Goal: Task Accomplishment & Management: Manage account settings

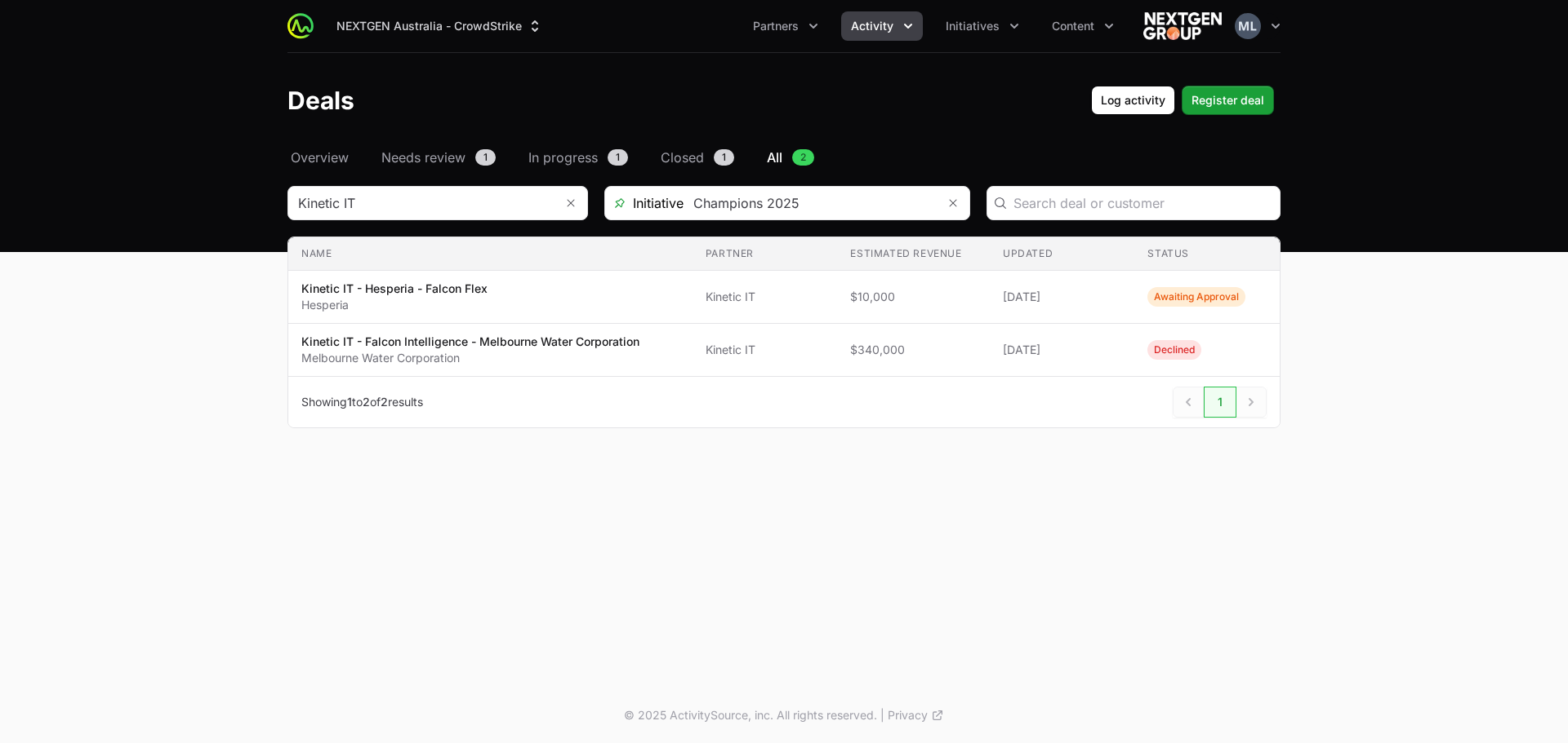
click at [1355, 640] on div "NEXTGEN Australia - CrowdStrike Partners Activity Initiatives Content Open user…" at bounding box center [784, 344] width 1568 height 688
click at [909, 23] on icon "Activity menu" at bounding box center [907, 26] width 16 height 16
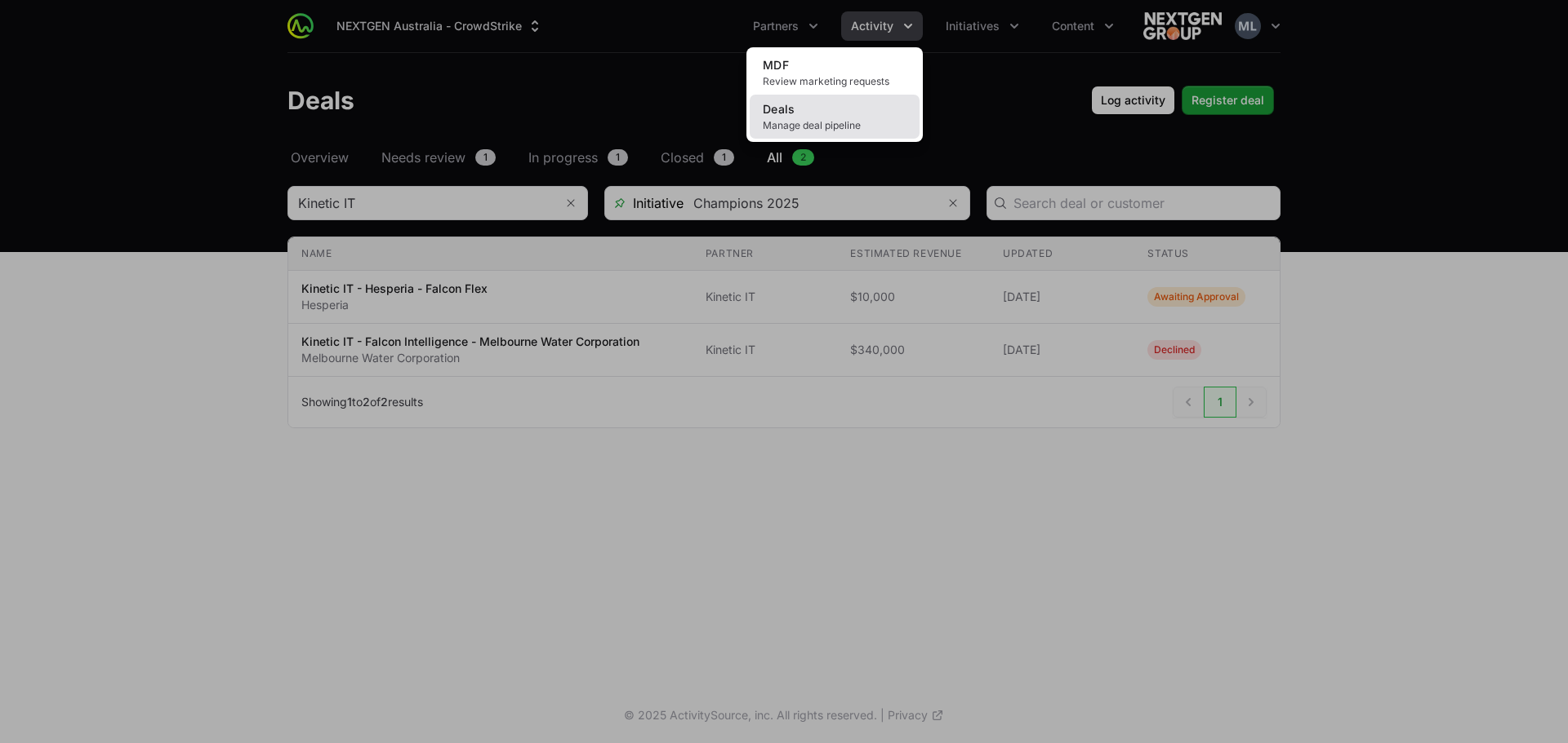
click at [806, 120] on span "Manage deal pipeline" at bounding box center [834, 126] width 144 height 13
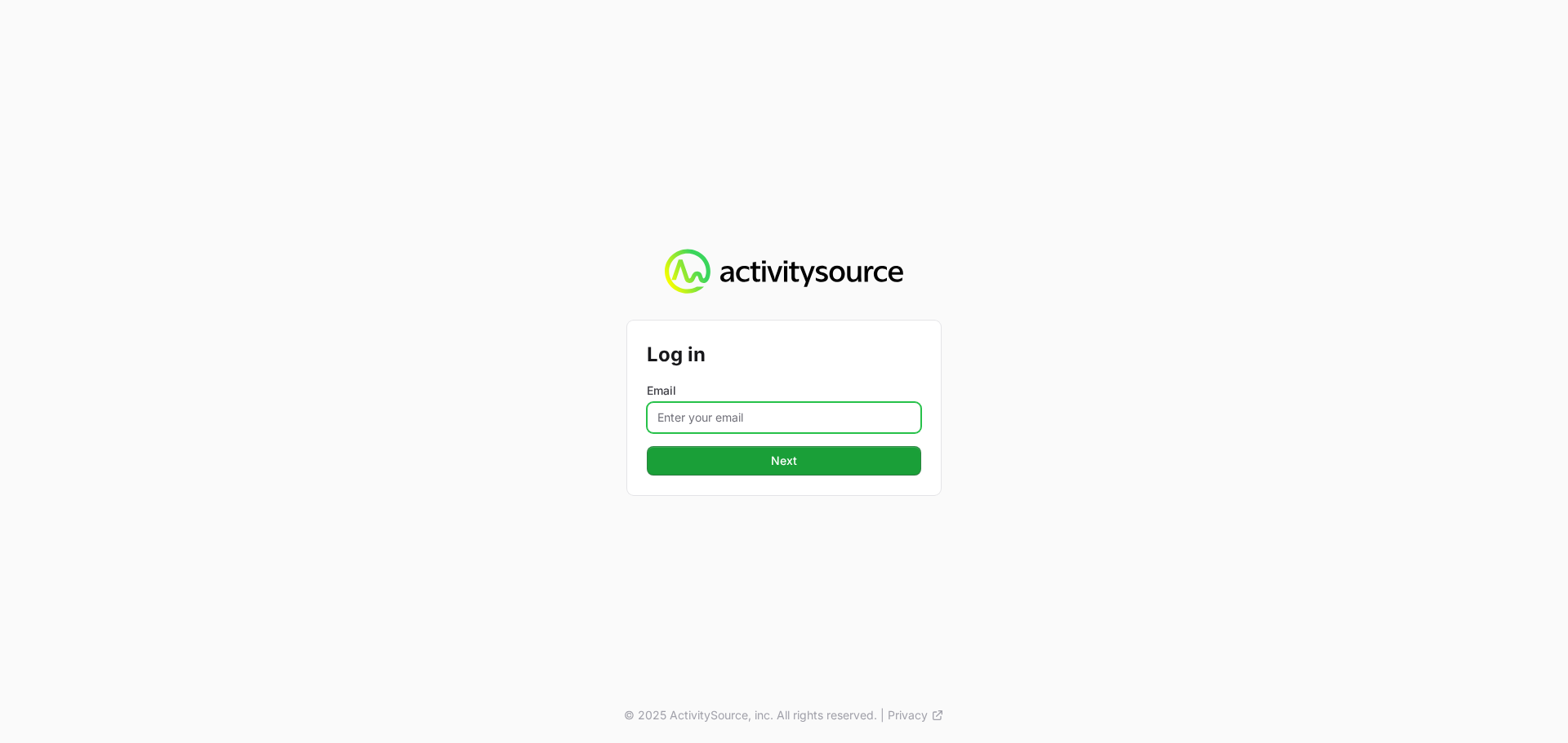
click at [713, 412] on input "Email" at bounding box center [784, 417] width 274 height 31
type input "[PERSON_NAME][EMAIL_ADDRESS][DOMAIN_NAME]"
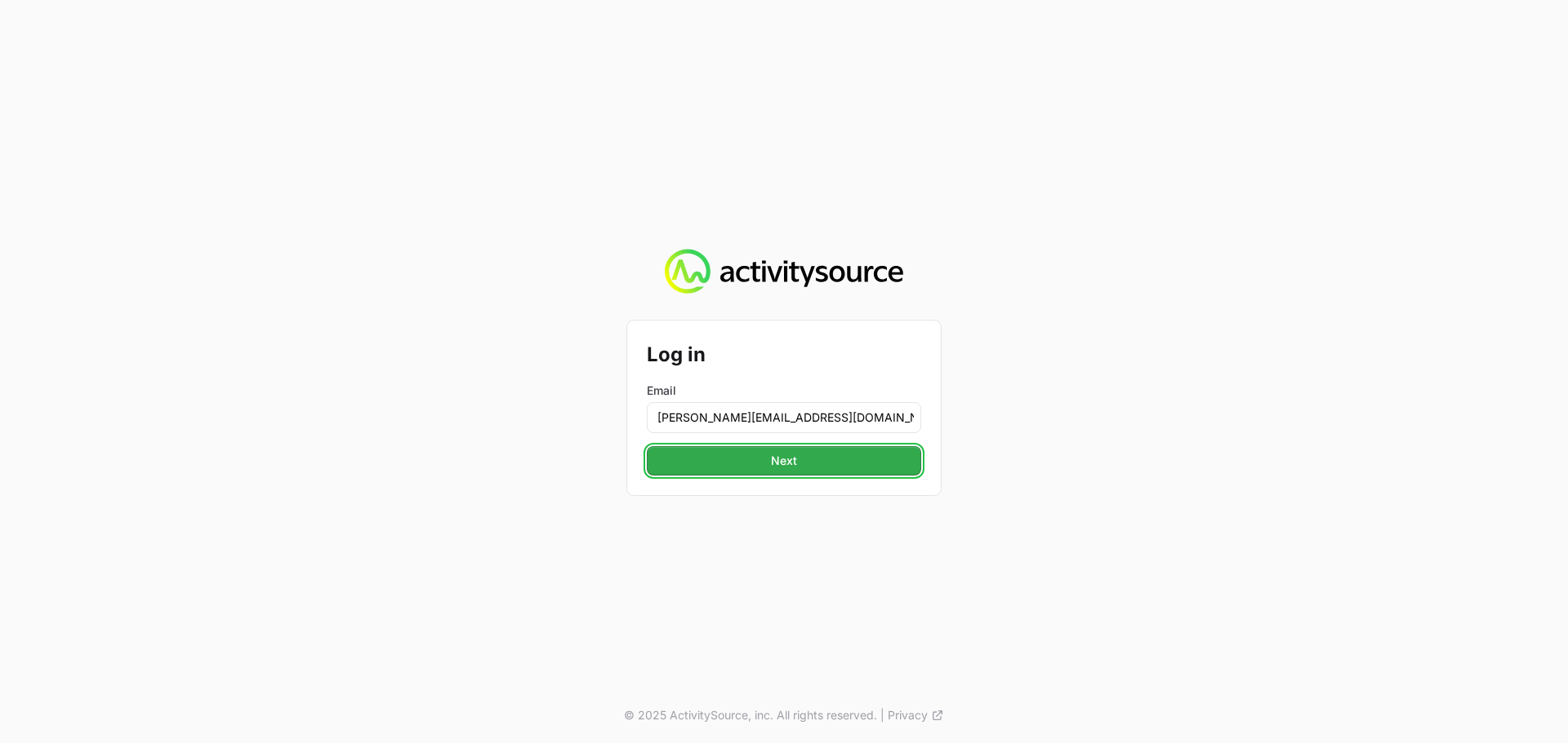
click at [774, 464] on span "Next" at bounding box center [783, 461] width 26 height 19
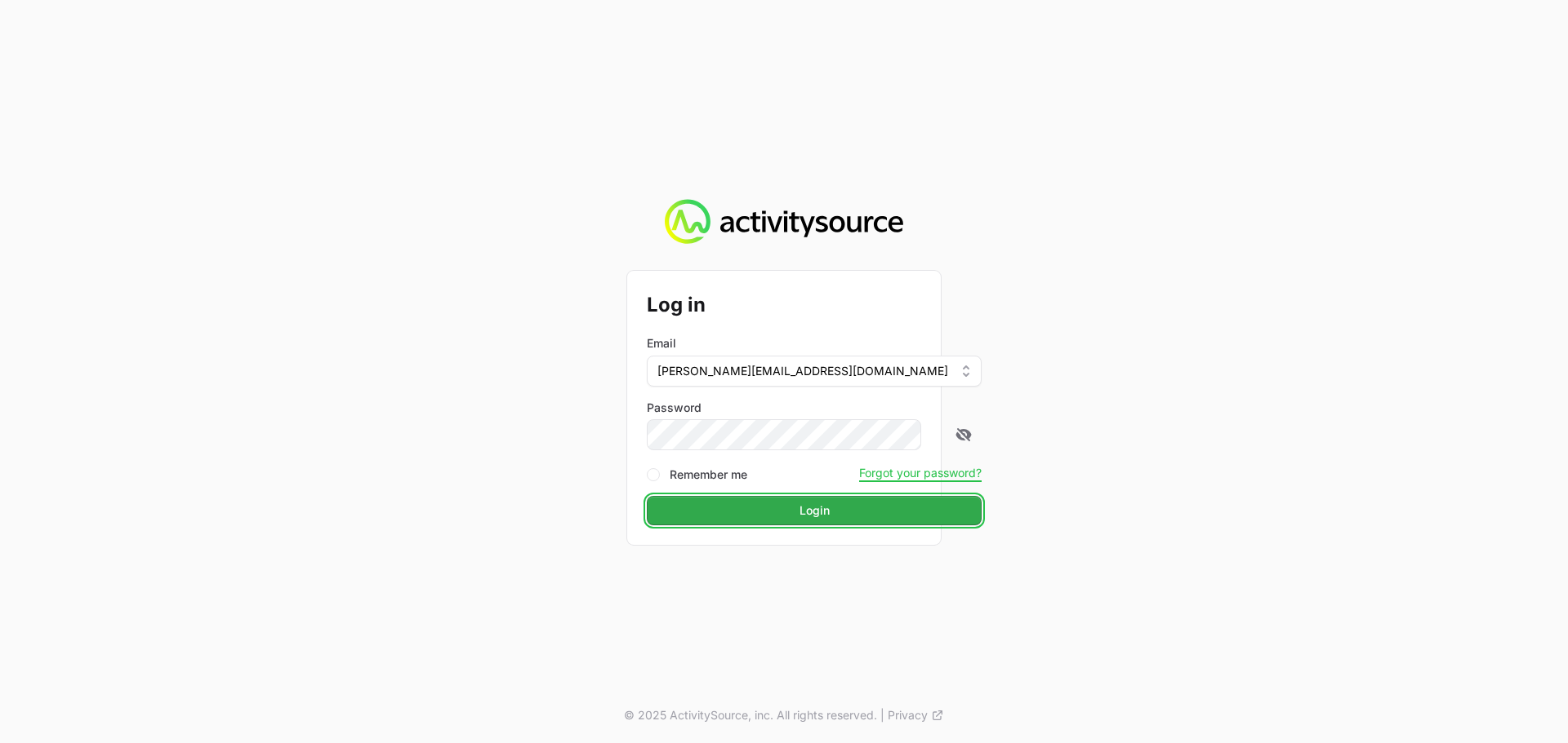
click at [799, 512] on span "Login" at bounding box center [814, 511] width 30 height 19
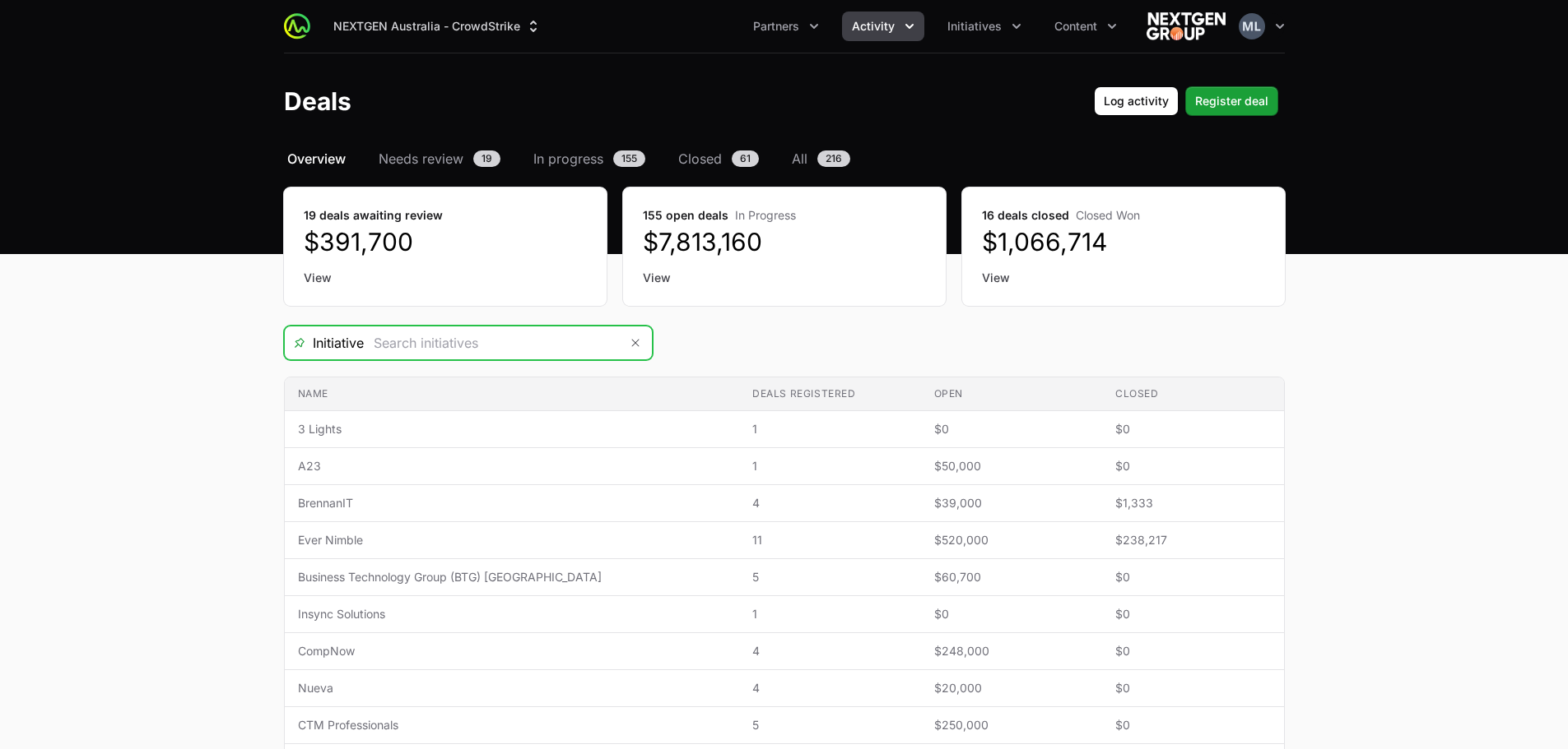
click at [559, 354] on input "Deals Filters" at bounding box center [491, 343] width 255 height 33
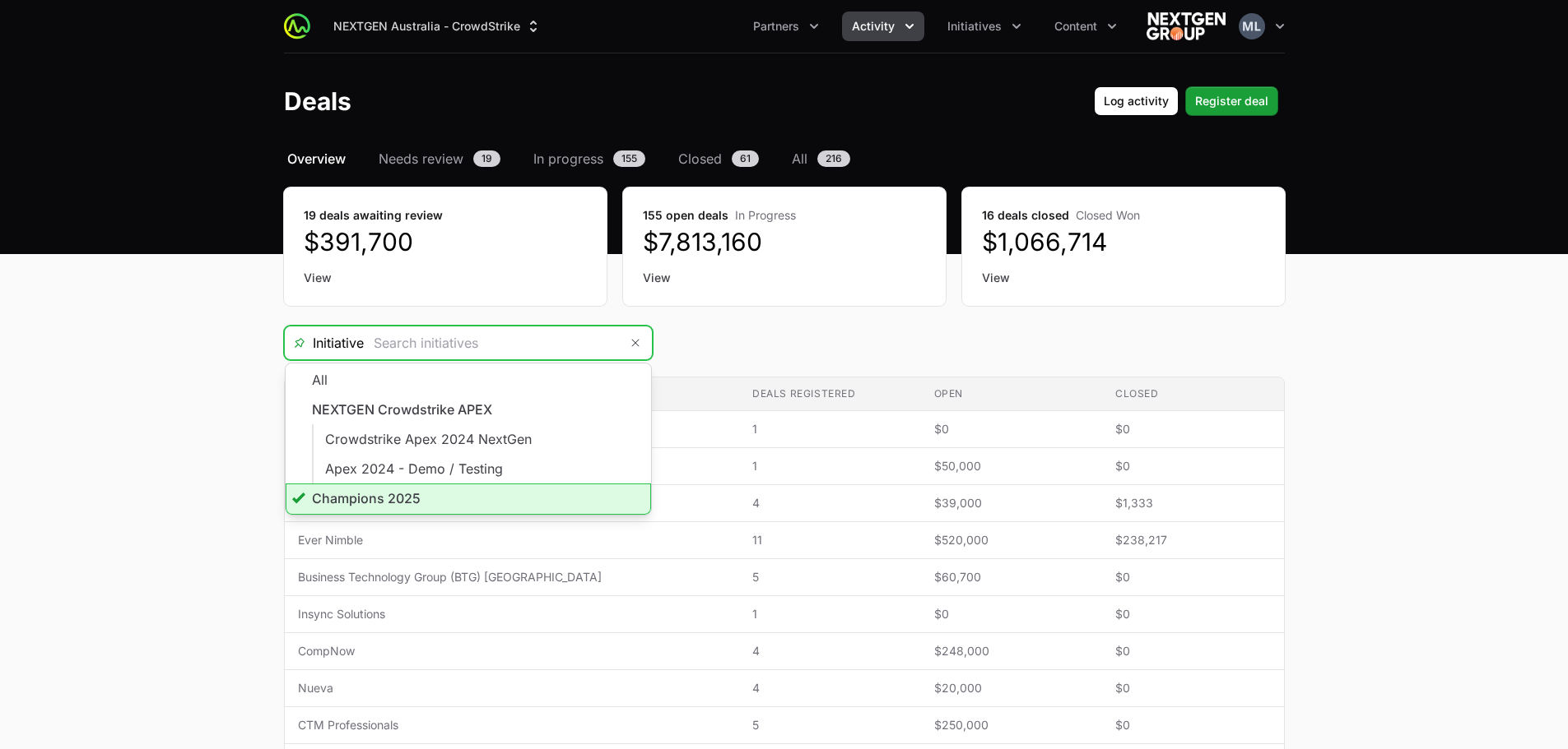
click at [391, 494] on li "Champions 2025" at bounding box center [469, 499] width 366 height 31
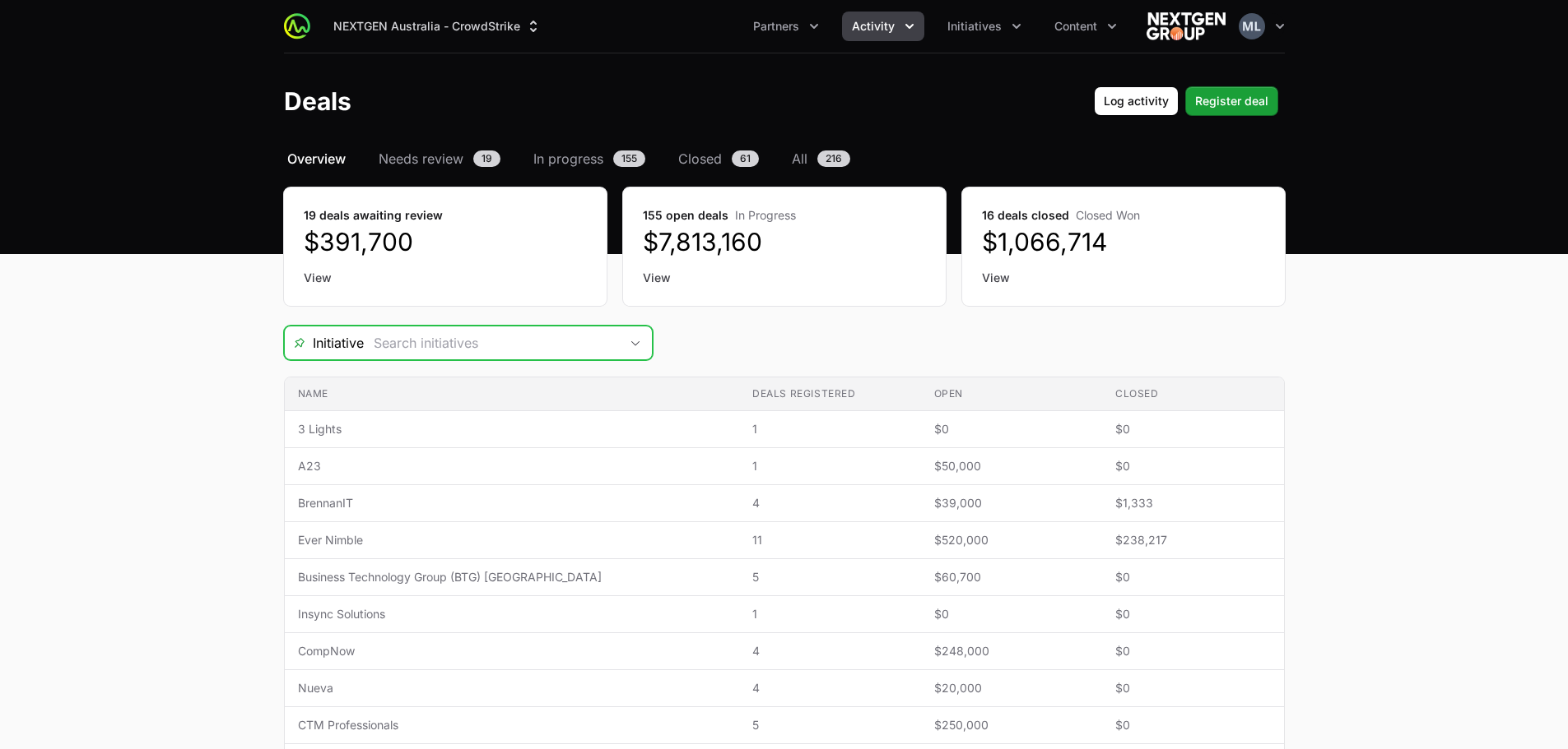
click at [567, 348] on input "Deals Filters" at bounding box center [491, 343] width 255 height 33
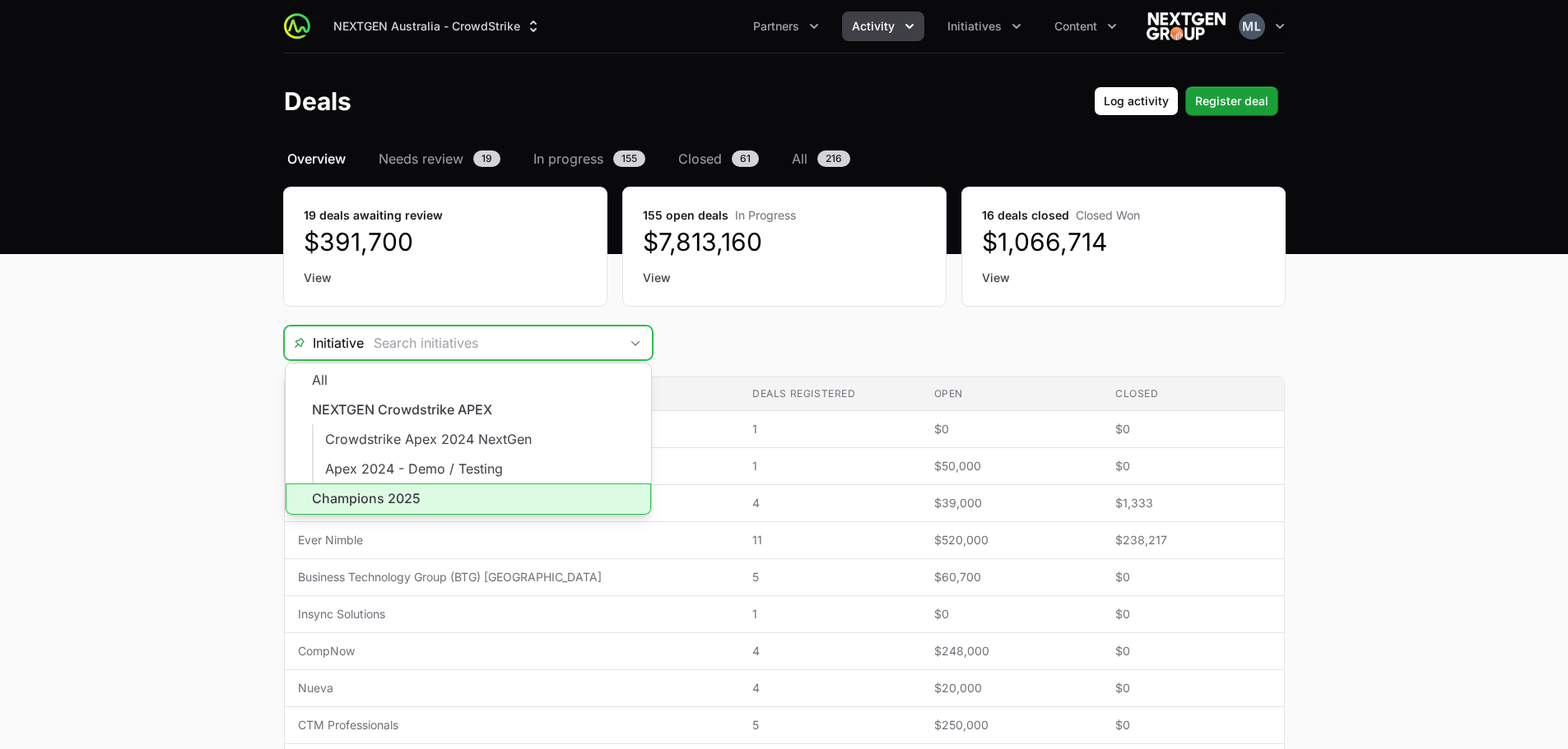
click at [428, 492] on li "Champions 2025" at bounding box center [469, 499] width 366 height 31
type input "Champions 2025"
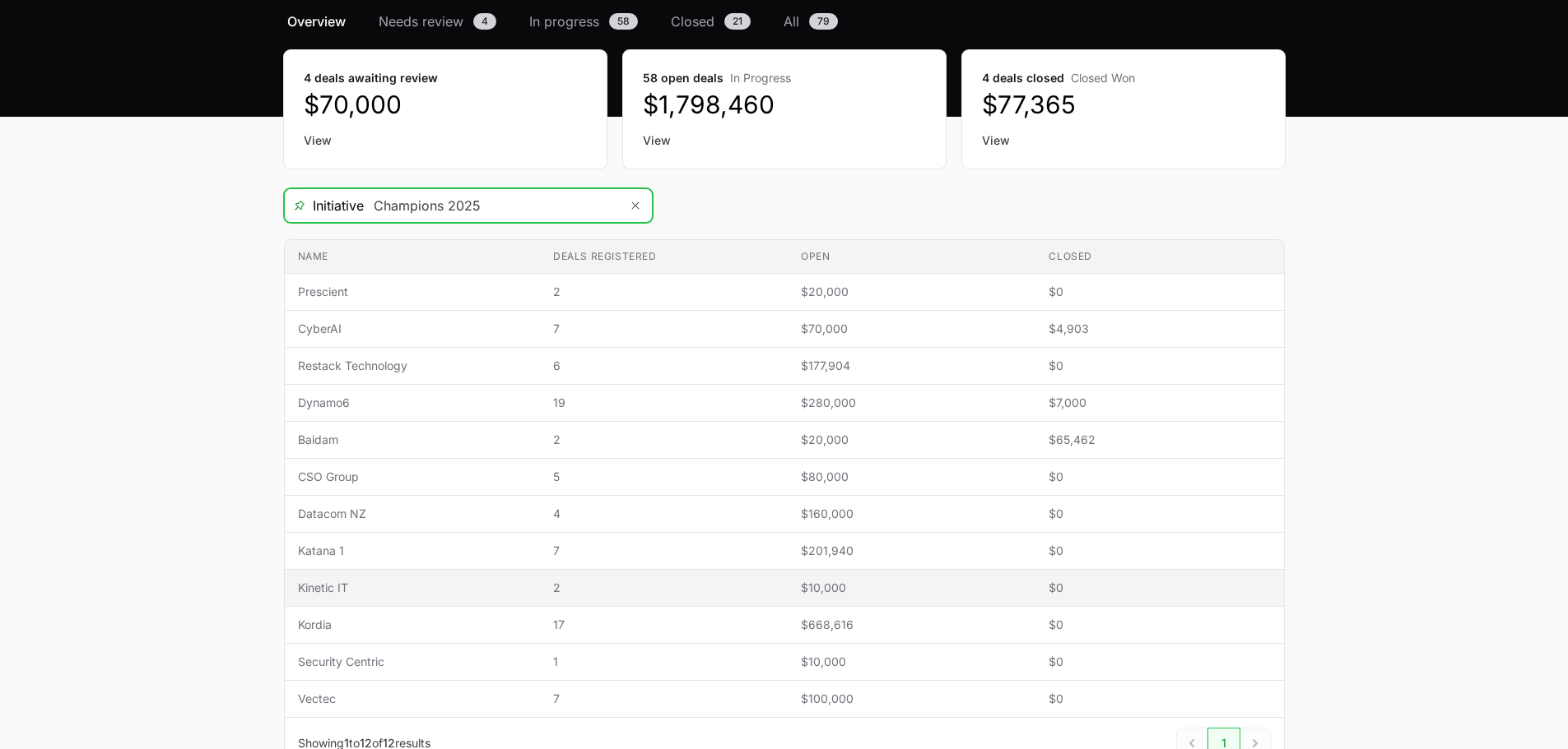
scroll to position [254, 0]
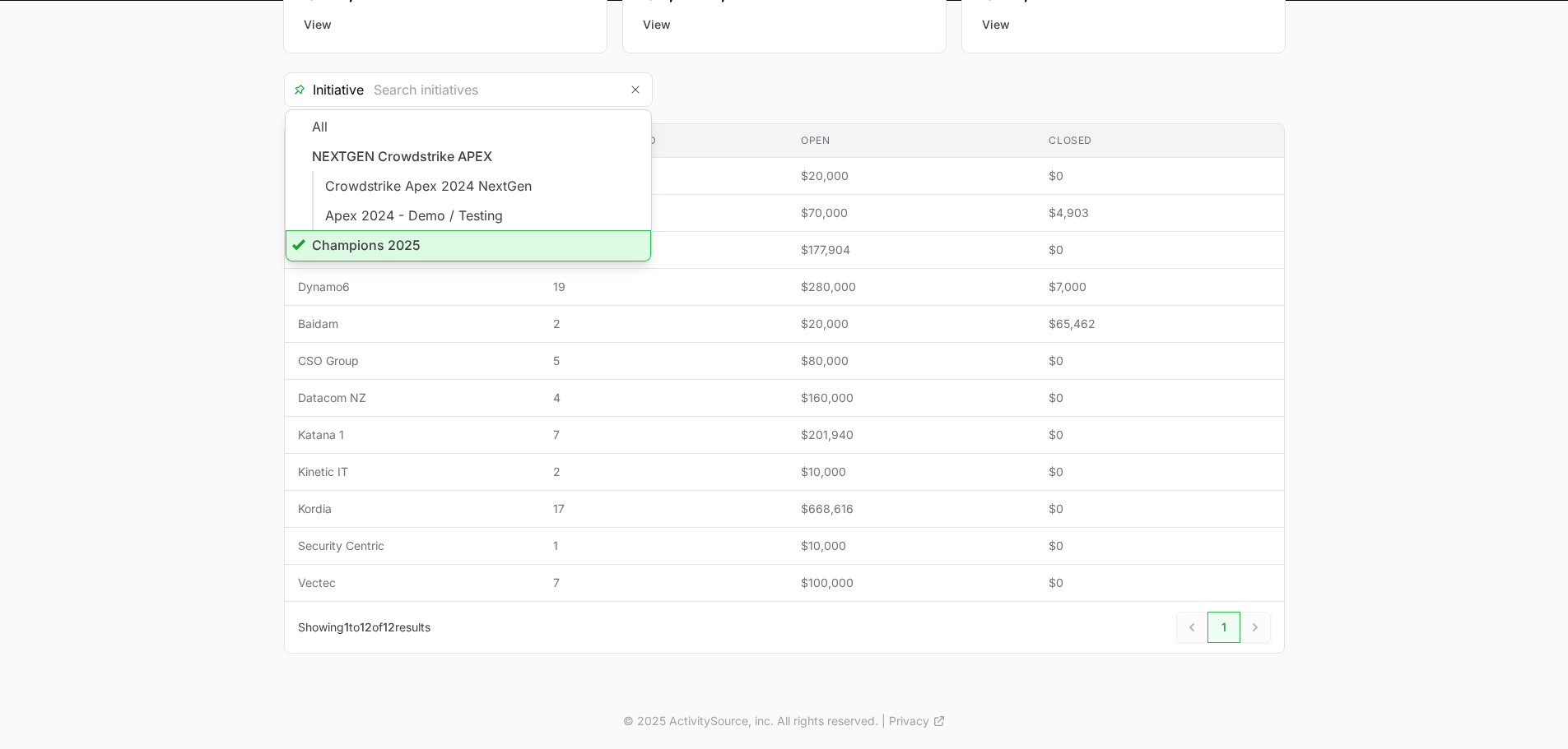
type input "Champions 2025"
click at [1476, 94] on main "Select a tab Overview Needs review In progress Closed All Overview Needs review…" at bounding box center [784, 293] width 1568 height 798
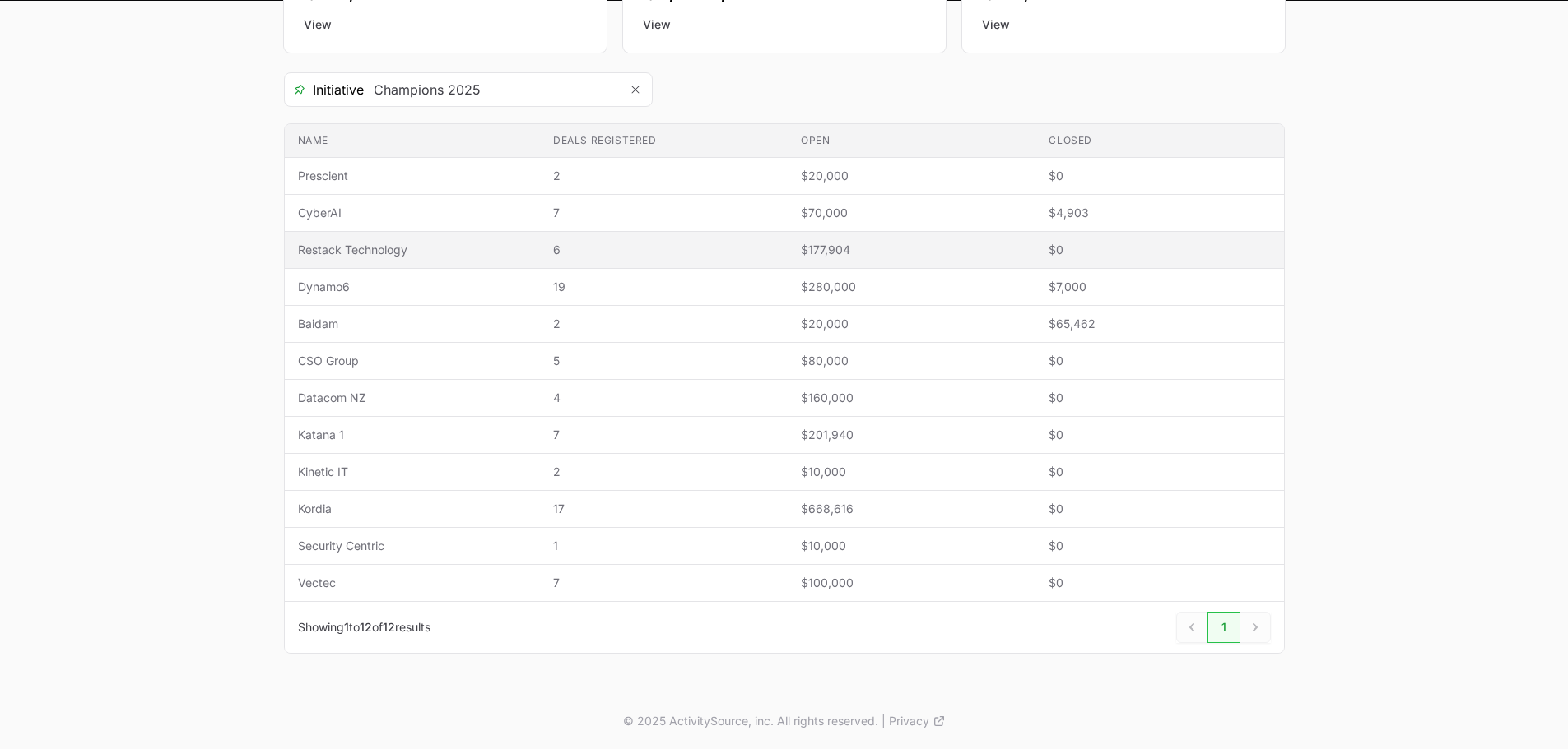
click at [776, 255] on td "Deals registered 6" at bounding box center [663, 251] width 248 height 37
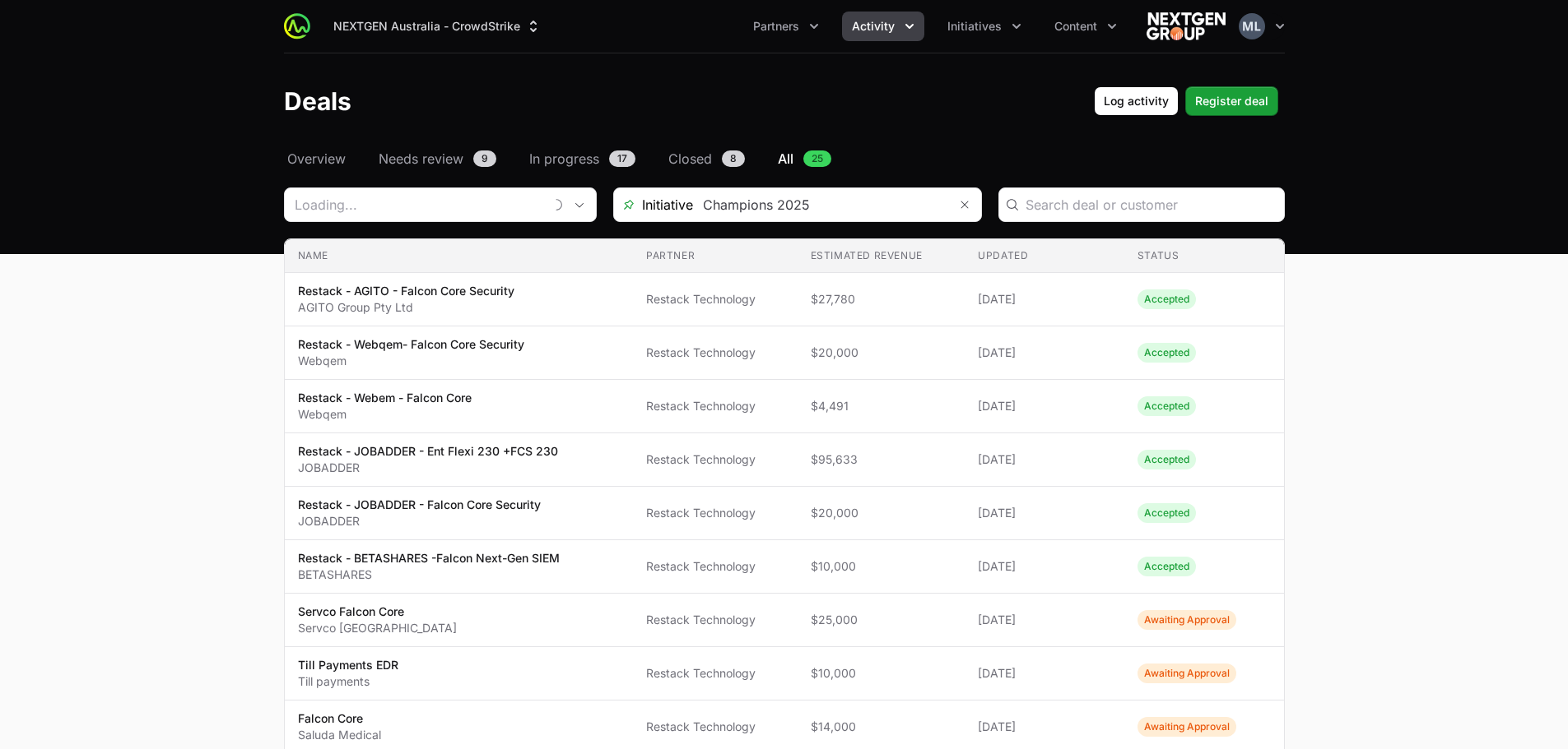
type input "Restack Technology"
click at [568, 201] on icon "Remove" at bounding box center [570, 205] width 10 height 14
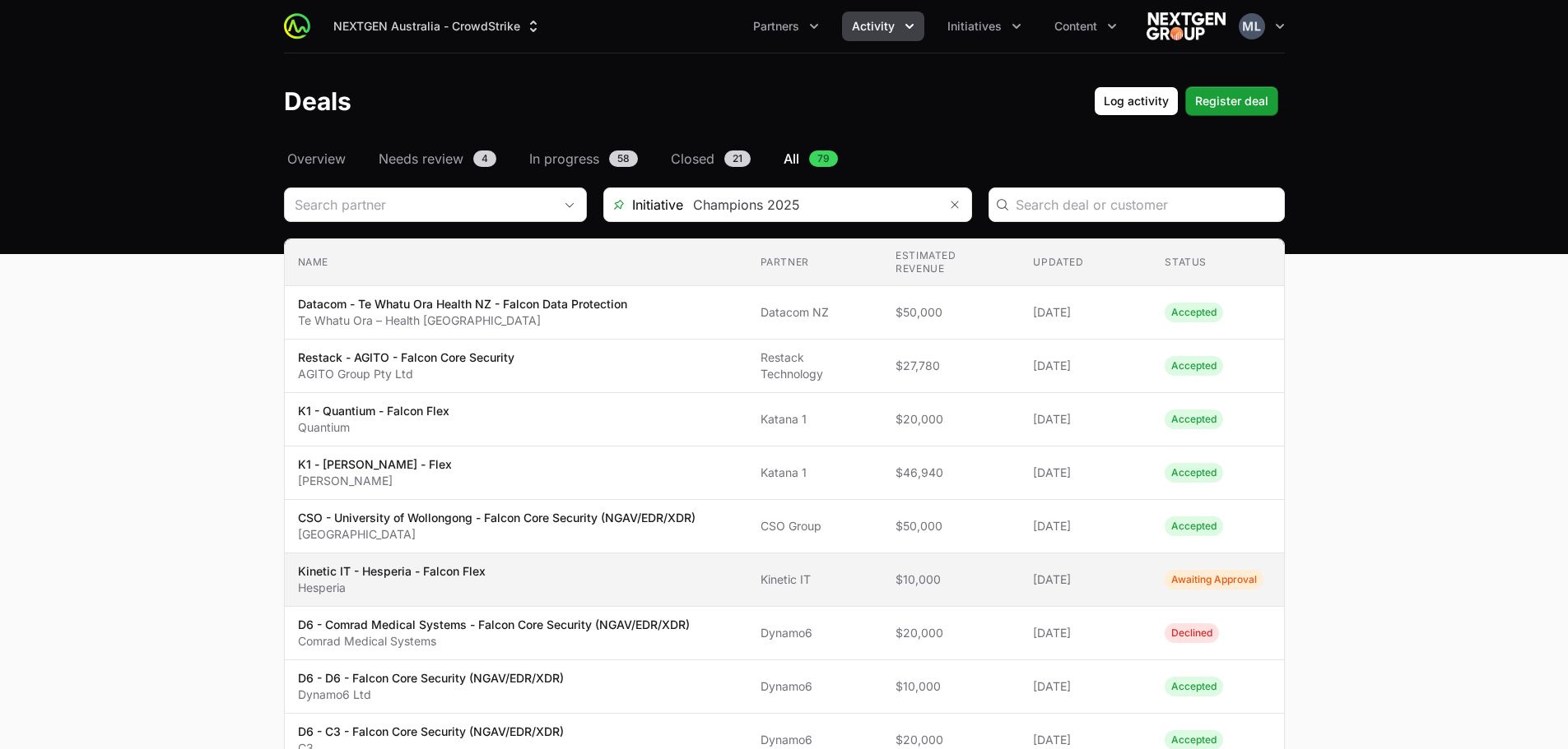
click at [444, 571] on p "Kinetic IT - Hesperia - Falcon Flex" at bounding box center [391, 571] width 188 height 17
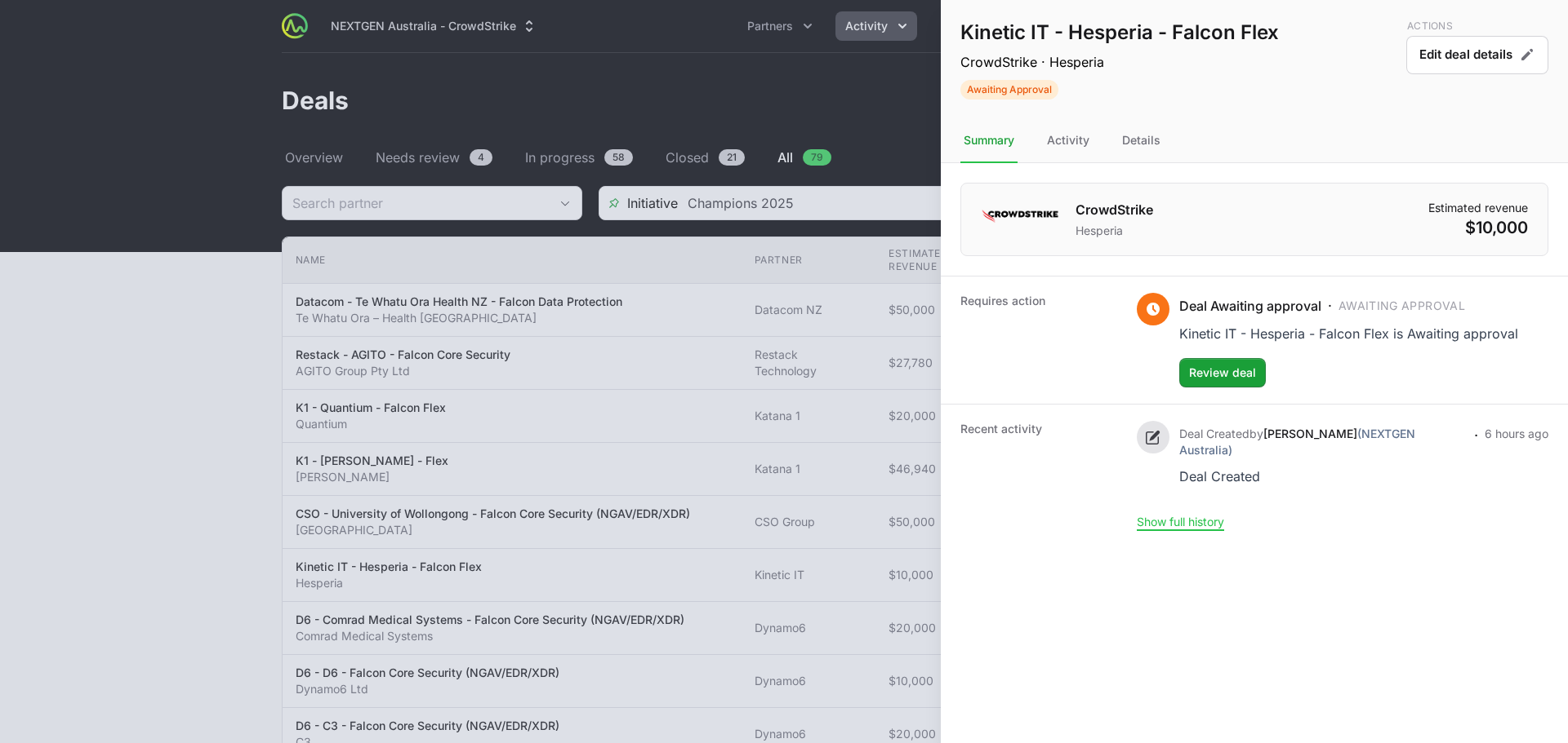
click at [1167, 141] on nav "Summary Activity Details" at bounding box center [1254, 142] width 627 height 44
click at [1152, 156] on div "Details" at bounding box center [1141, 142] width 45 height 44
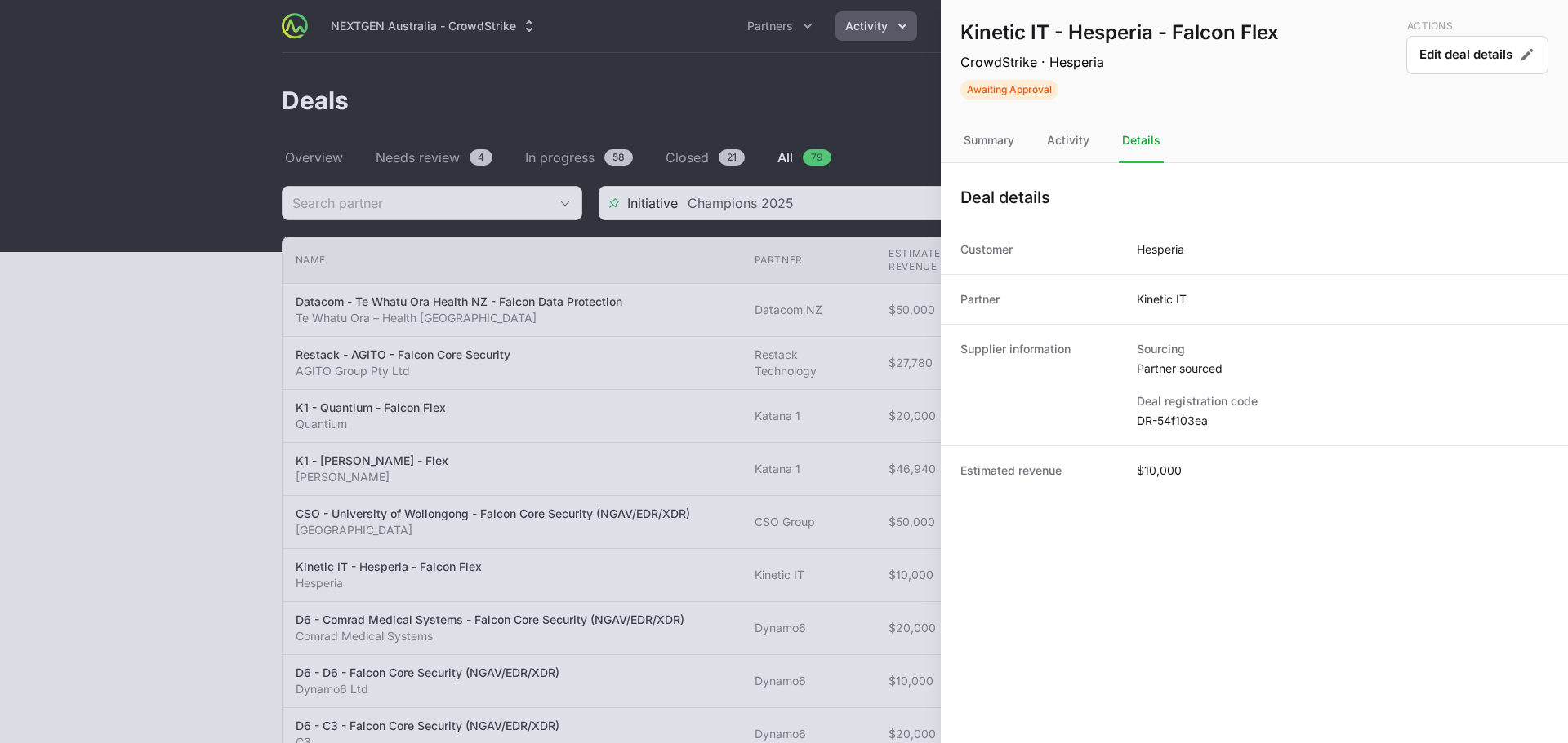
click at [1098, 144] on nav "Summary Activity Details" at bounding box center [1254, 142] width 627 height 44
click at [1065, 156] on div "Activity" at bounding box center [1068, 142] width 49 height 44
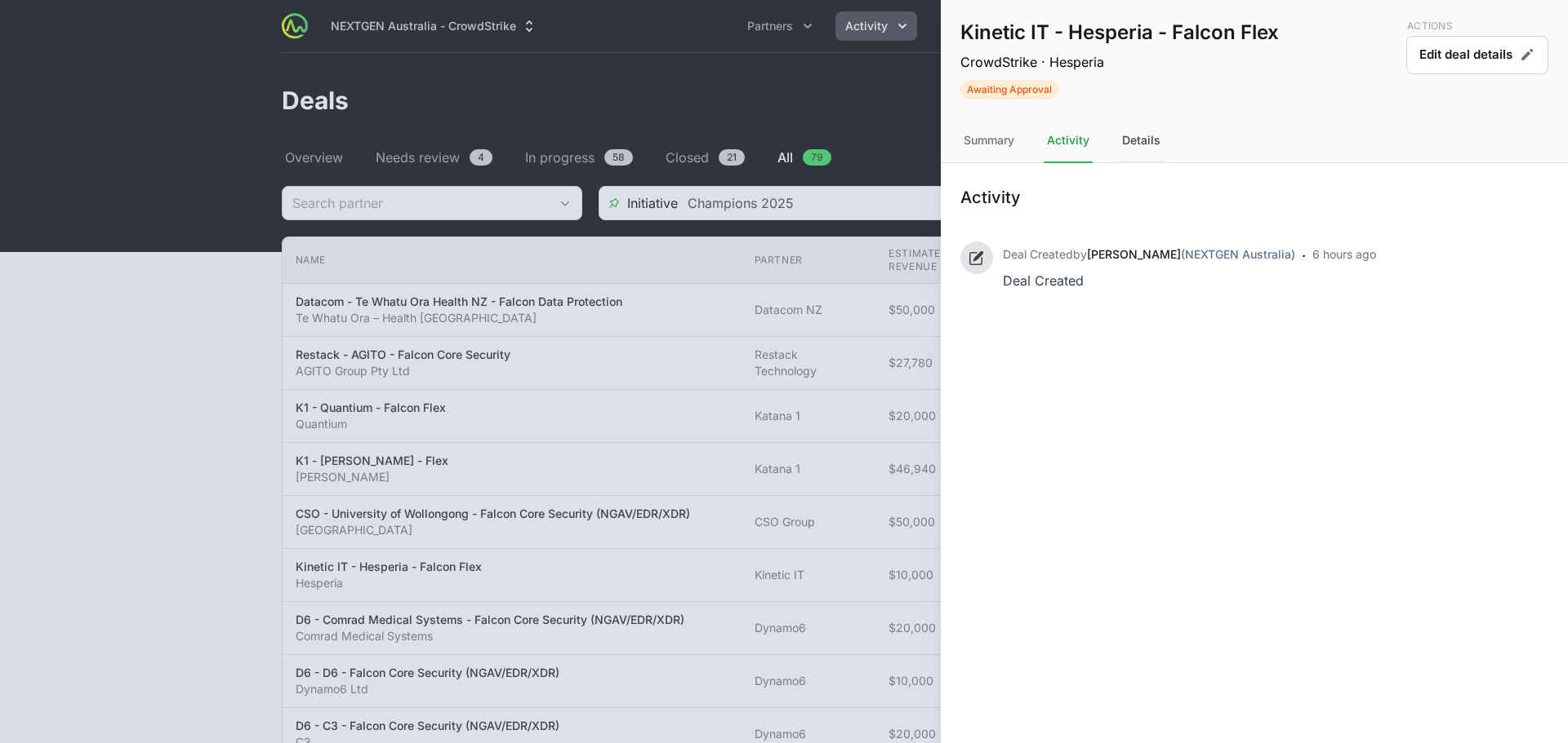
click at [1143, 149] on div "Details" at bounding box center [1141, 142] width 45 height 44
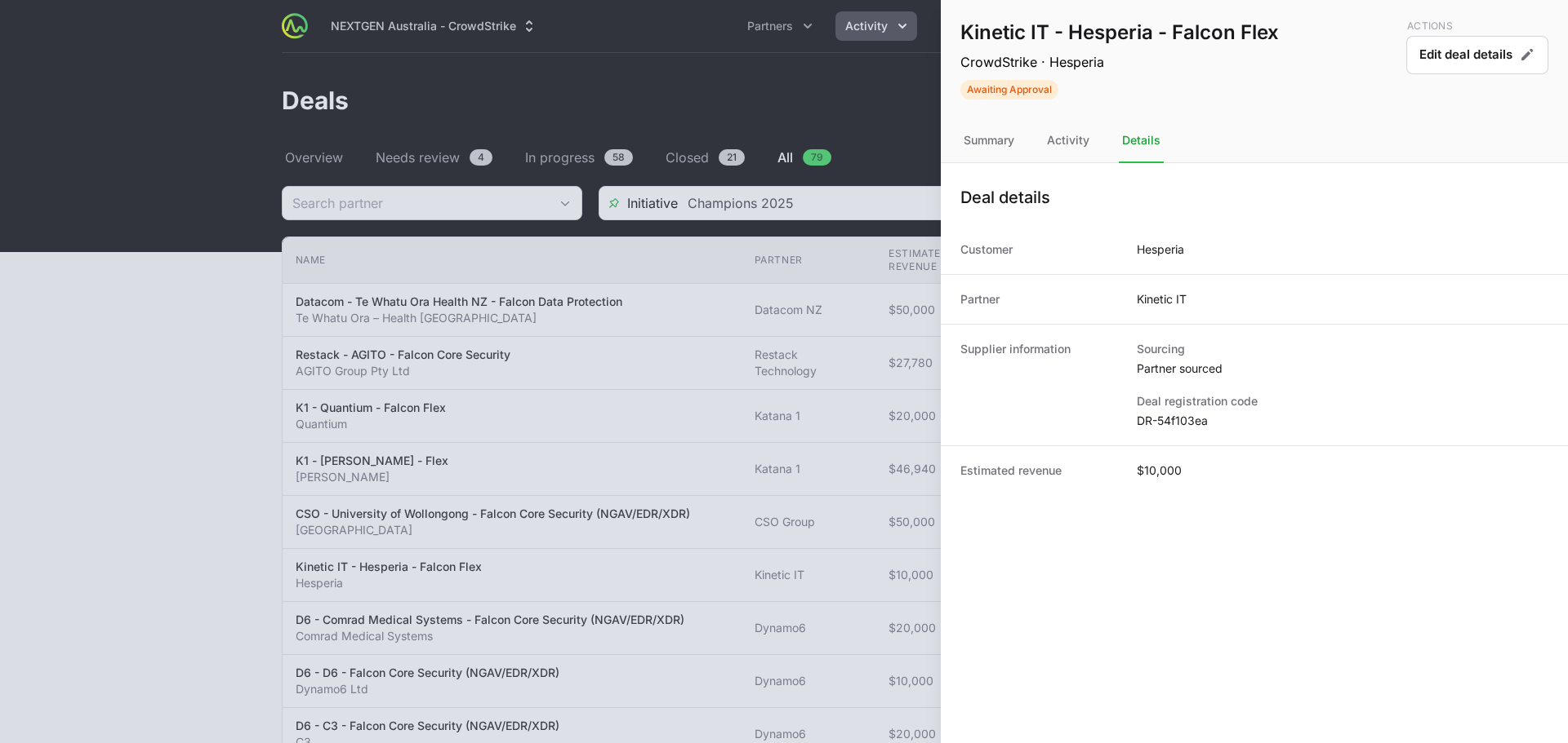
click at [1099, 150] on nav "Summary Activity Details" at bounding box center [1254, 142] width 627 height 44
click at [1063, 152] on div "Activity" at bounding box center [1068, 142] width 49 height 44
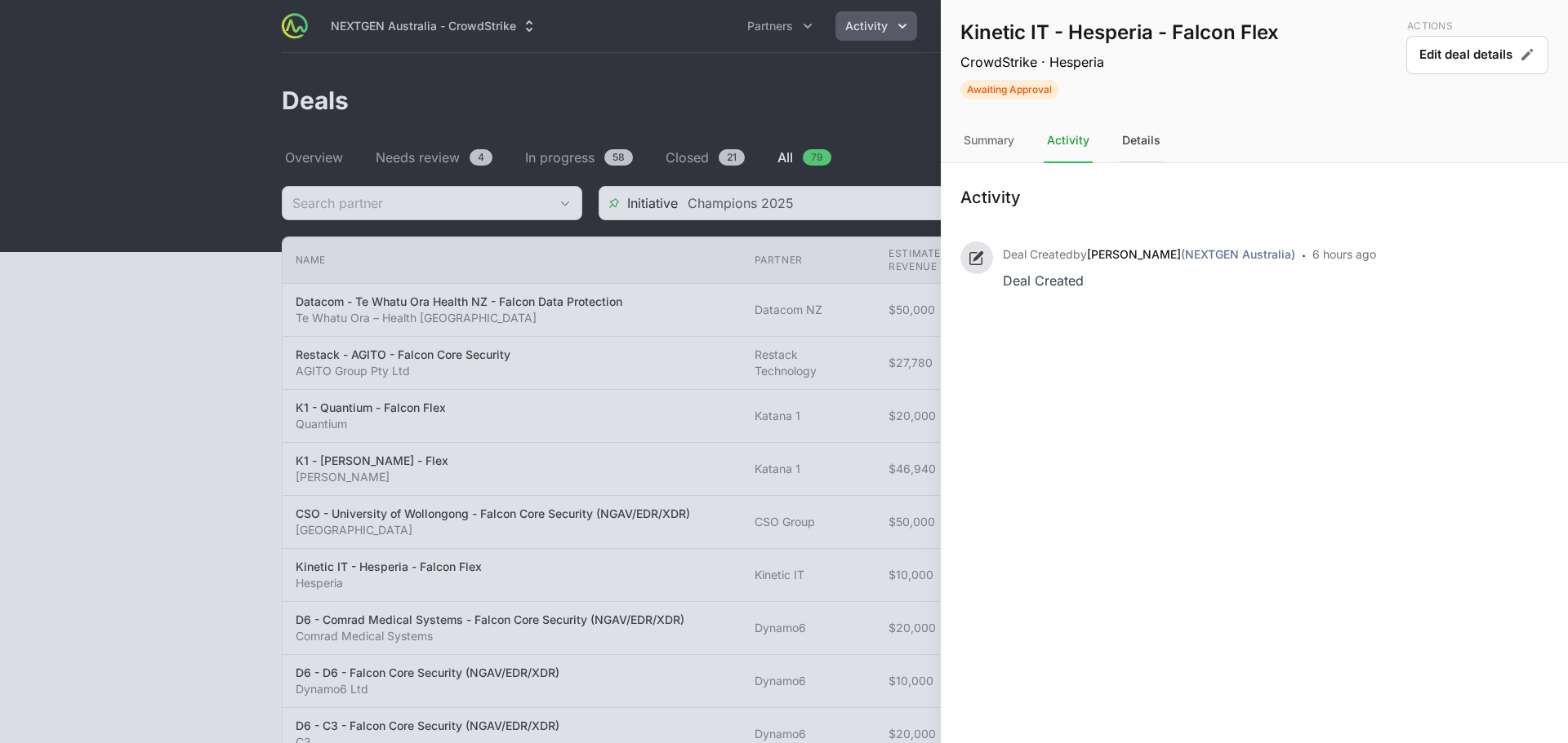
drag, startPoint x: 1137, startPoint y: 141, endPoint x: 1129, endPoint y: 146, distance: 9.4
click at [1139, 141] on div "Details" at bounding box center [1141, 142] width 45 height 44
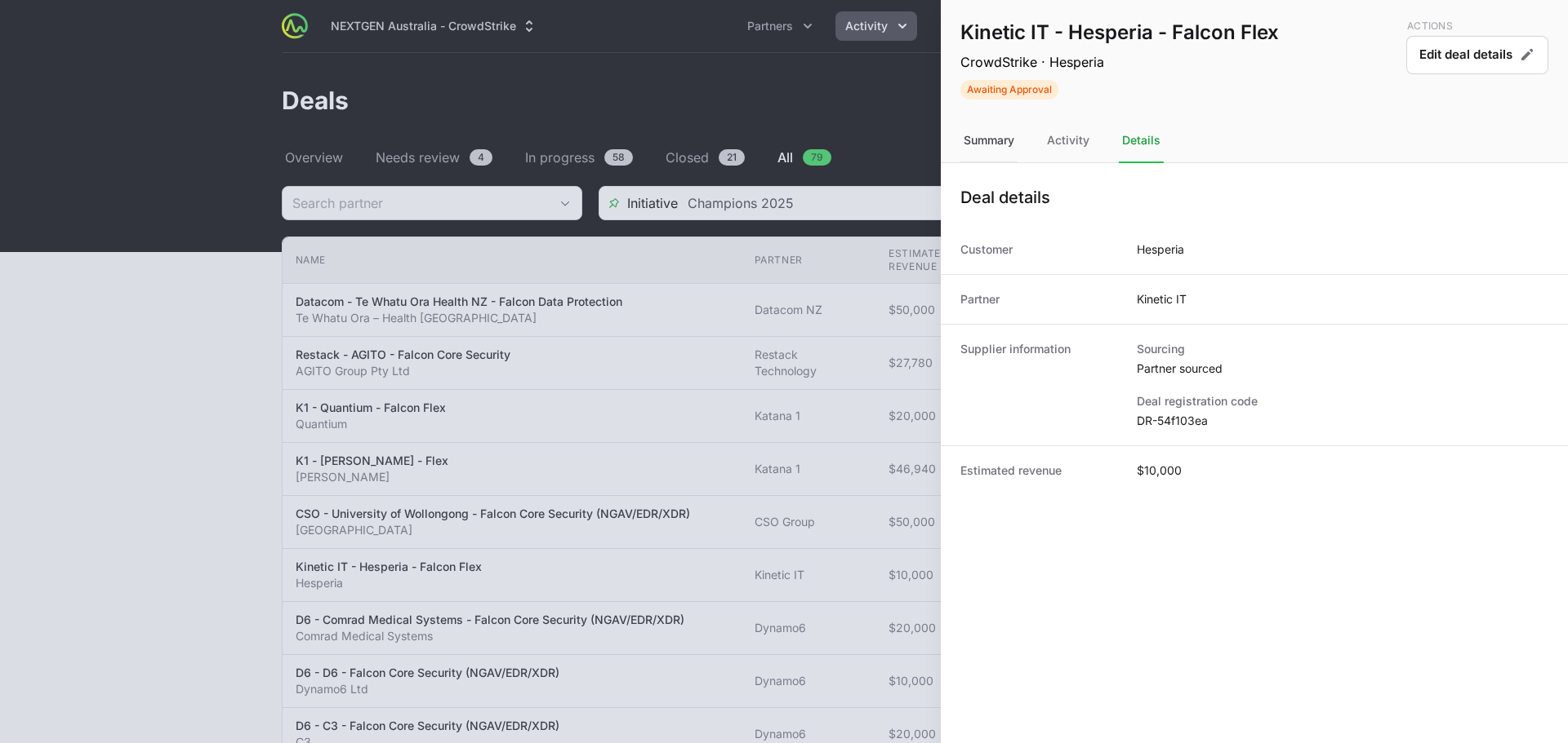
click at [1043, 147] on div "Summary" at bounding box center [1068, 142] width 49 height 44
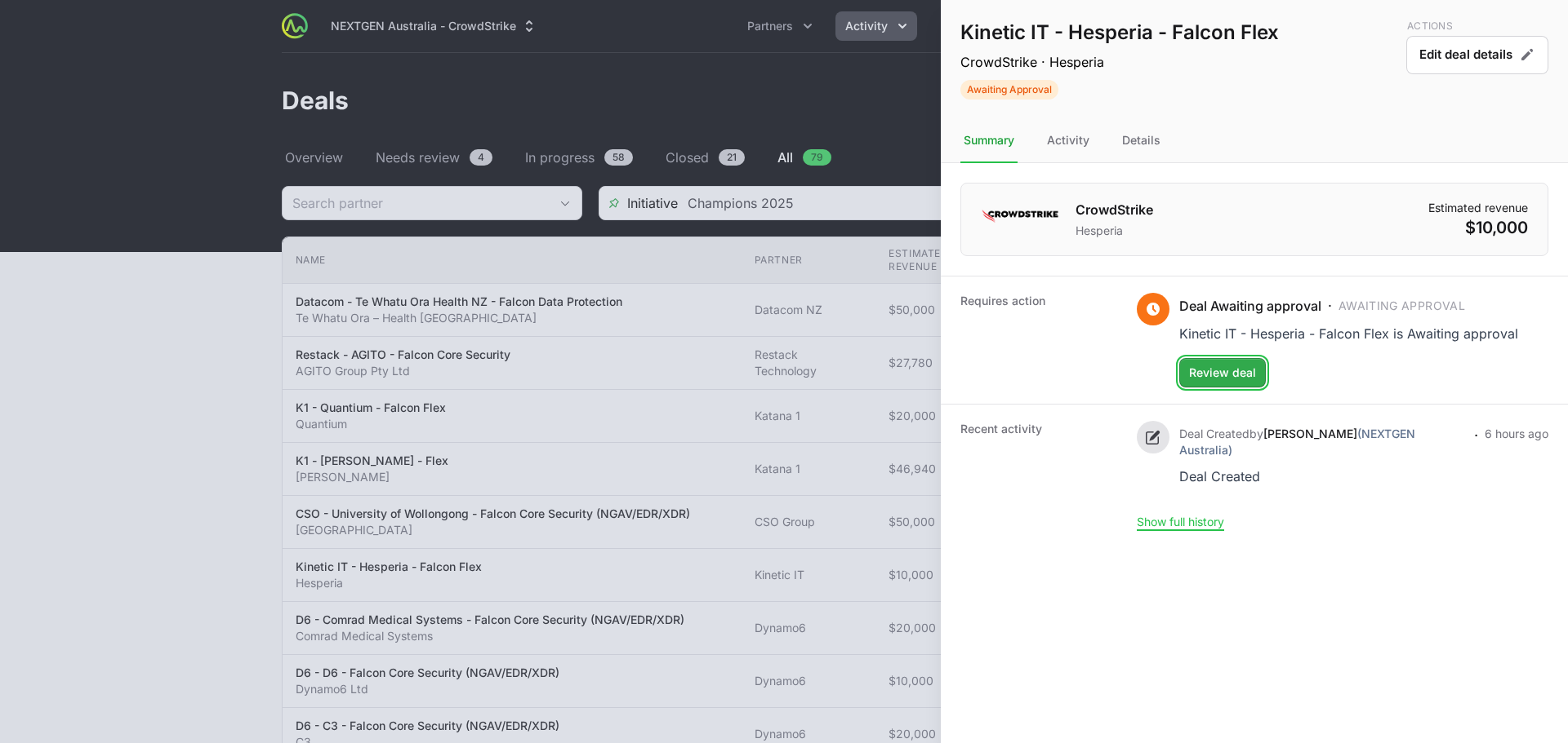
click at [1238, 365] on span "Review deal" at bounding box center [1222, 373] width 67 height 19
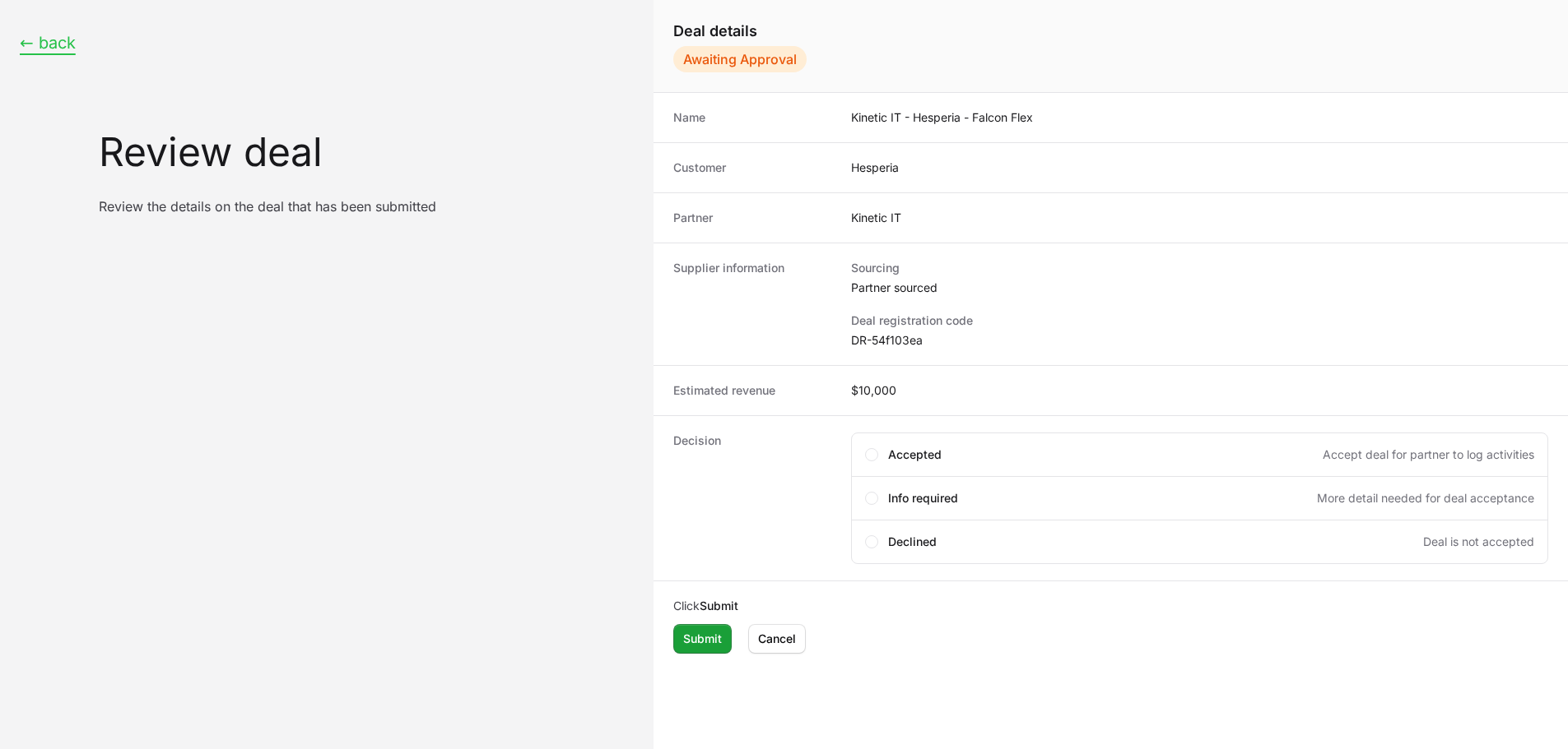
click at [41, 38] on button "← back" at bounding box center [48, 43] width 56 height 20
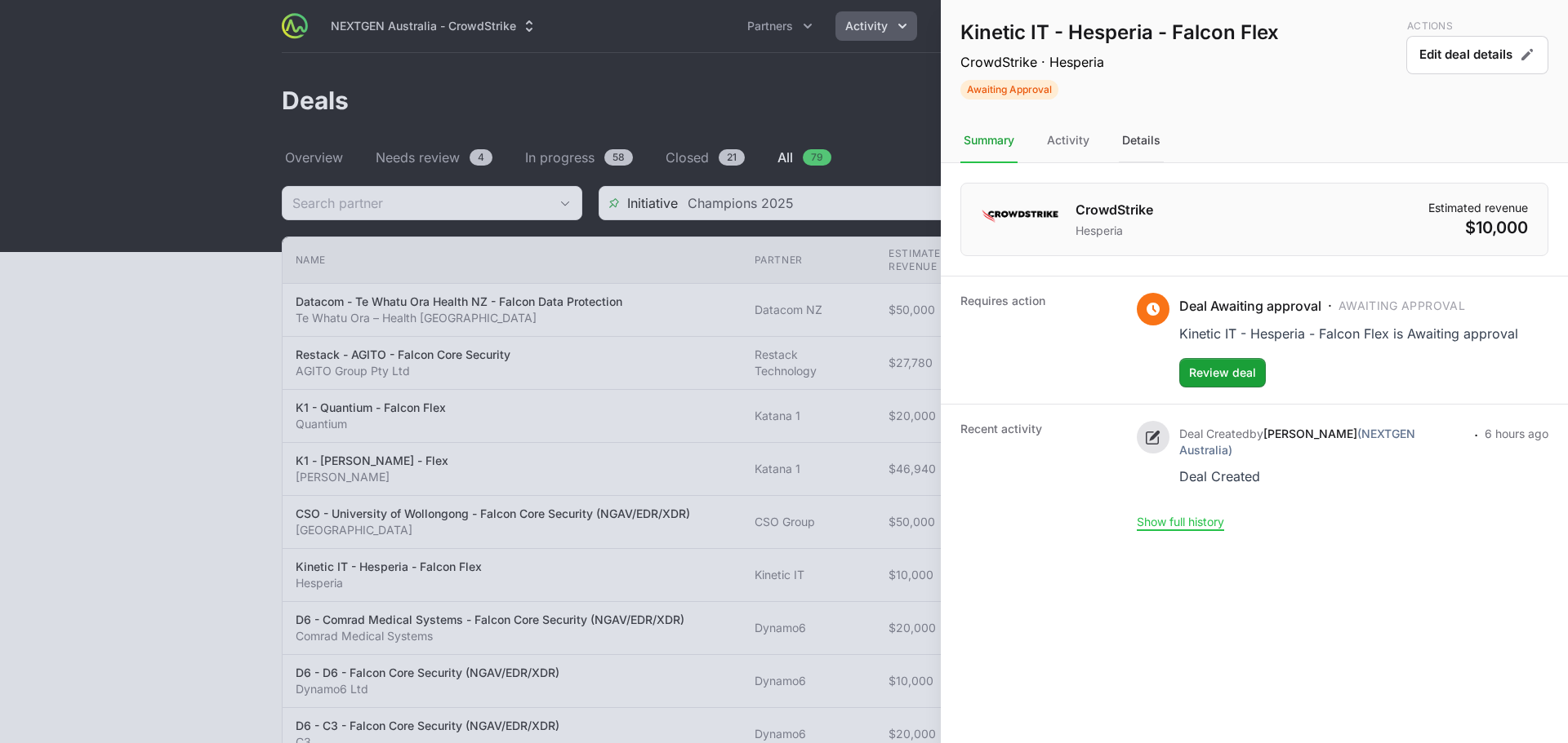
click at [1141, 148] on div "Details" at bounding box center [1141, 142] width 45 height 44
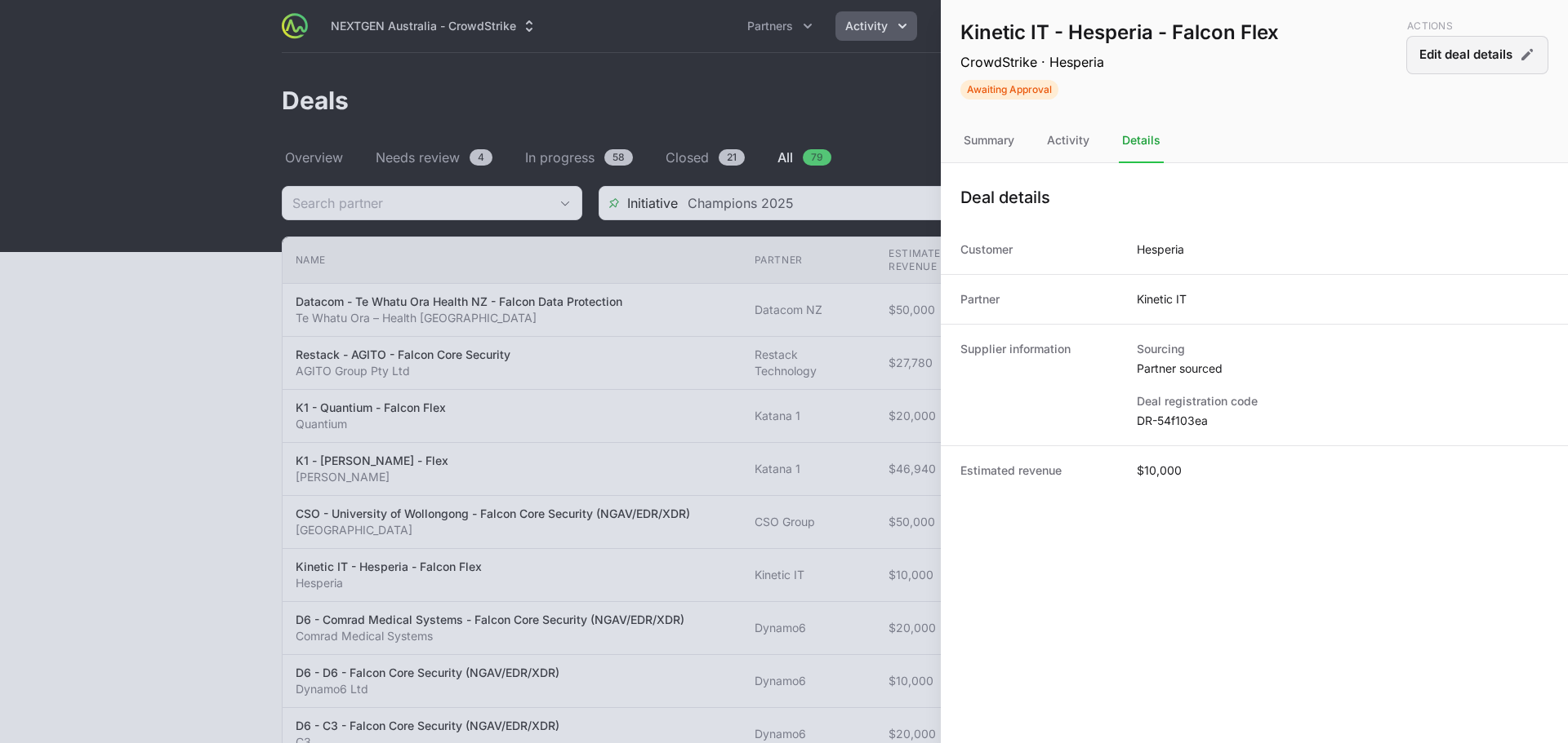
click at [1446, 58] on button "Edit deal details" at bounding box center [1476, 55] width 142 height 39
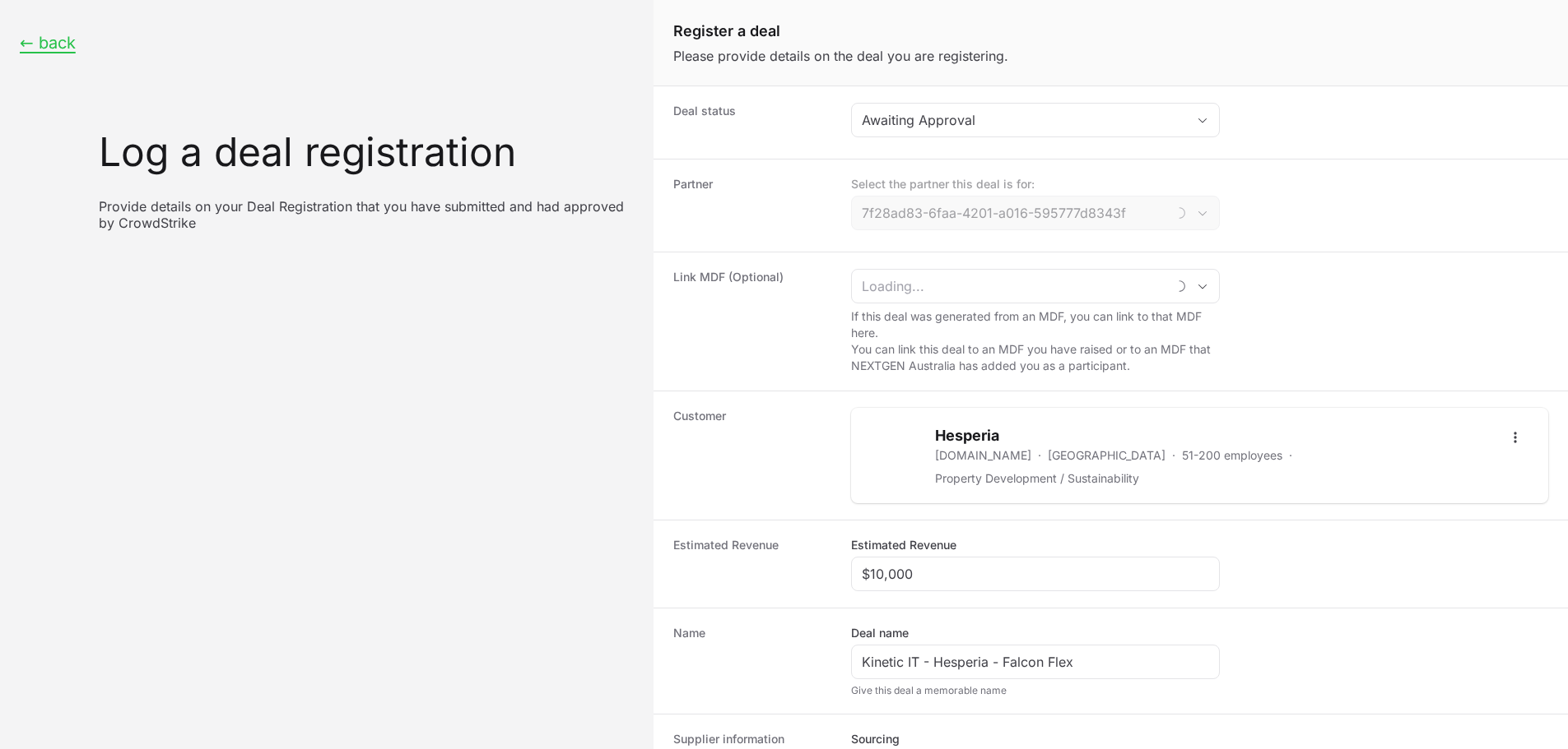
type input "Kinetic IT"
click at [947, 111] on div "Awaiting Approval" at bounding box center [1024, 119] width 325 height 19
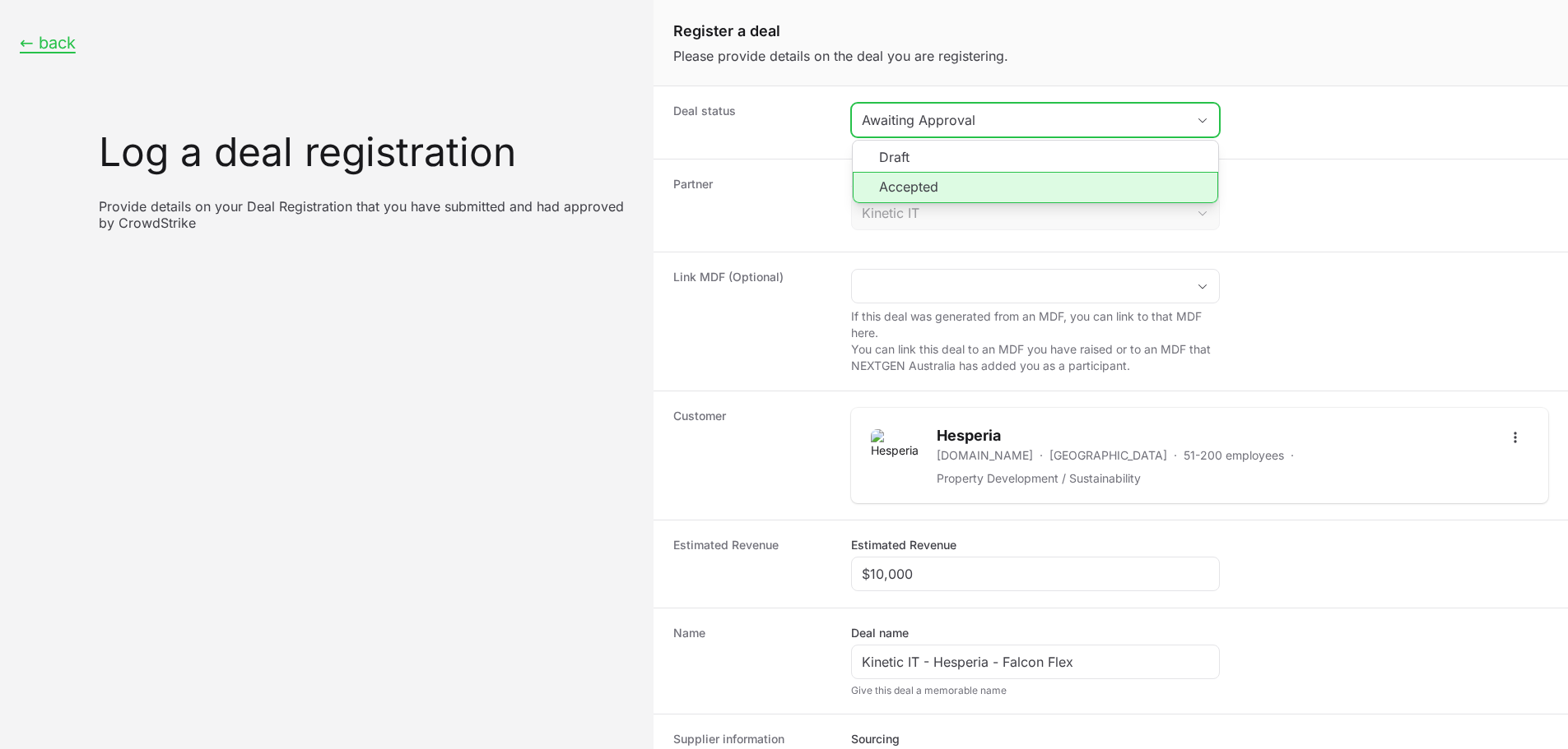
click at [915, 187] on li "Accepted" at bounding box center [1035, 187] width 366 height 31
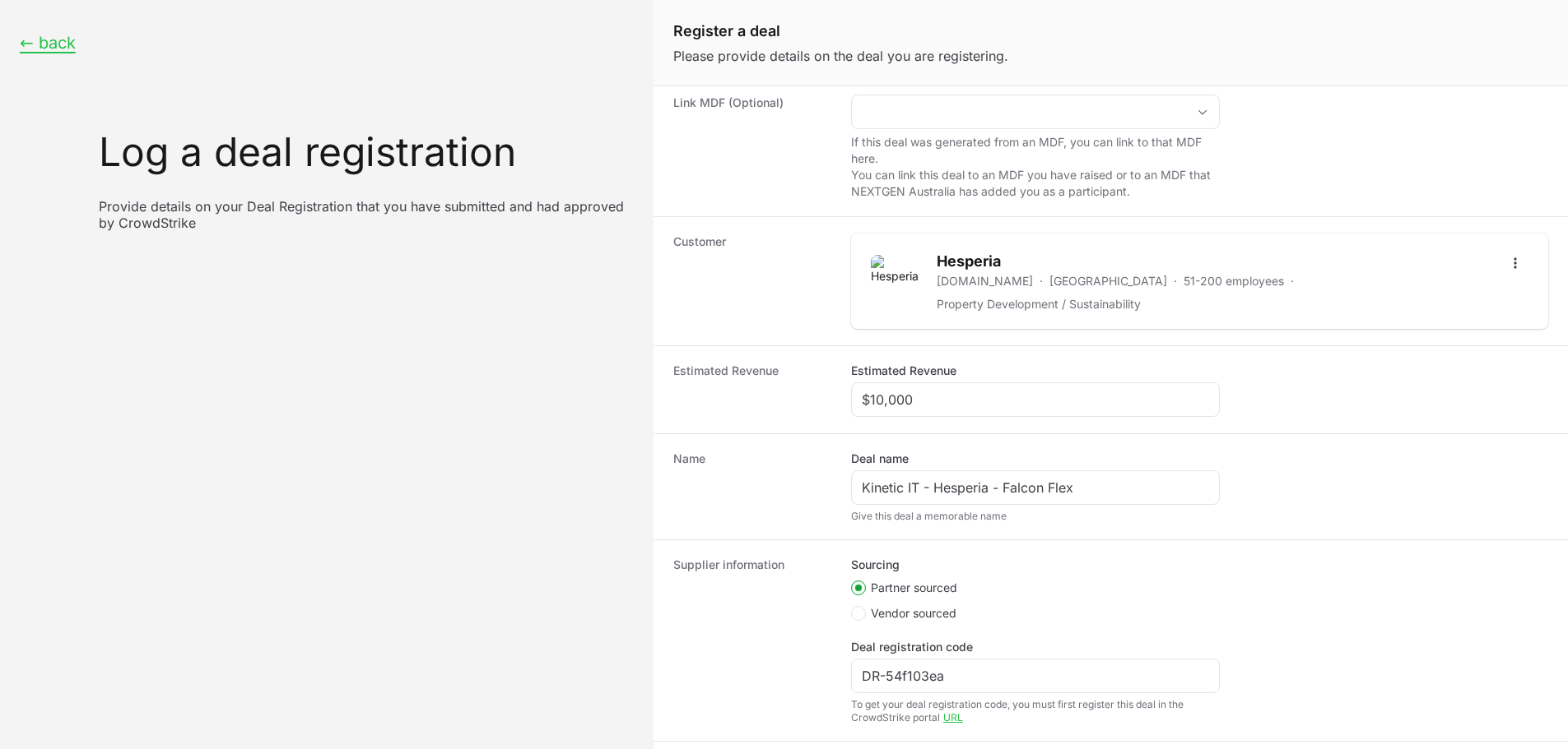
scroll to position [250, 0]
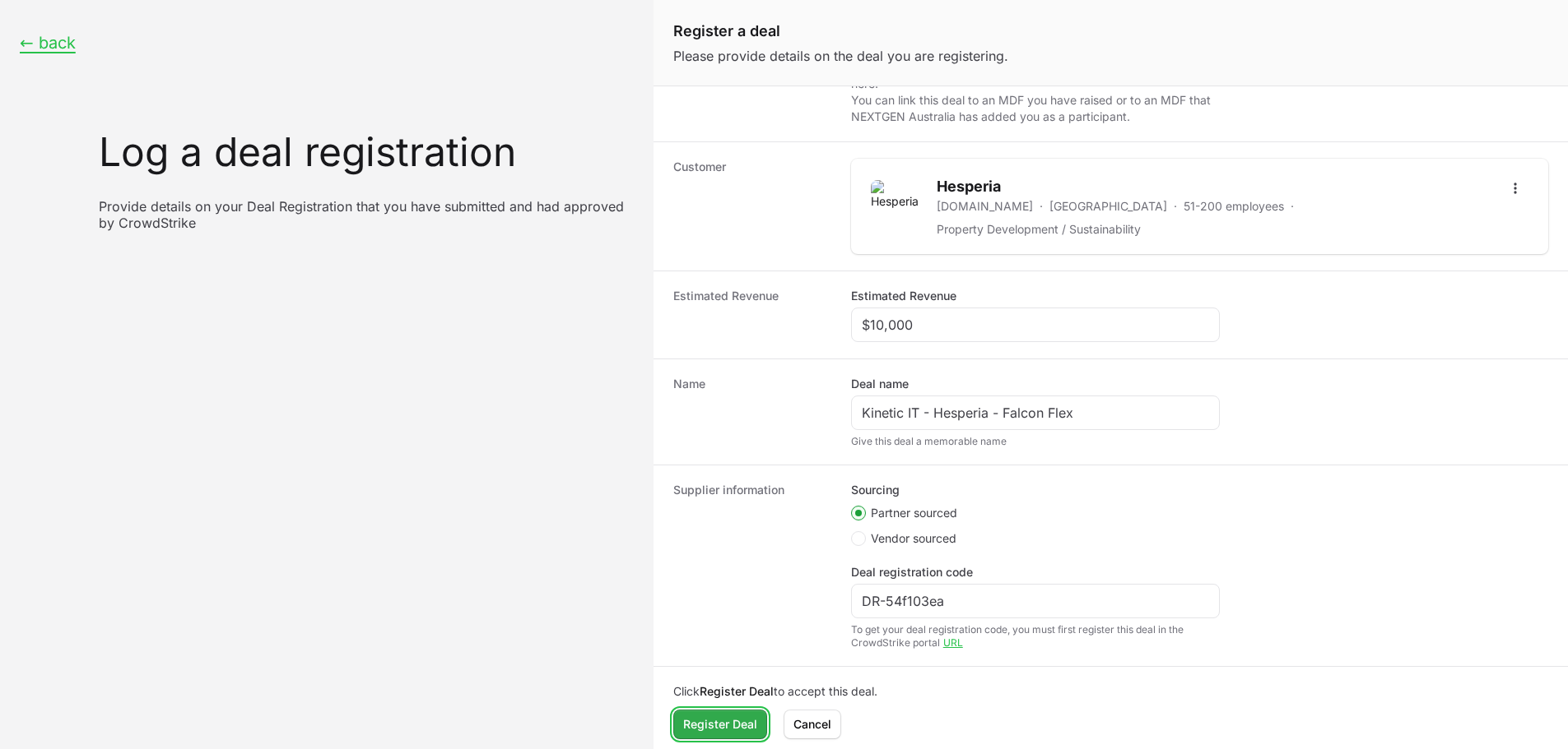
click at [719, 724] on span "Register Deal" at bounding box center [720, 725] width 74 height 19
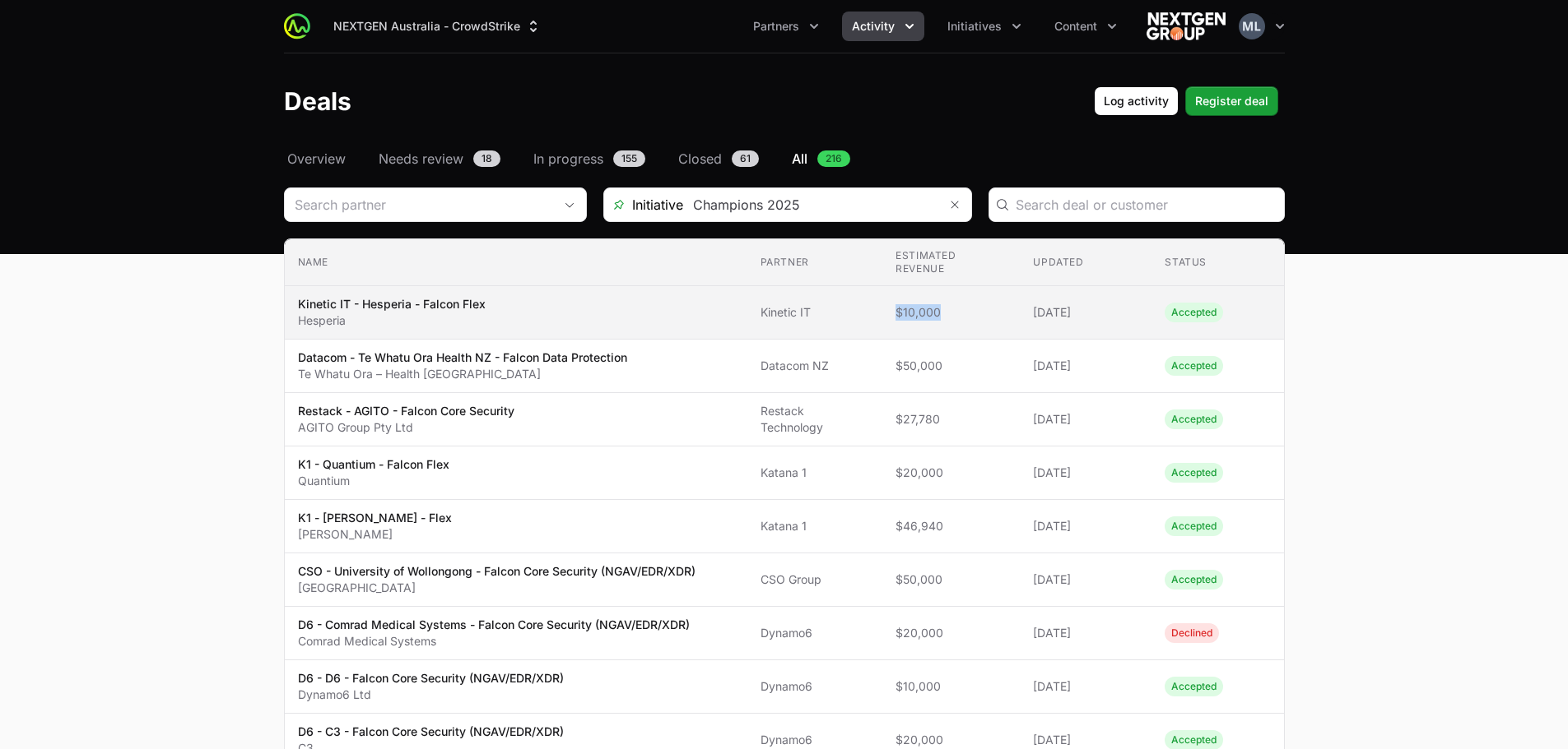
drag, startPoint x: 885, startPoint y: 313, endPoint x: 973, endPoint y: 320, distance: 88.3
click at [973, 320] on td "Estimated revenue $10,000" at bounding box center [951, 313] width 137 height 53
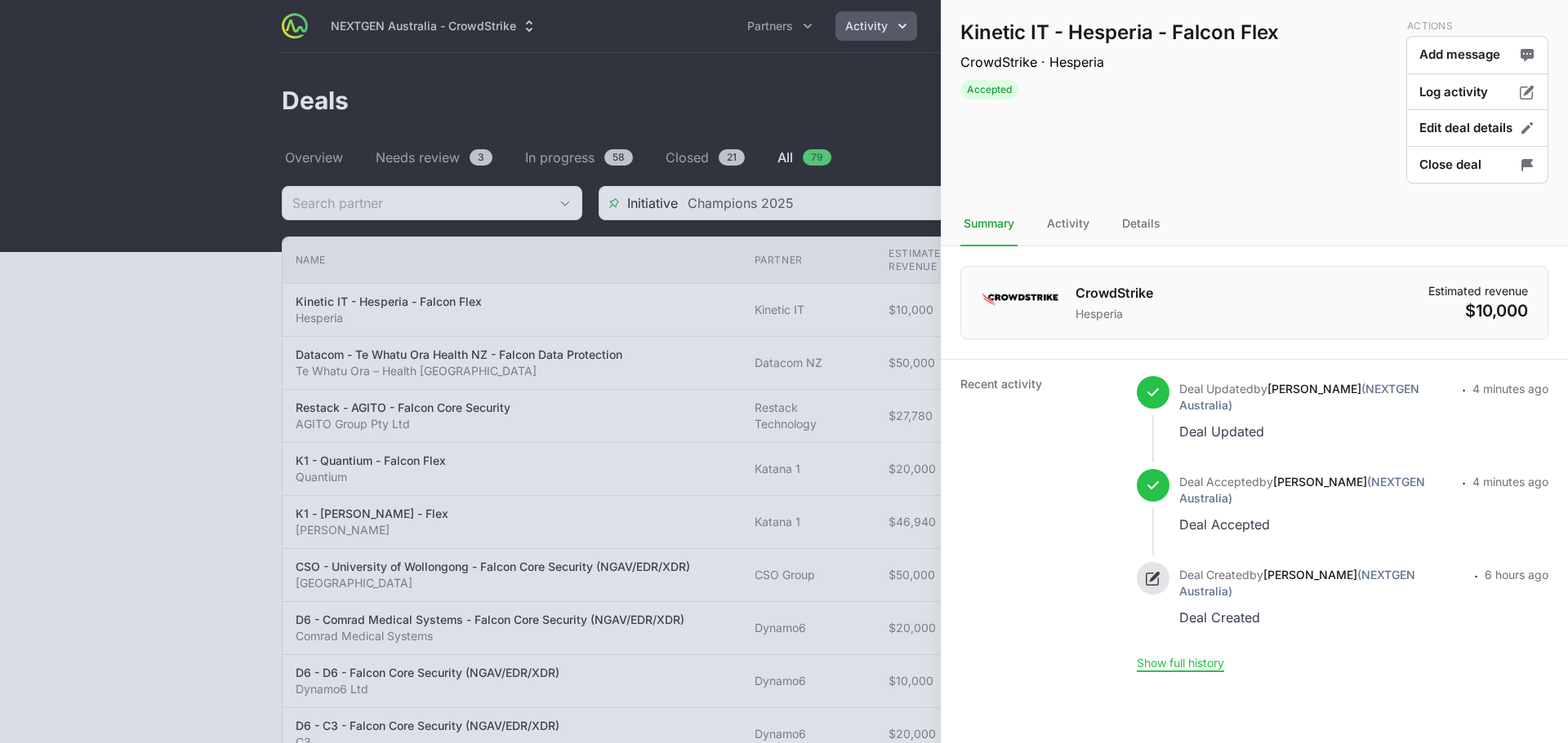
click at [784, 104] on div at bounding box center [784, 371] width 1568 height 743
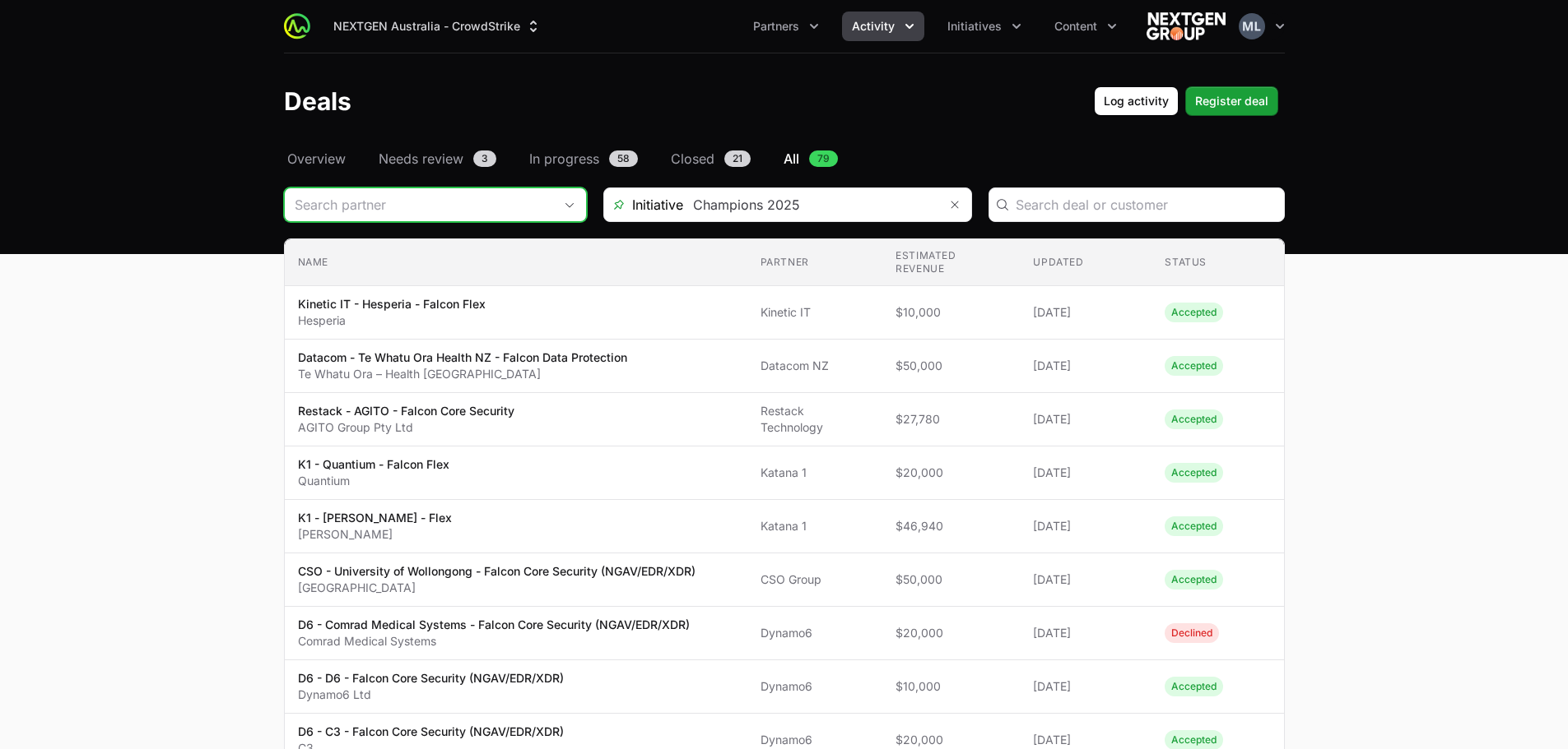
click at [444, 199] on input "Deals Filters" at bounding box center [419, 205] width 268 height 33
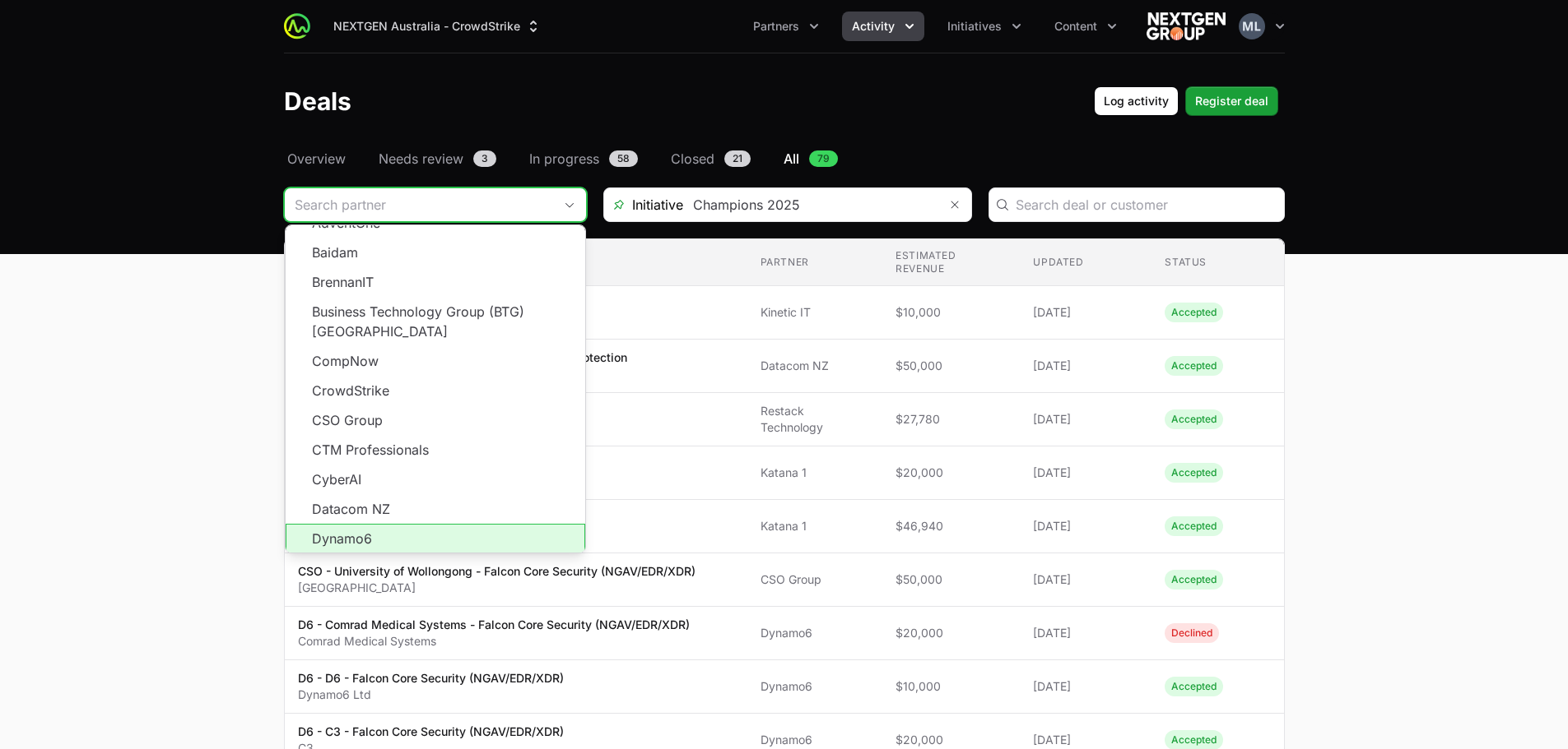
scroll to position [296, 0]
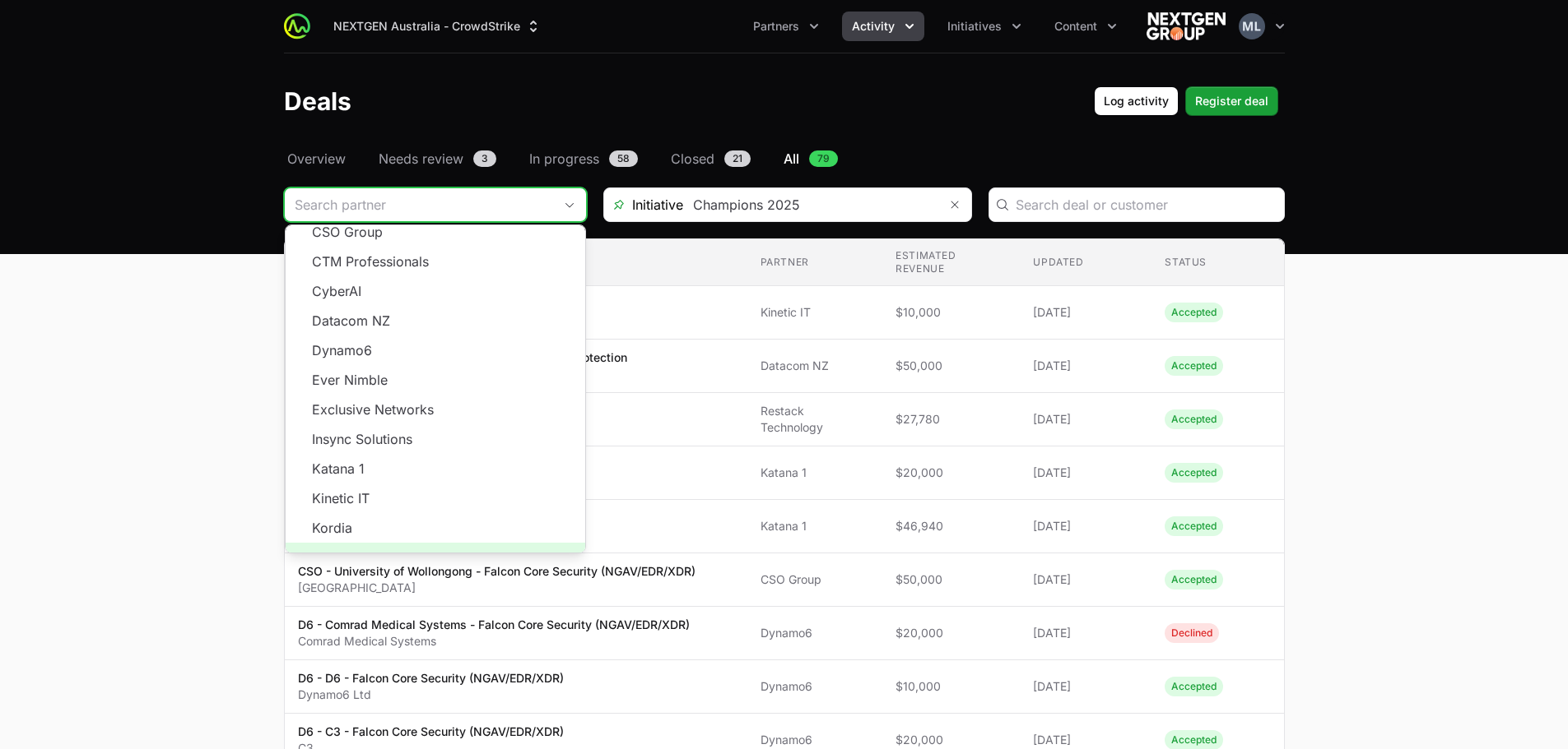
click at [437, 543] on span "Load more" at bounding box center [436, 558] width 299 height 29
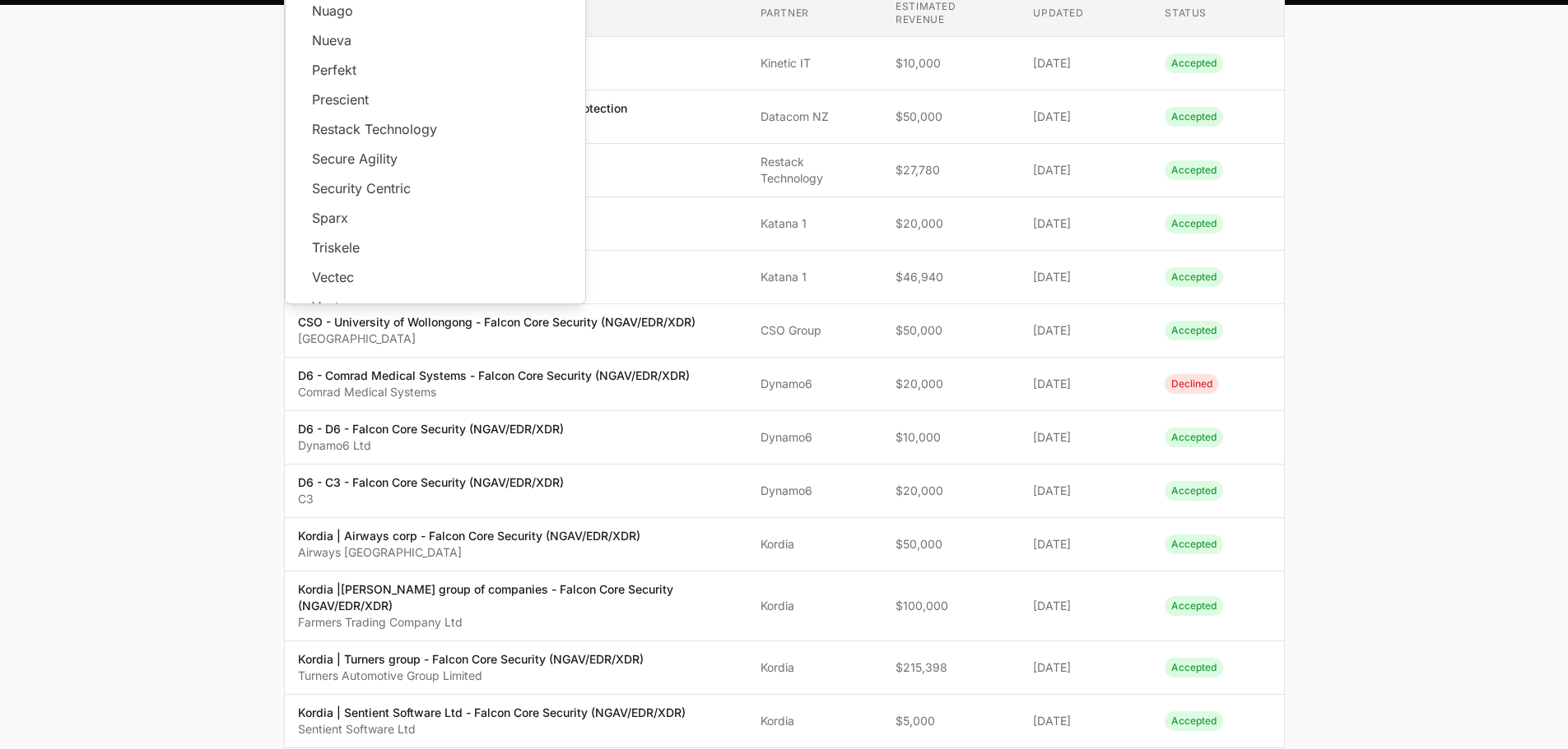
scroll to position [411, 0]
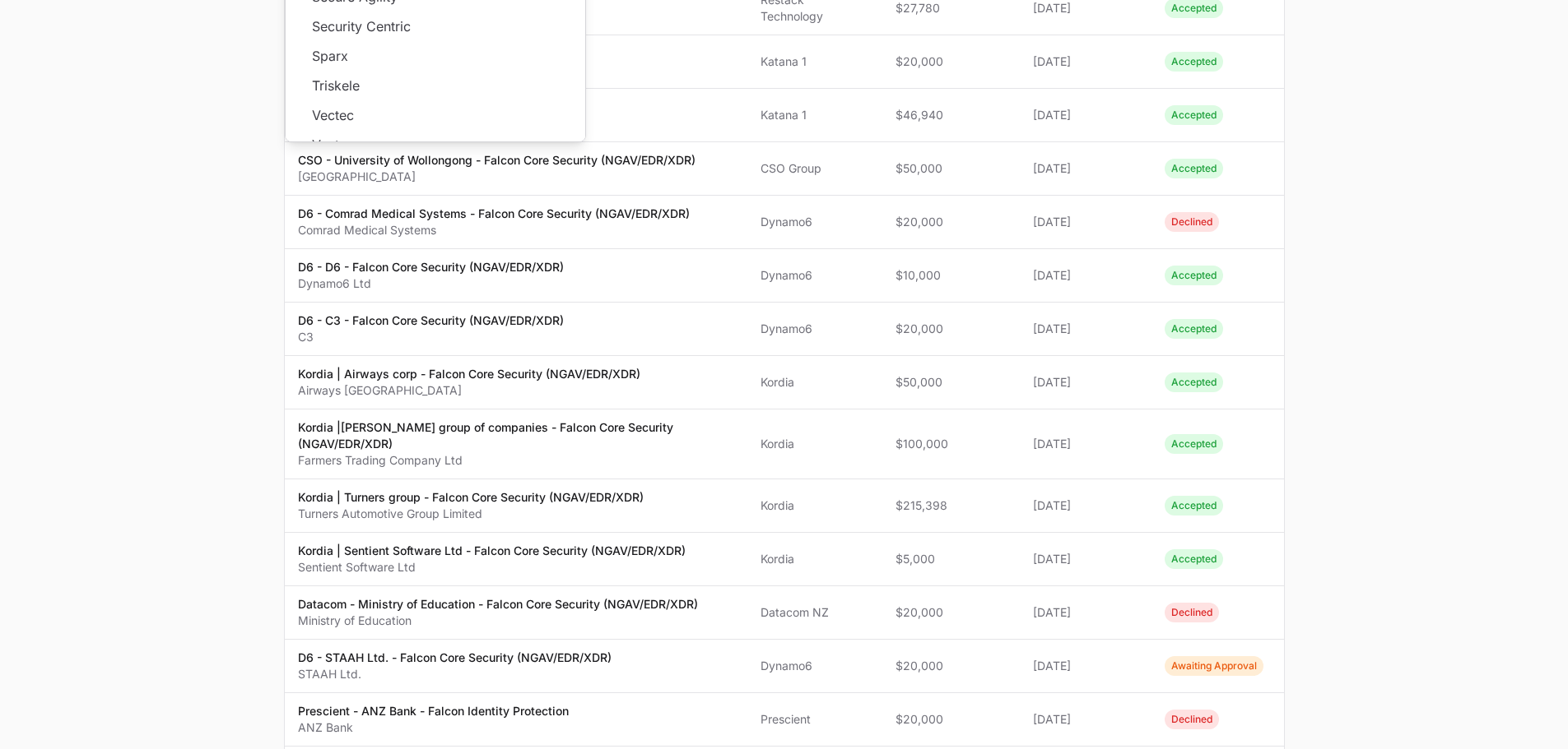
click at [172, 448] on main "Select a tab Overview Needs review In progress Closed All Overview Needs review…" at bounding box center [784, 528] width 1568 height 1582
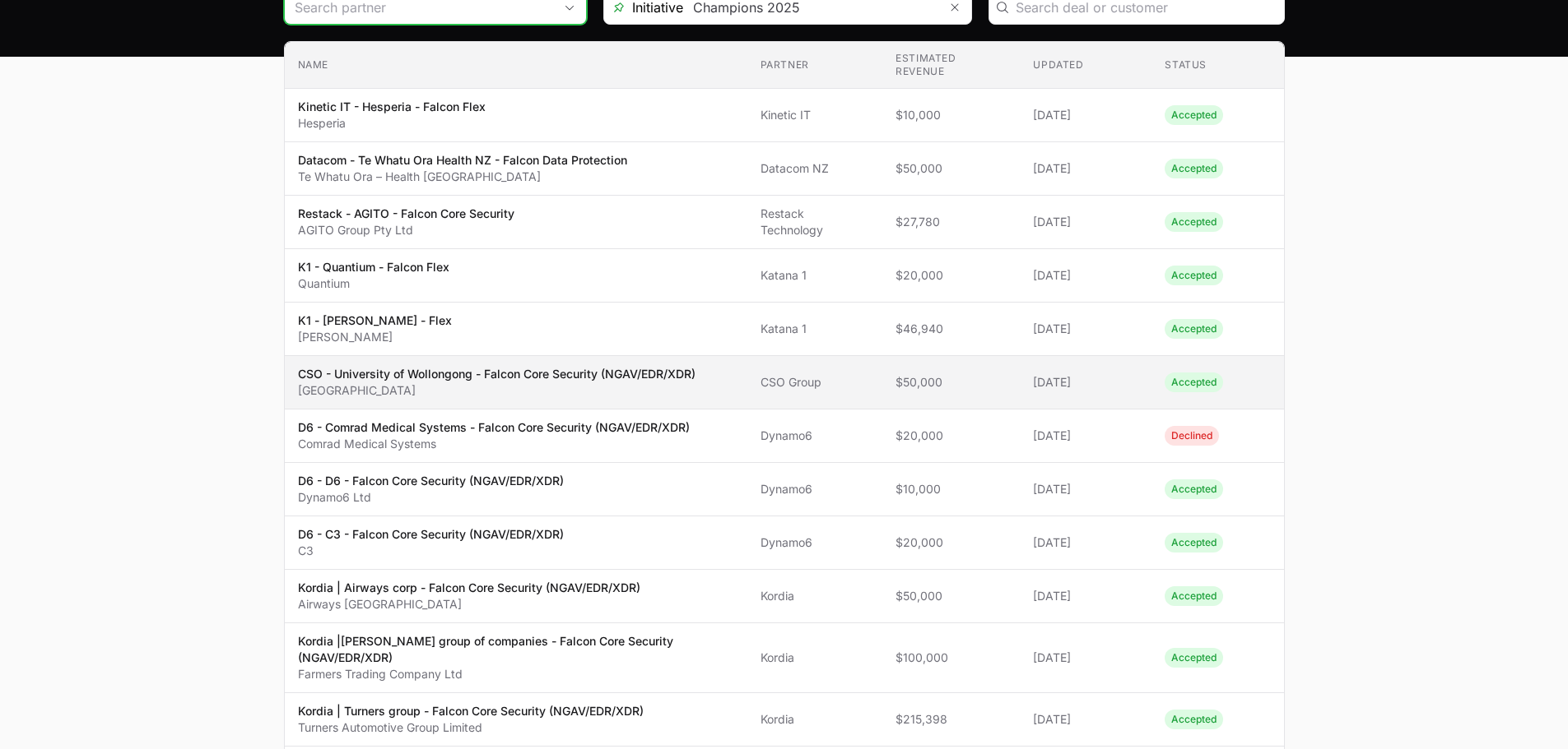
scroll to position [0, 0]
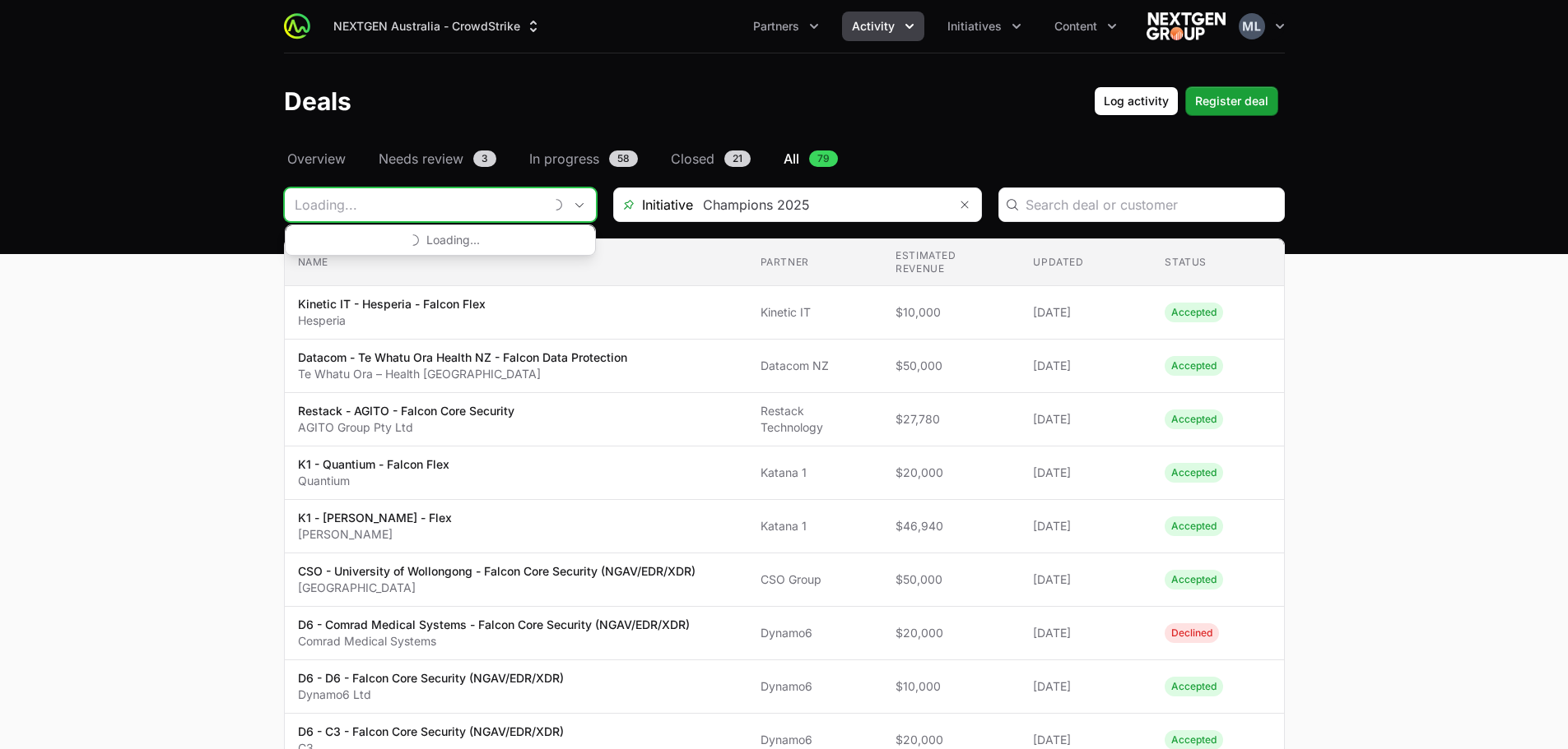
click at [524, 207] on input "Deals Filters" at bounding box center [414, 205] width 259 height 33
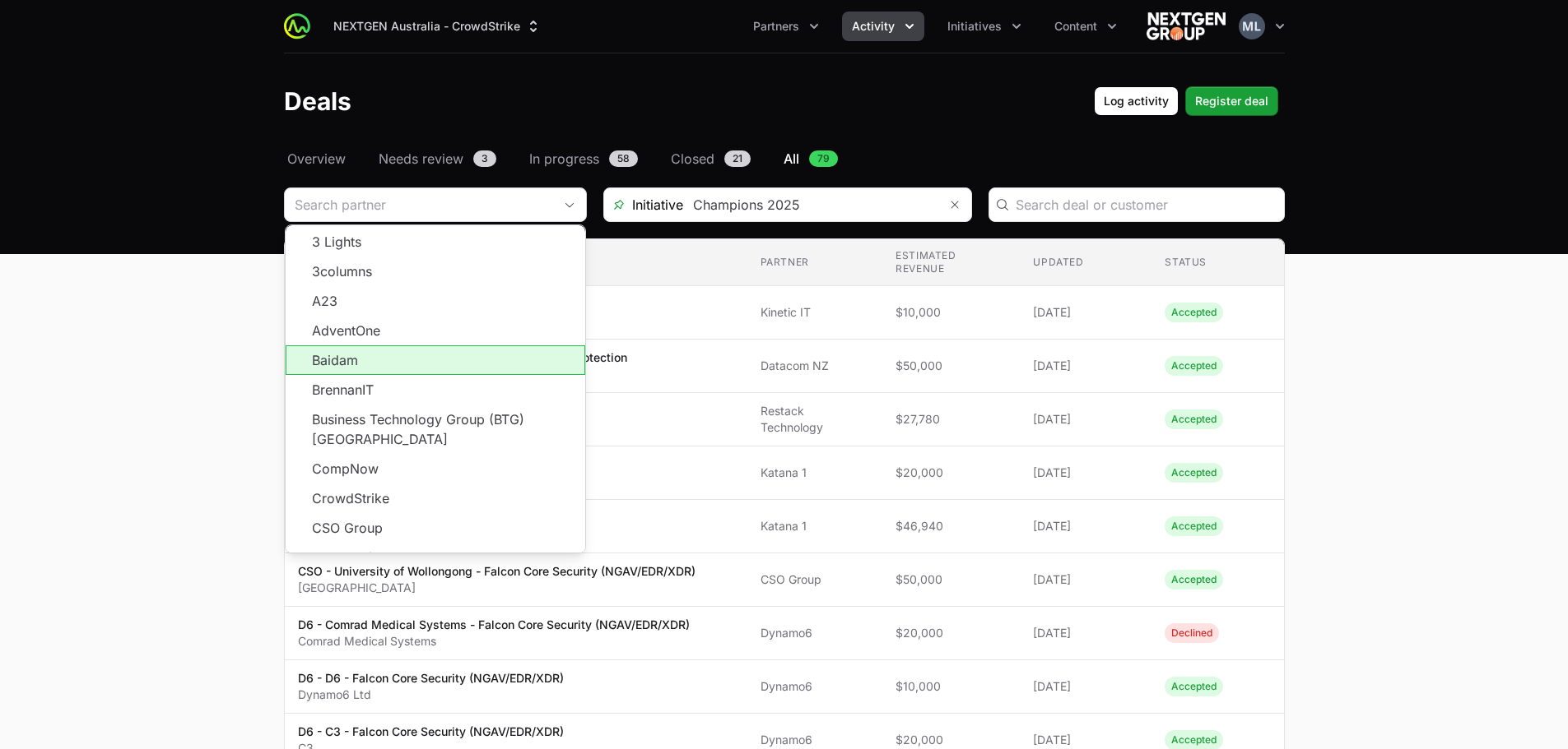
click at [400, 372] on li "Baidam" at bounding box center [436, 360] width 299 height 29
type input "Baidam"
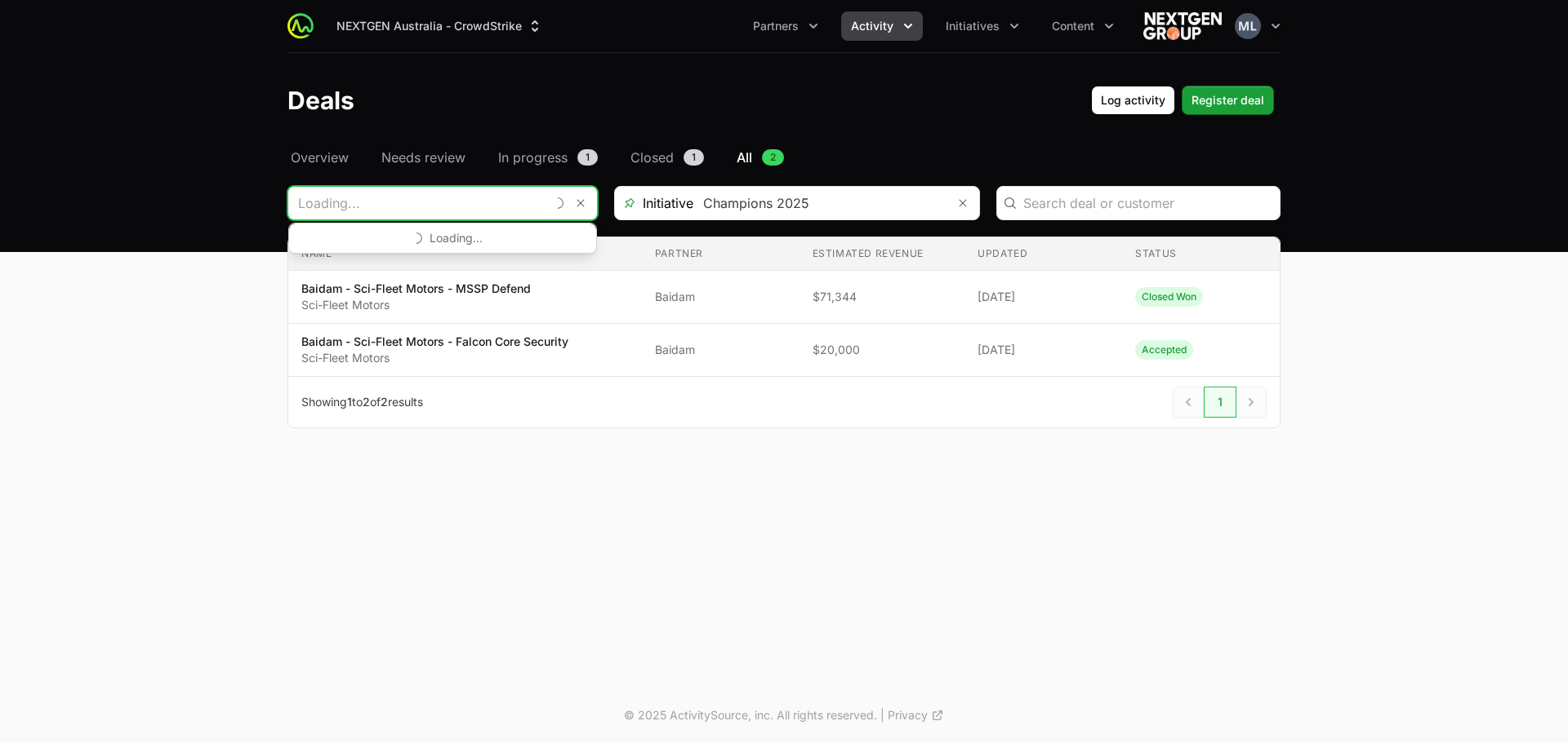
click at [541, 209] on input "Deals Filters" at bounding box center [417, 203] width 257 height 33
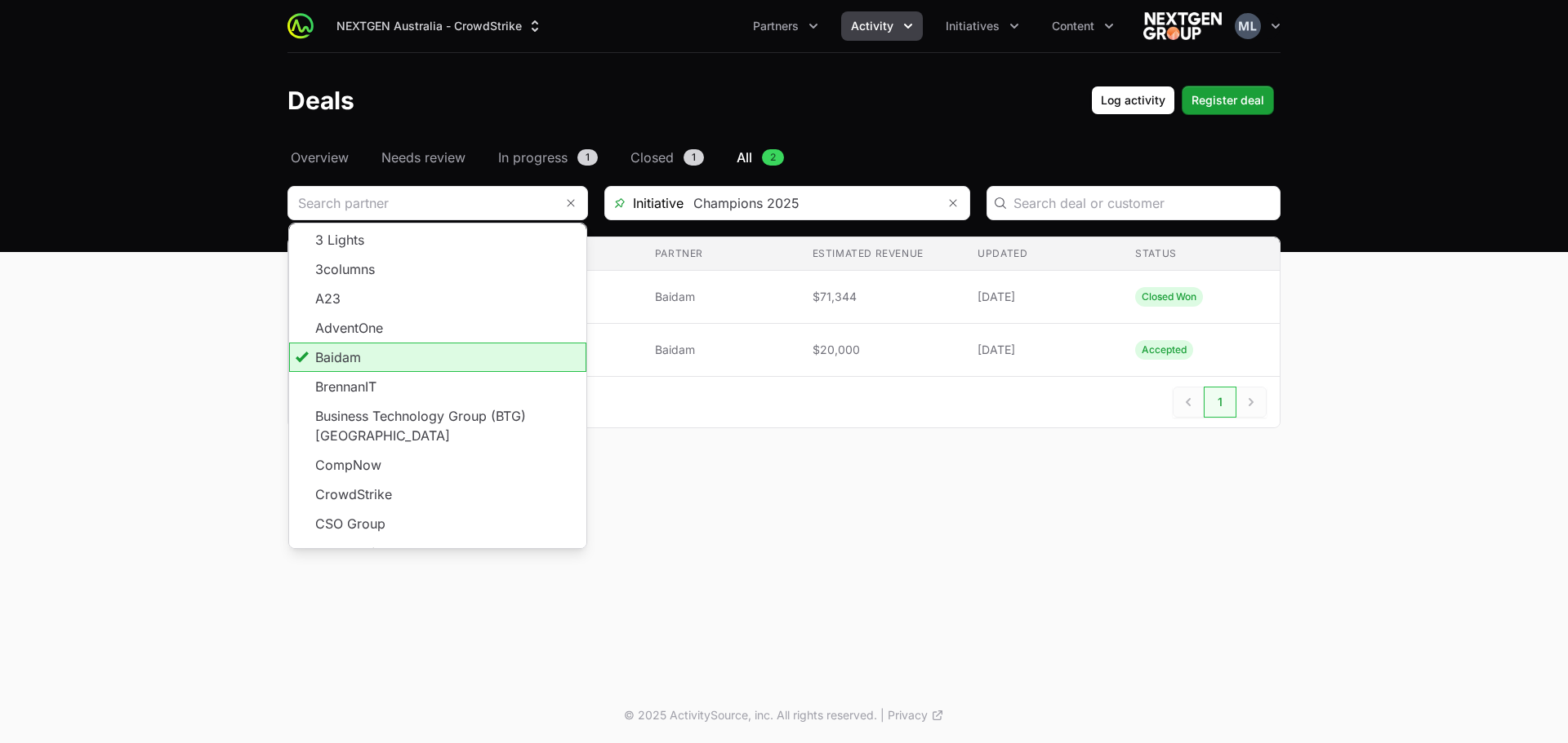
type input "Baidam"
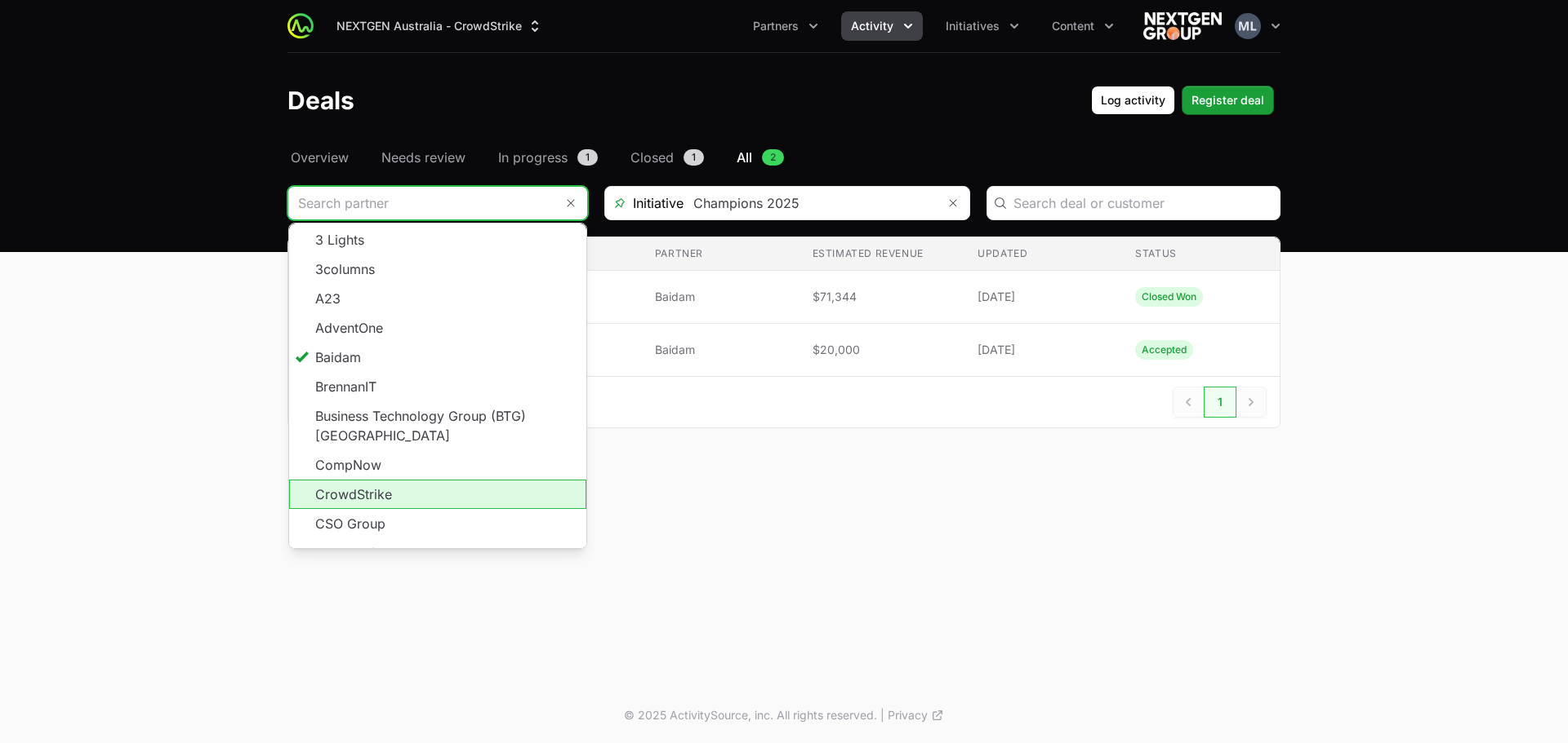
click at [361, 509] on li "CSO Group" at bounding box center [438, 523] width 297 height 29
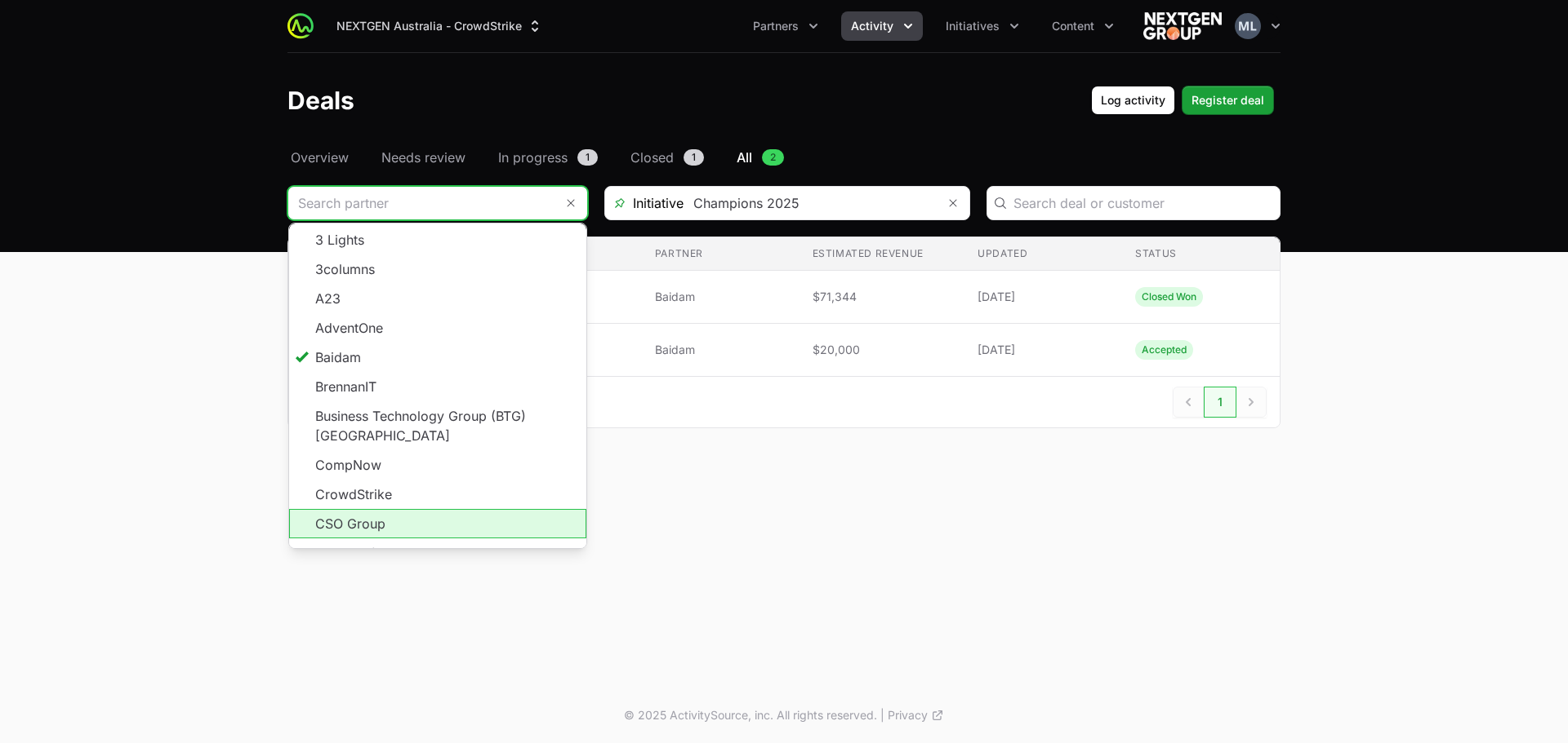
type input "CSO Group"
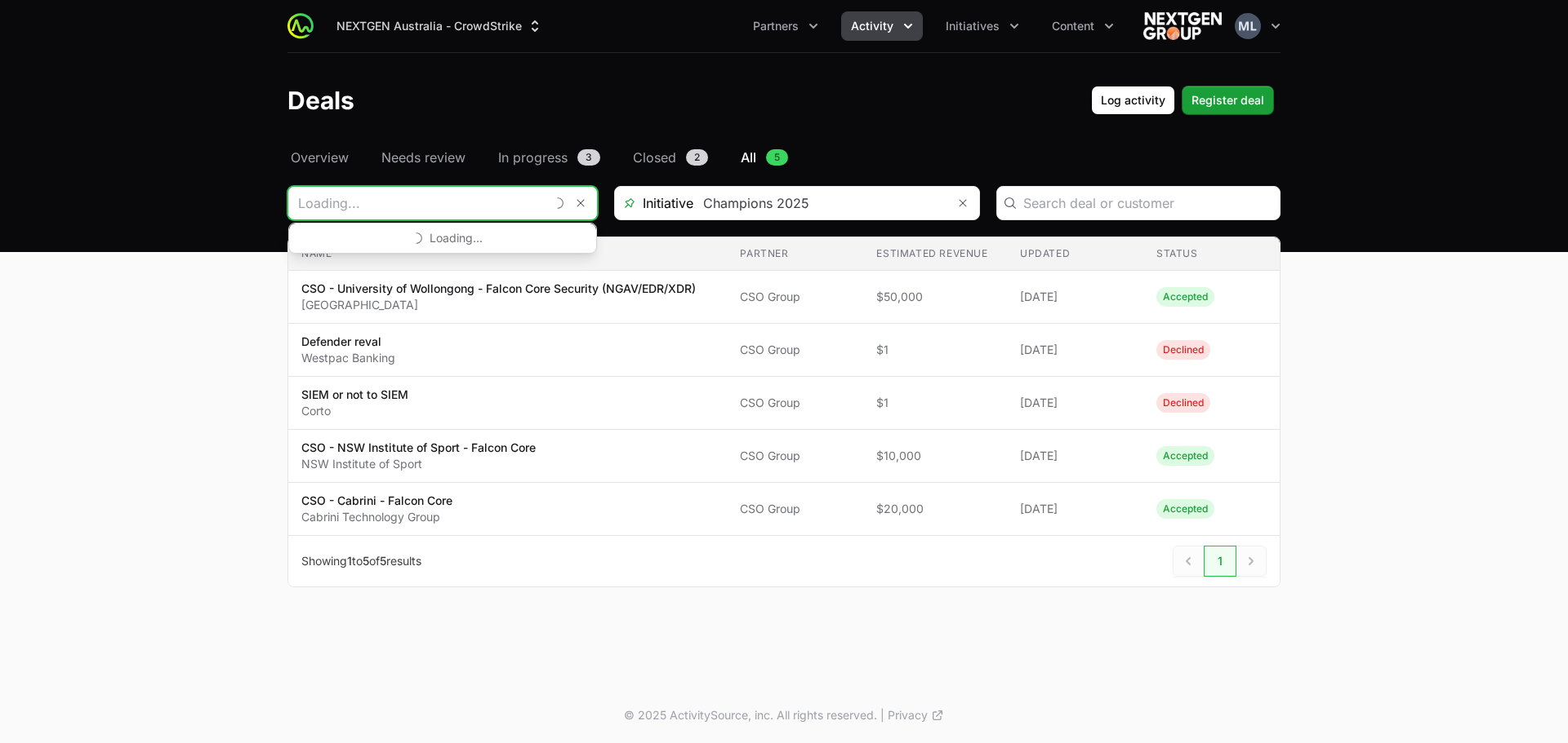
click at [454, 199] on input "Deals Filters" at bounding box center [417, 203] width 257 height 33
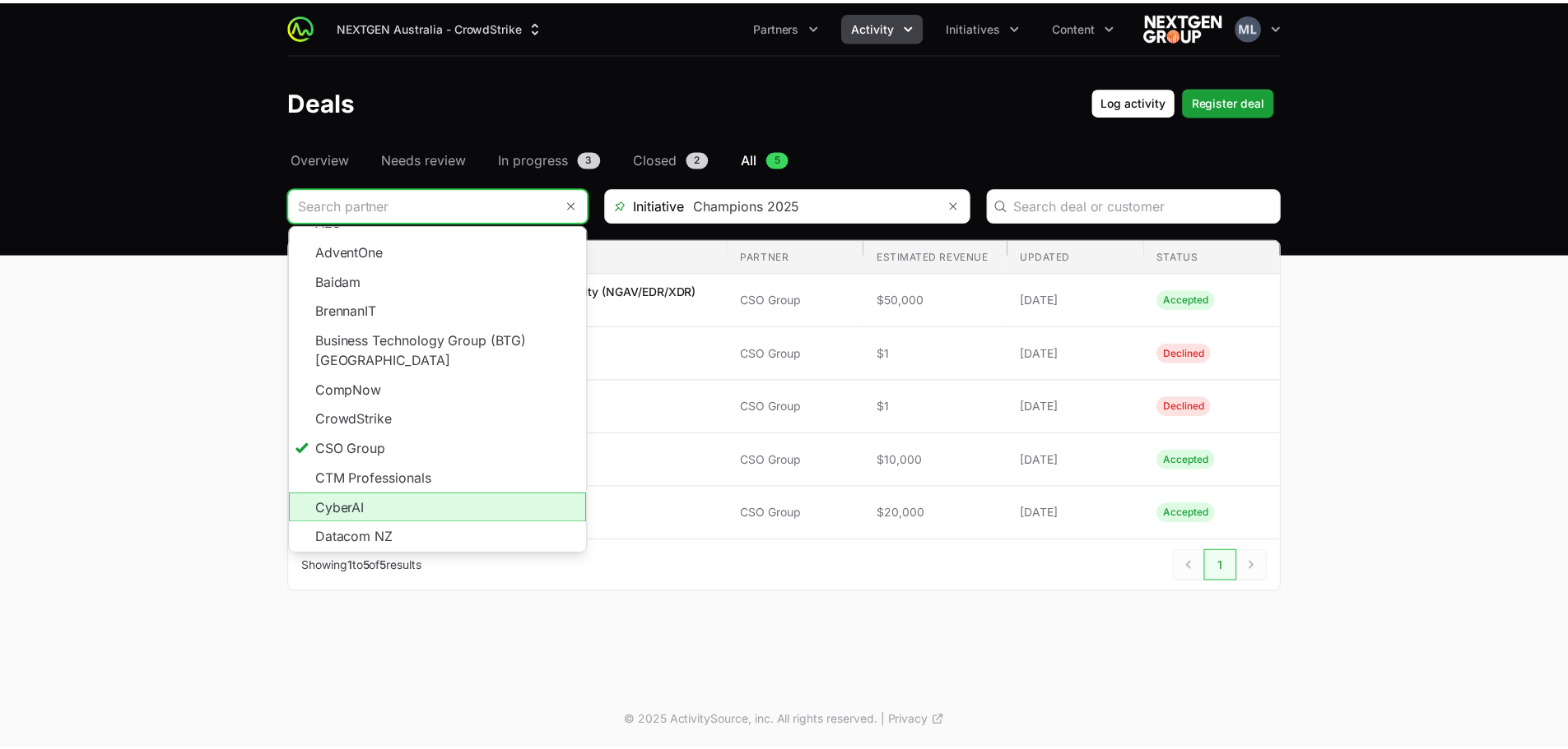
scroll to position [164, 0]
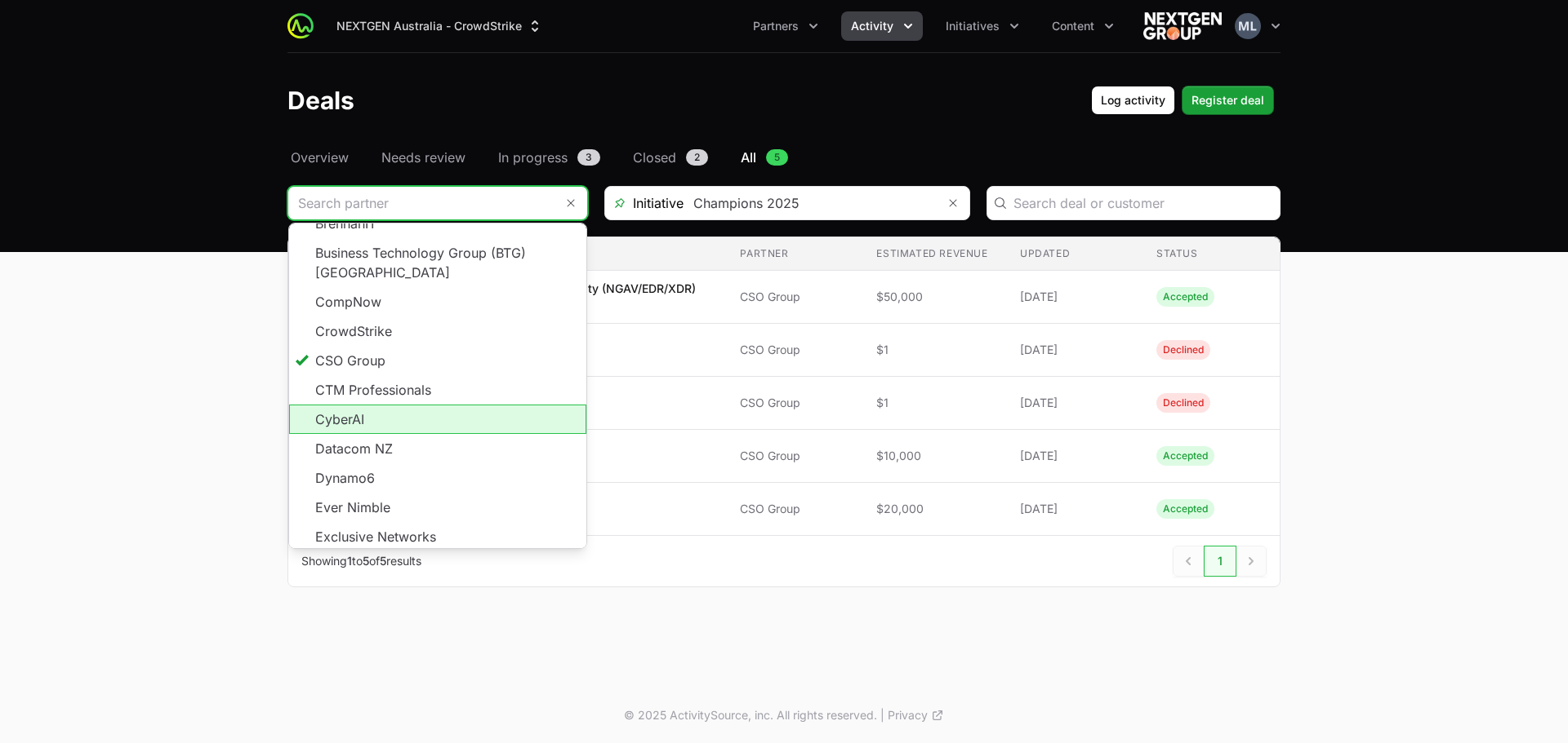
click at [380, 405] on li "CyberAI" at bounding box center [438, 419] width 297 height 29
type input "CyberAI"
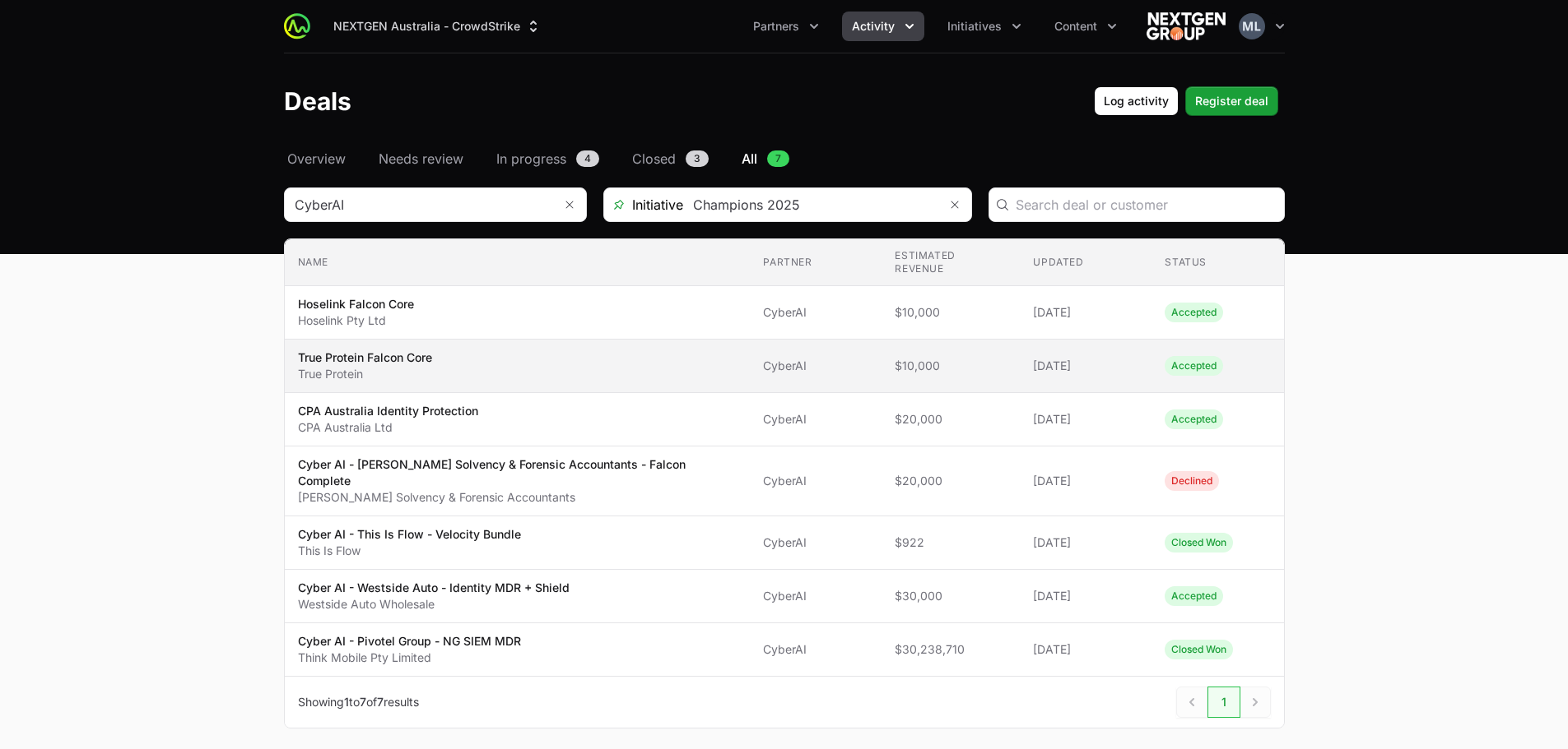
click at [882, 346] on td "Estimated revenue $10,000" at bounding box center [951, 366] width 138 height 53
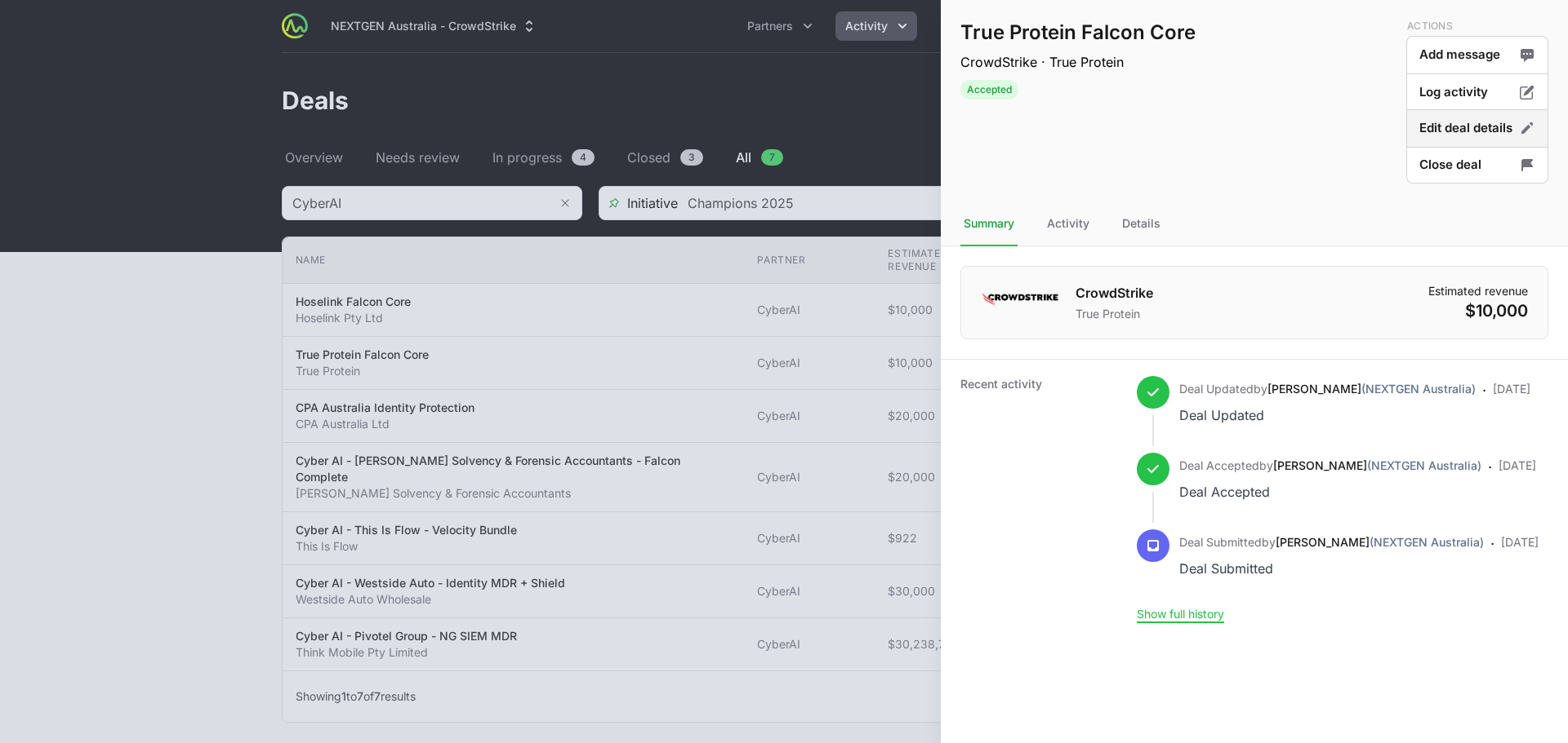
click at [1432, 146] on button "Edit deal details" at bounding box center [1476, 166] width 142 height 39
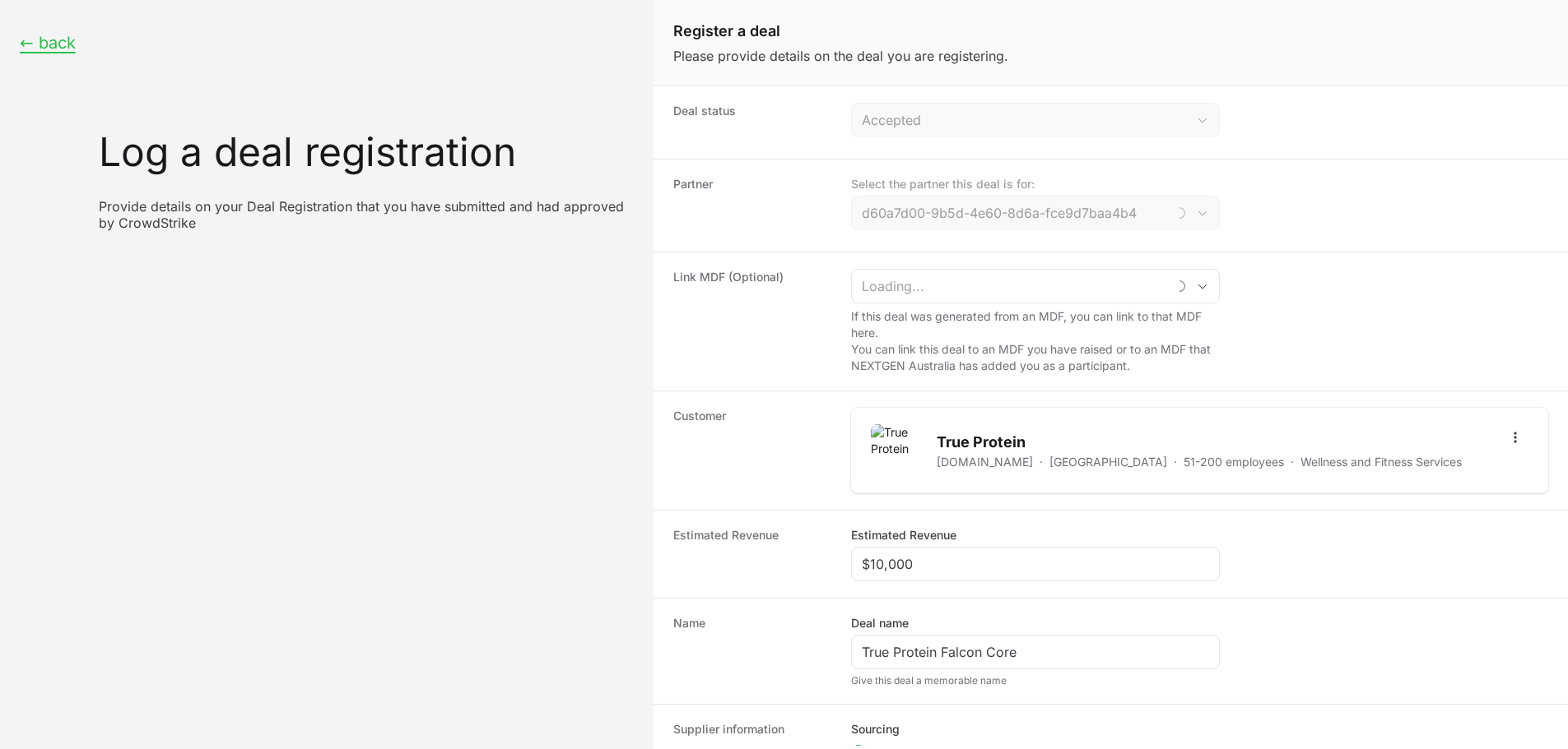
type input "CyberAI"
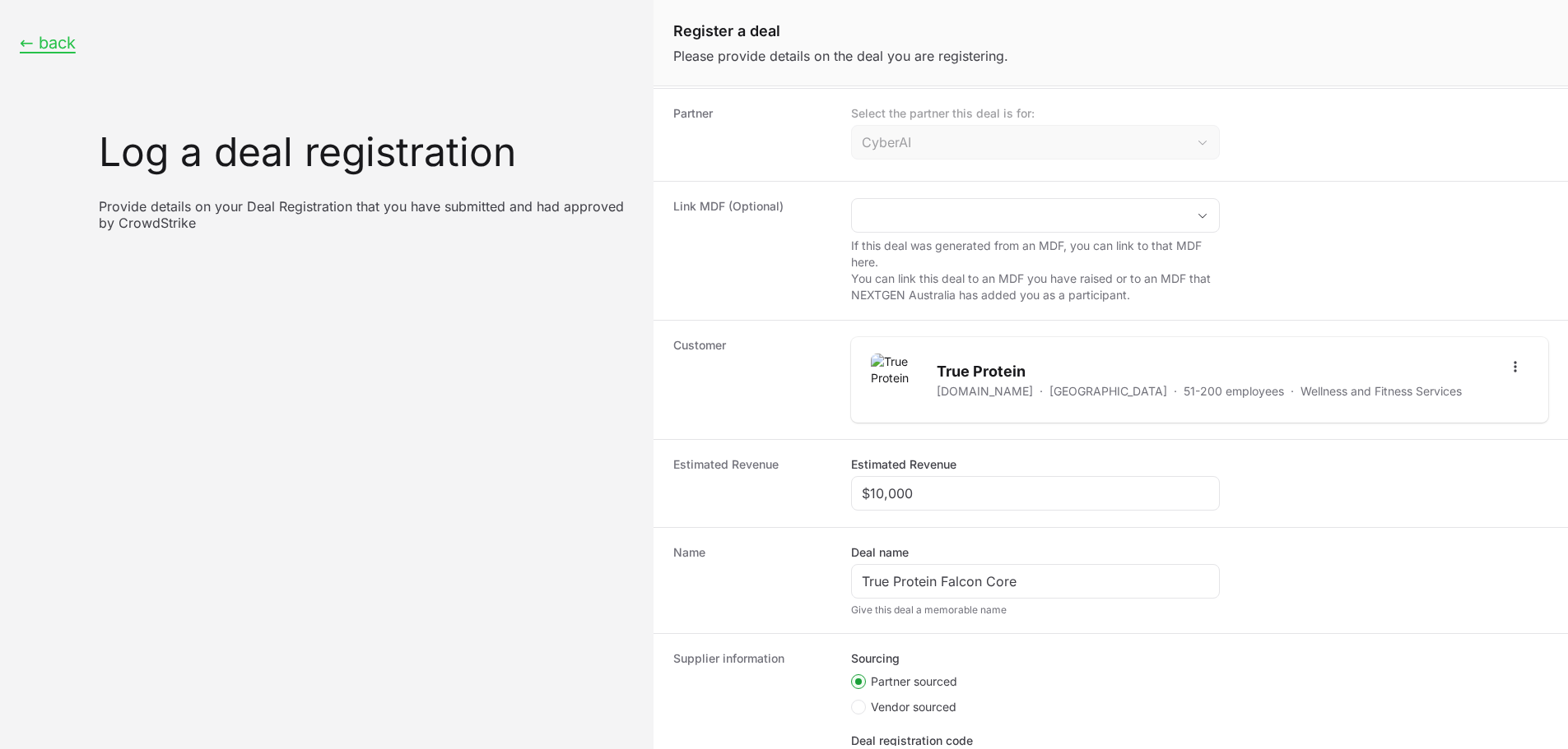
scroll to position [164, 0]
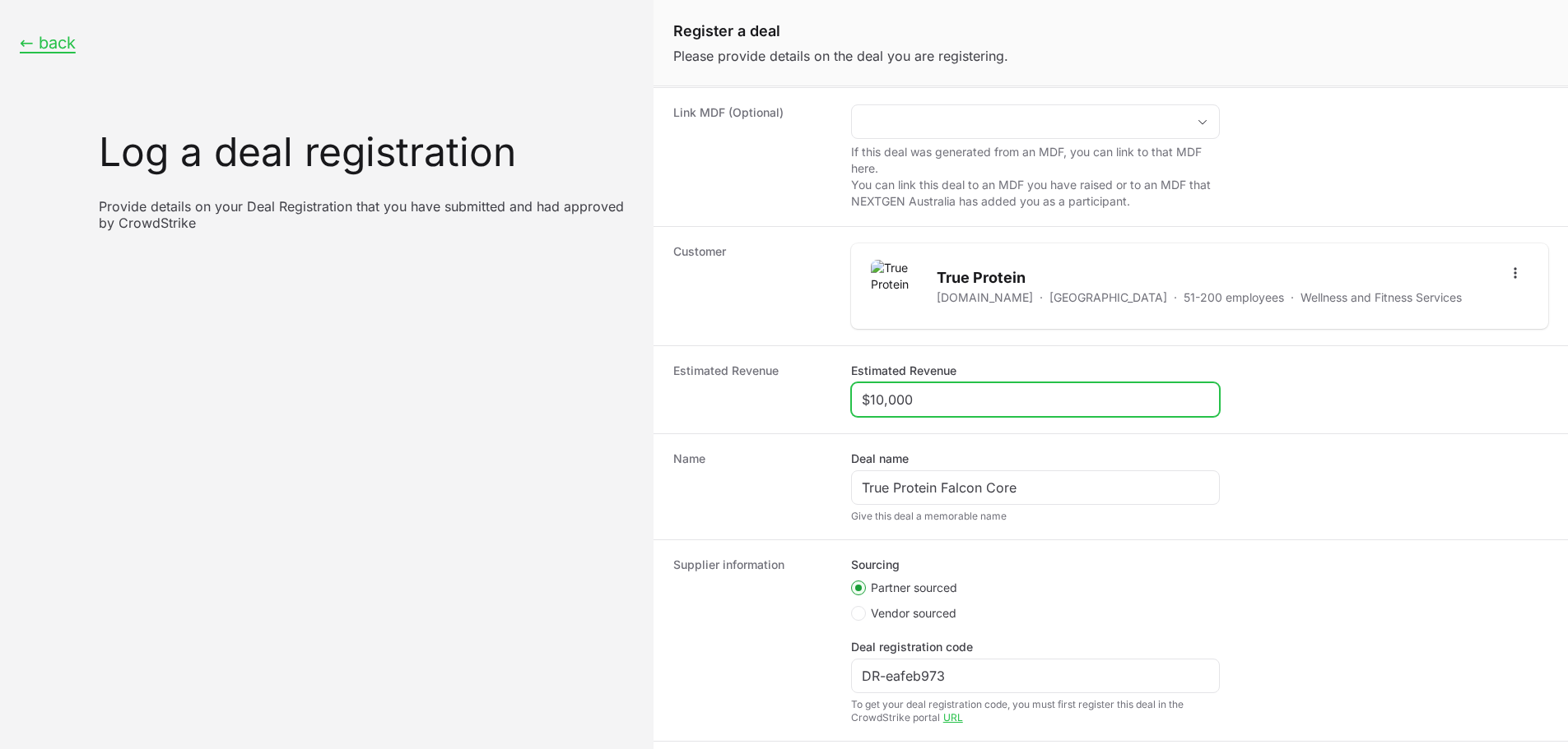
click at [958, 399] on input "$10,000" at bounding box center [1034, 399] width 347 height 19
click at [958, 397] on input "$10,000" at bounding box center [1034, 399] width 347 height 19
type input "$20,000"
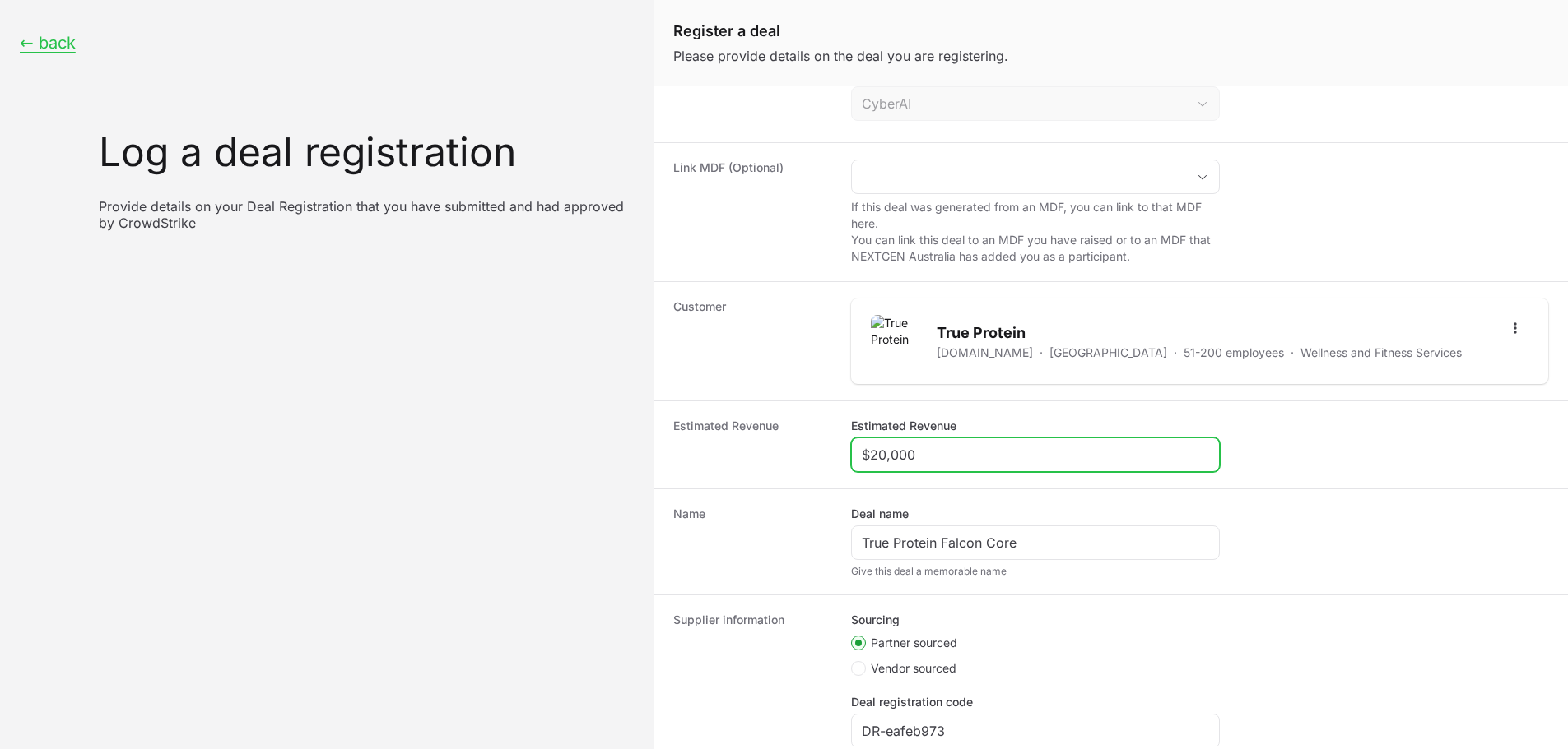
scroll to position [250, 0]
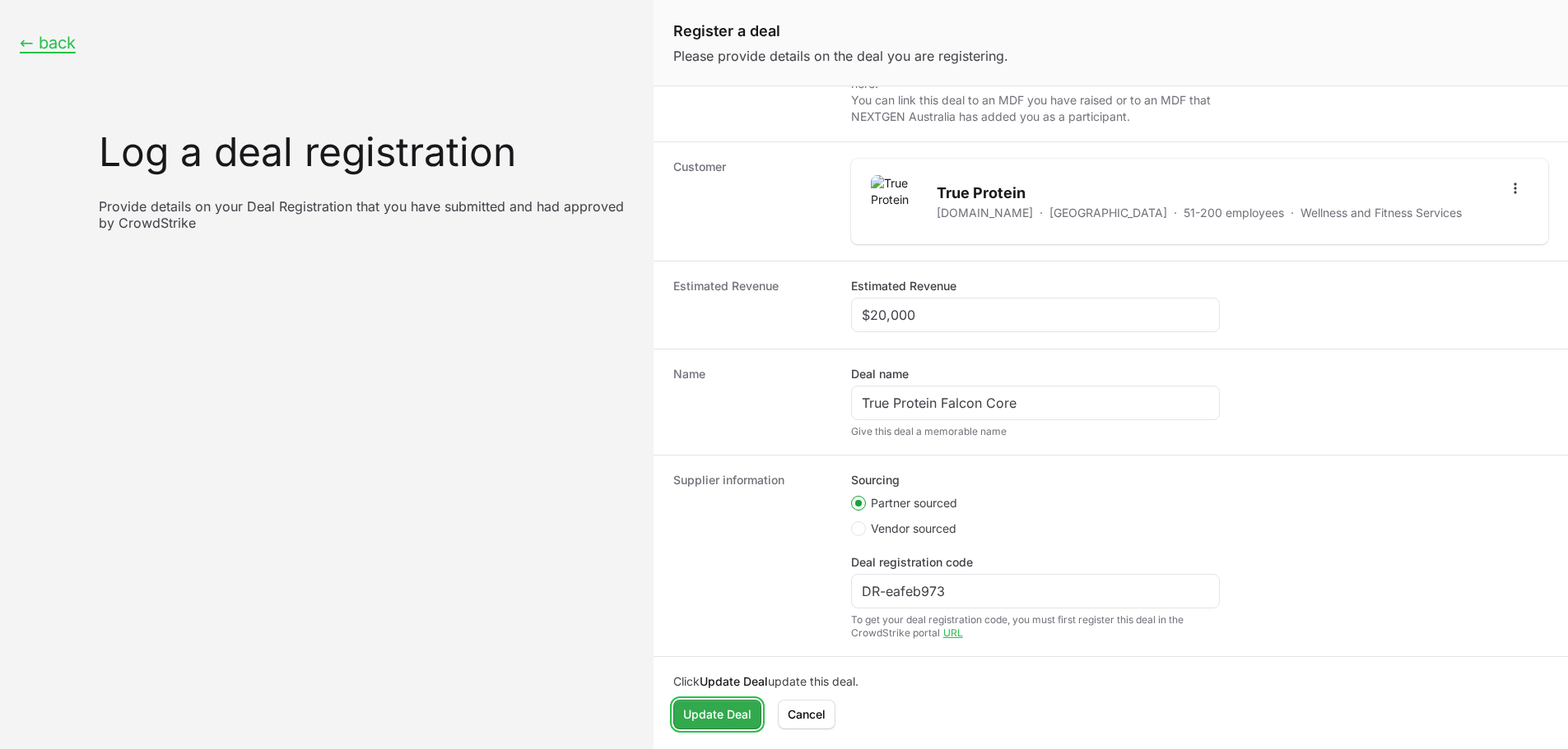
click at [717, 711] on span "Update Deal" at bounding box center [717, 715] width 68 height 19
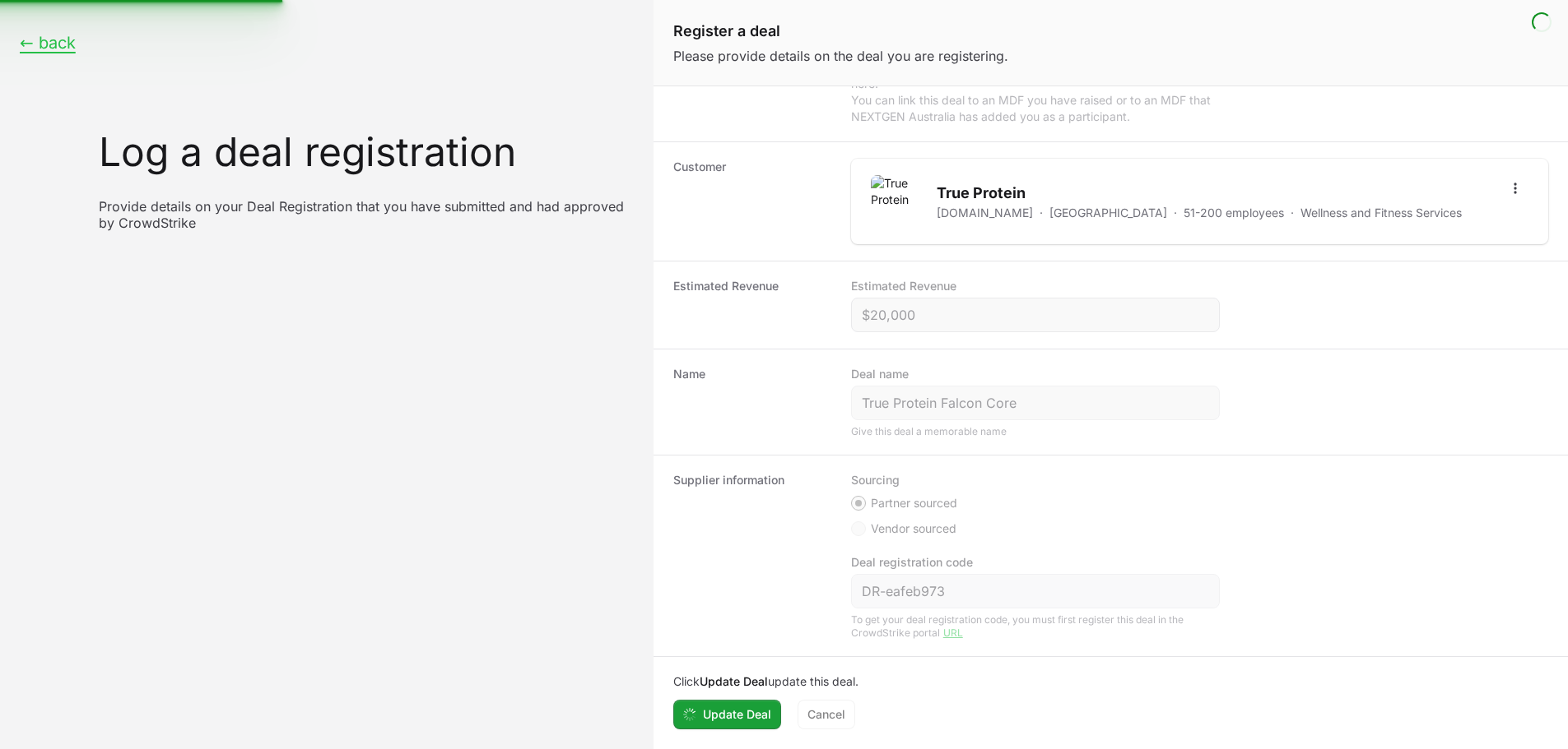
scroll to position [0, 0]
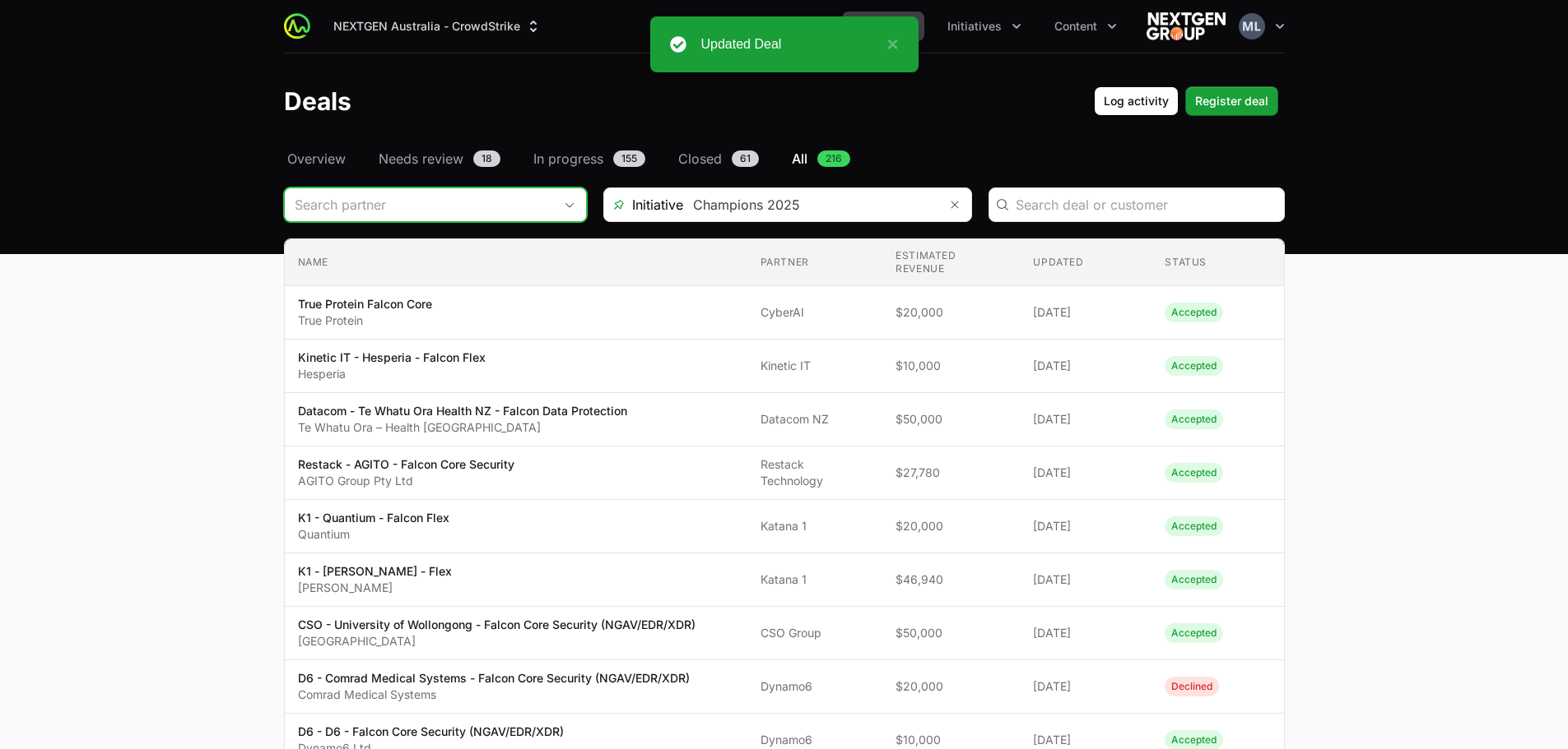
click at [444, 208] on input "Deals Filters" at bounding box center [419, 205] width 268 height 33
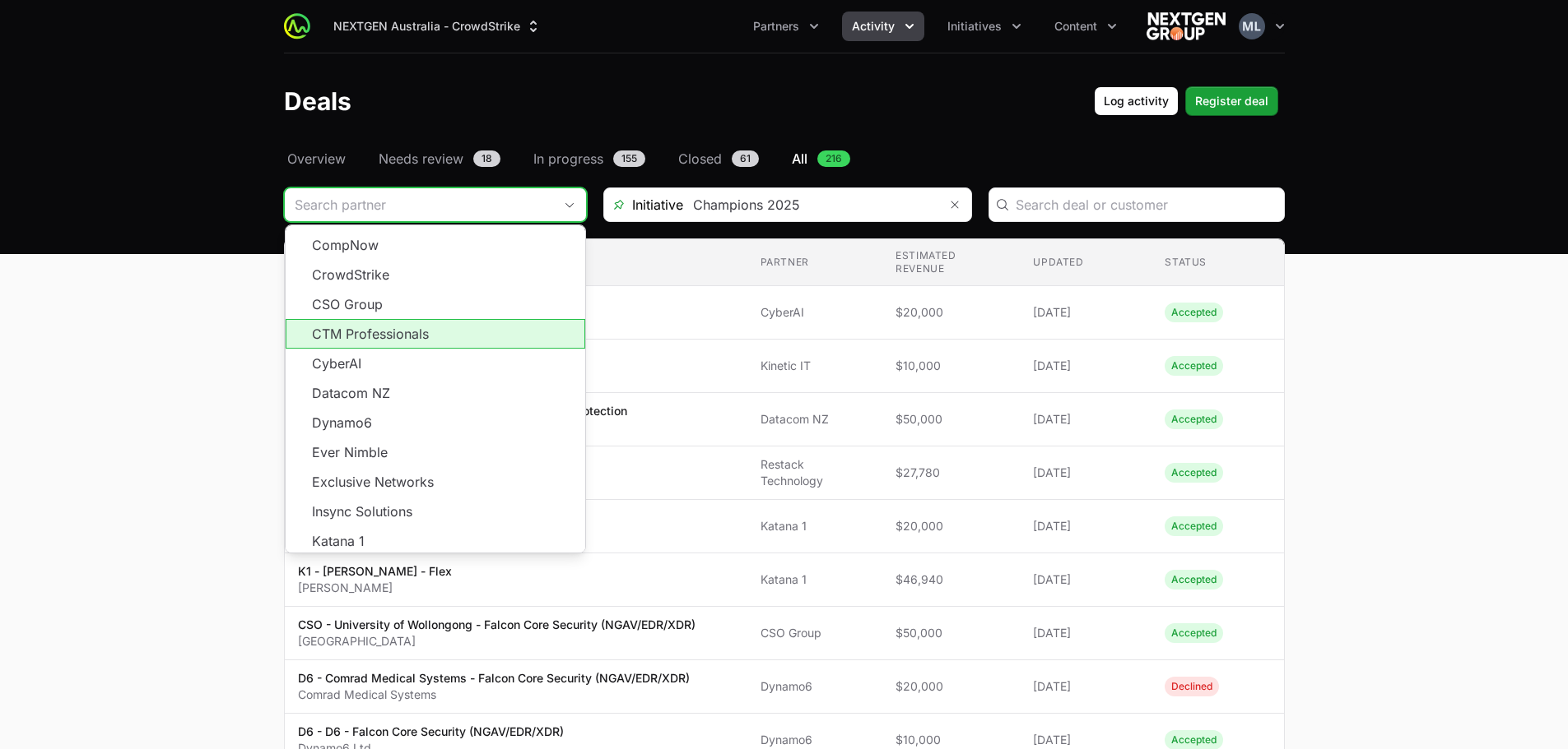
scroll to position [247, 0]
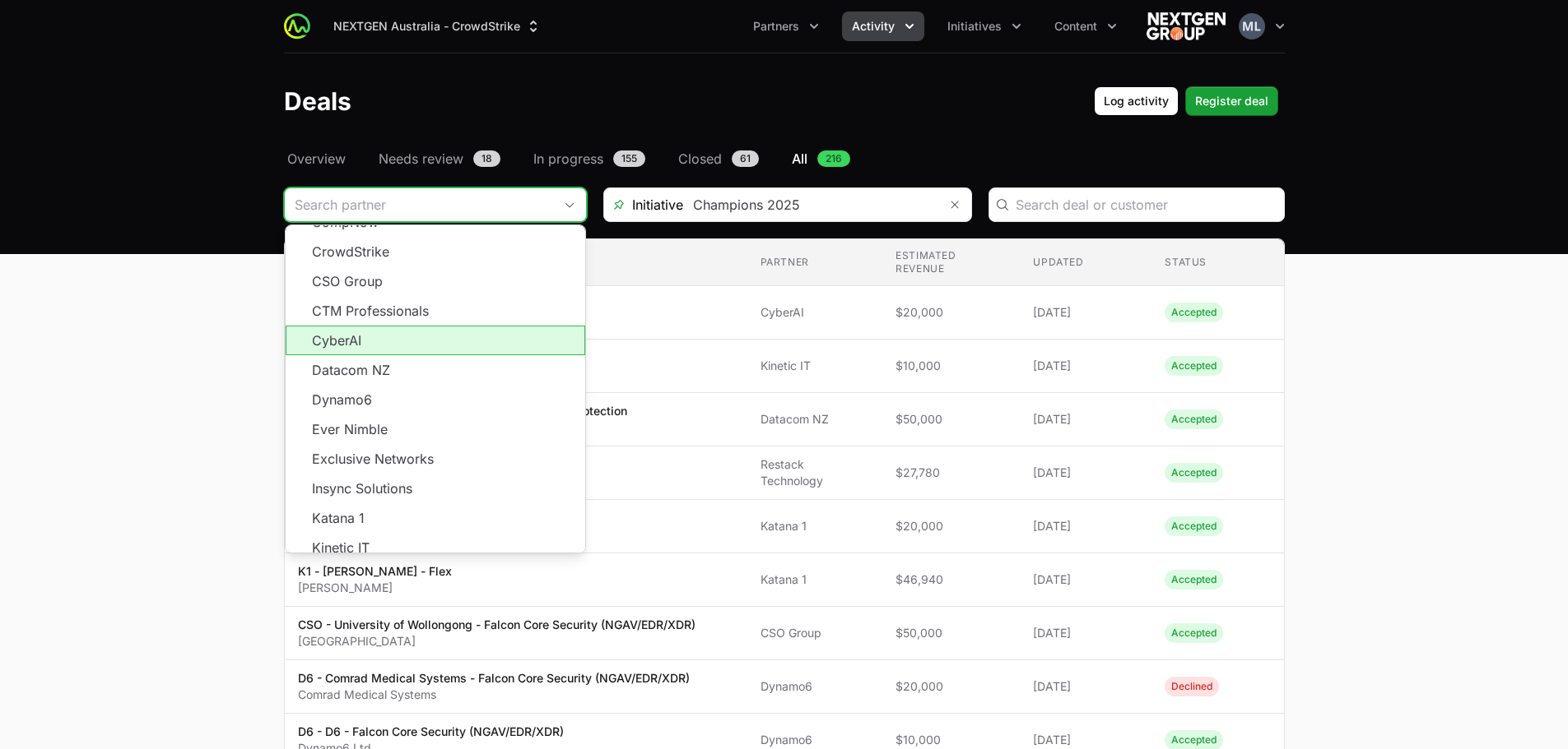
click at [362, 325] on li "CyberAI" at bounding box center [436, 340] width 299 height 29
type input "CyberAI"
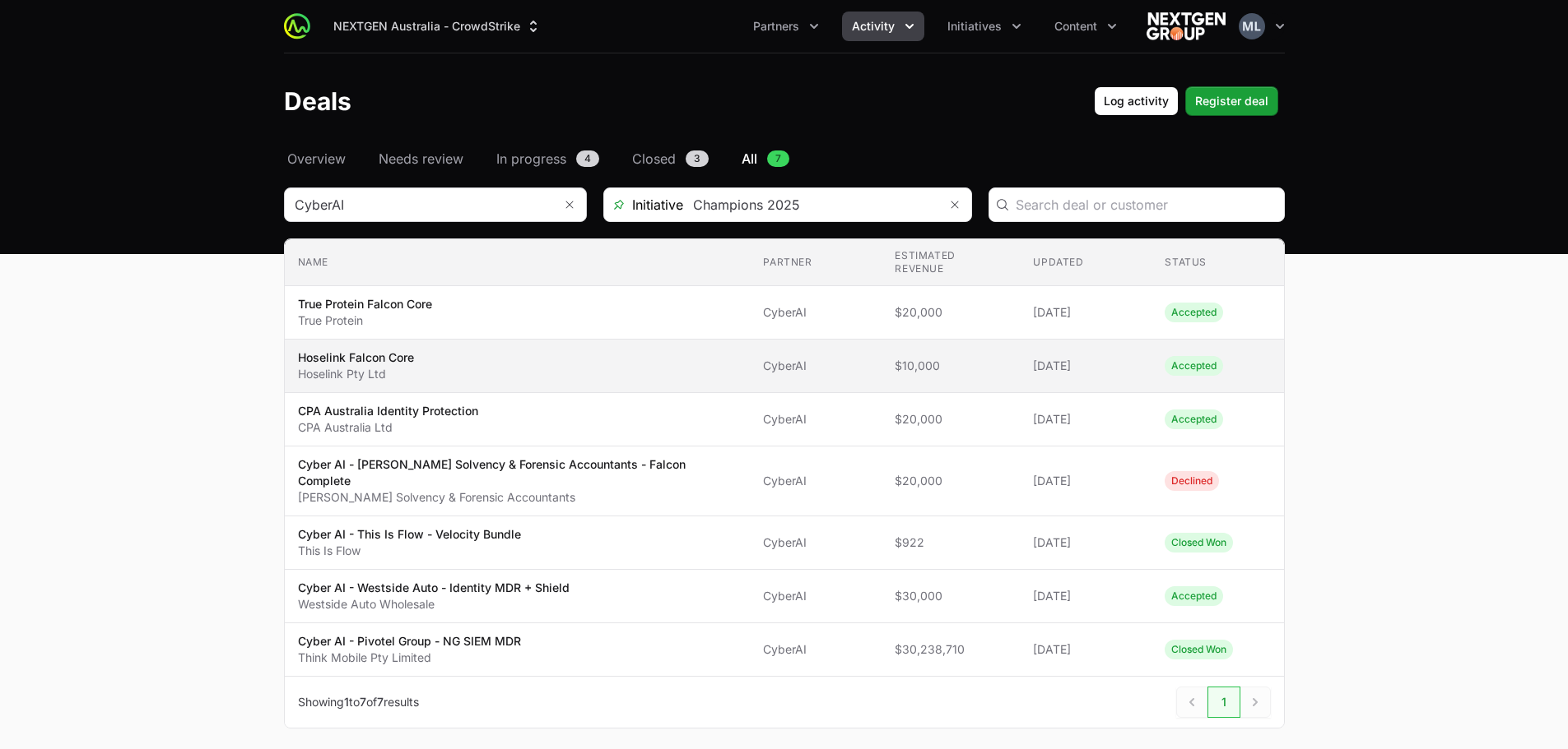
click at [462, 357] on span "Hoselink Falcon Core Hoselink Pty Ltd" at bounding box center [517, 366] width 439 height 33
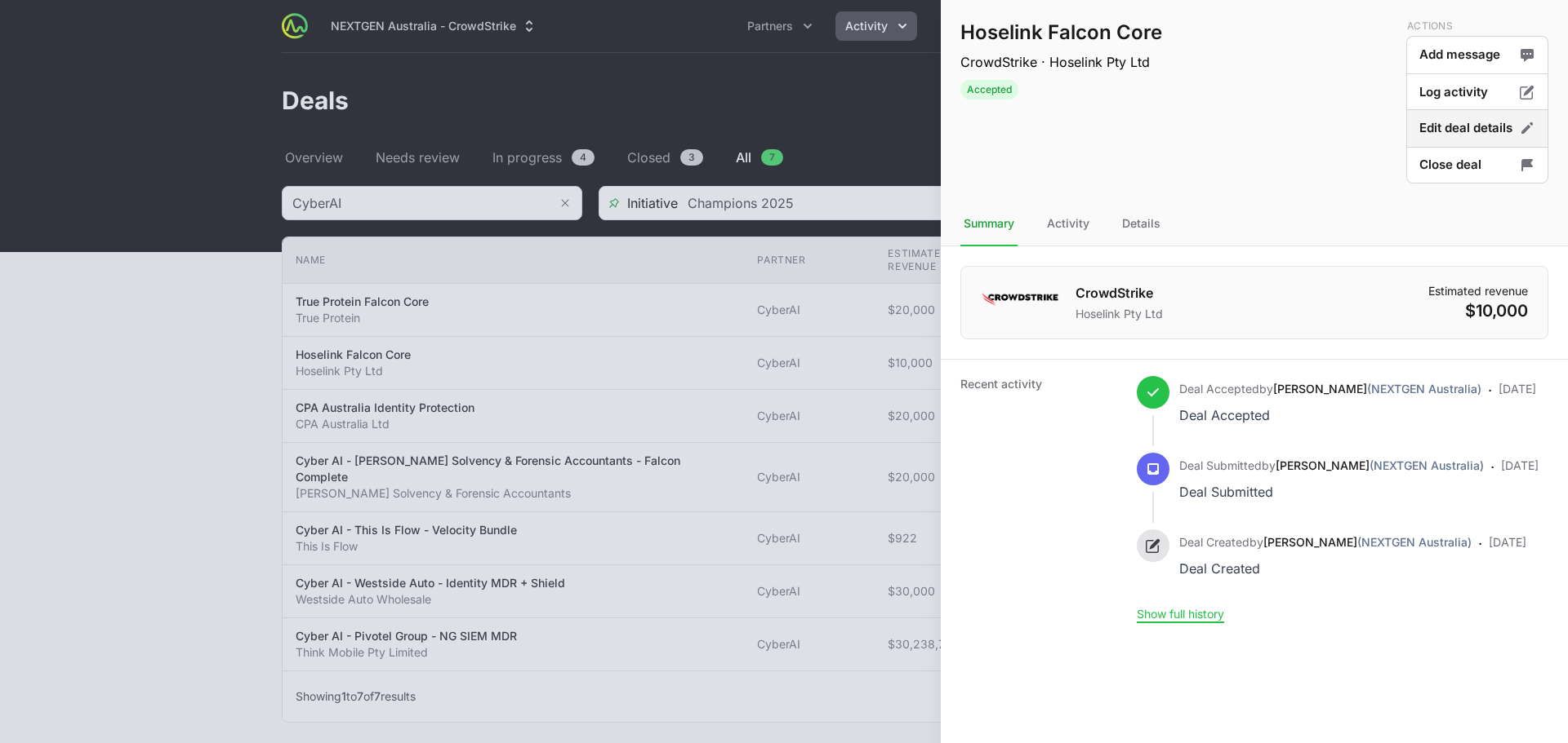
click at [1455, 146] on button "Edit deal details" at bounding box center [1476, 166] width 142 height 39
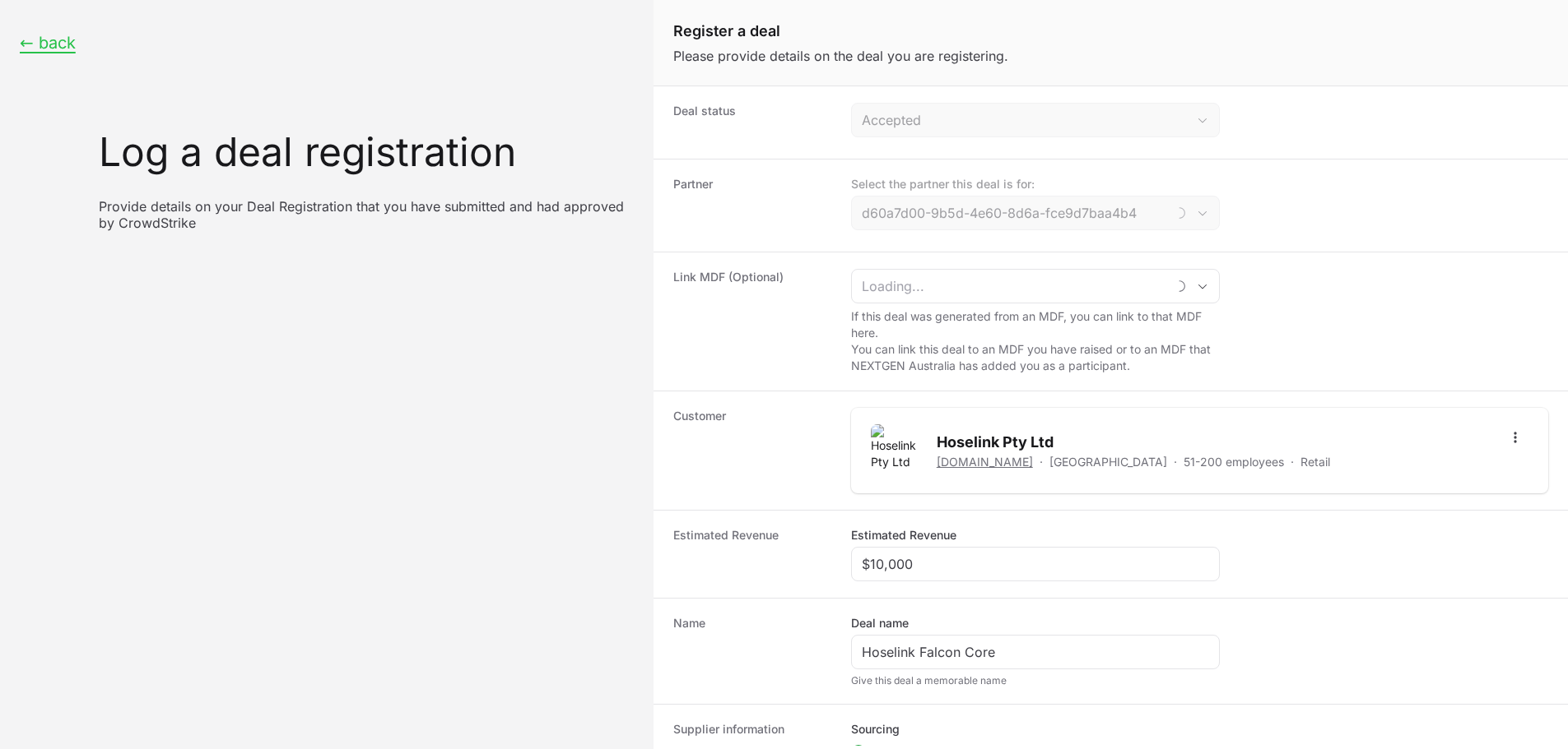
type input "CyberAI"
drag, startPoint x: 954, startPoint y: 564, endPoint x: 645, endPoint y: 497, distance: 316.2
click at [645, 497] on div "← back Log a deal registration Provide details on your Deal Registration that y…" at bounding box center [784, 374] width 1568 height 749
paste input "26,069"
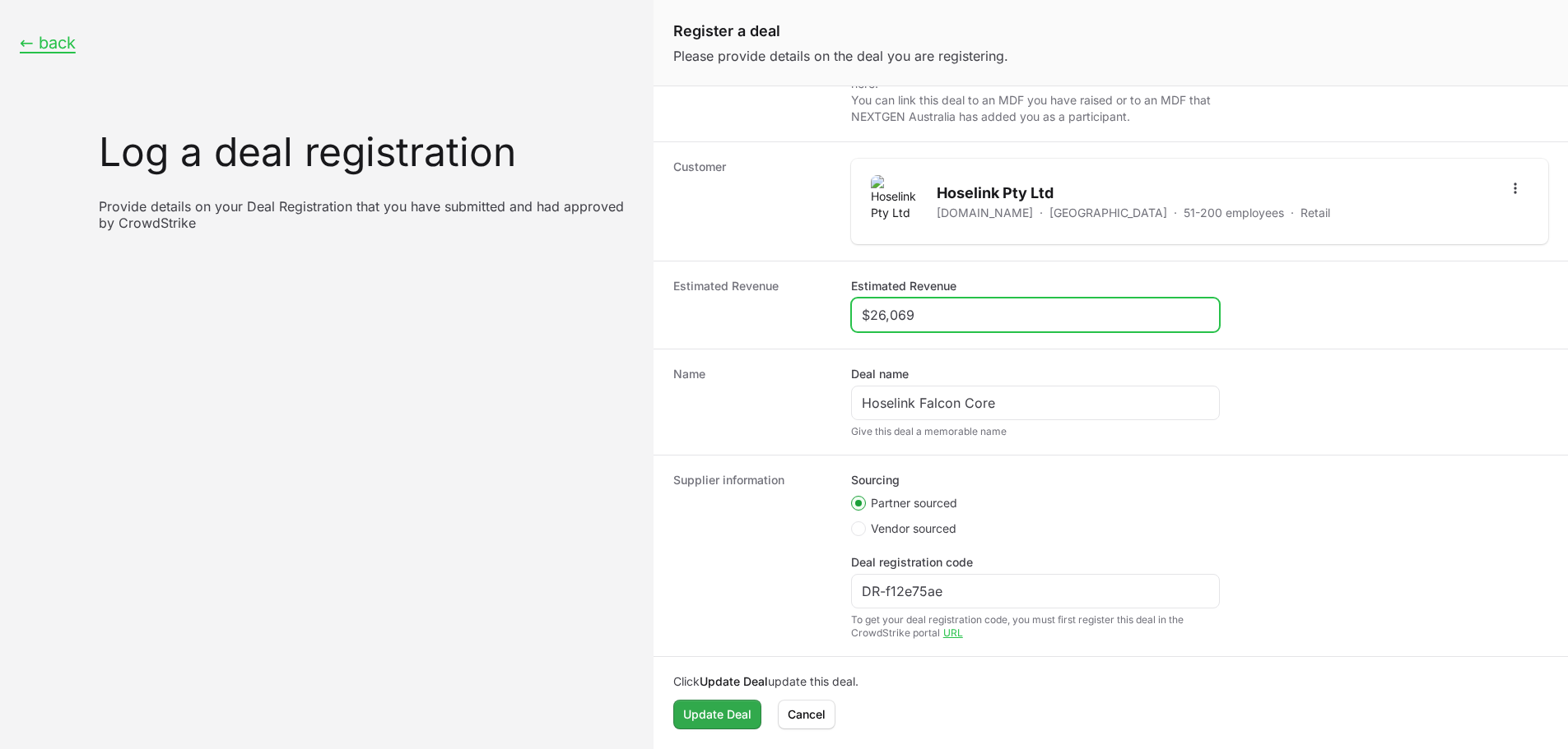
type input "$26,069"
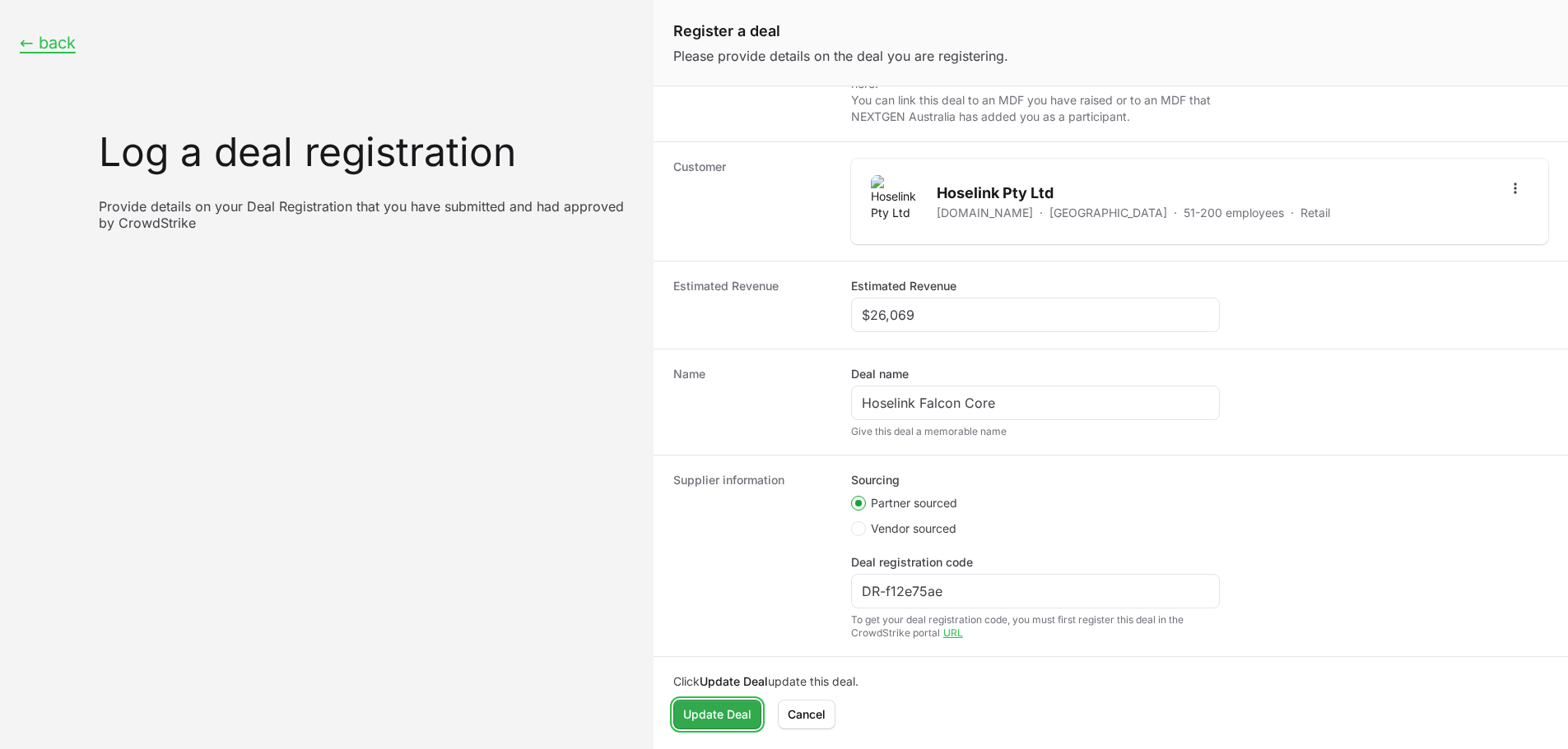
click at [709, 715] on span "Update Deal" at bounding box center [717, 715] width 68 height 19
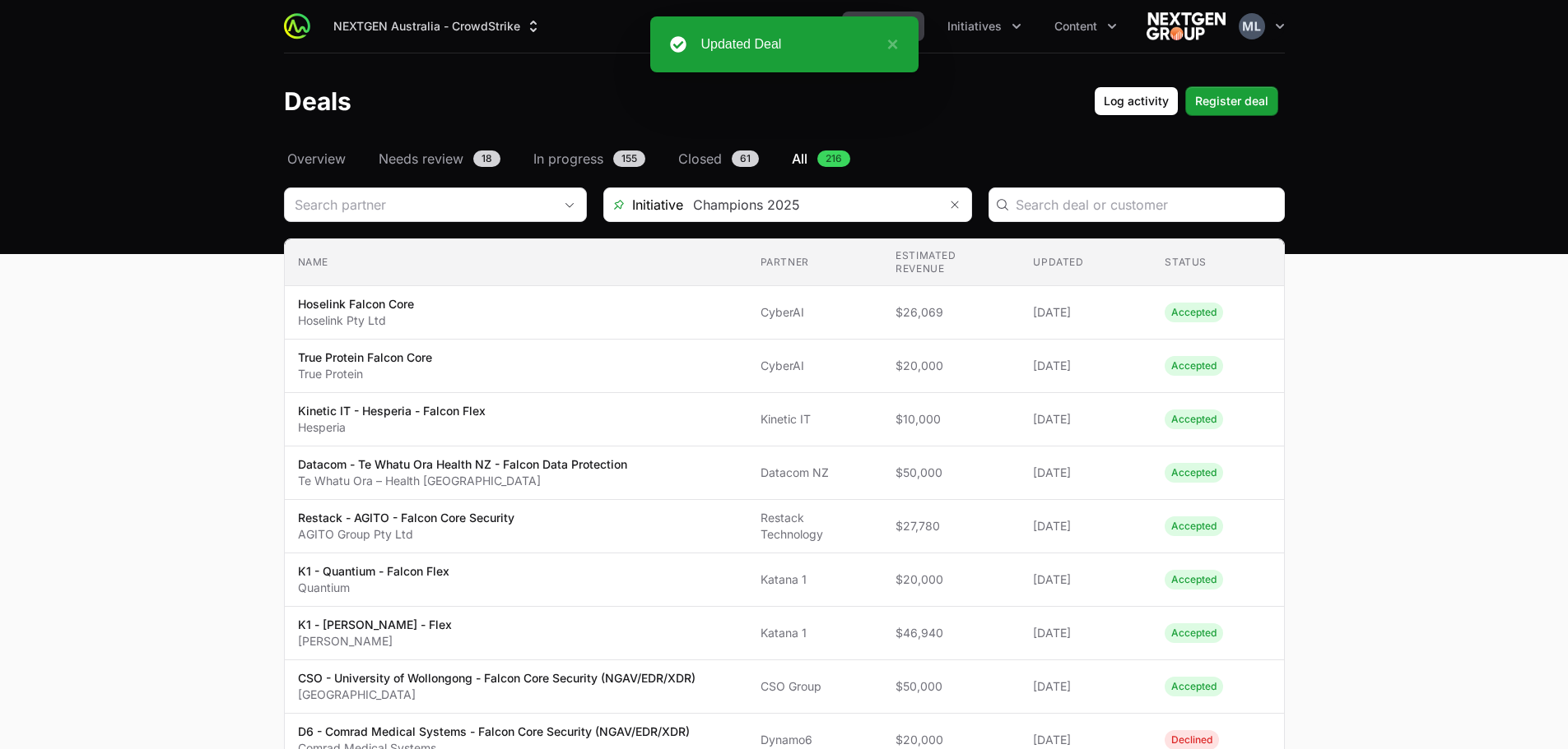
click at [489, 216] on input "Deals Filters" at bounding box center [419, 205] width 268 height 33
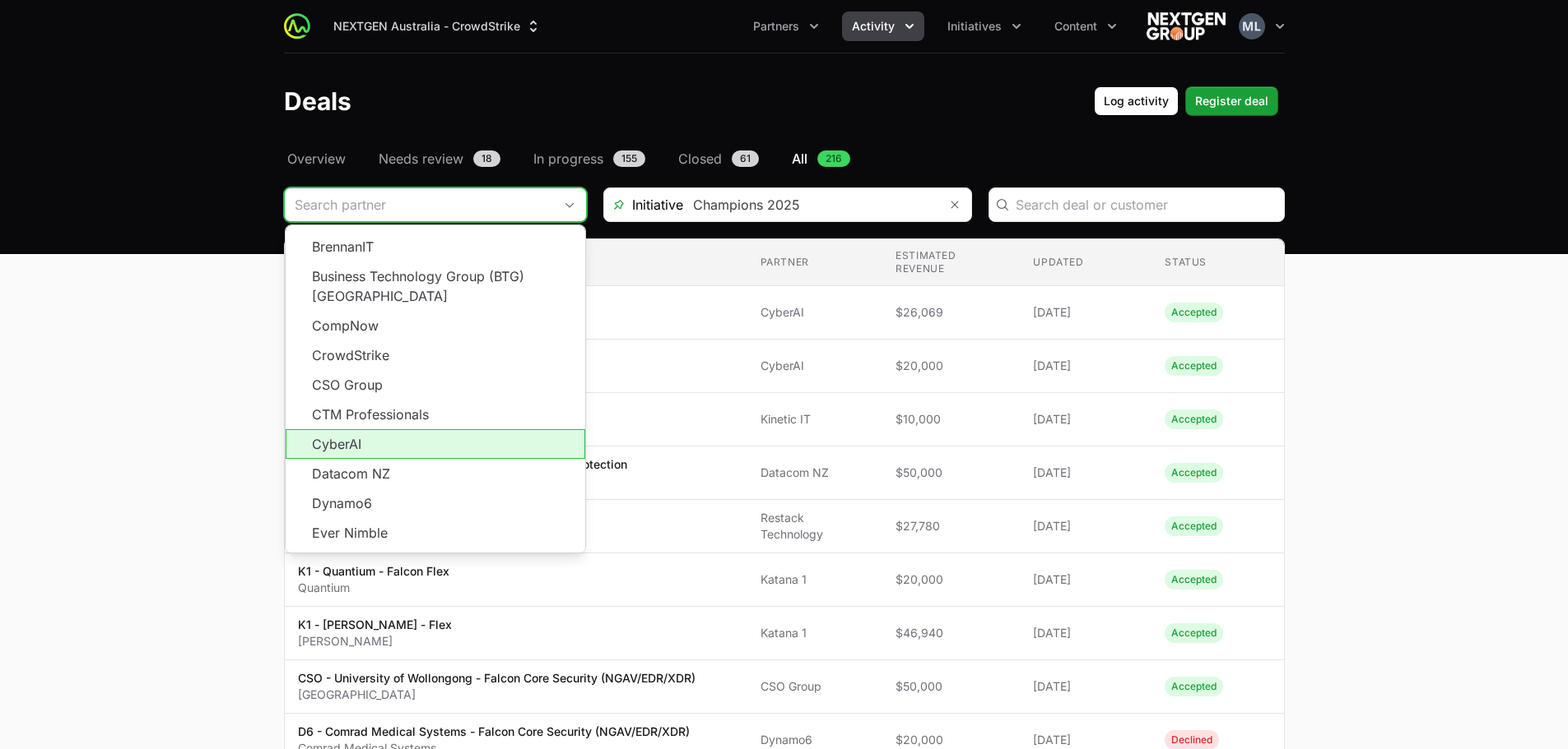
scroll to position [131, 0]
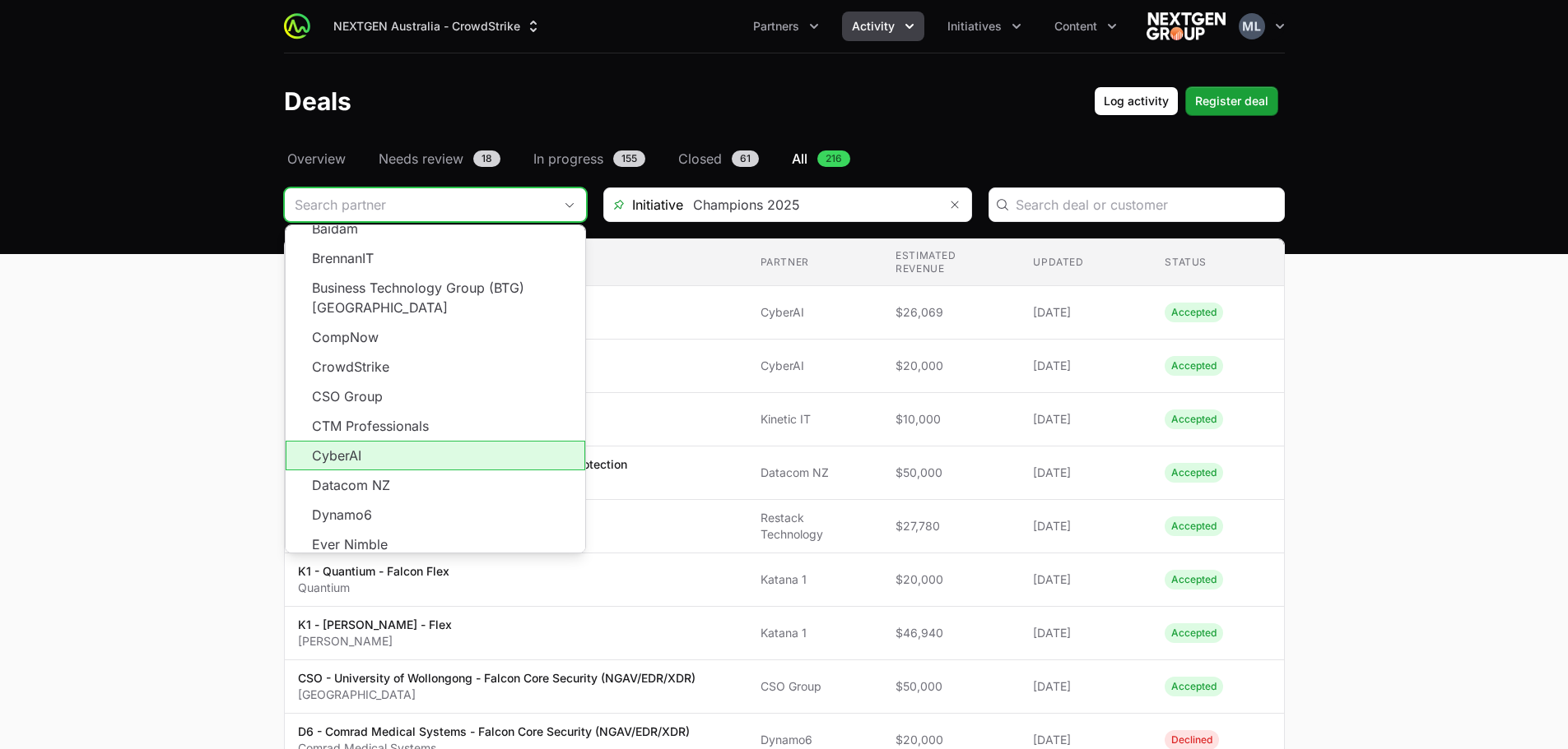
click at [347, 441] on li "CyberAI" at bounding box center [436, 456] width 299 height 29
type input "CyberAI"
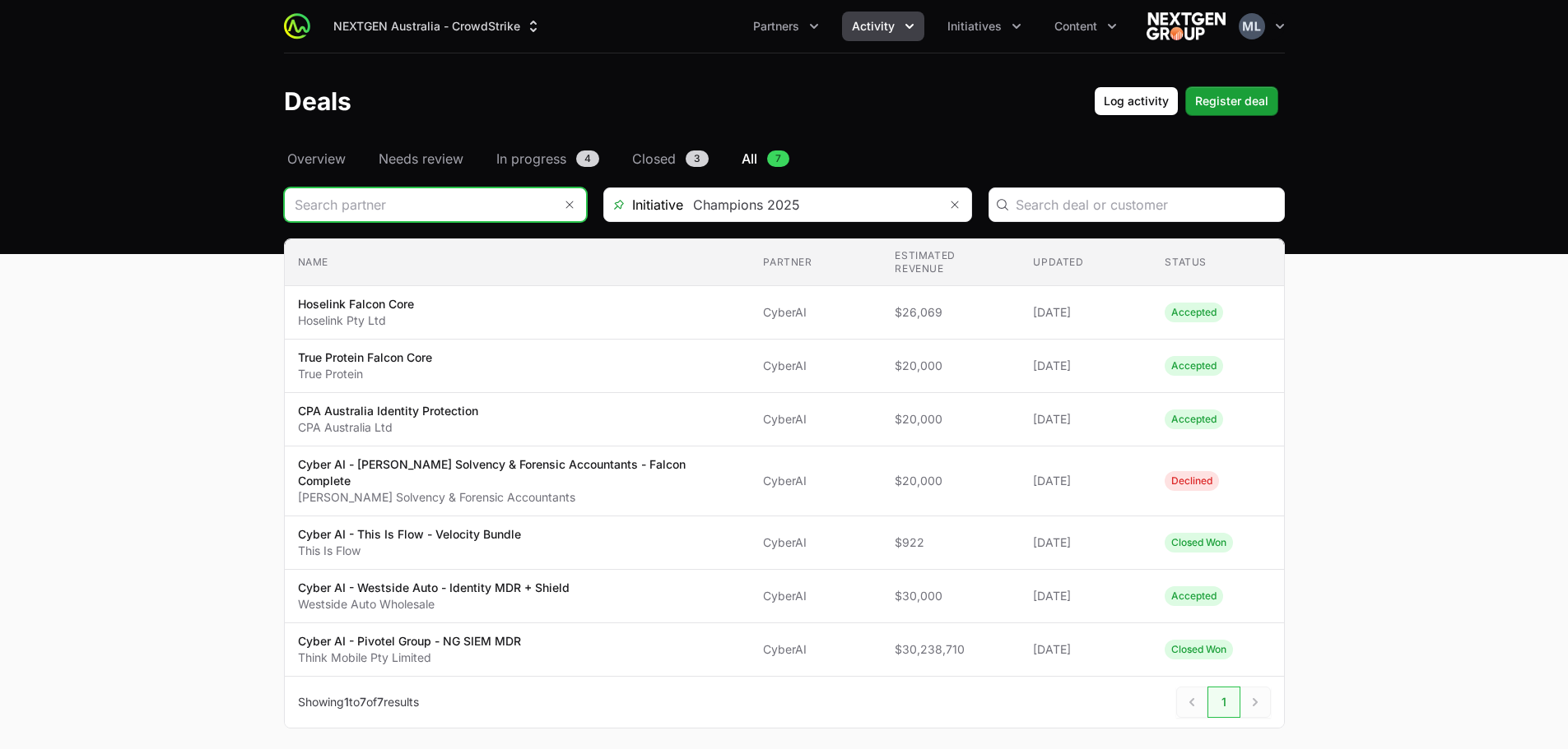
click at [455, 195] on input "Deals Filters" at bounding box center [419, 205] width 268 height 33
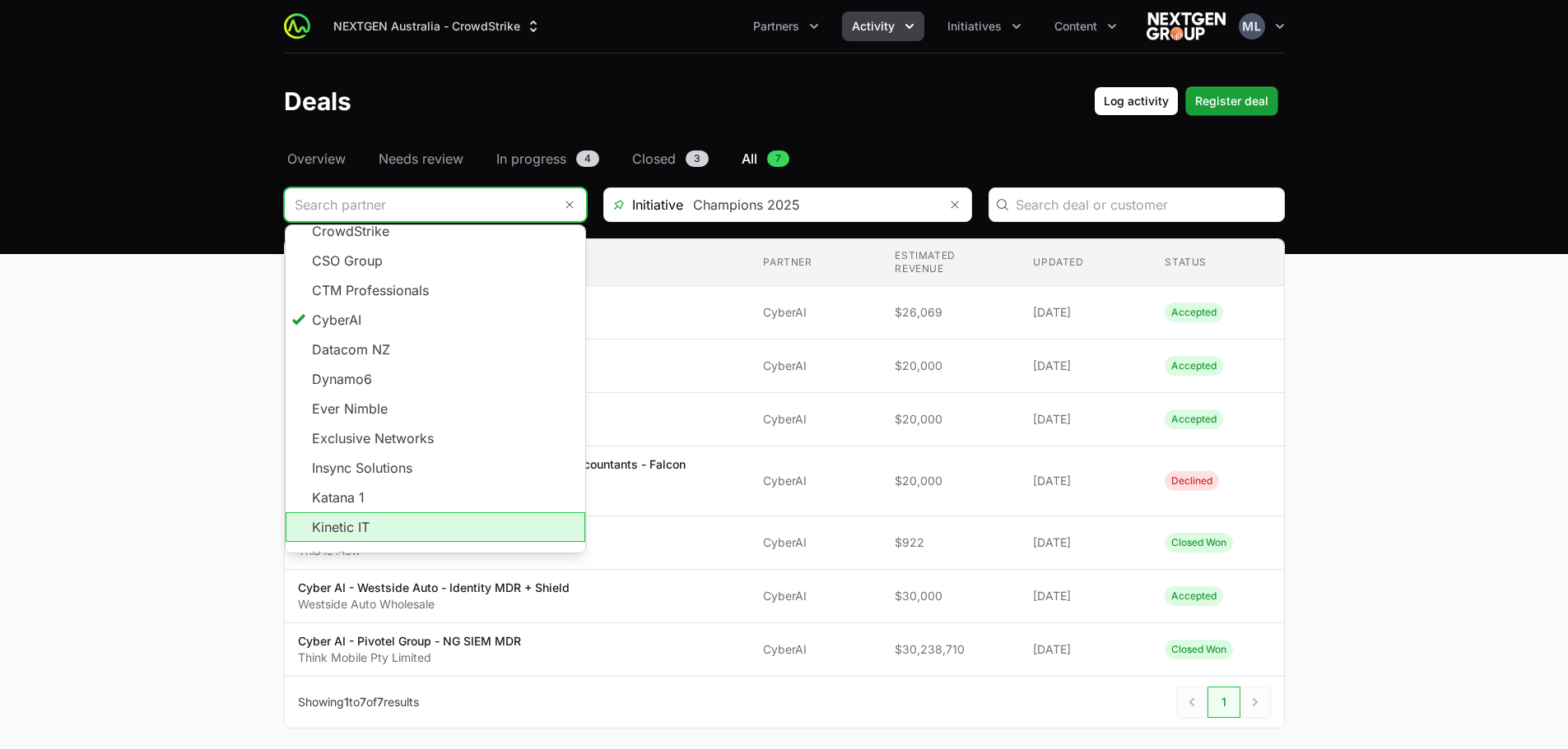
scroll to position [296, 0]
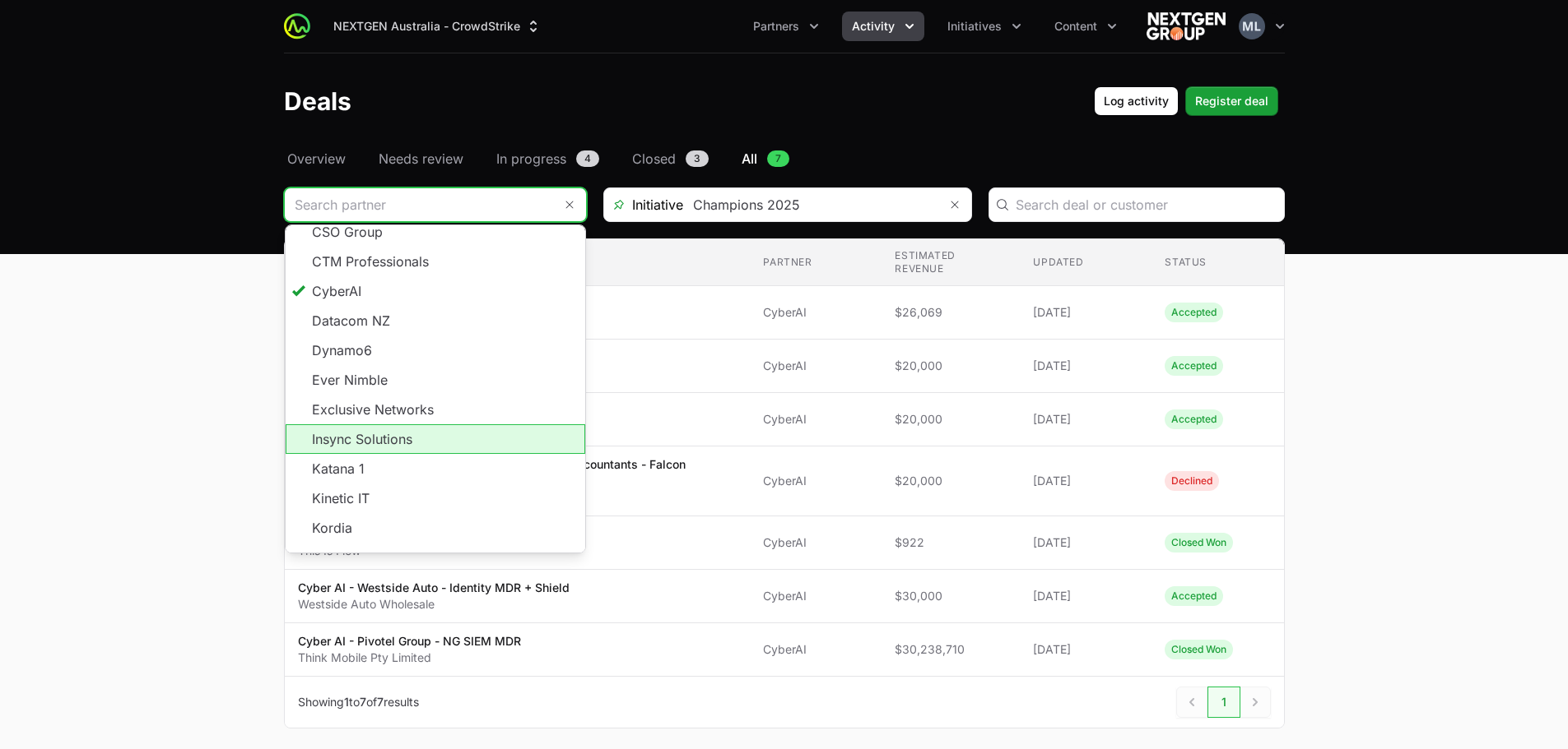
click at [331, 454] on li "Katana 1" at bounding box center [436, 468] width 299 height 29
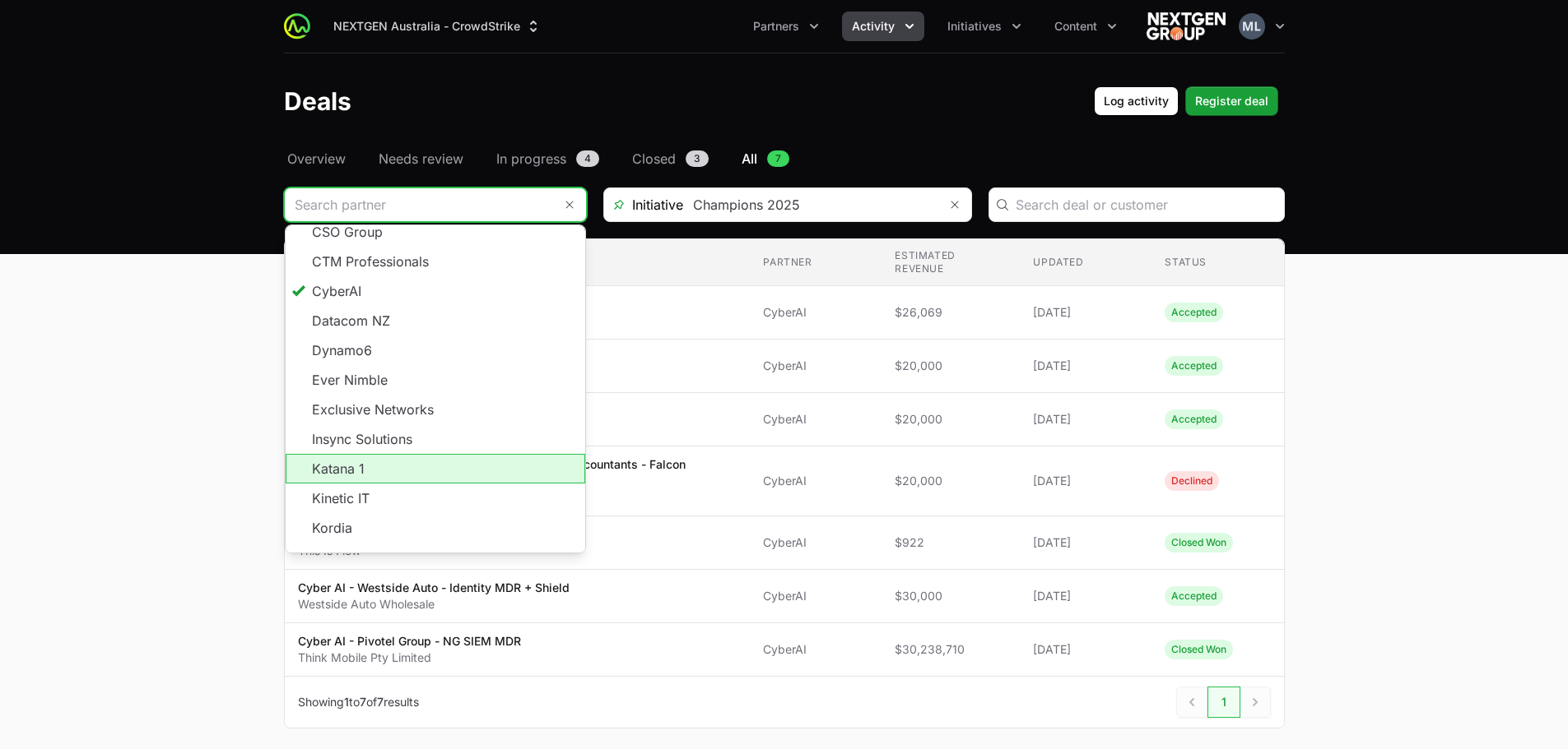
type input "Katana 1"
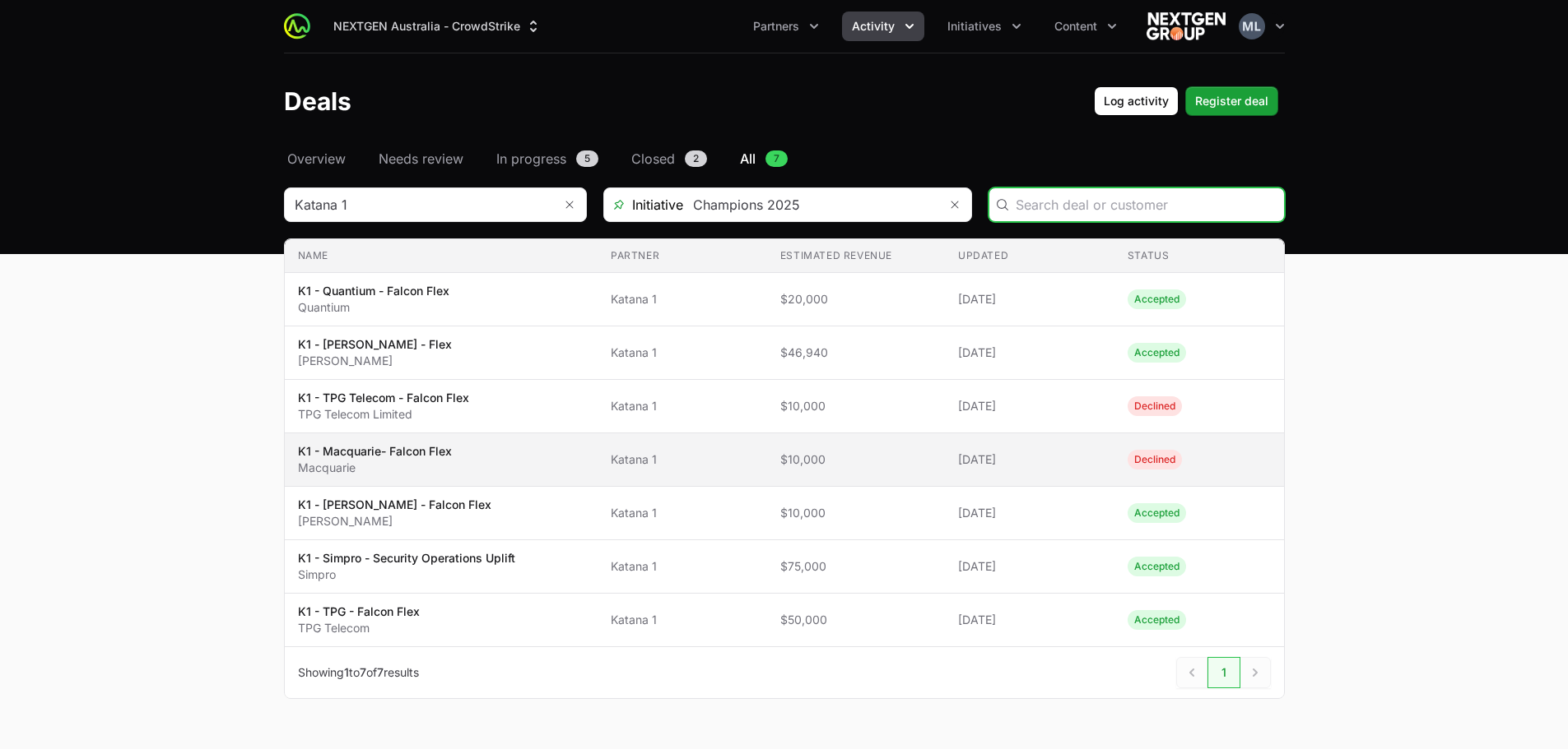
scroll to position [46, 0]
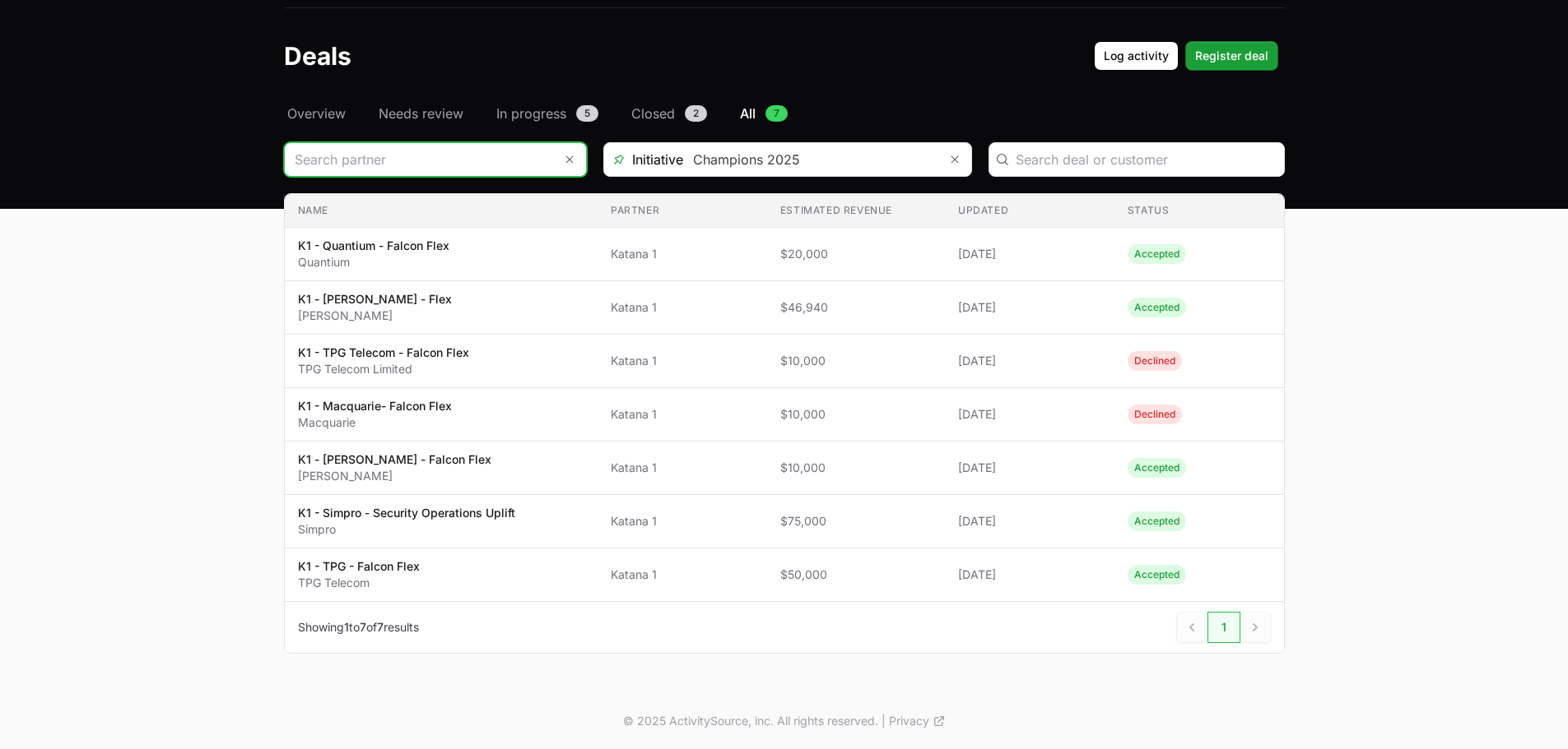
click at [470, 148] on input "Deals Filters" at bounding box center [419, 159] width 268 height 33
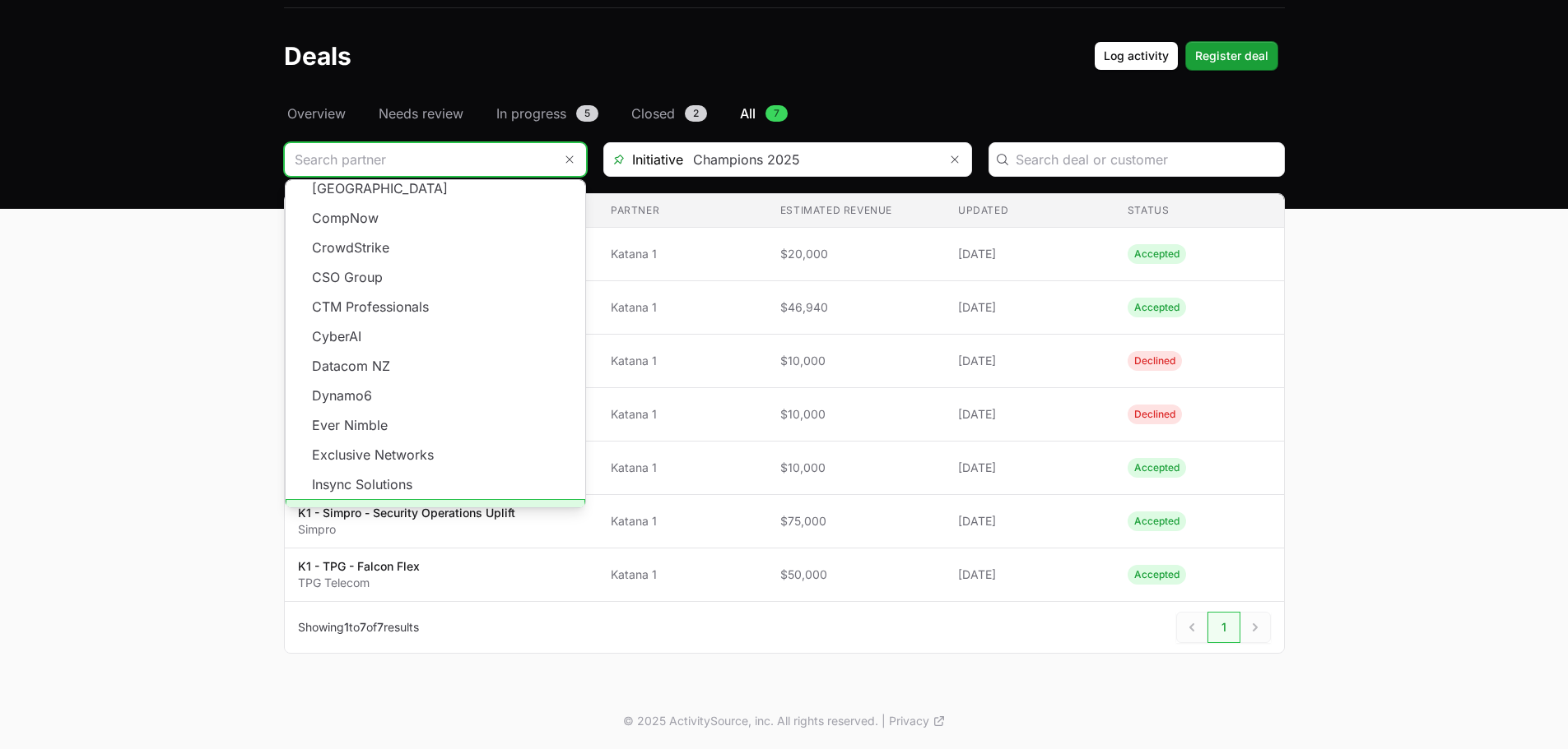
scroll to position [288, 0]
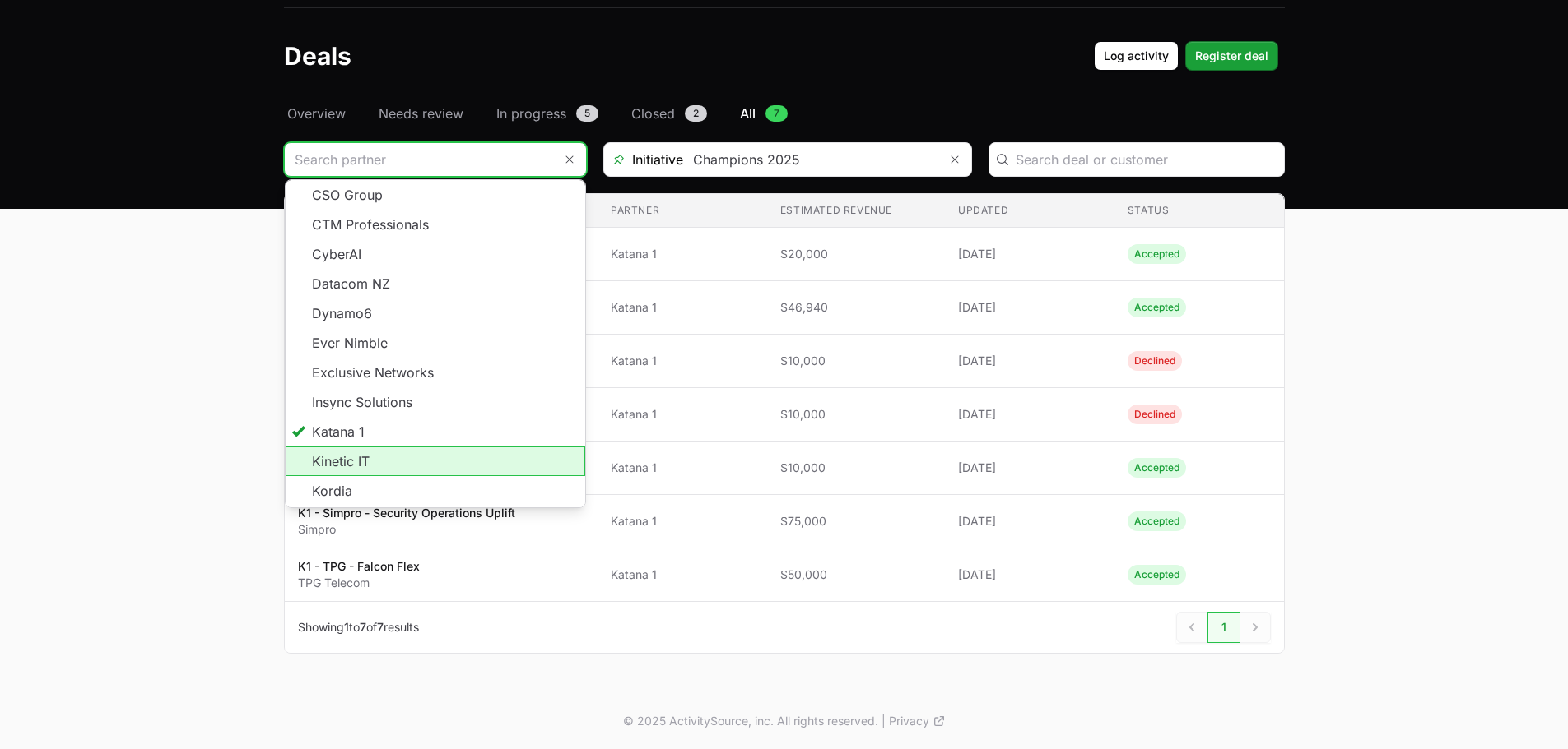
click at [367, 447] on li "Kinetic IT" at bounding box center [436, 461] width 299 height 29
type input "Kinetic IT"
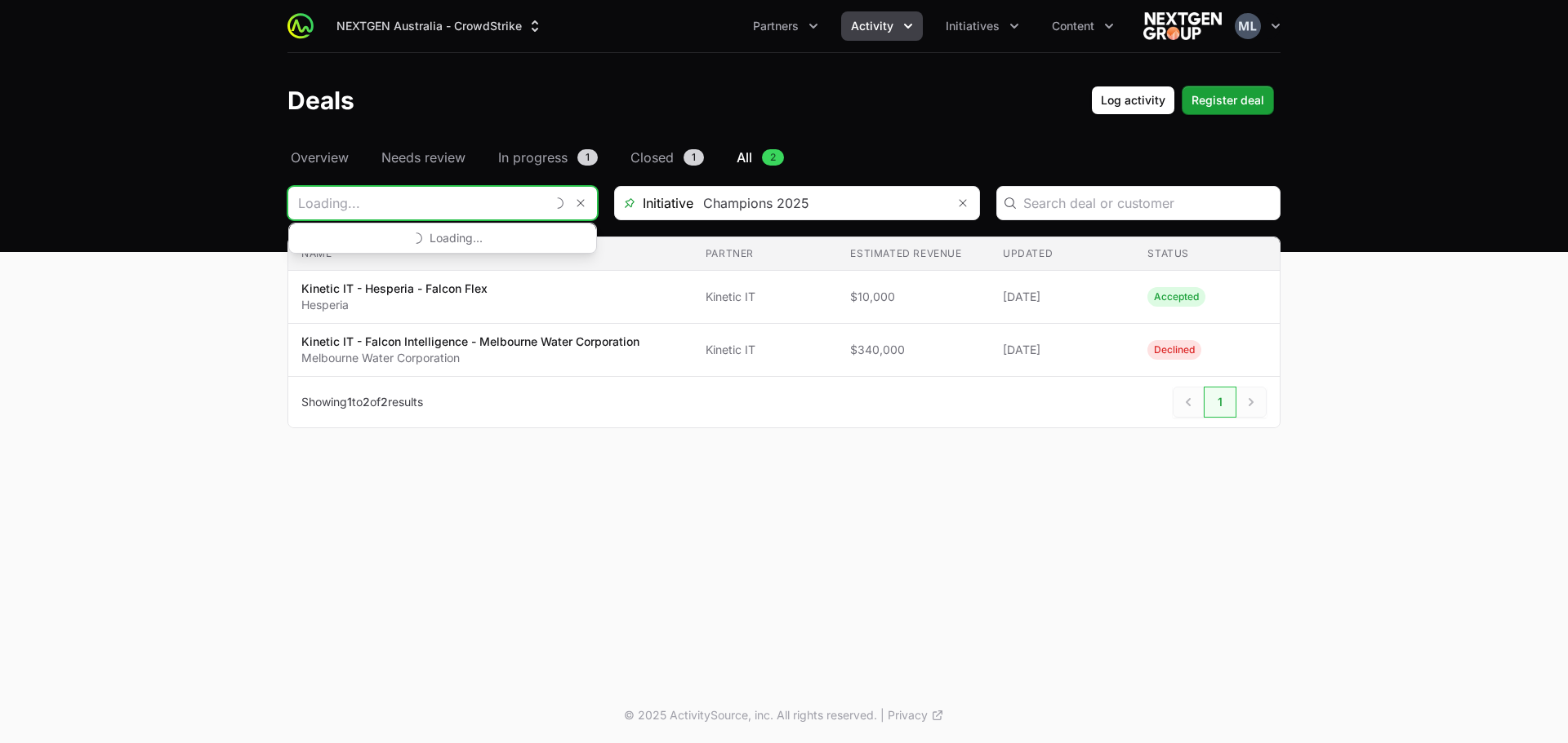
click at [473, 202] on input "Deals Filters" at bounding box center [417, 203] width 257 height 33
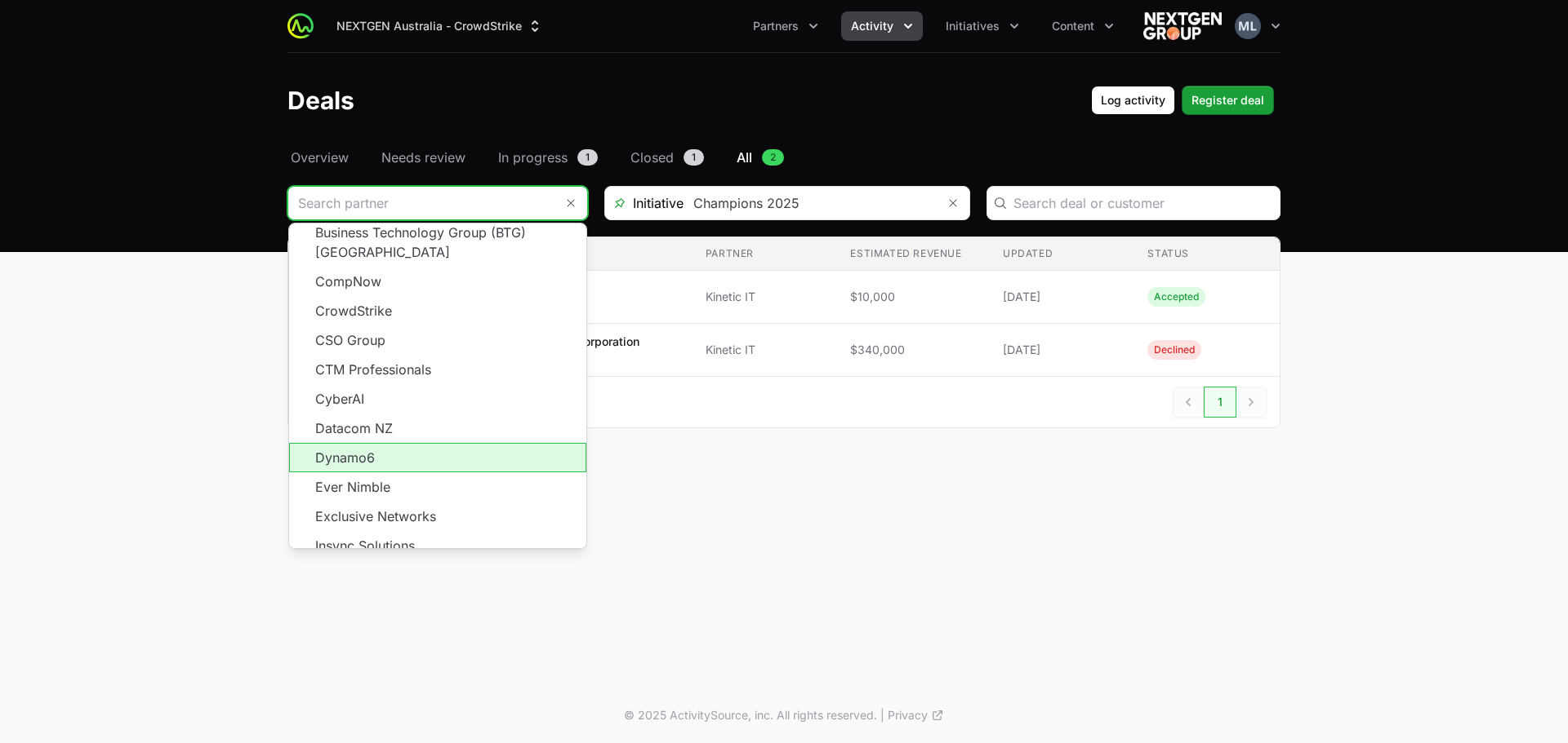
scroll to position [294, 0]
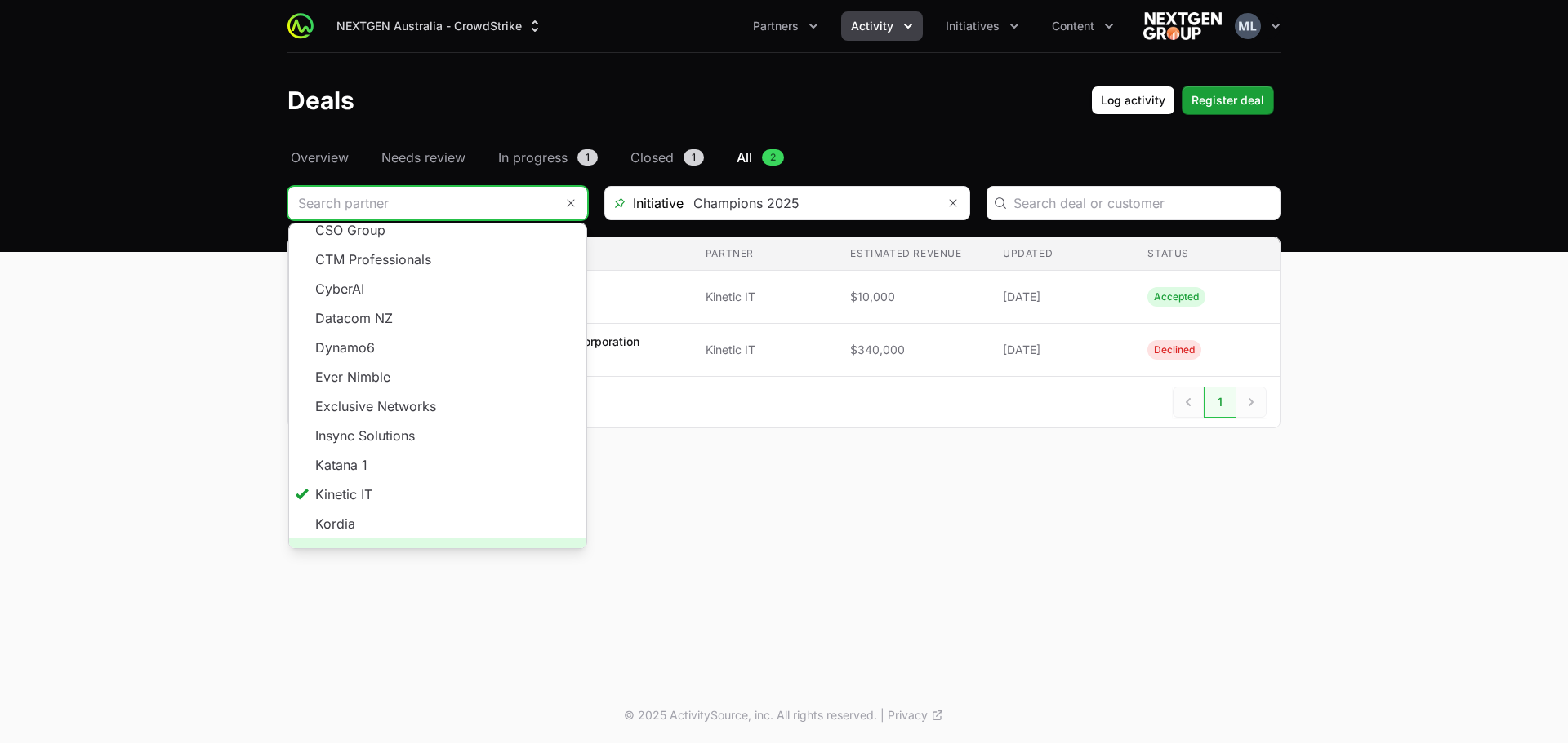
click at [428, 539] on span "Load more" at bounding box center [438, 553] width 297 height 29
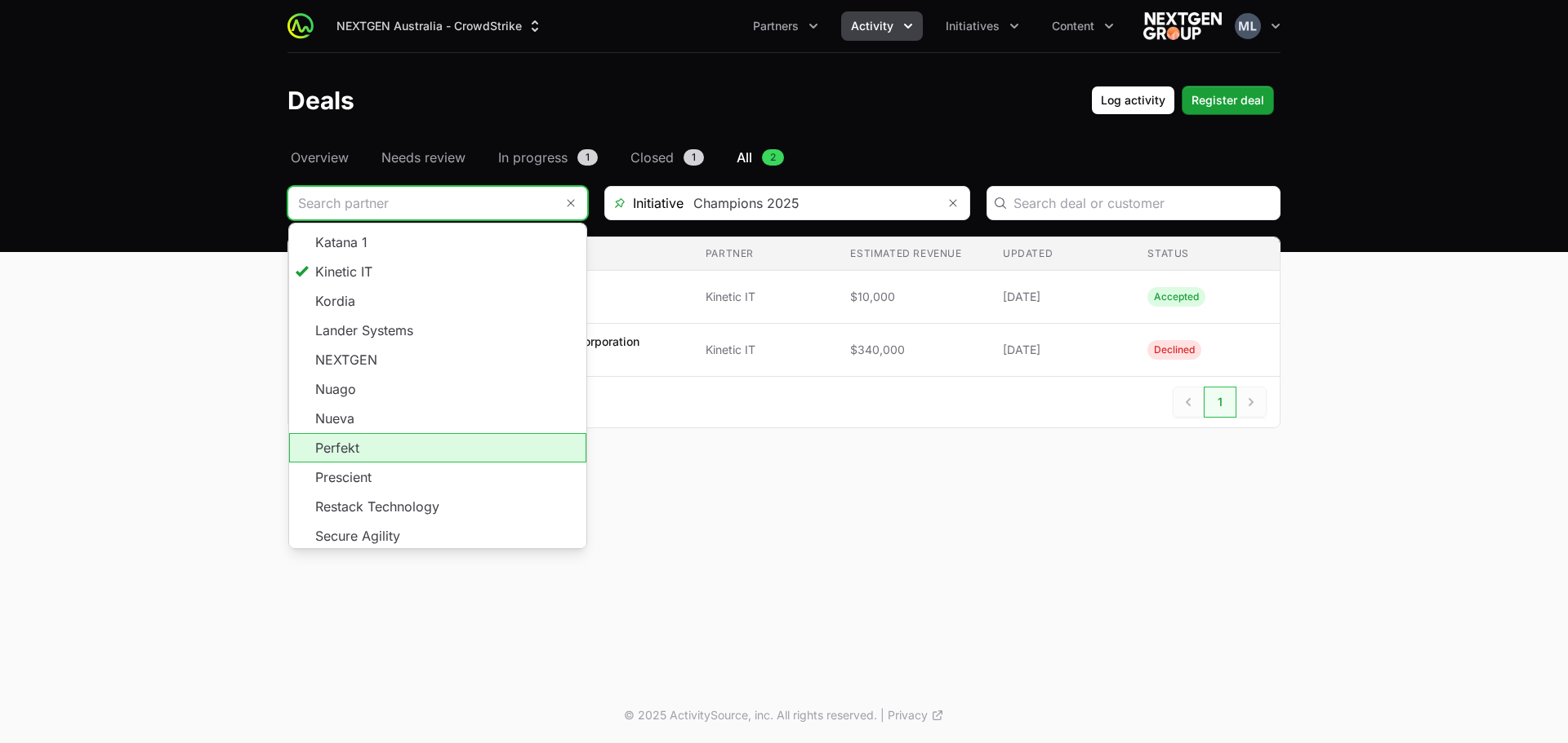
scroll to position [539, 0]
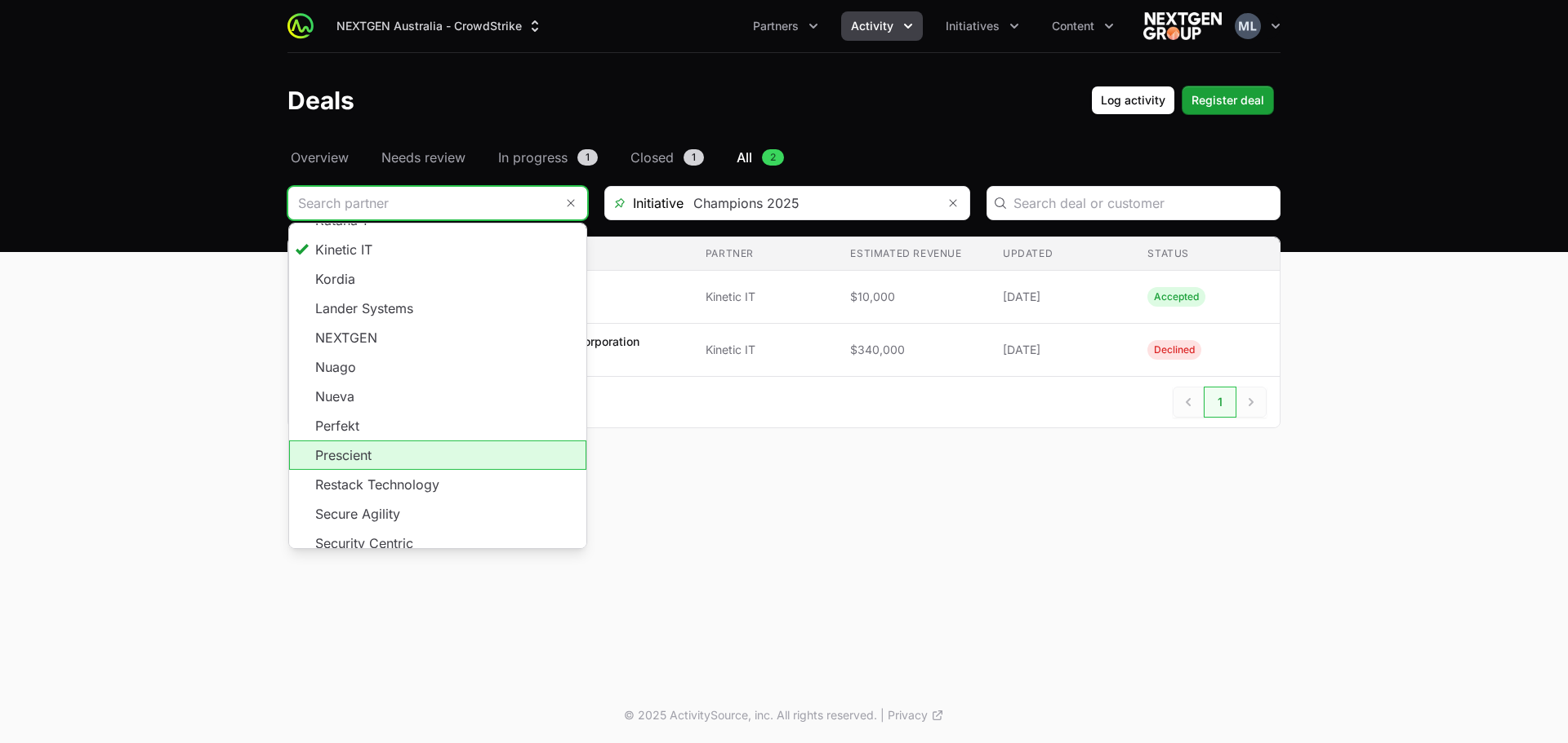
click at [360, 440] on li "Prescient" at bounding box center [438, 455] width 297 height 29
type input "Prescient"
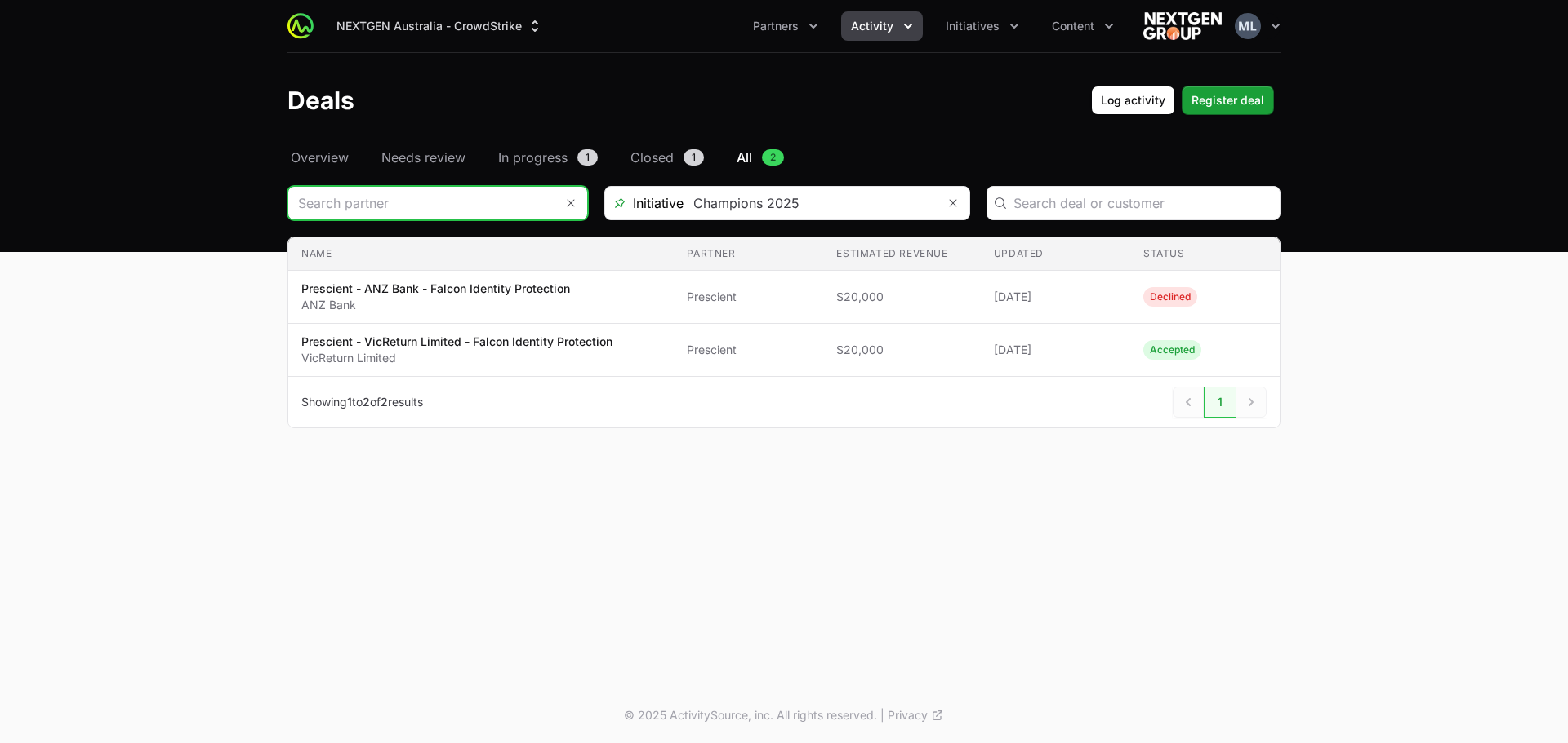
click at [477, 210] on input "Deals Filters" at bounding box center [421, 203] width 266 height 33
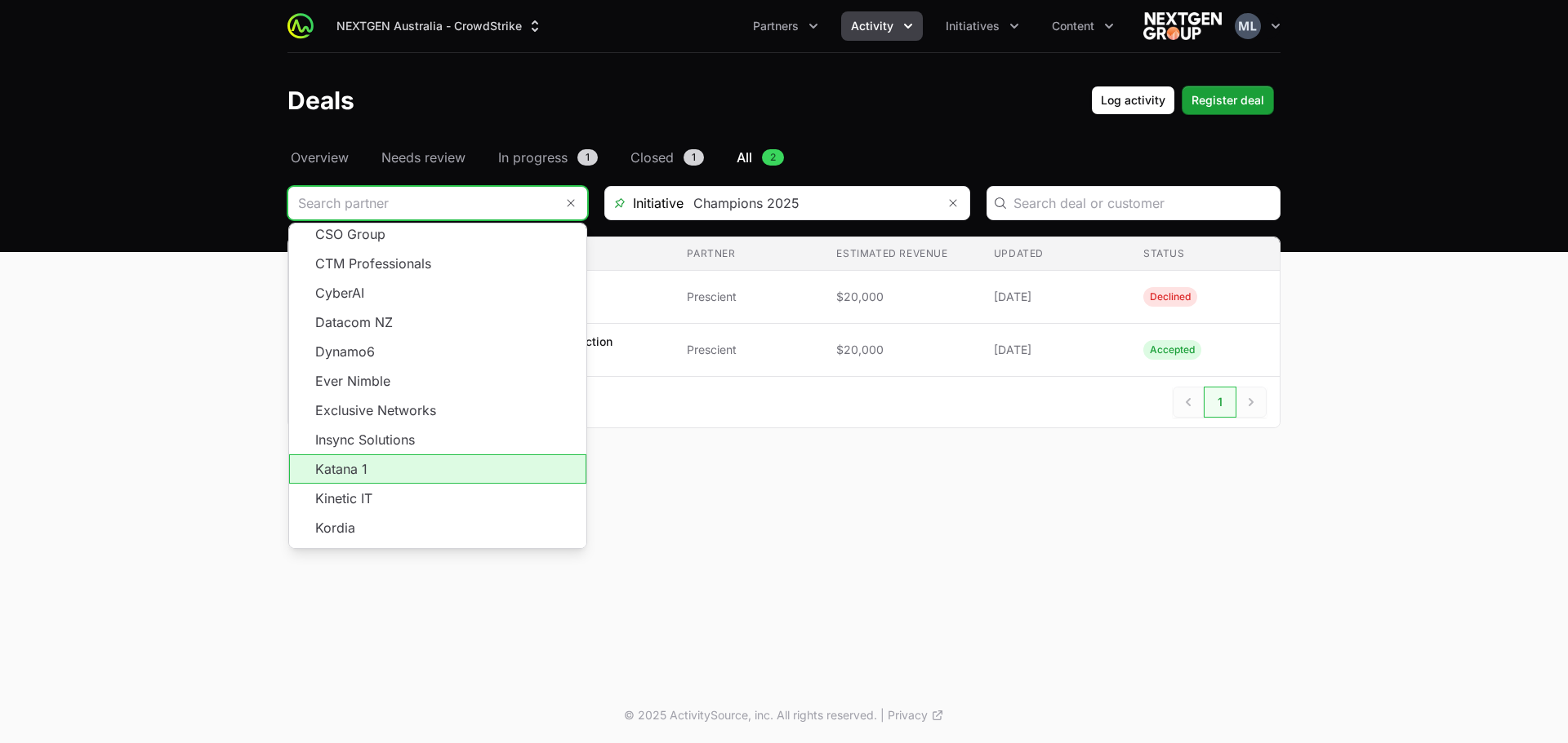
scroll to position [294, 0]
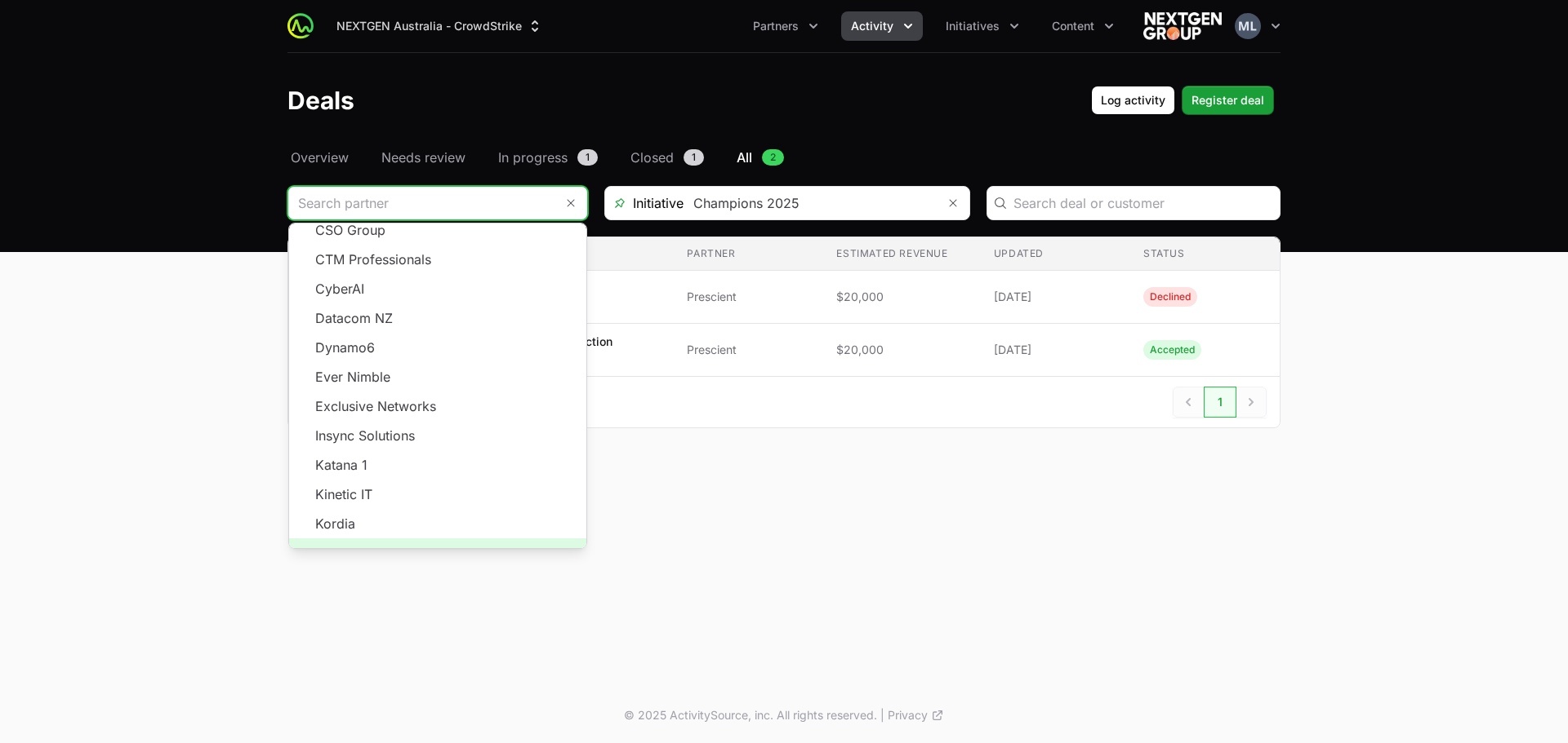
click at [393, 539] on span "Load more" at bounding box center [438, 553] width 297 height 29
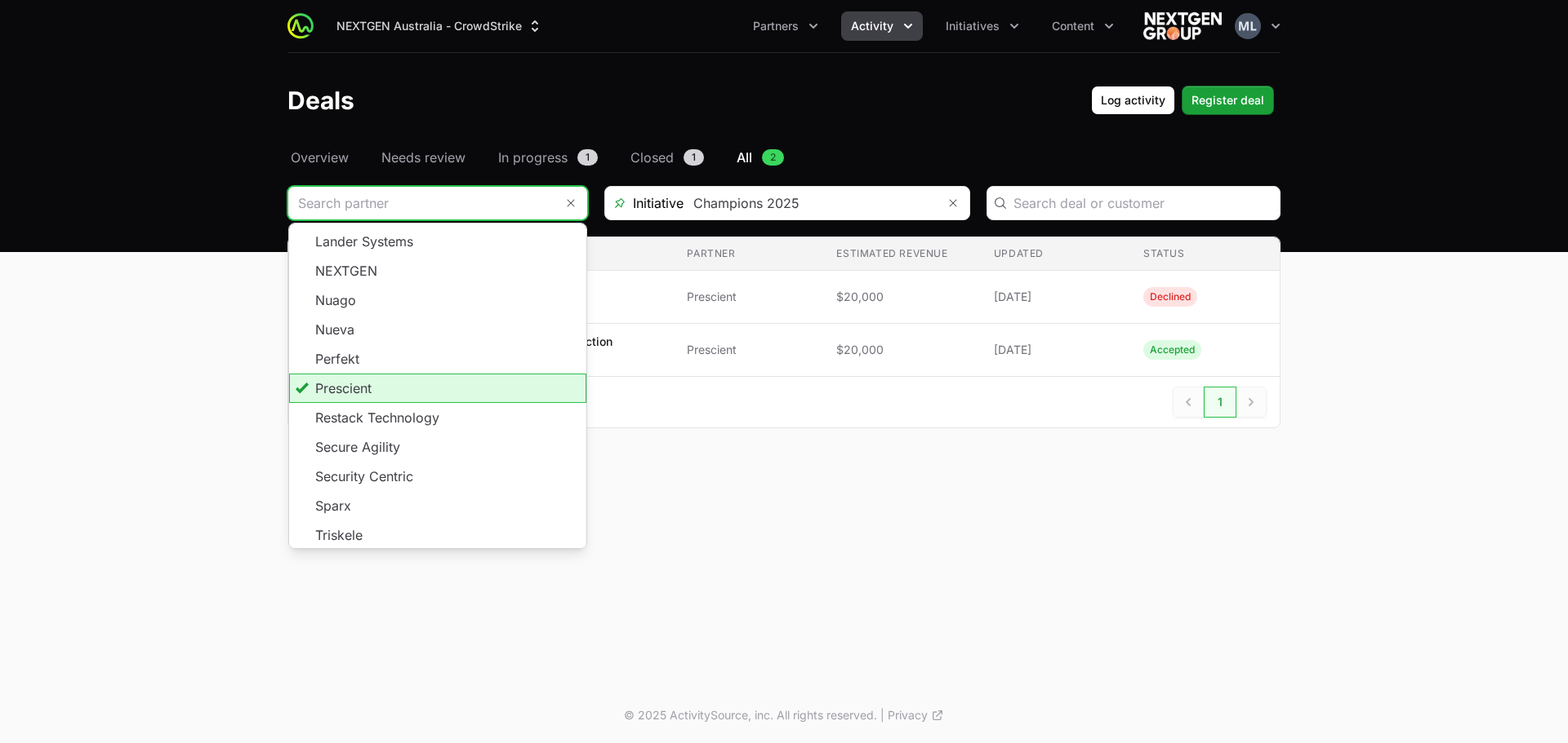
scroll to position [648, 0]
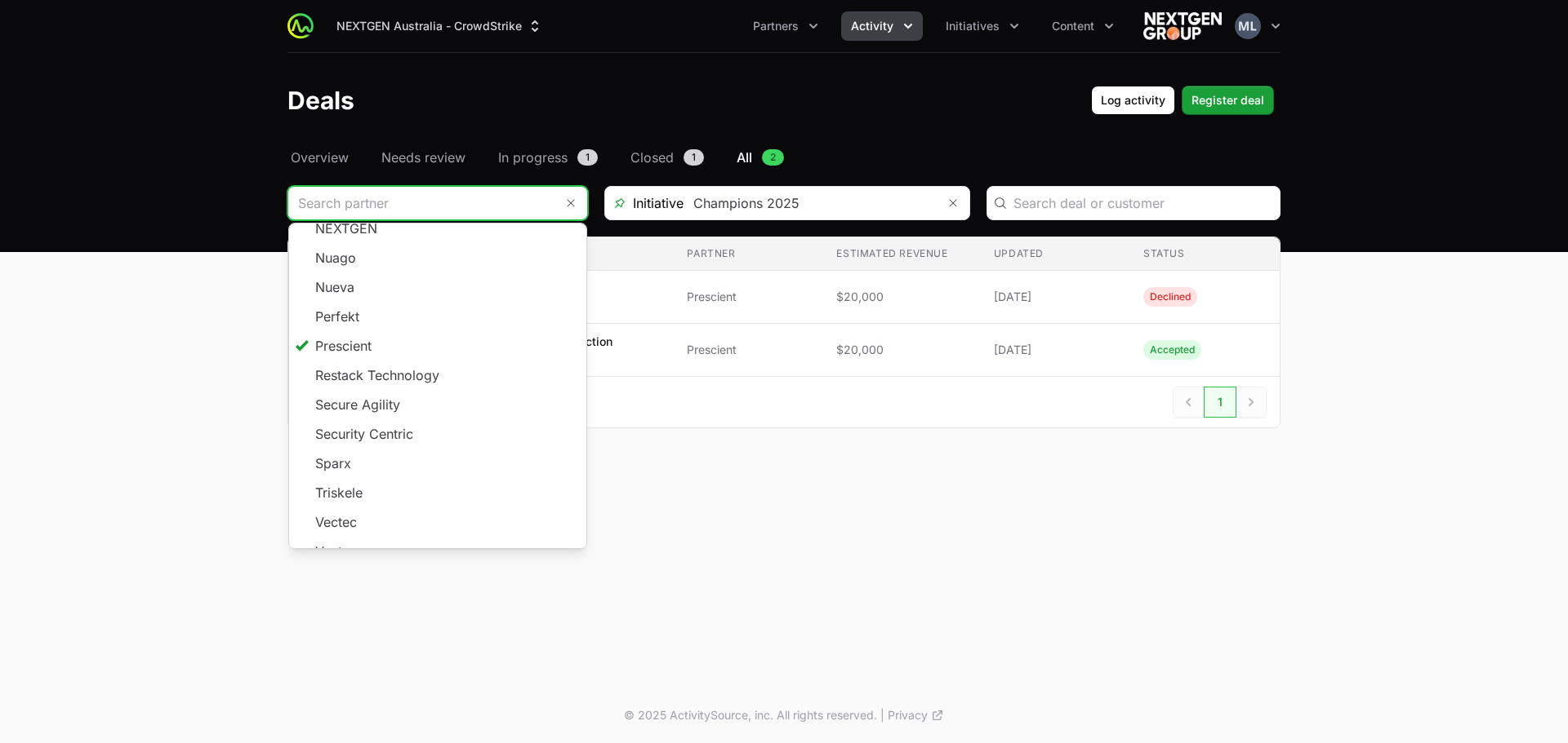
click at [380, 360] on li "Restack Technology" at bounding box center [438, 375] width 297 height 29
type input "Restack Technology"
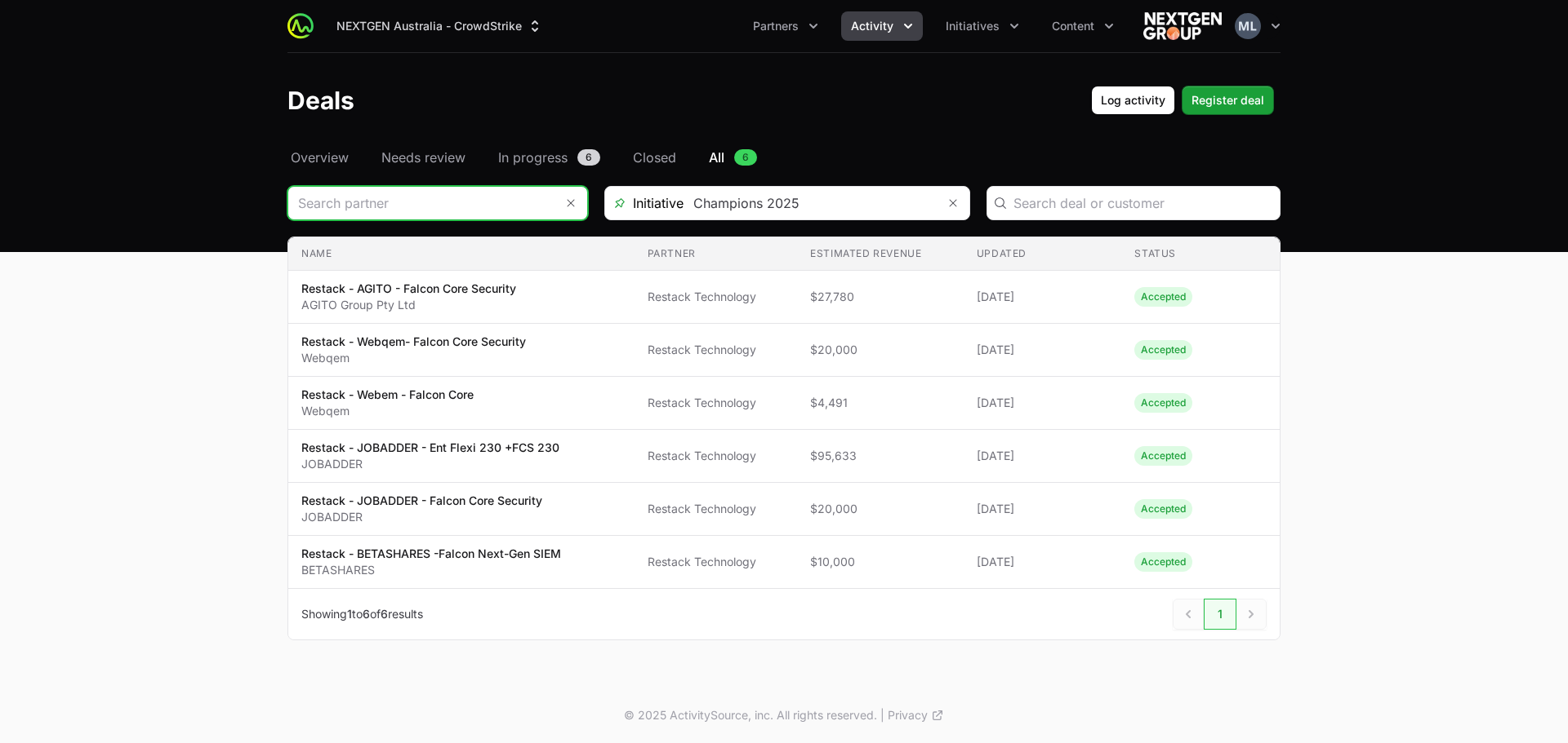
click at [449, 210] on input "Deals Filters" at bounding box center [421, 203] width 266 height 33
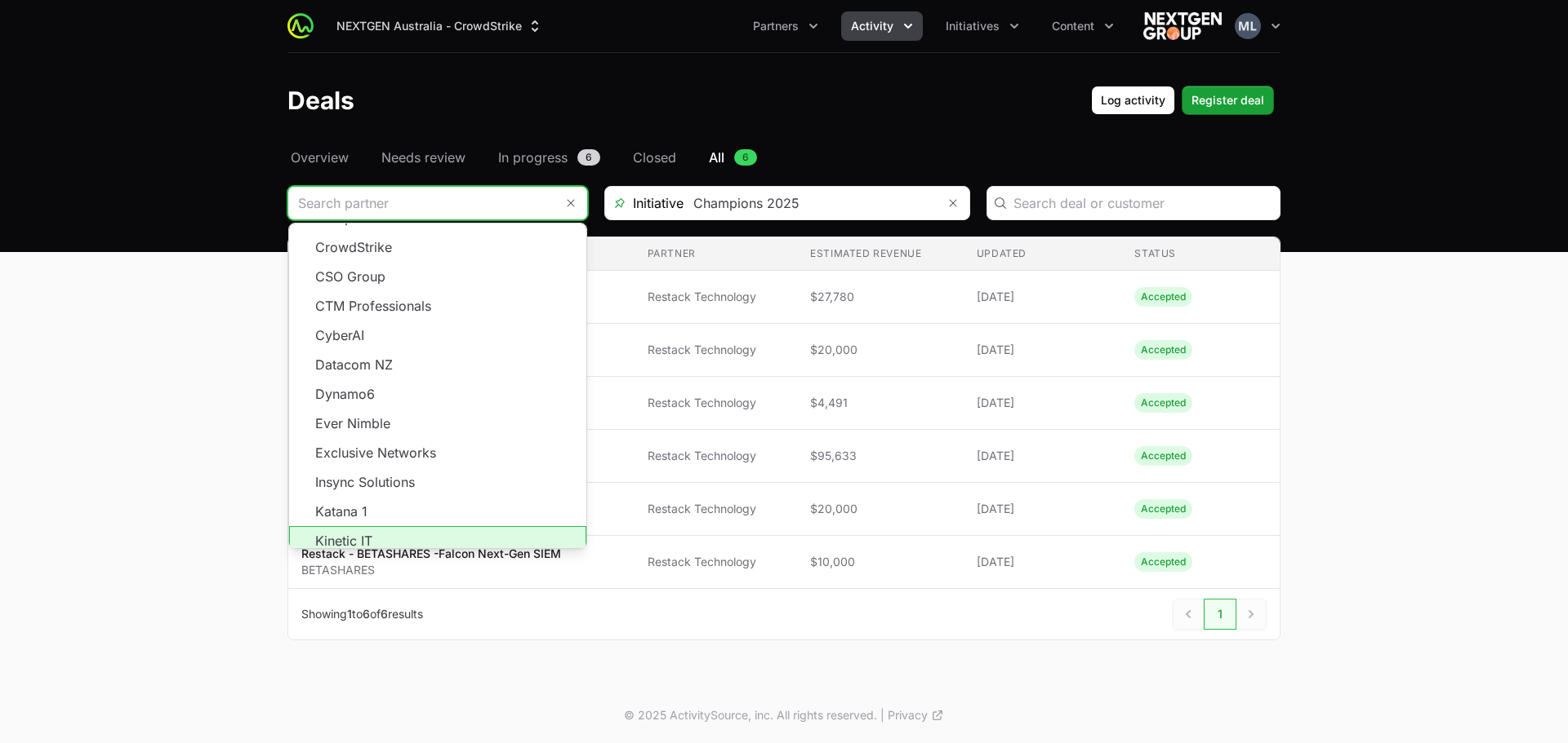
scroll to position [294, 0]
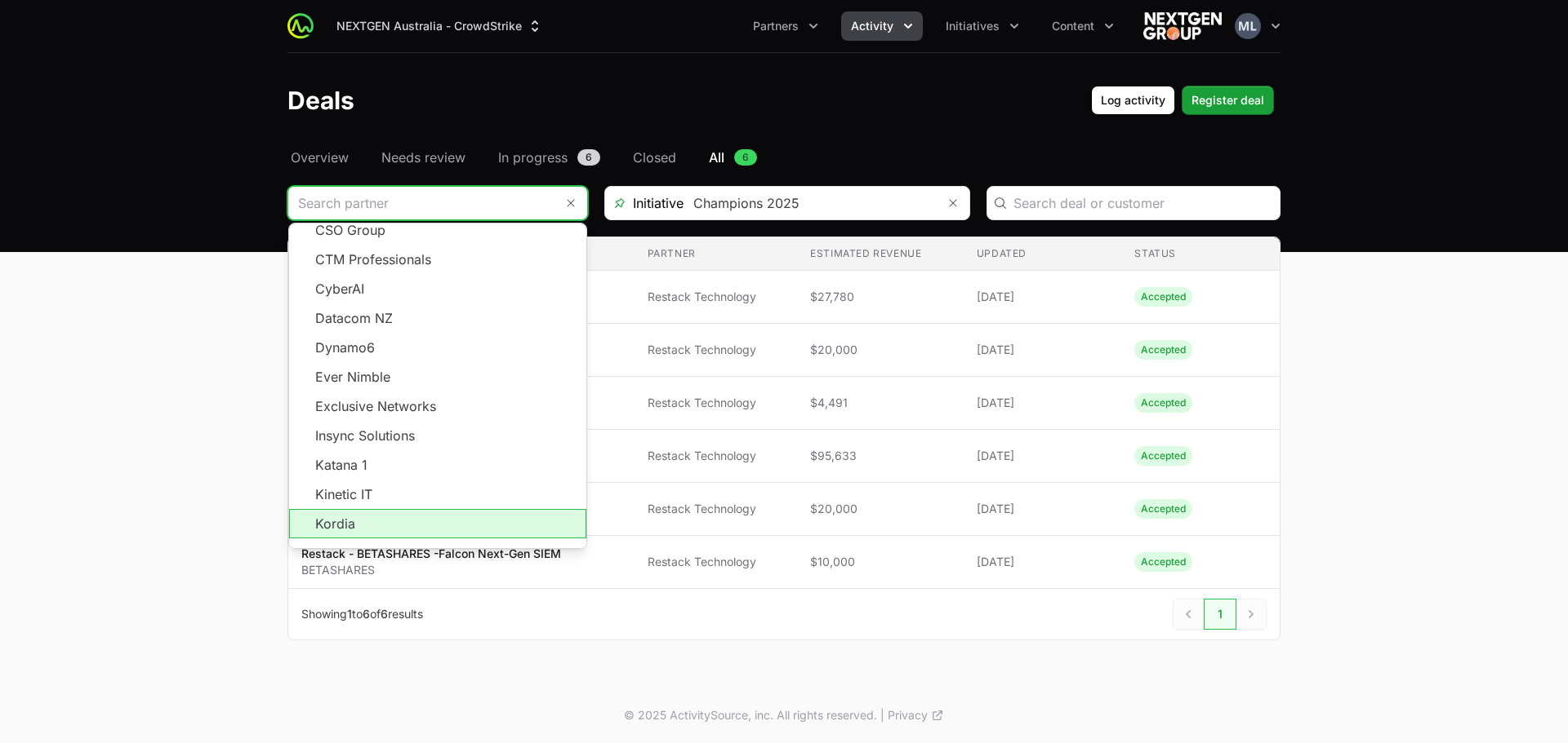
click at [398, 517] on li "Kordia" at bounding box center [438, 523] width 297 height 29
type input "Kordia"
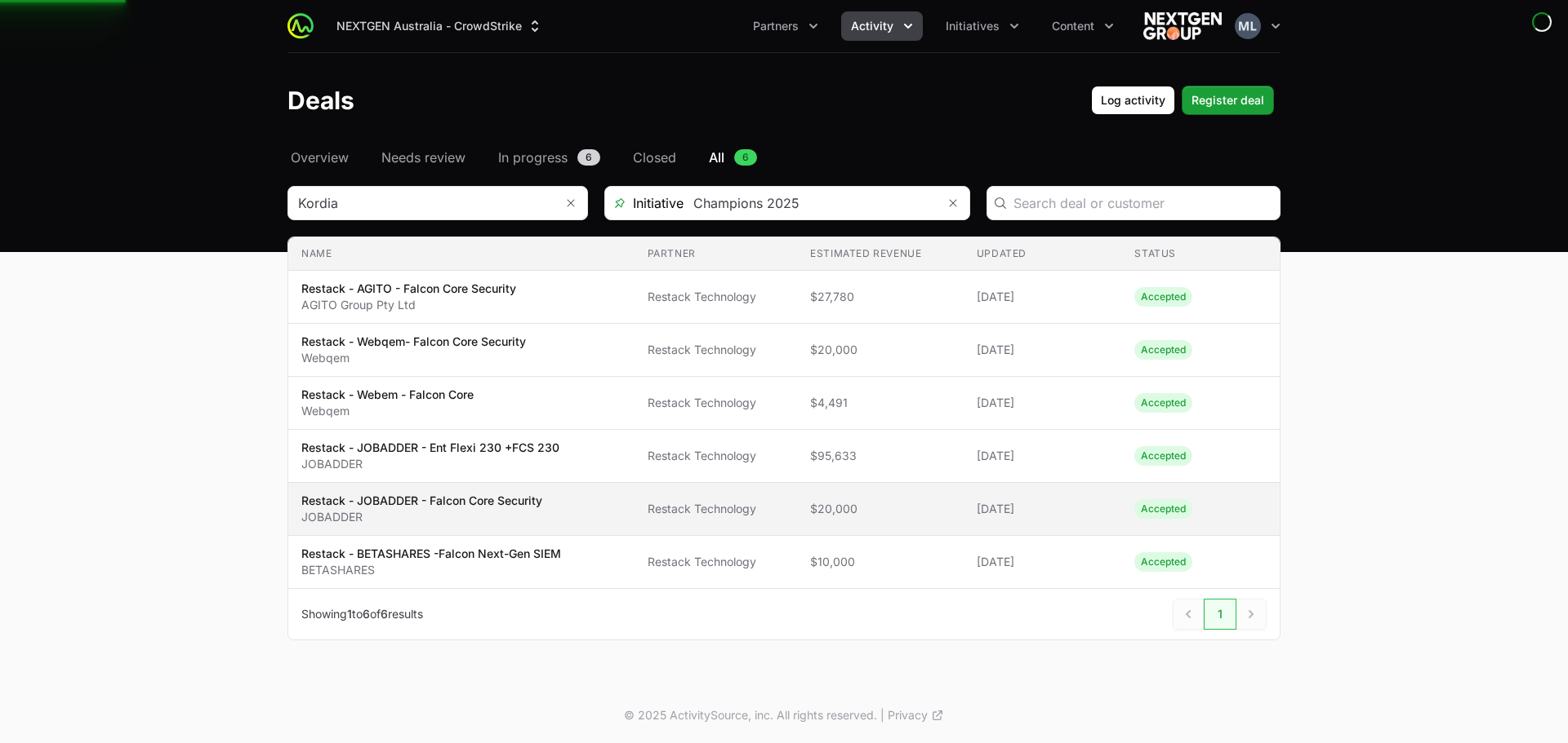
click at [404, 515] on p "JOBADDER" at bounding box center [421, 517] width 241 height 16
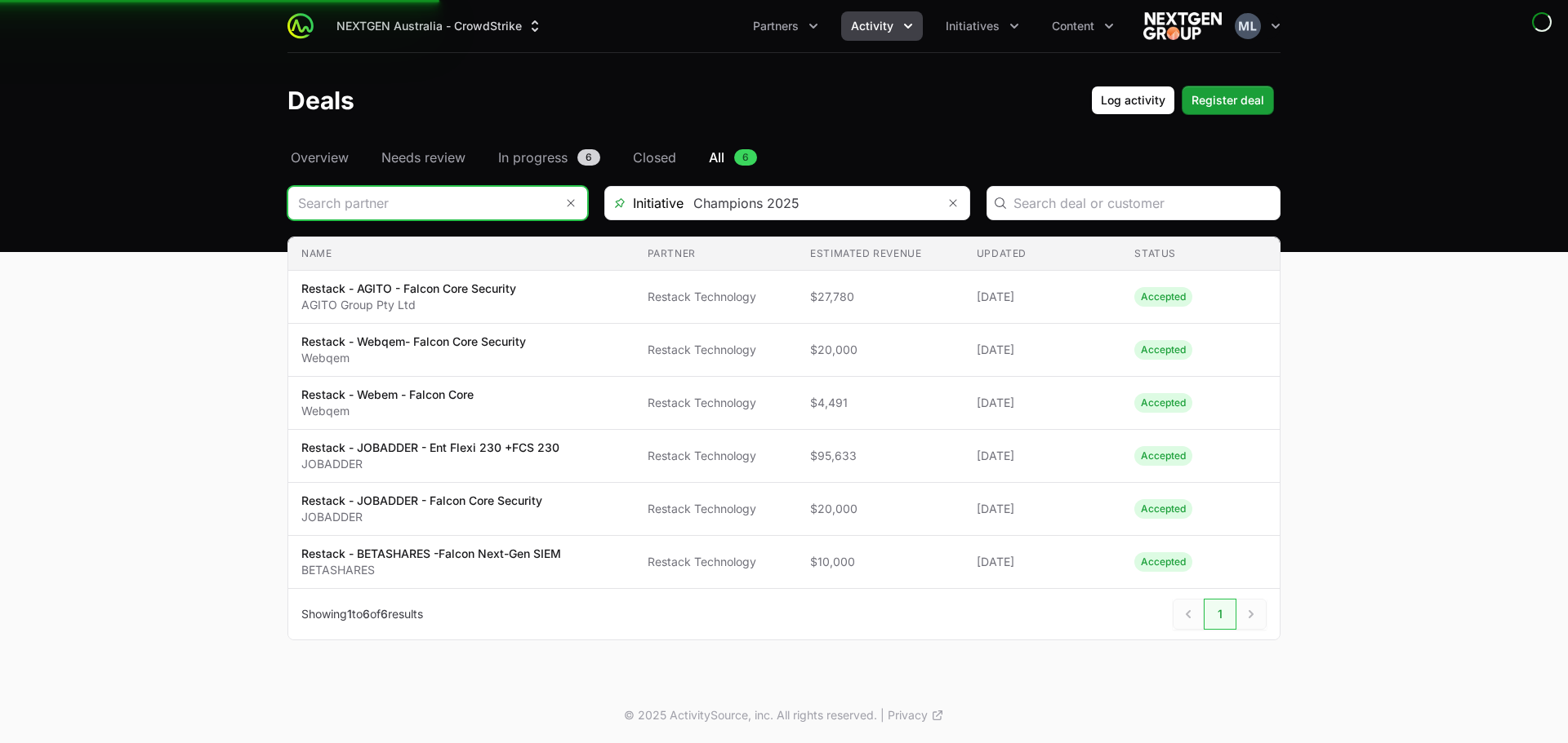
click at [407, 198] on input "Deals Filters" at bounding box center [421, 203] width 266 height 33
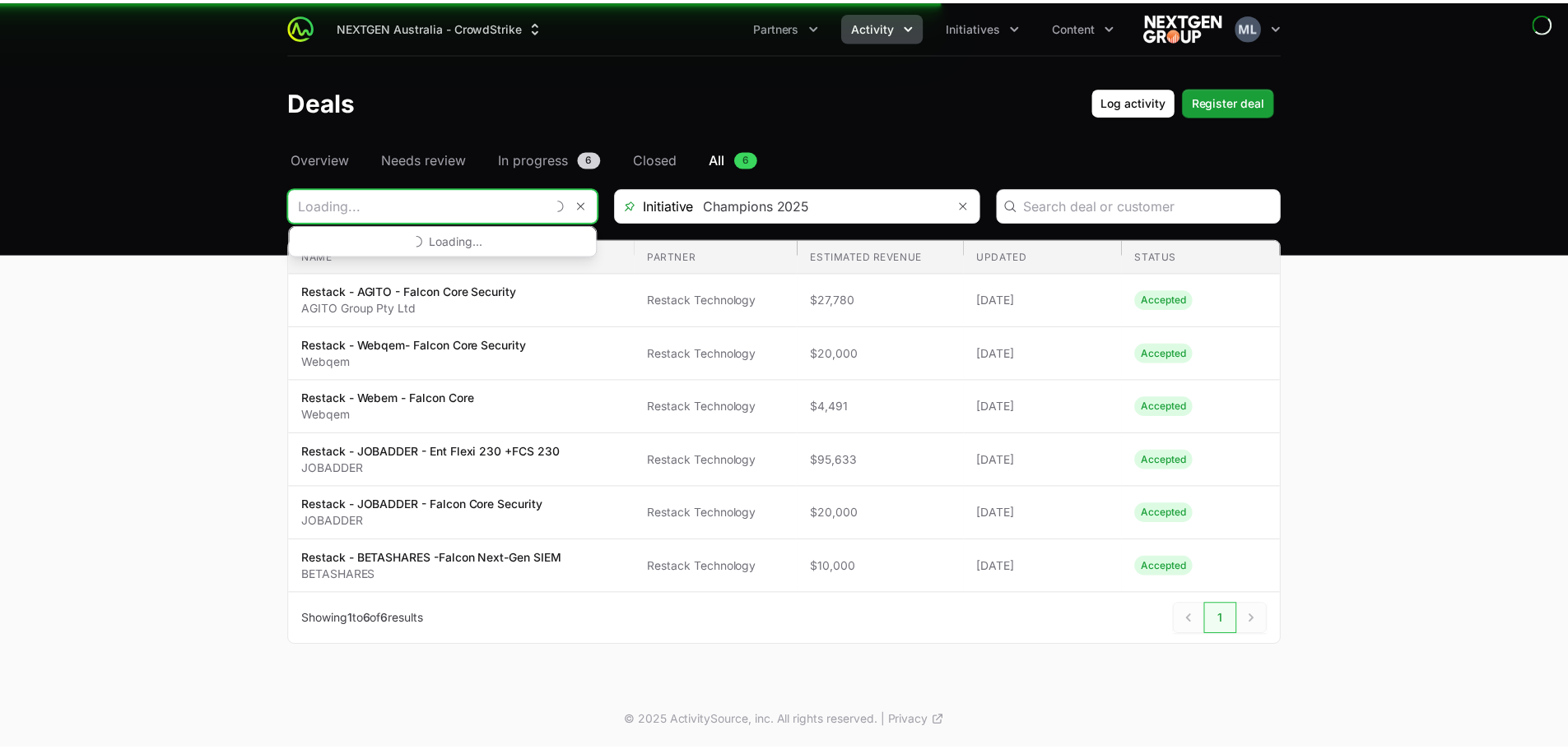
scroll to position [265, 0]
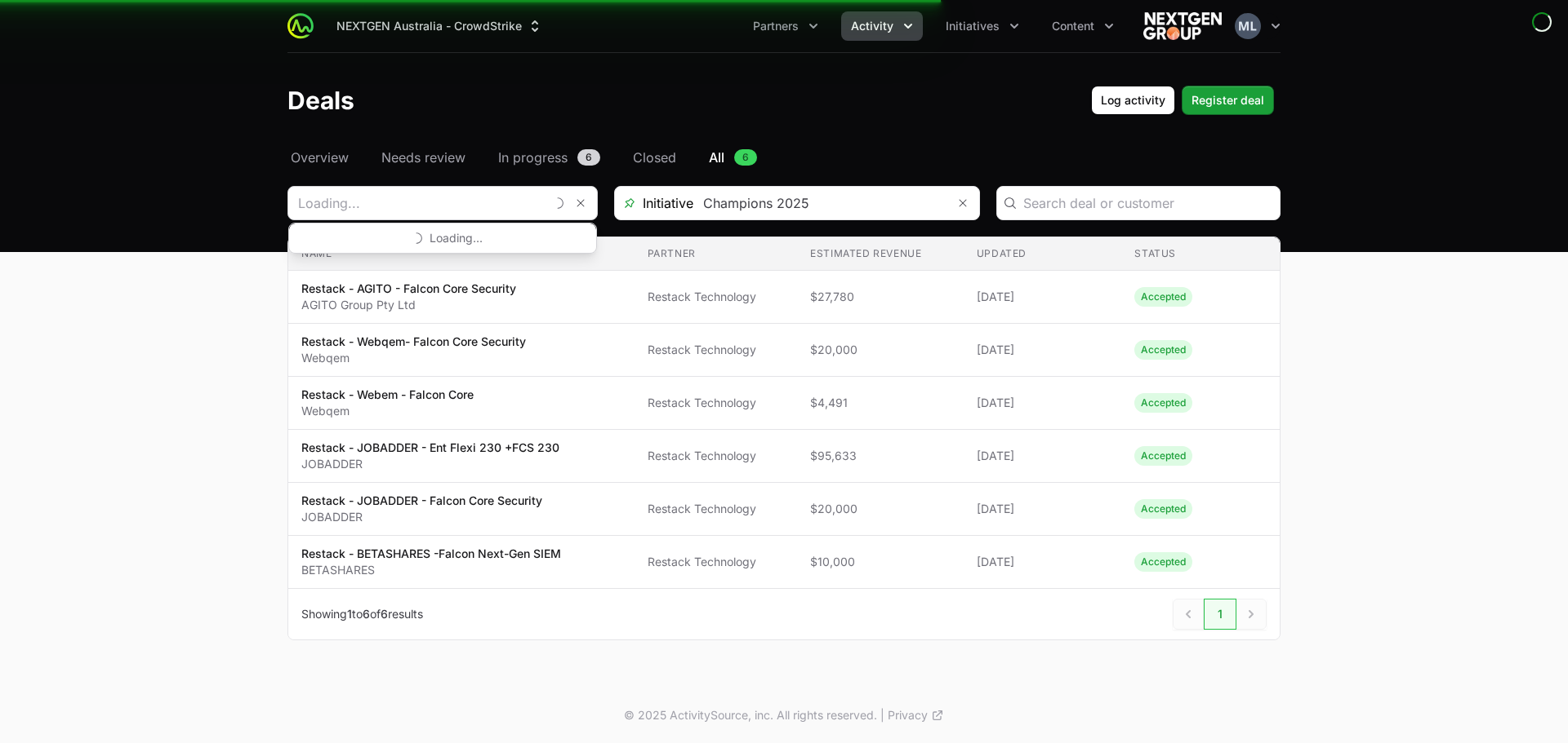
type input "Kordia"
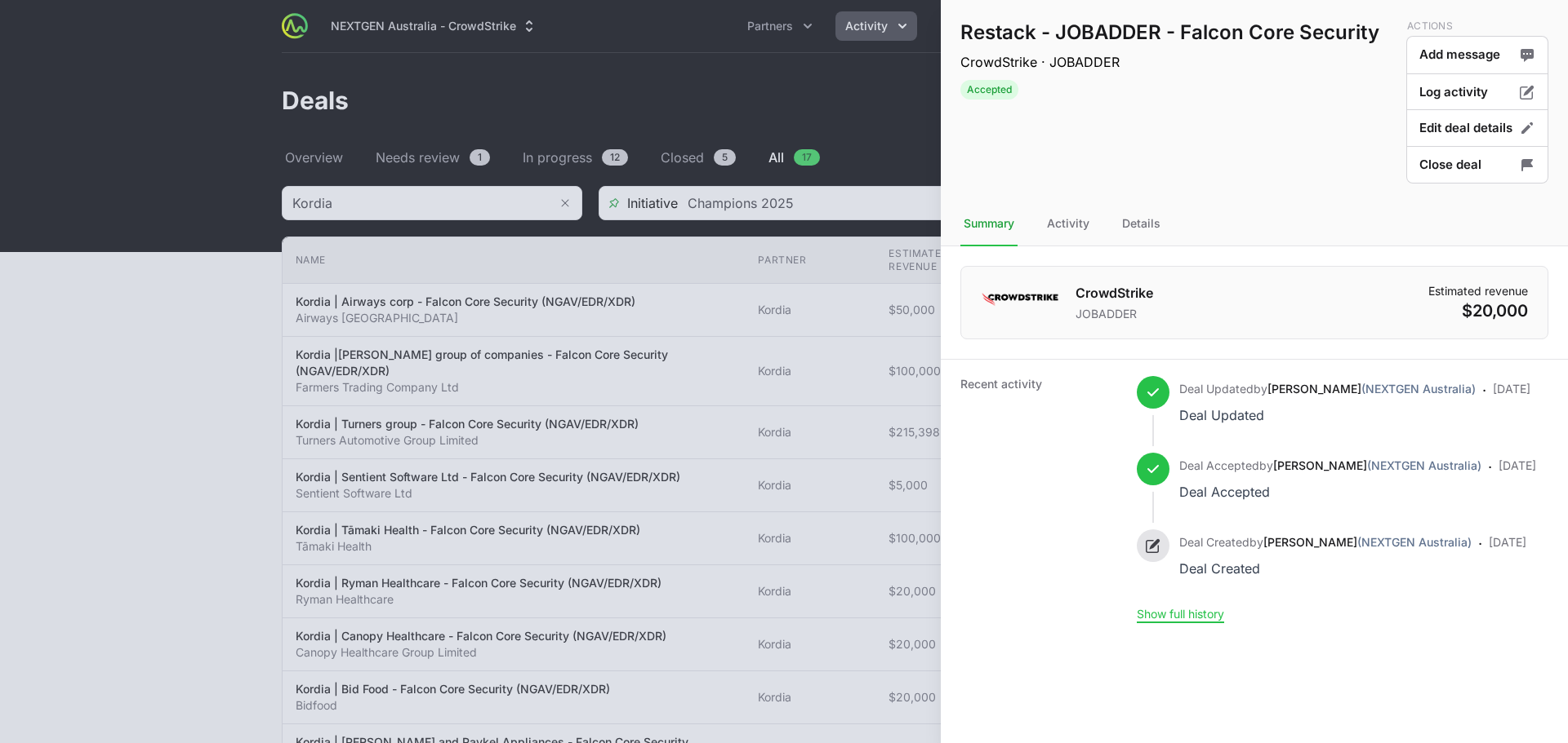
click at [510, 97] on div at bounding box center [784, 371] width 1568 height 743
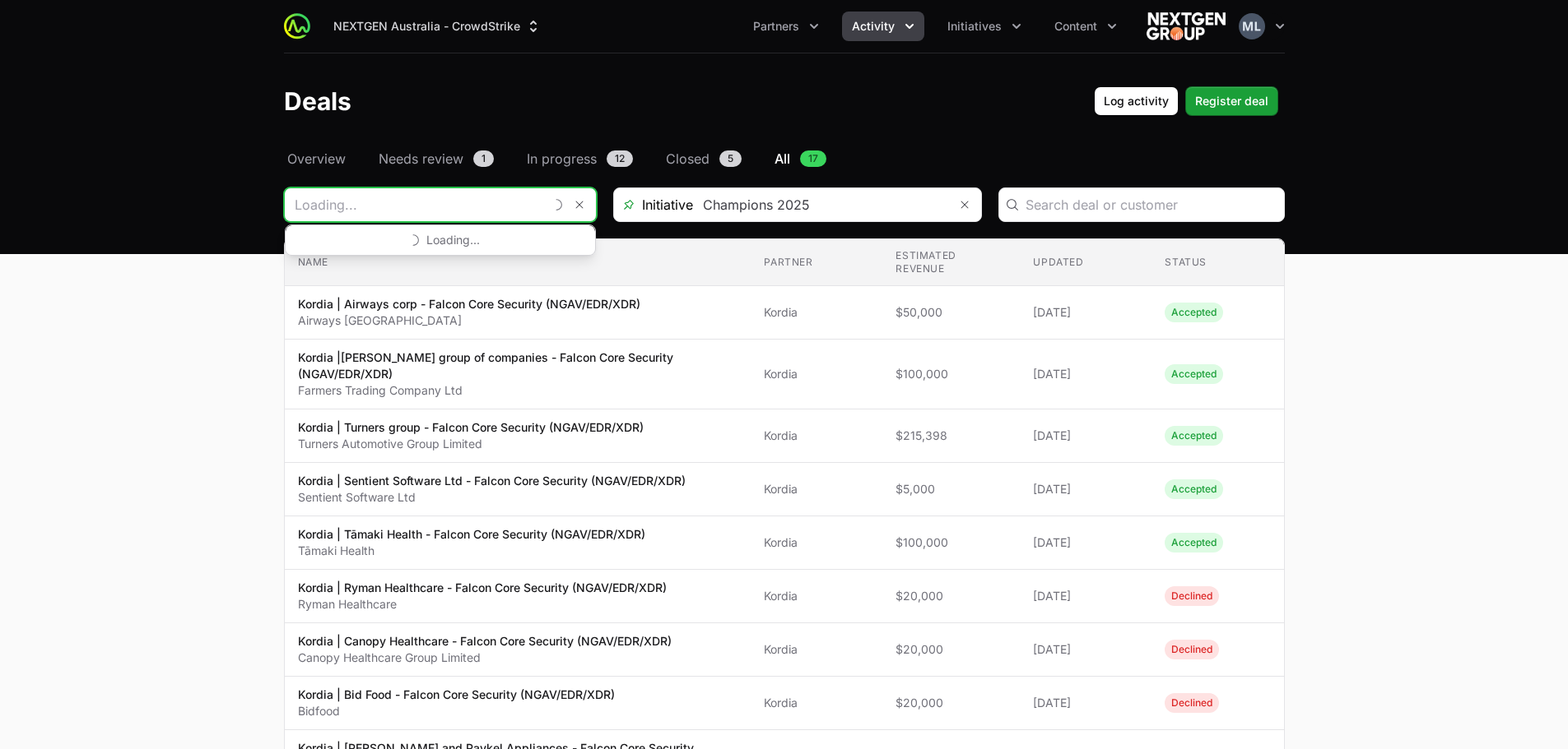
click at [384, 202] on input "Deals Filters" at bounding box center [414, 205] width 259 height 33
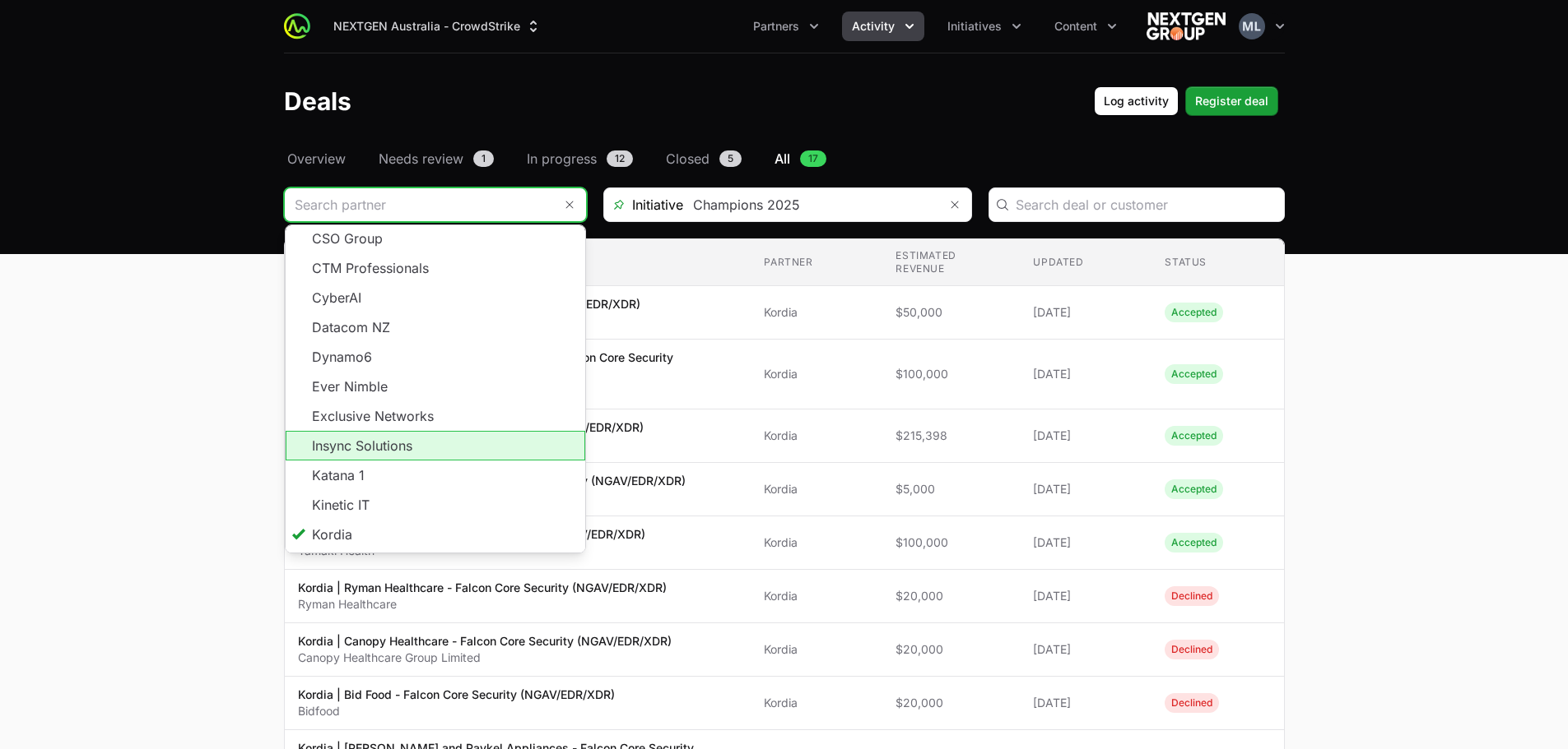
scroll to position [296, 0]
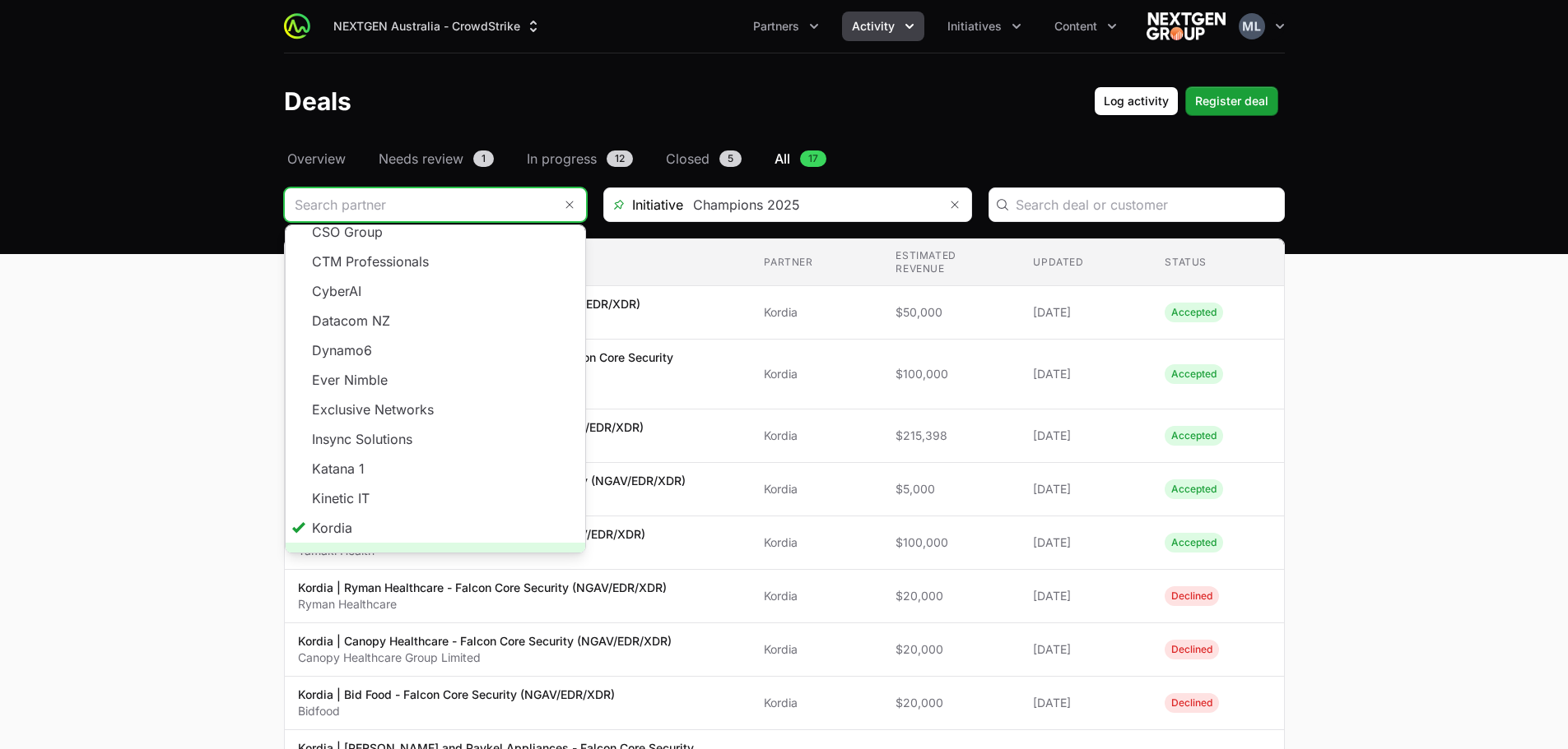
click at [423, 543] on span "Load more" at bounding box center [436, 558] width 299 height 29
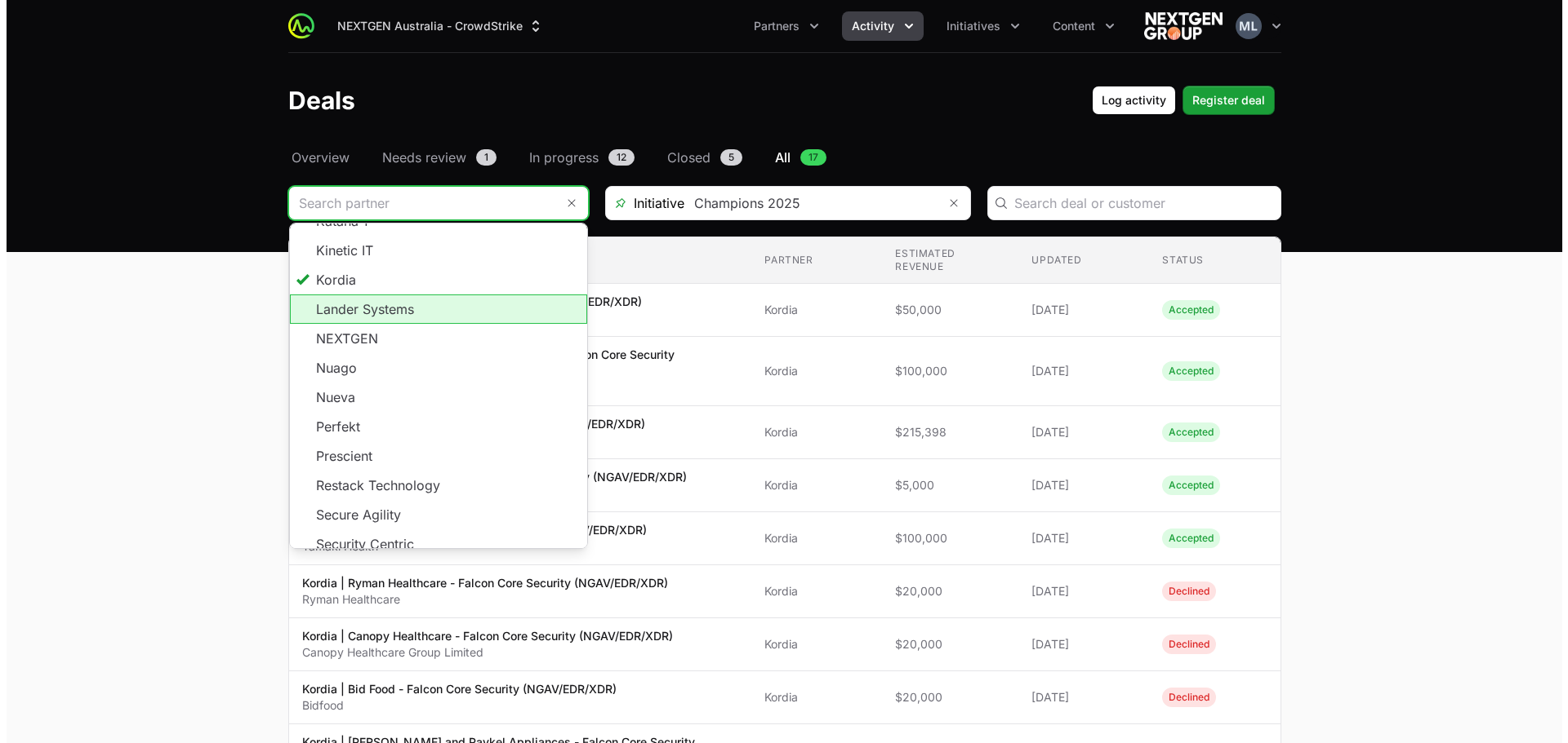
scroll to position [539, 0]
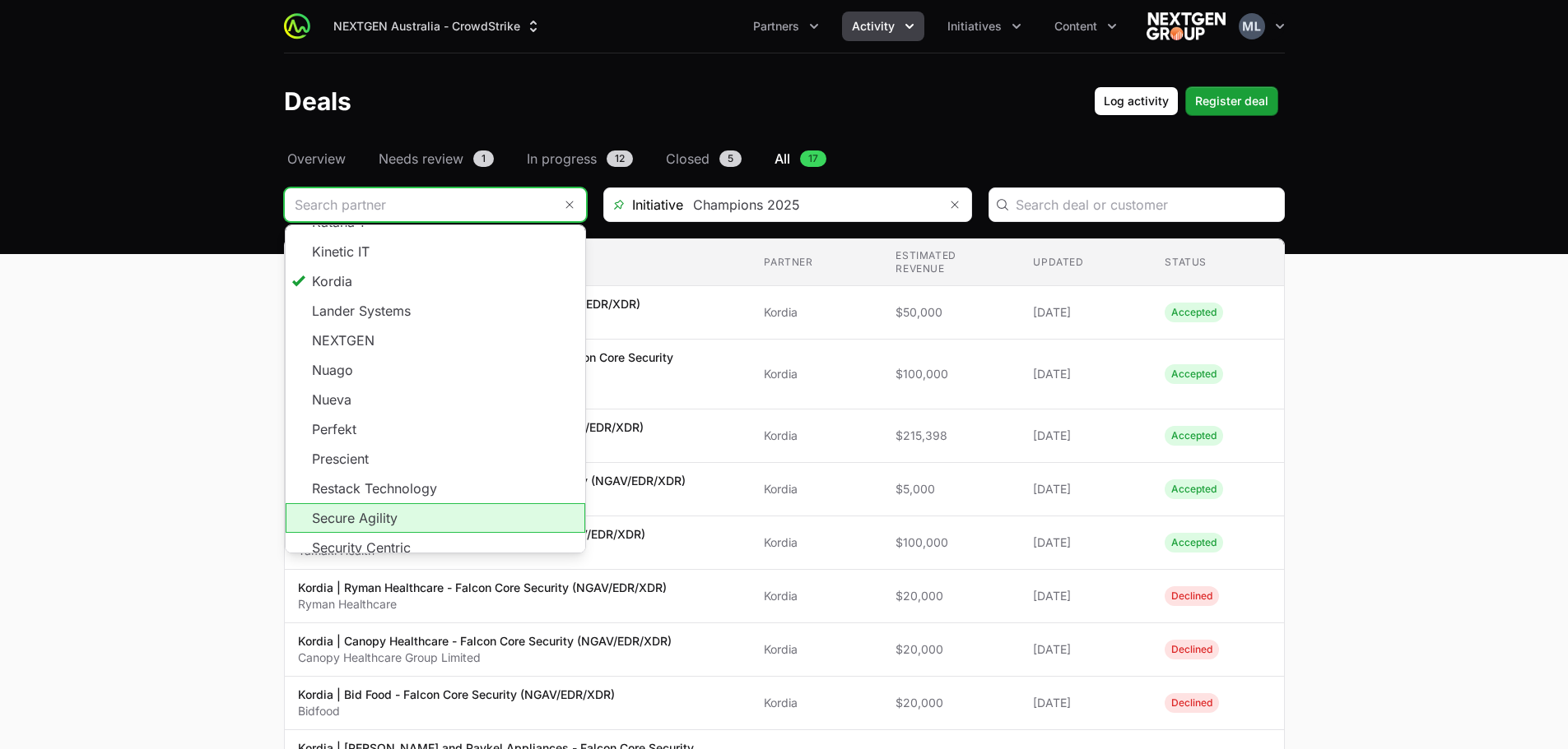
click at [400, 503] on li "Secure Agility" at bounding box center [436, 518] width 299 height 29
type input "Secure Agility"
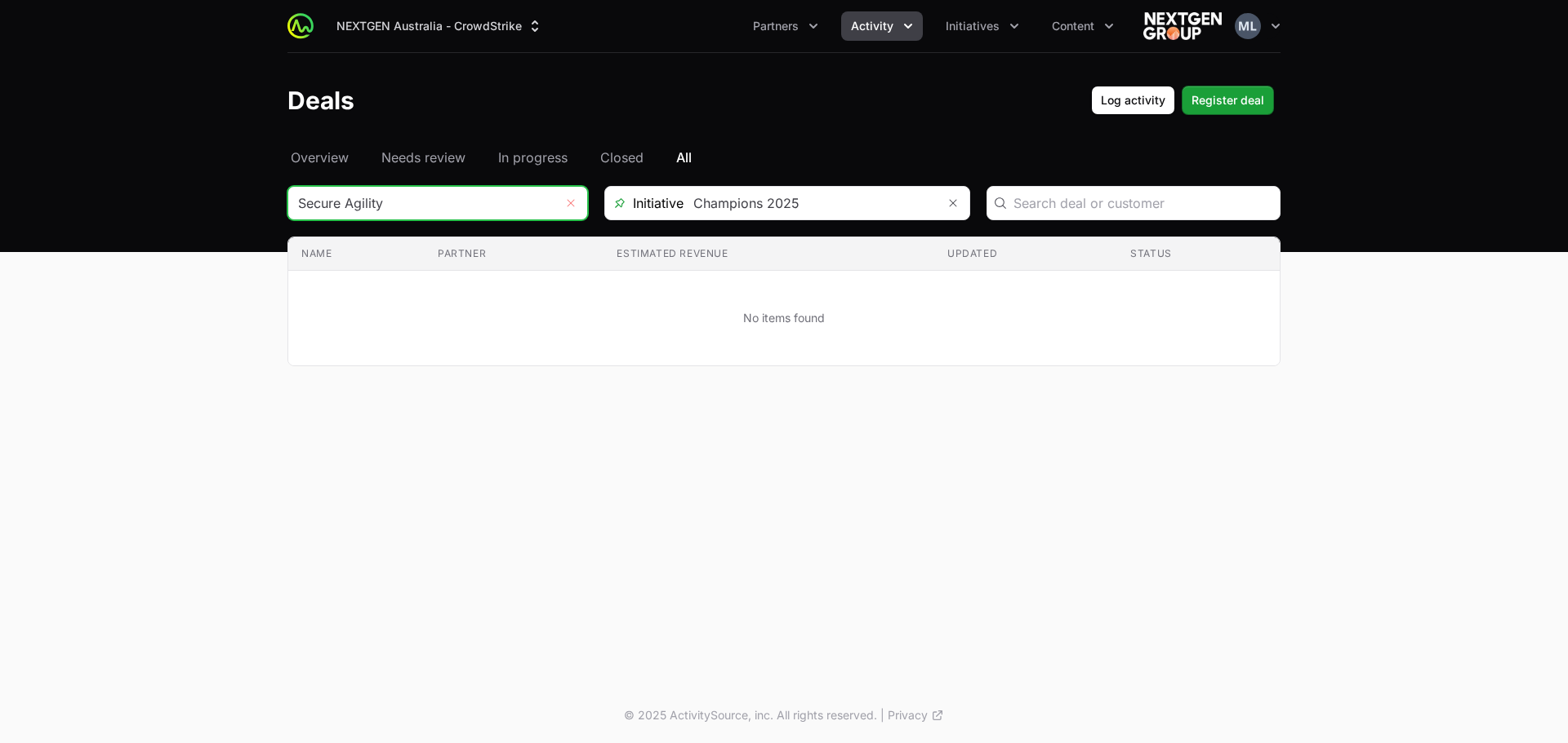
click at [577, 201] on button "Remove" at bounding box center [571, 203] width 33 height 33
click at [496, 214] on input "Deals Filters" at bounding box center [421, 203] width 266 height 33
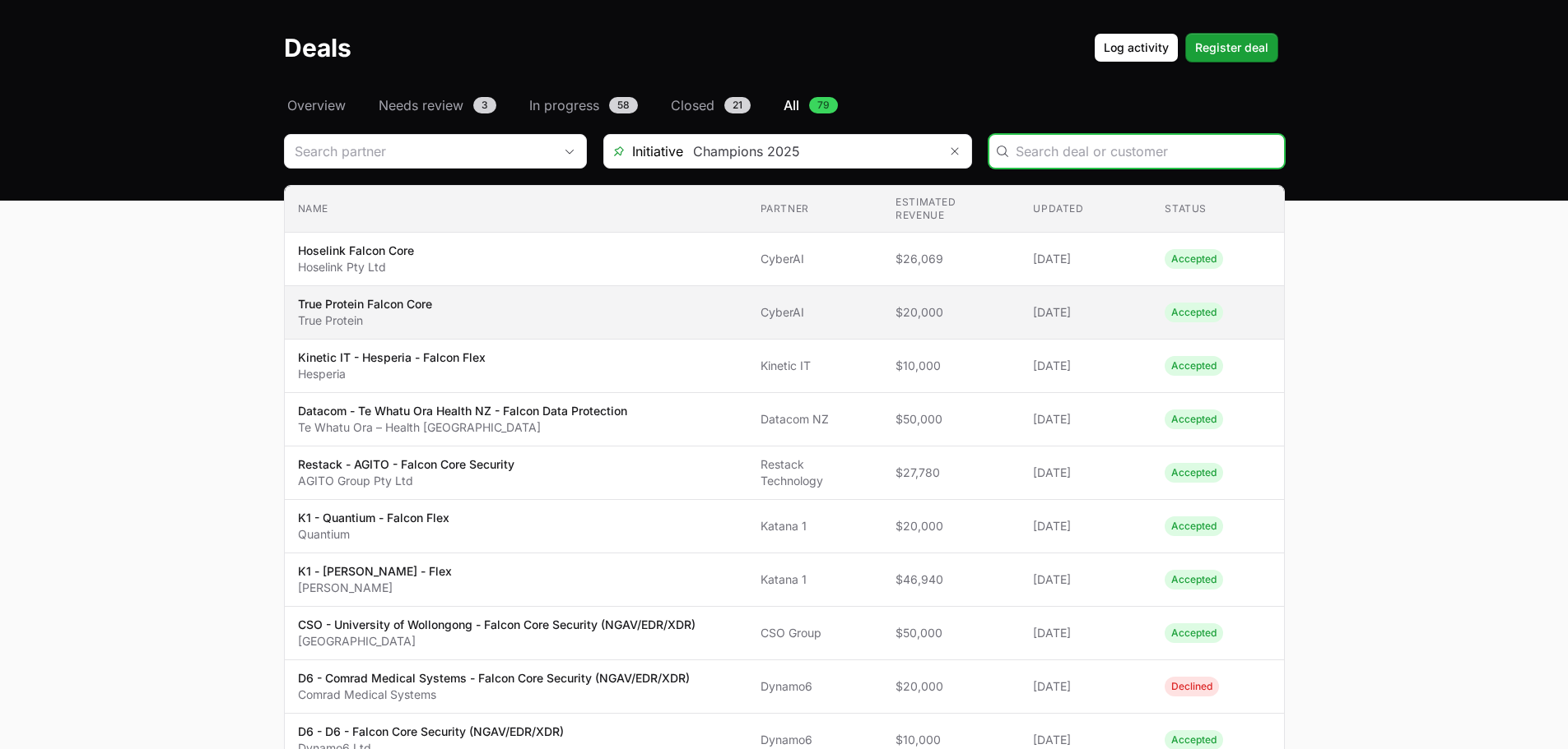
scroll to position [83, 0]
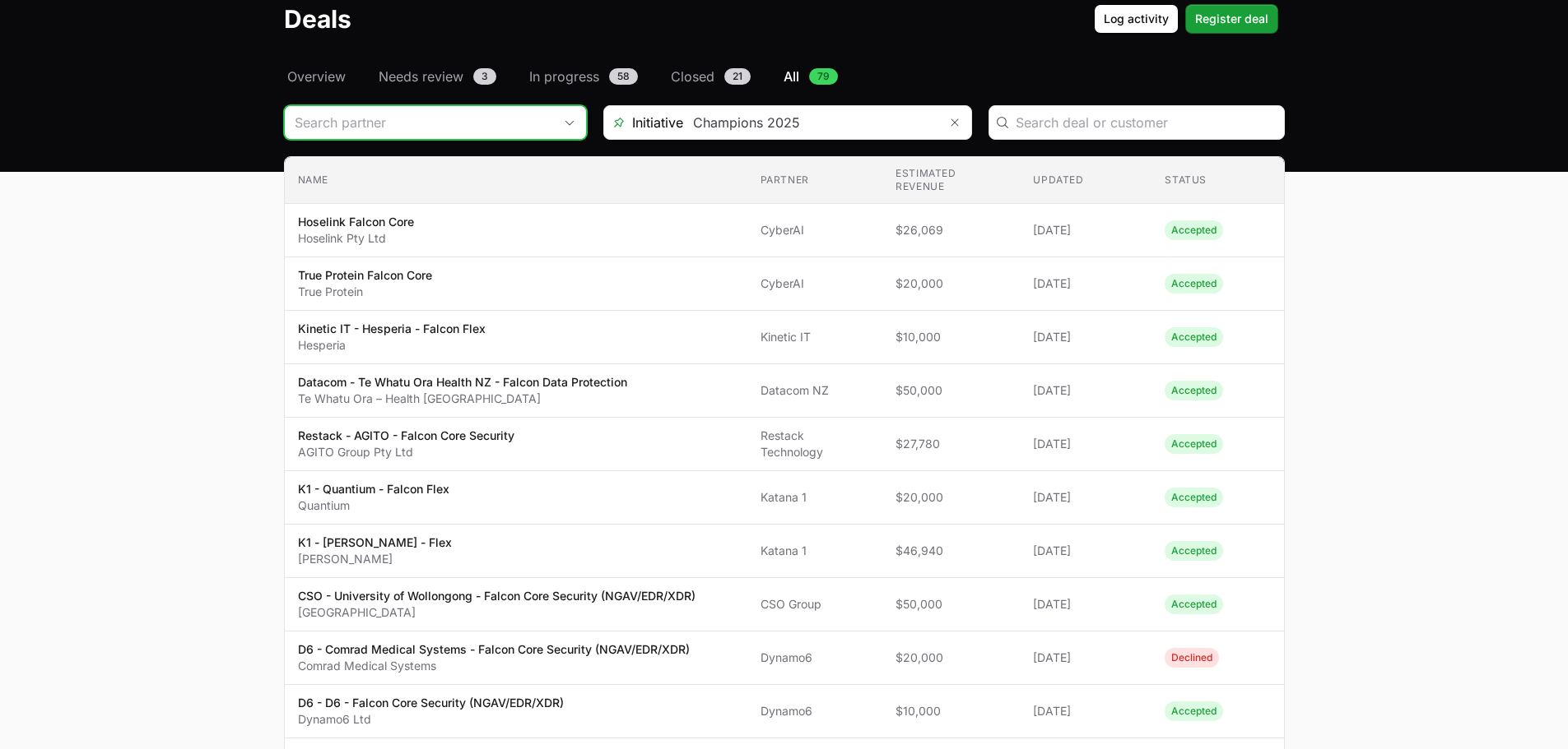
click at [449, 130] on input "Deals Filters" at bounding box center [419, 122] width 268 height 33
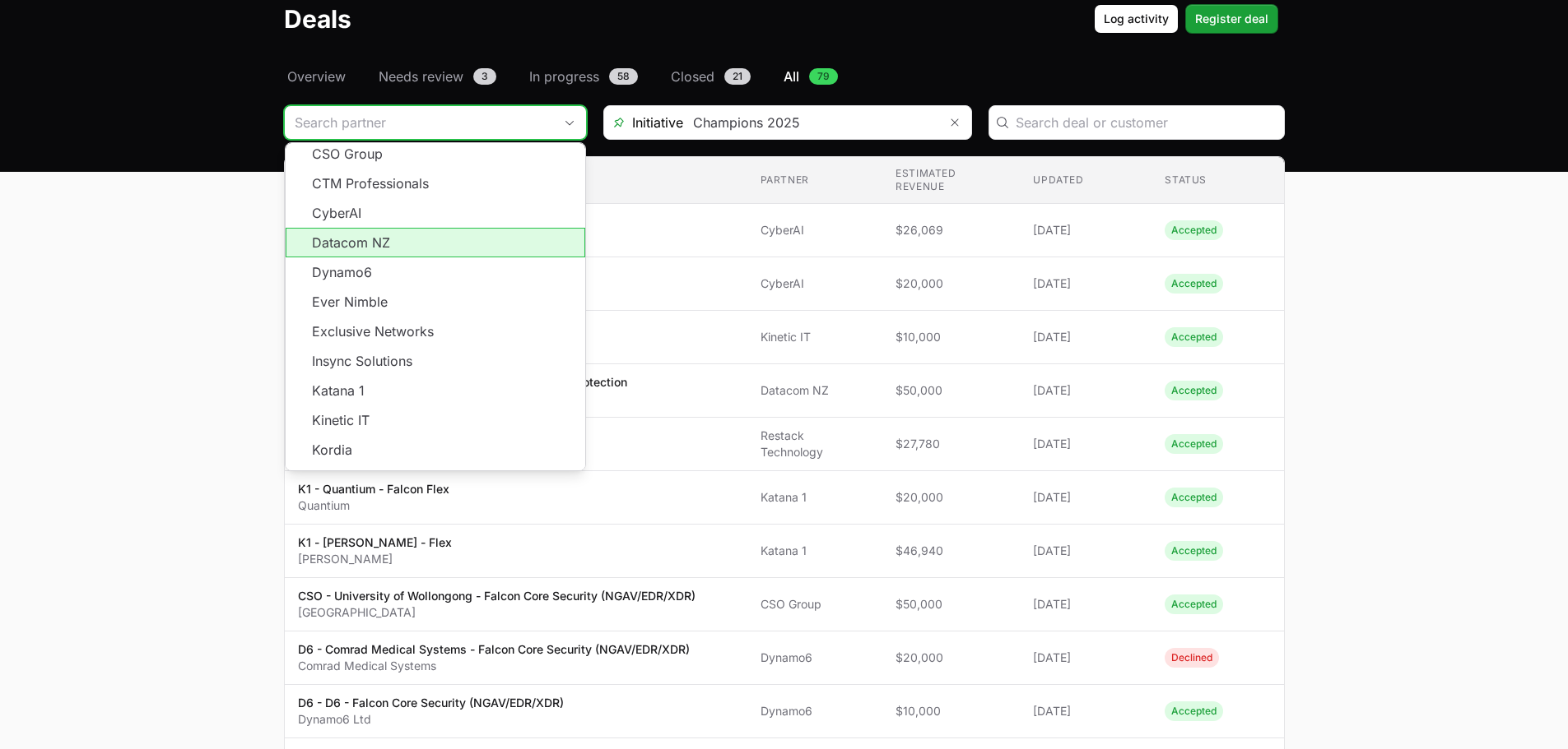
scroll to position [296, 0]
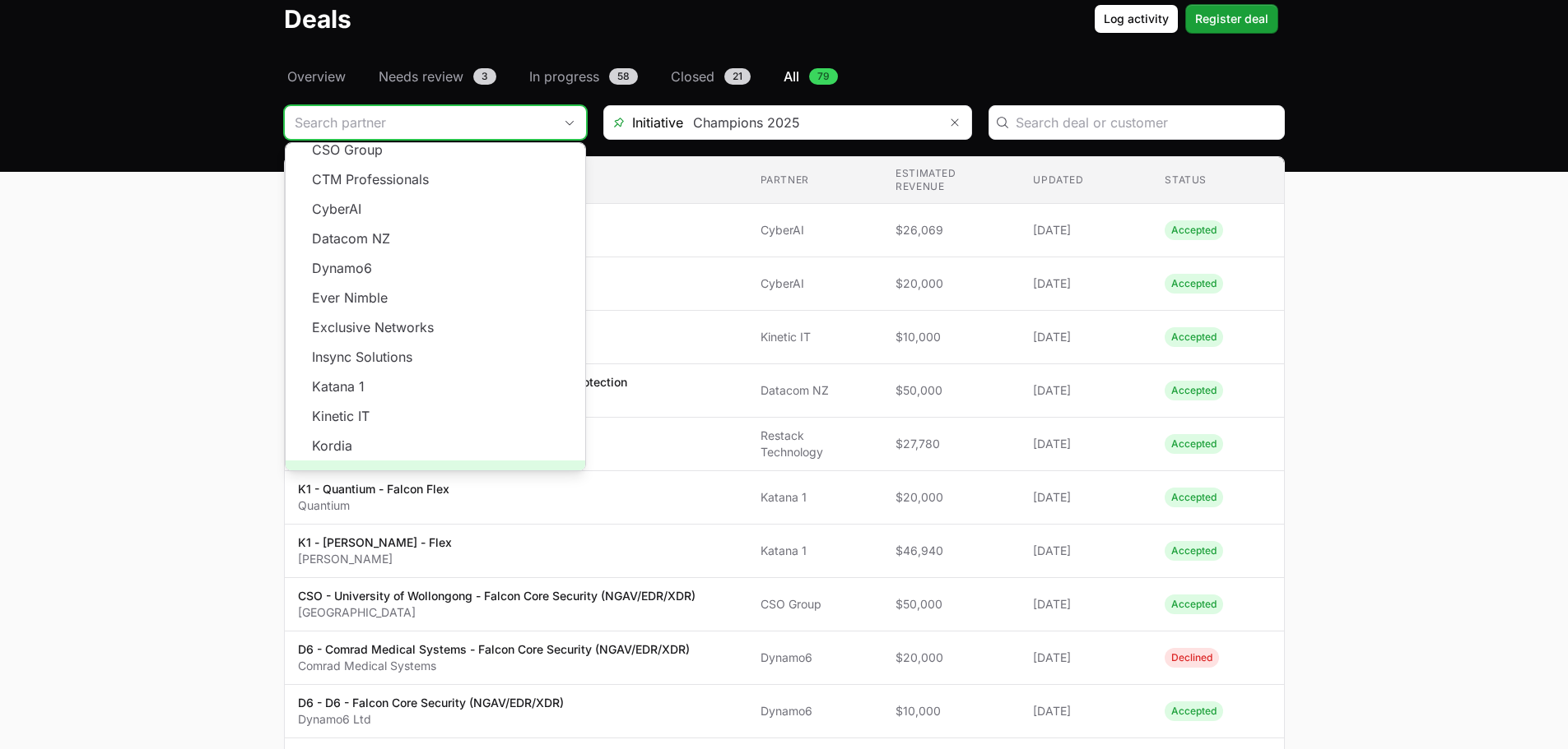
click at [424, 460] on span "Load more" at bounding box center [436, 475] width 299 height 29
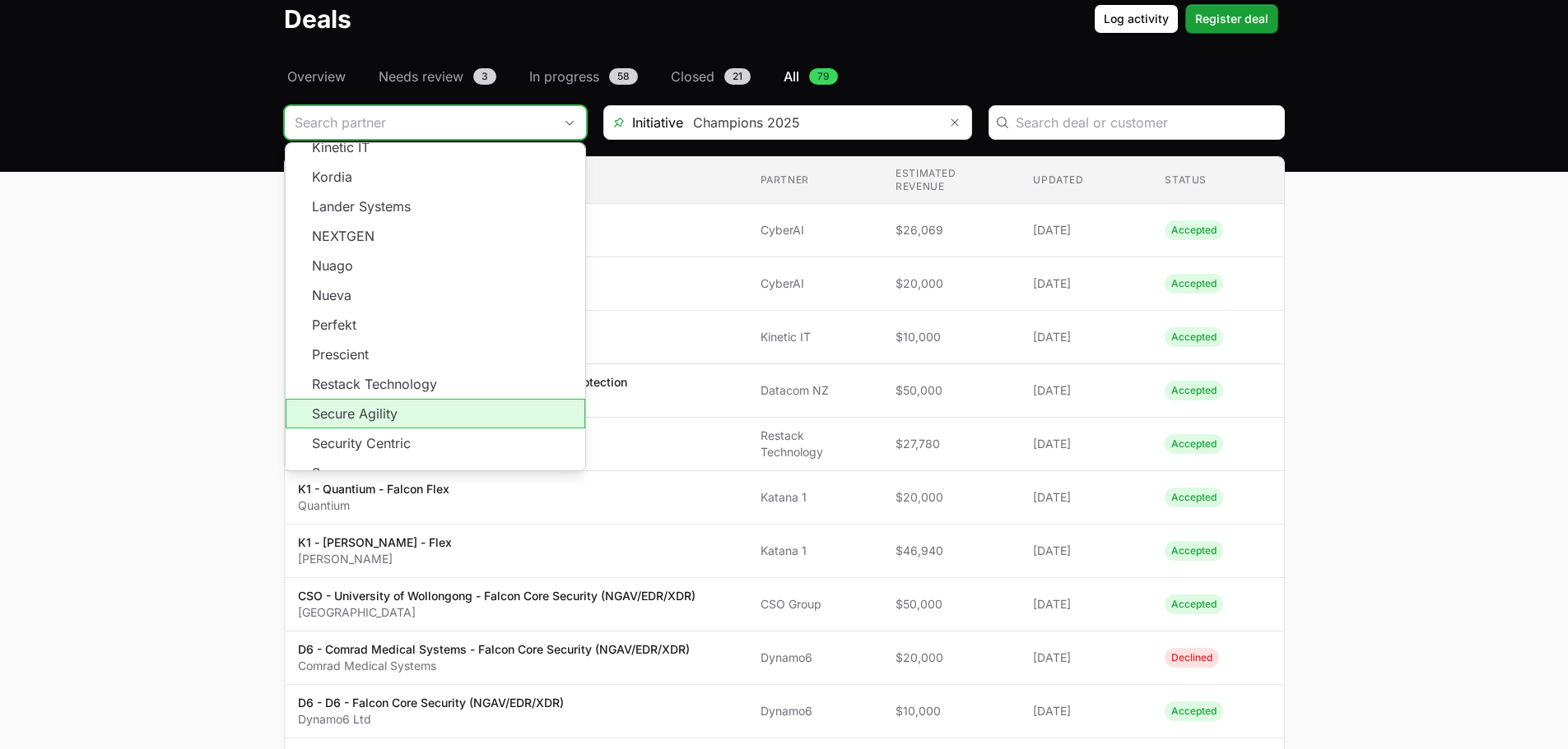
scroll to position [625, 0]
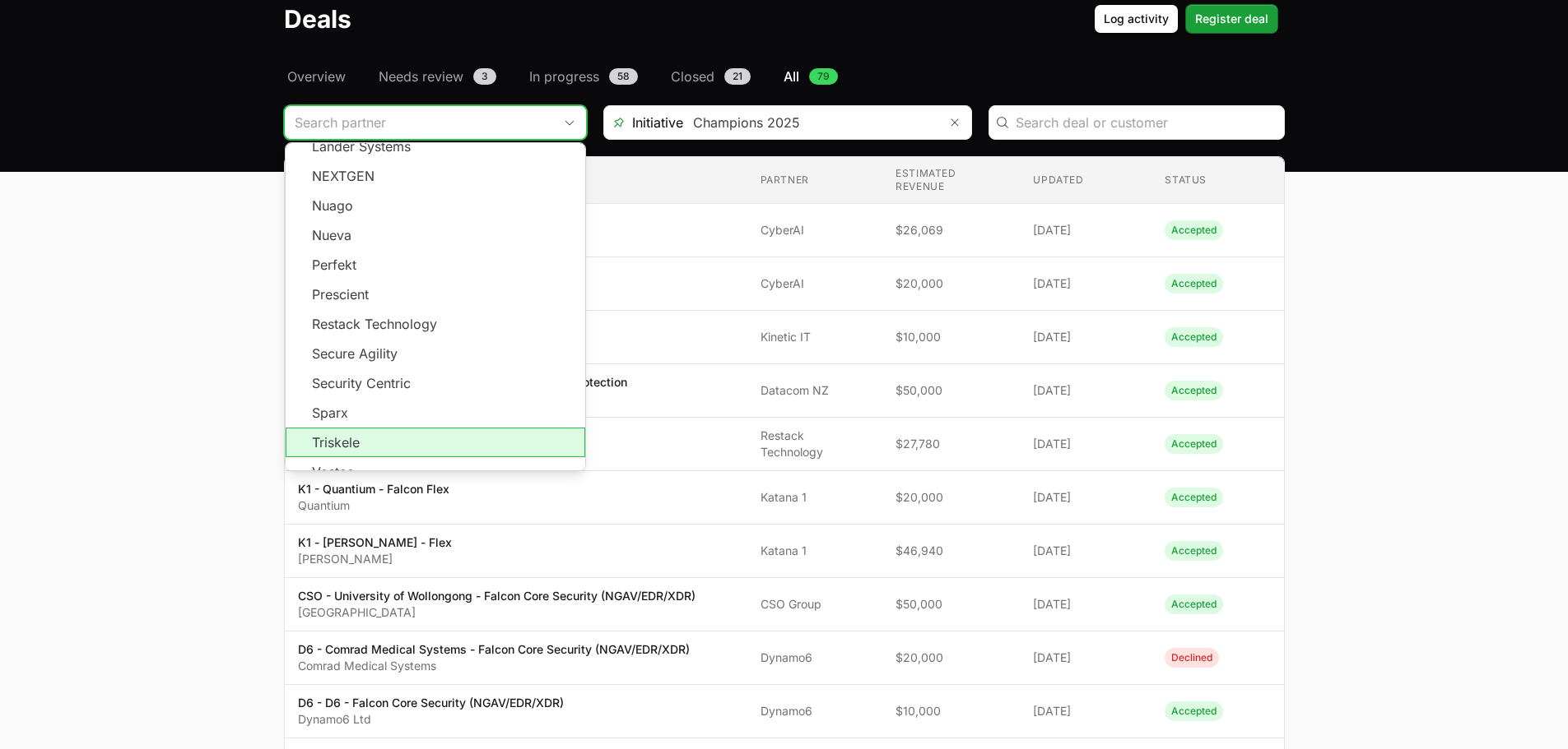
click at [353, 427] on li "Triskele" at bounding box center [436, 442] width 299 height 29
type input "Triskele"
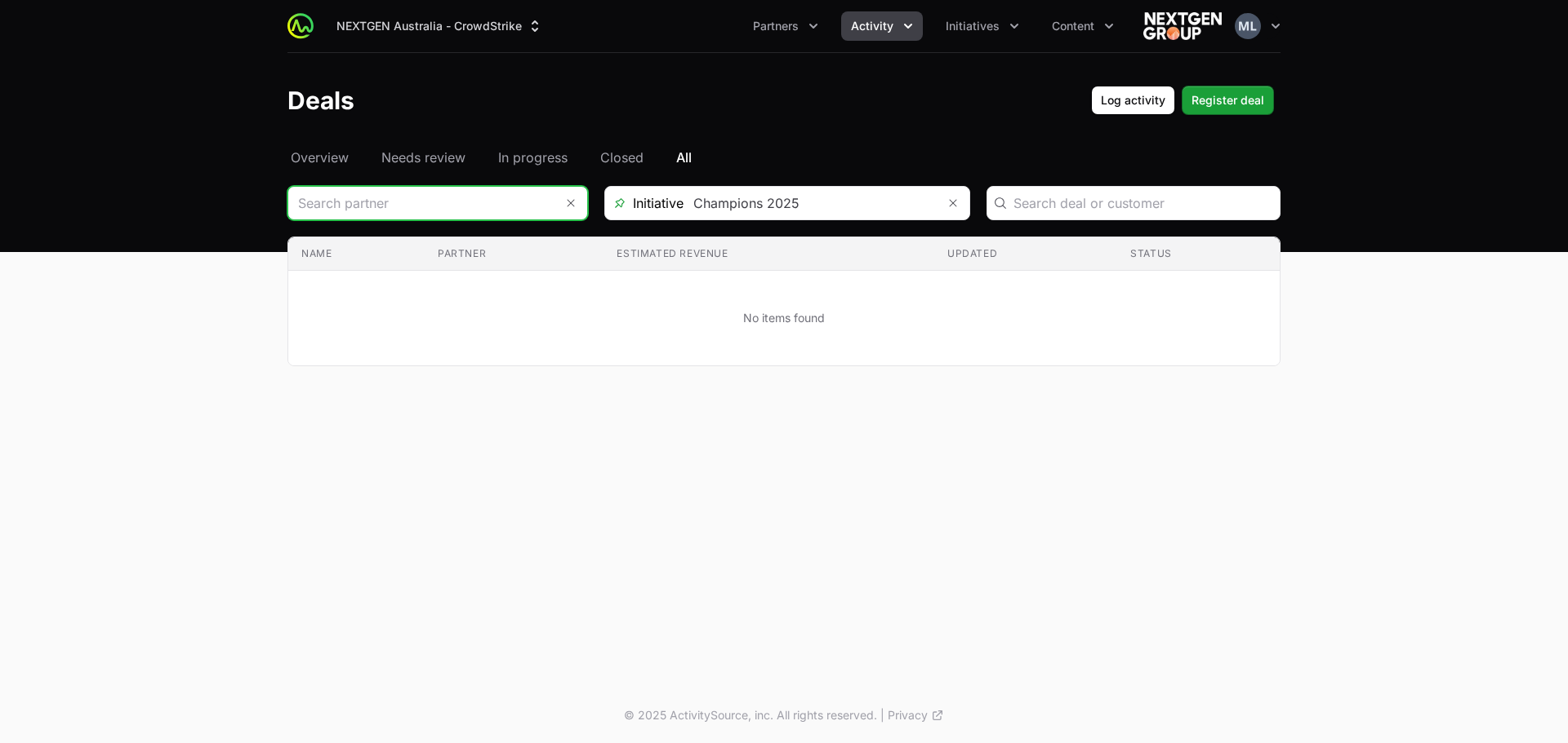
click at [472, 212] on input "Deals Filters" at bounding box center [421, 203] width 266 height 33
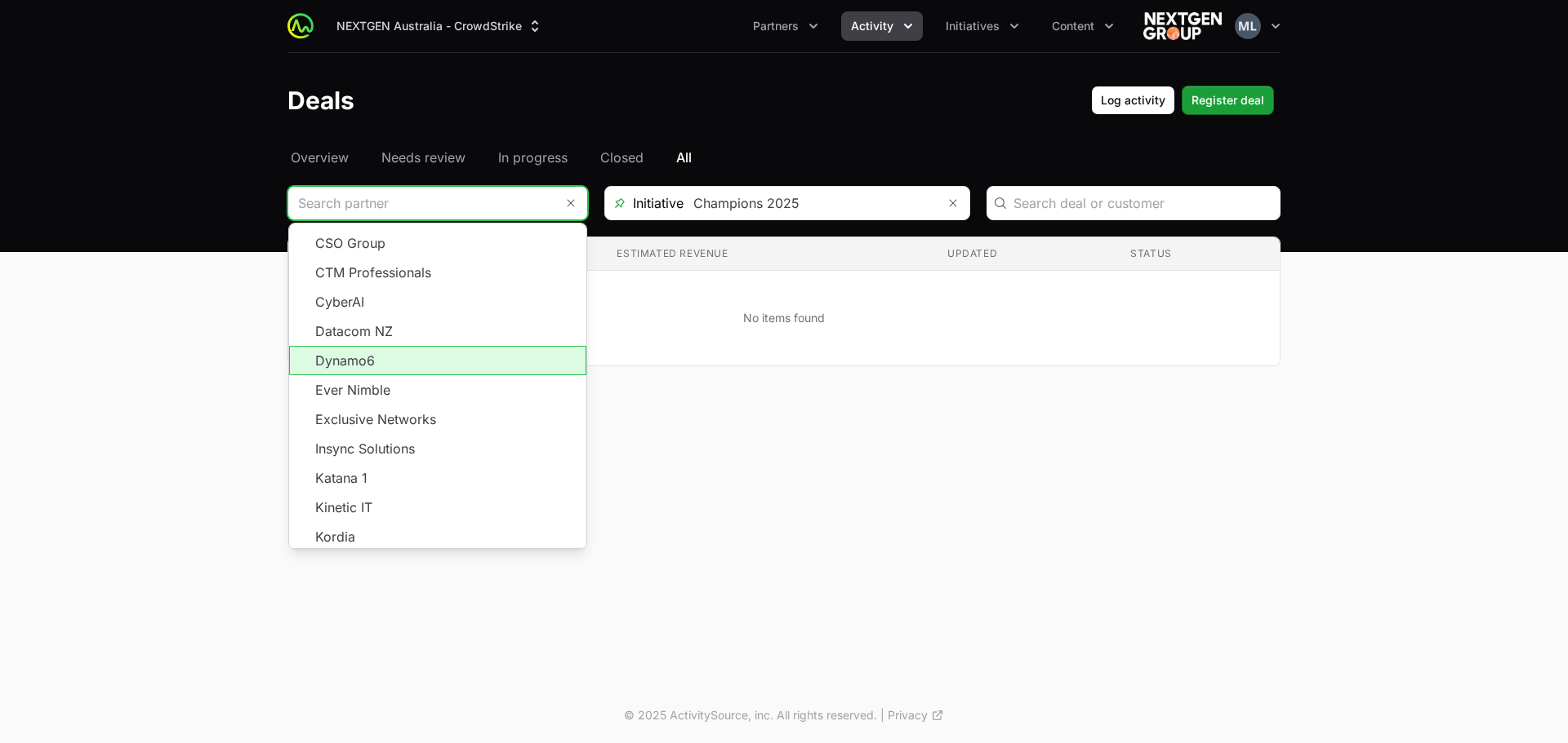
scroll to position [294, 0]
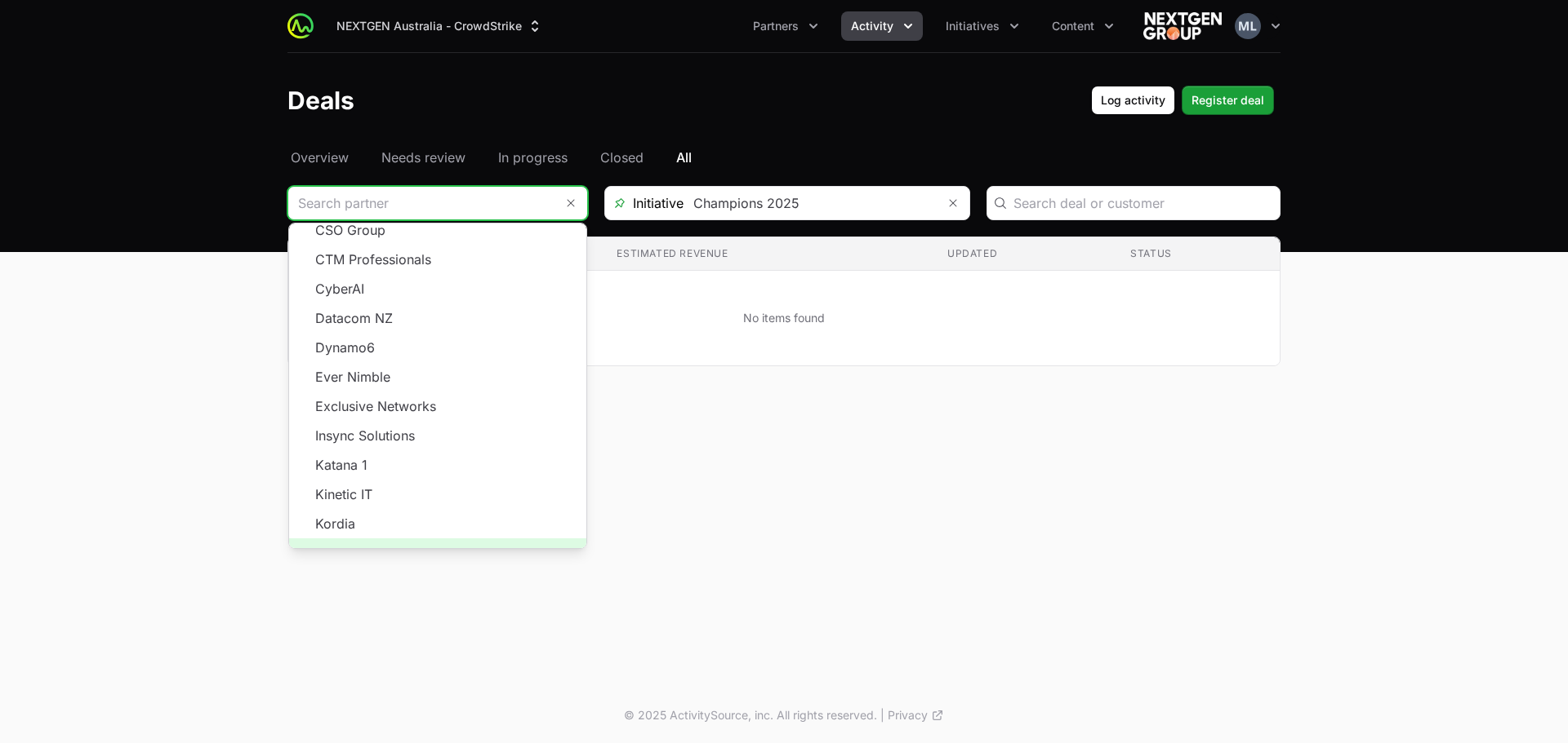
click at [418, 539] on span "Load more" at bounding box center [438, 553] width 297 height 29
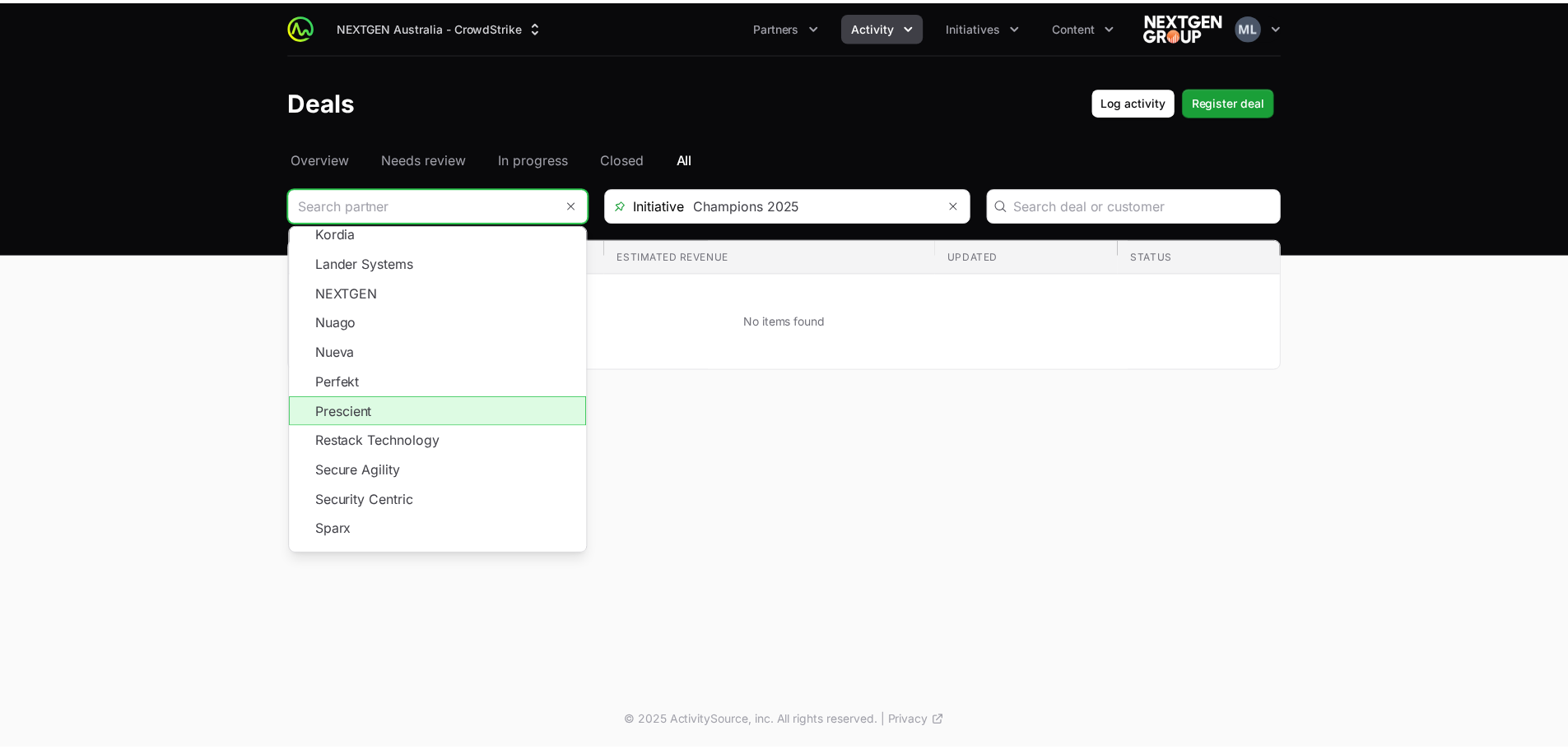
scroll to position [653, 0]
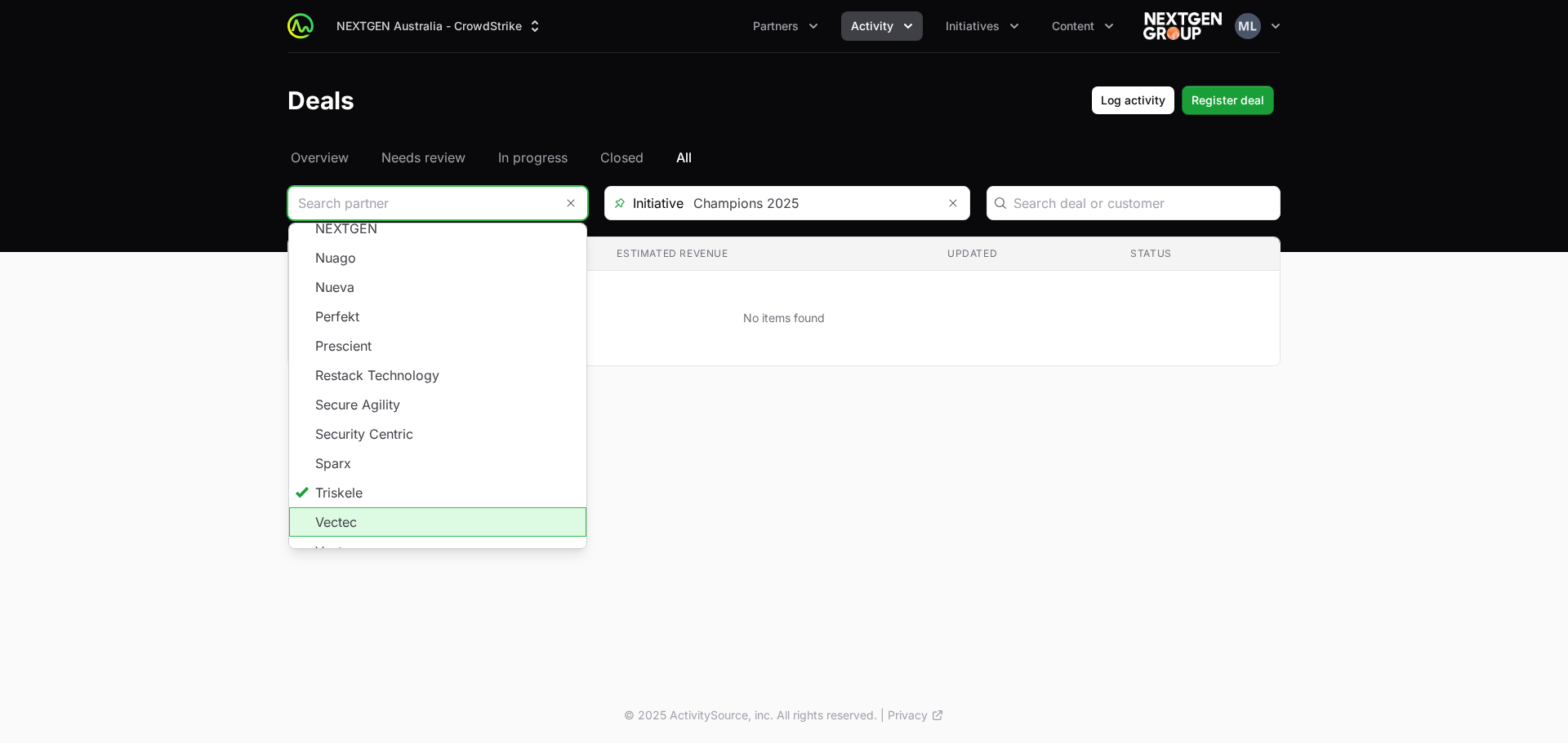
click at [337, 508] on li "Vectec" at bounding box center [438, 522] width 297 height 29
type input "Vectec"
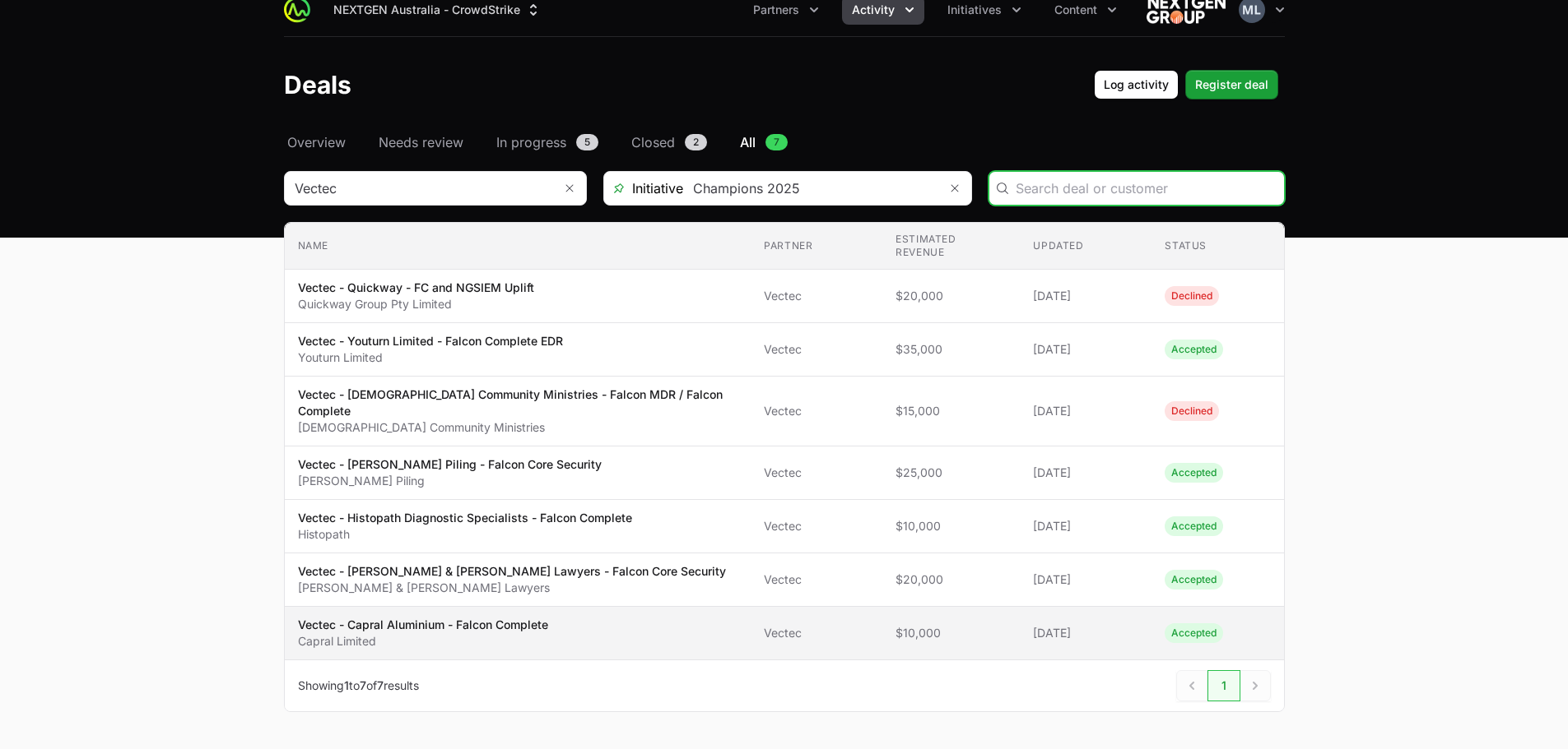
scroll to position [46, 0]
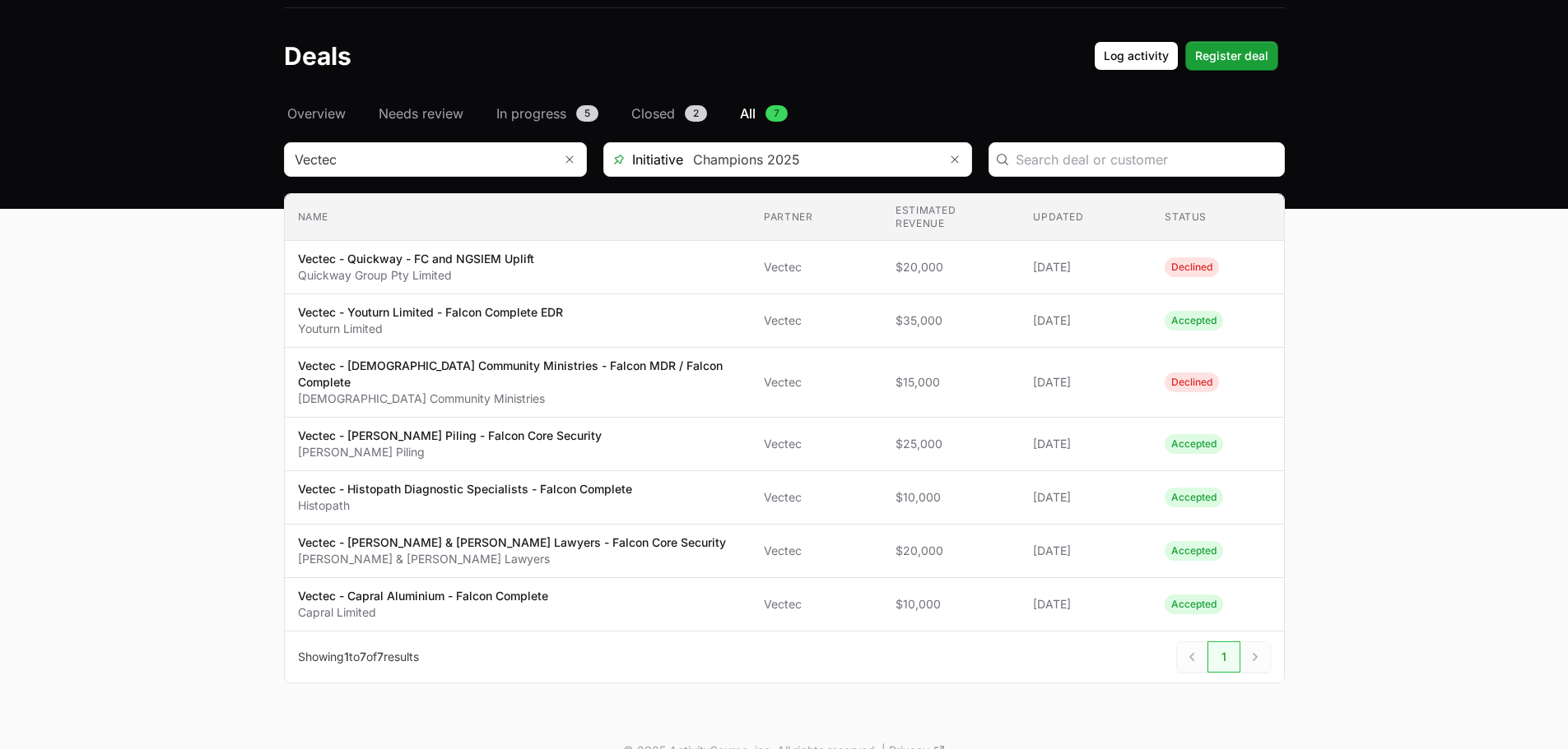
click at [377, 141] on div "Select a tab Overview Needs review In progress Closed All Overview Needs review…" at bounding box center [784, 414] width 1054 height 620
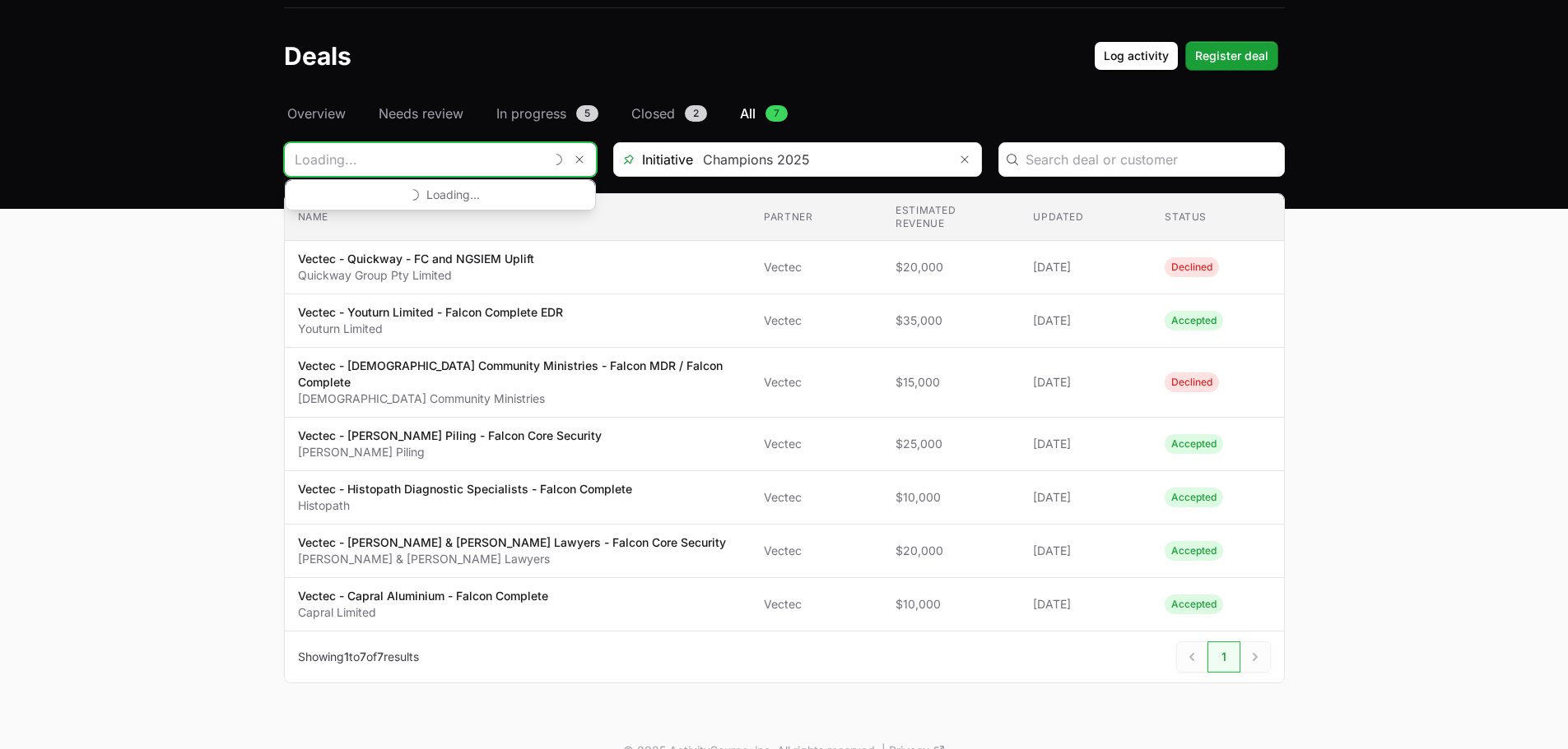
scroll to position [0, 0]
click at [373, 153] on input "Deals Filters" at bounding box center [414, 159] width 259 height 33
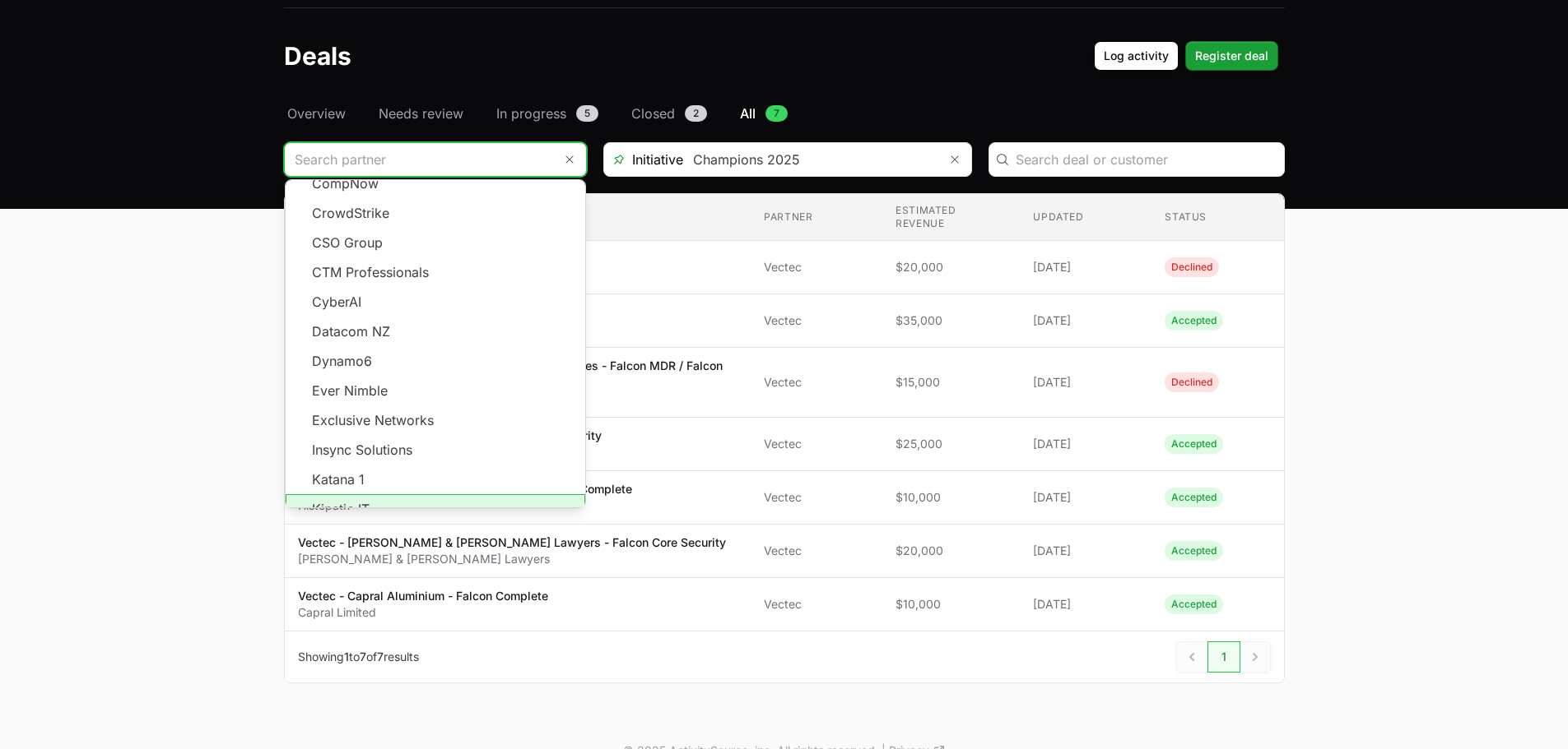
scroll to position [296, 0]
click at [413, 497] on span "Load more" at bounding box center [436, 512] width 299 height 29
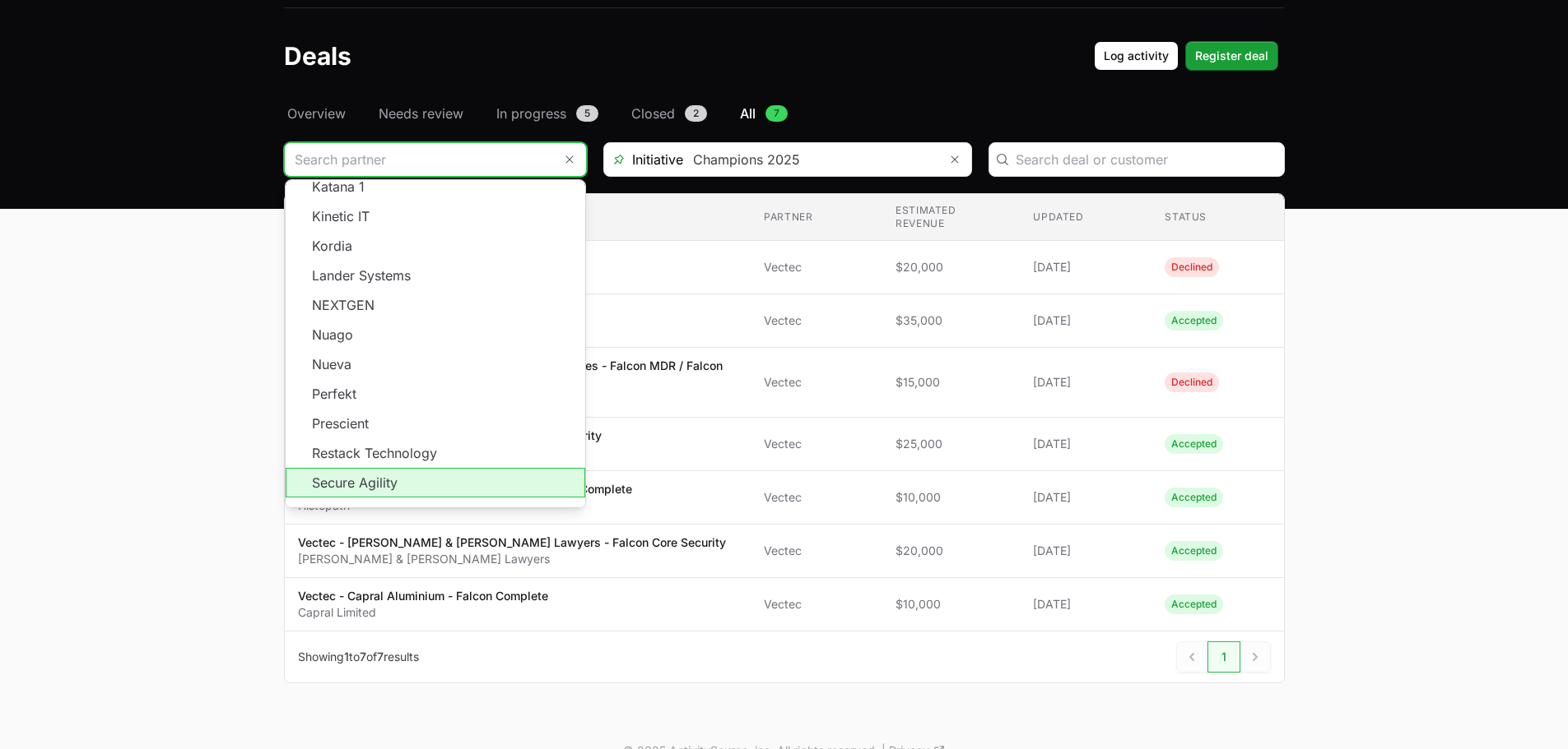
scroll to position [159, 0]
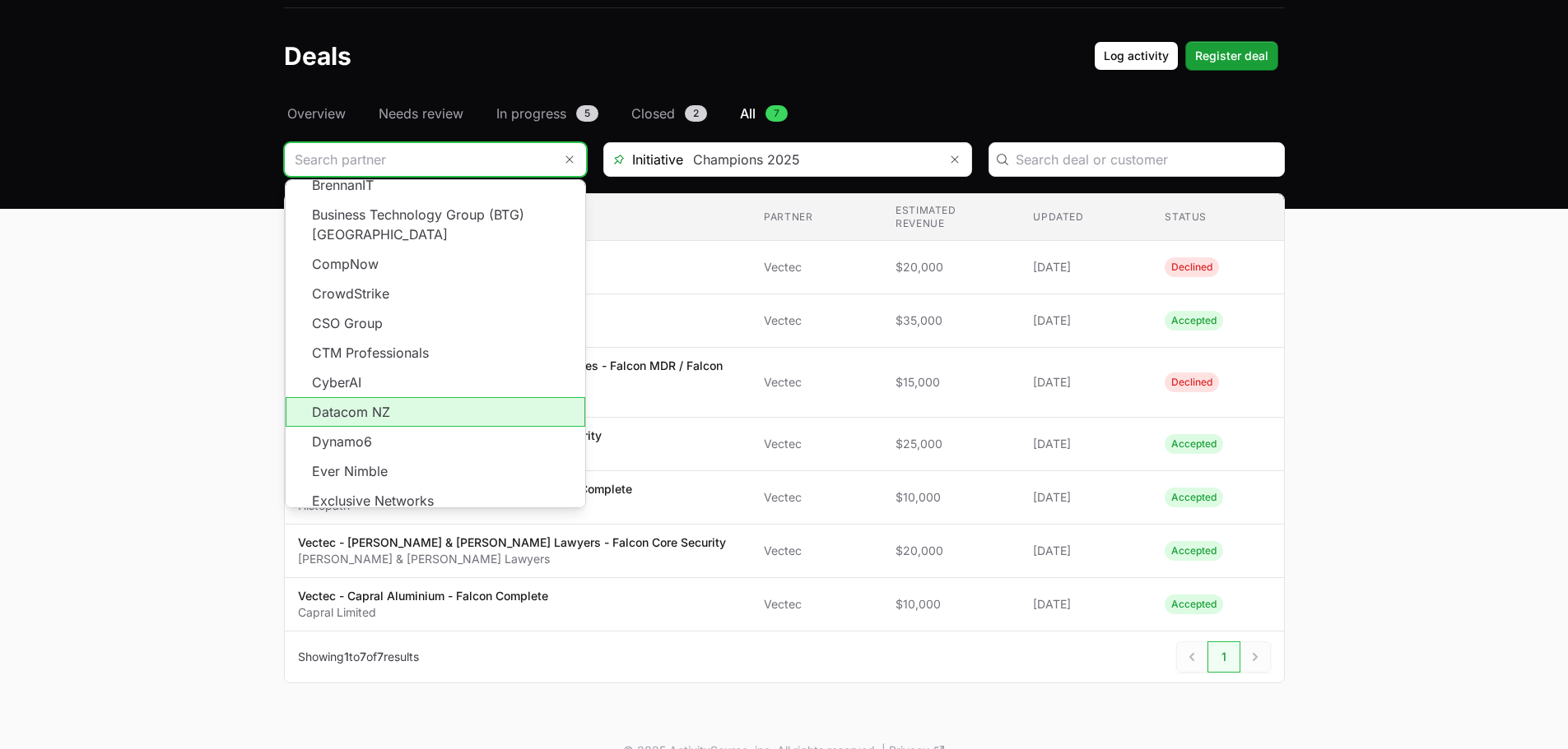
click at [394, 397] on li "Datacom NZ" at bounding box center [436, 412] width 299 height 29
type input "Datacom NZ"
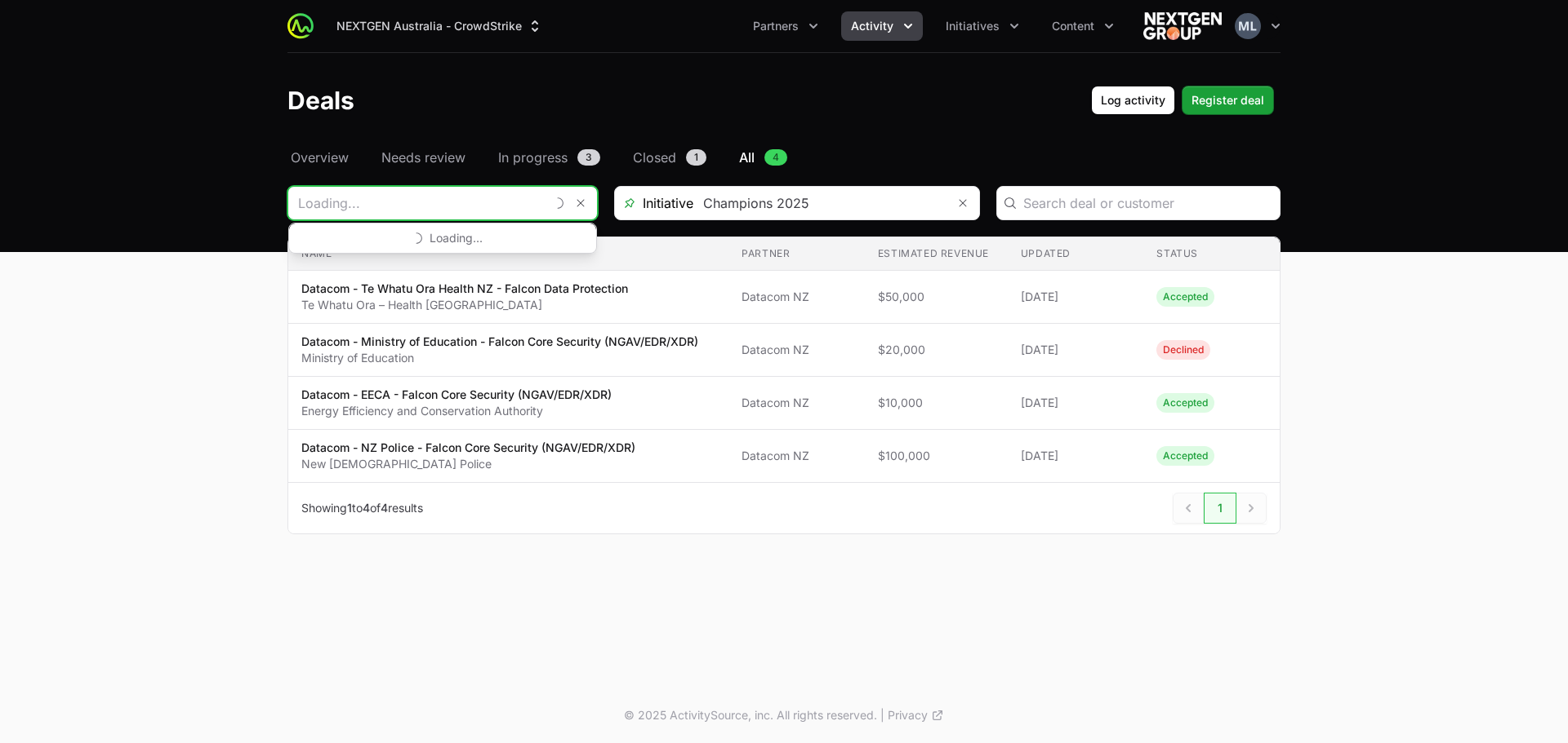
click at [473, 216] on input "Deals Filters" at bounding box center [417, 203] width 257 height 33
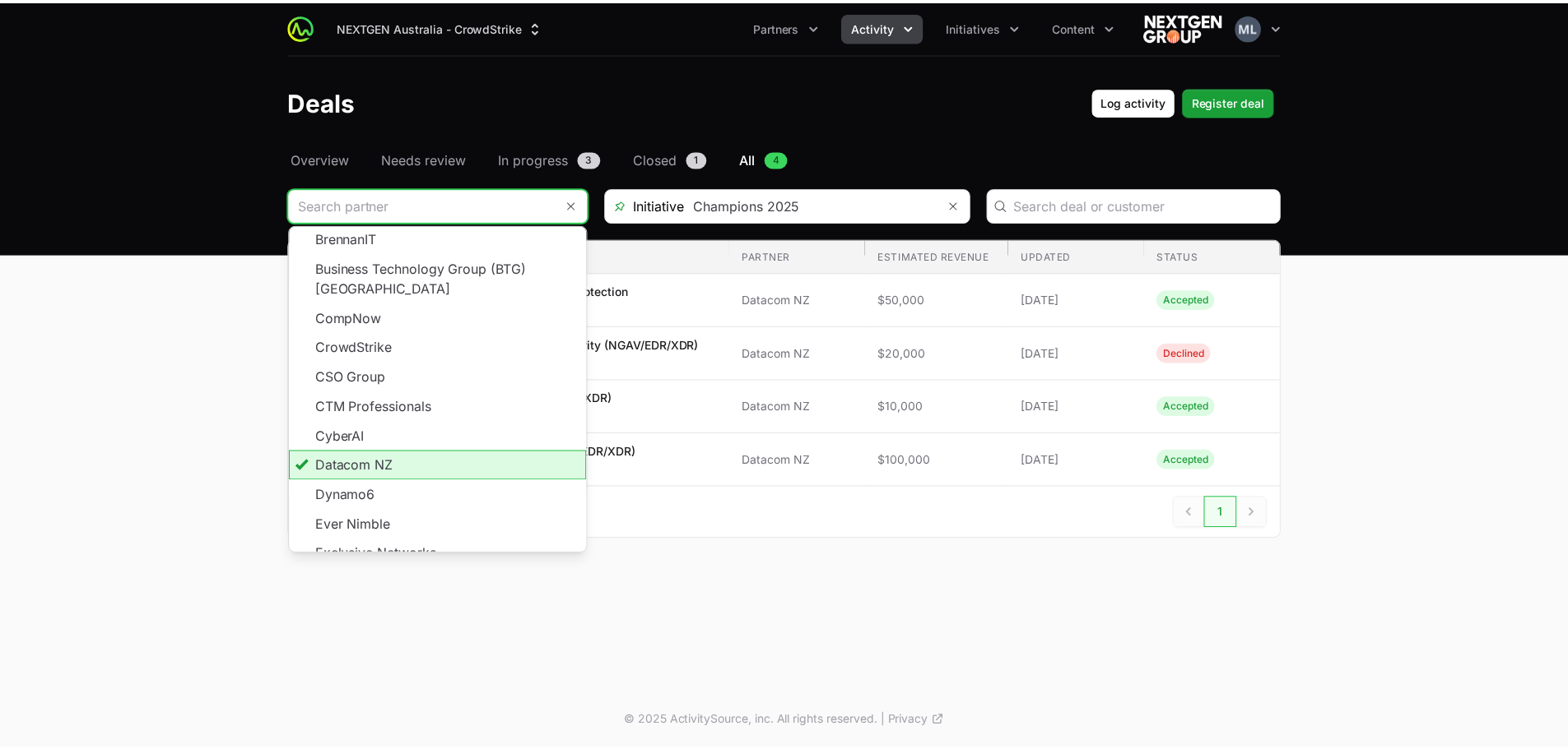
scroll to position [296, 0]
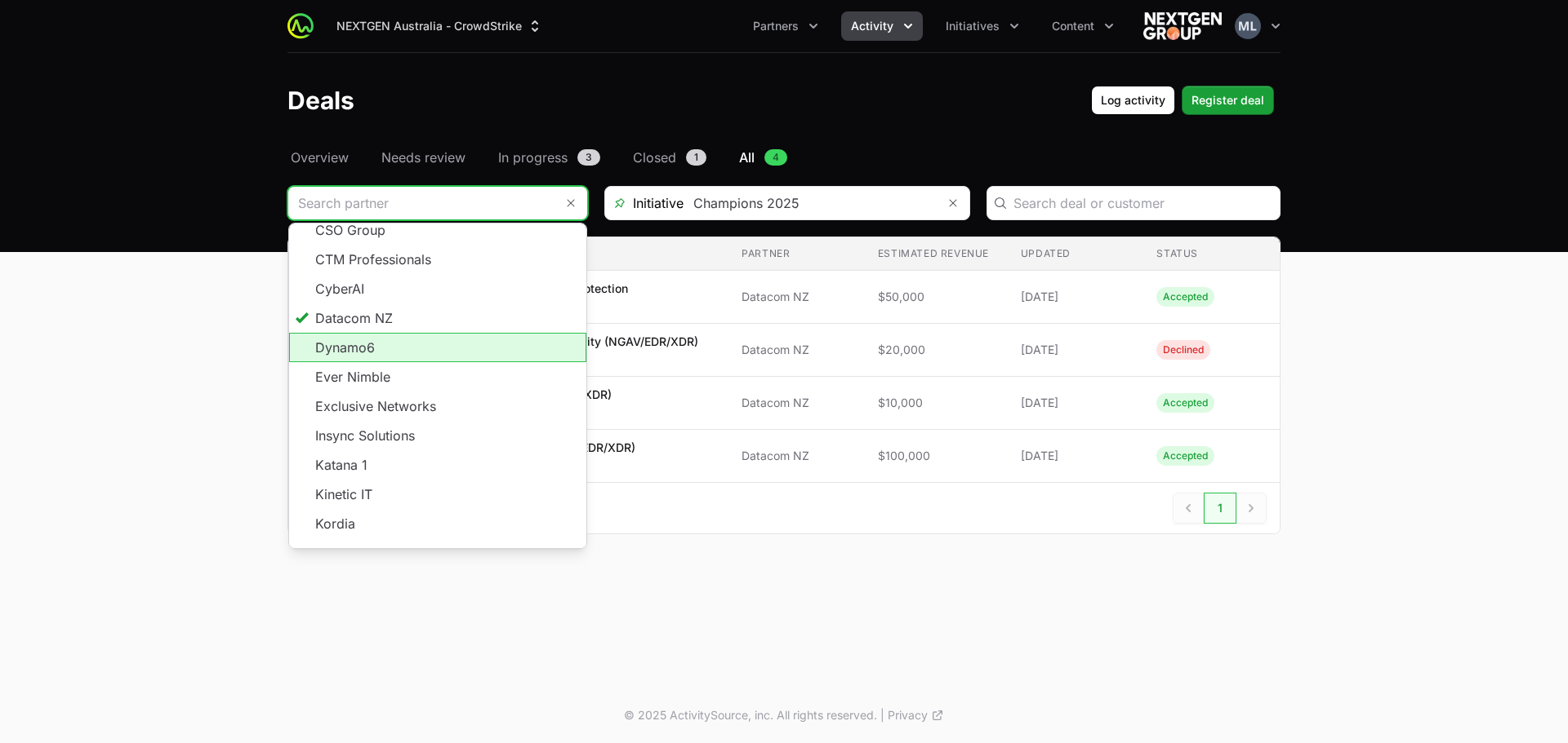
click at [385, 337] on li "Dynamo6" at bounding box center [438, 347] width 297 height 29
type input "Dynamo6"
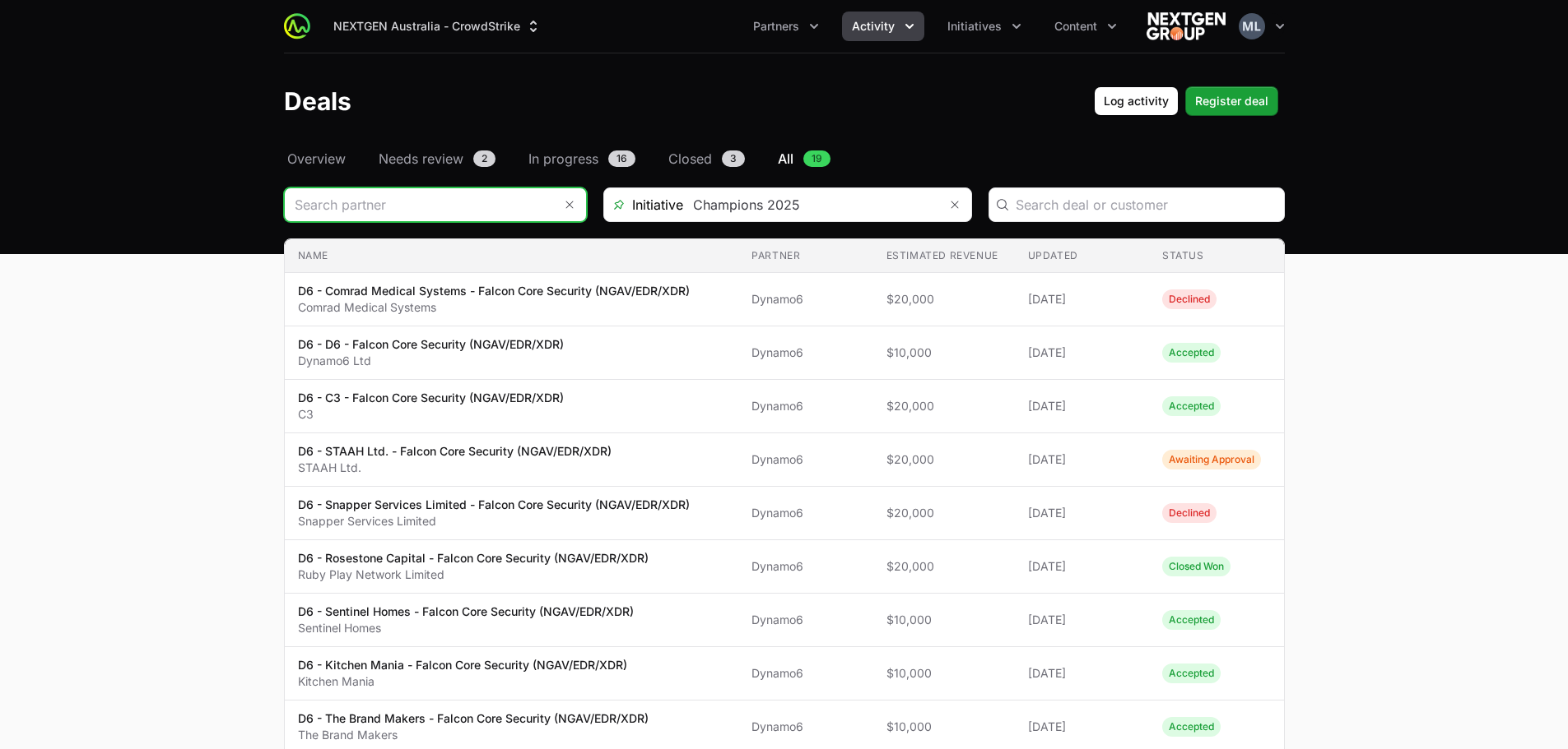
click at [425, 207] on input "Deals Filters" at bounding box center [419, 205] width 268 height 33
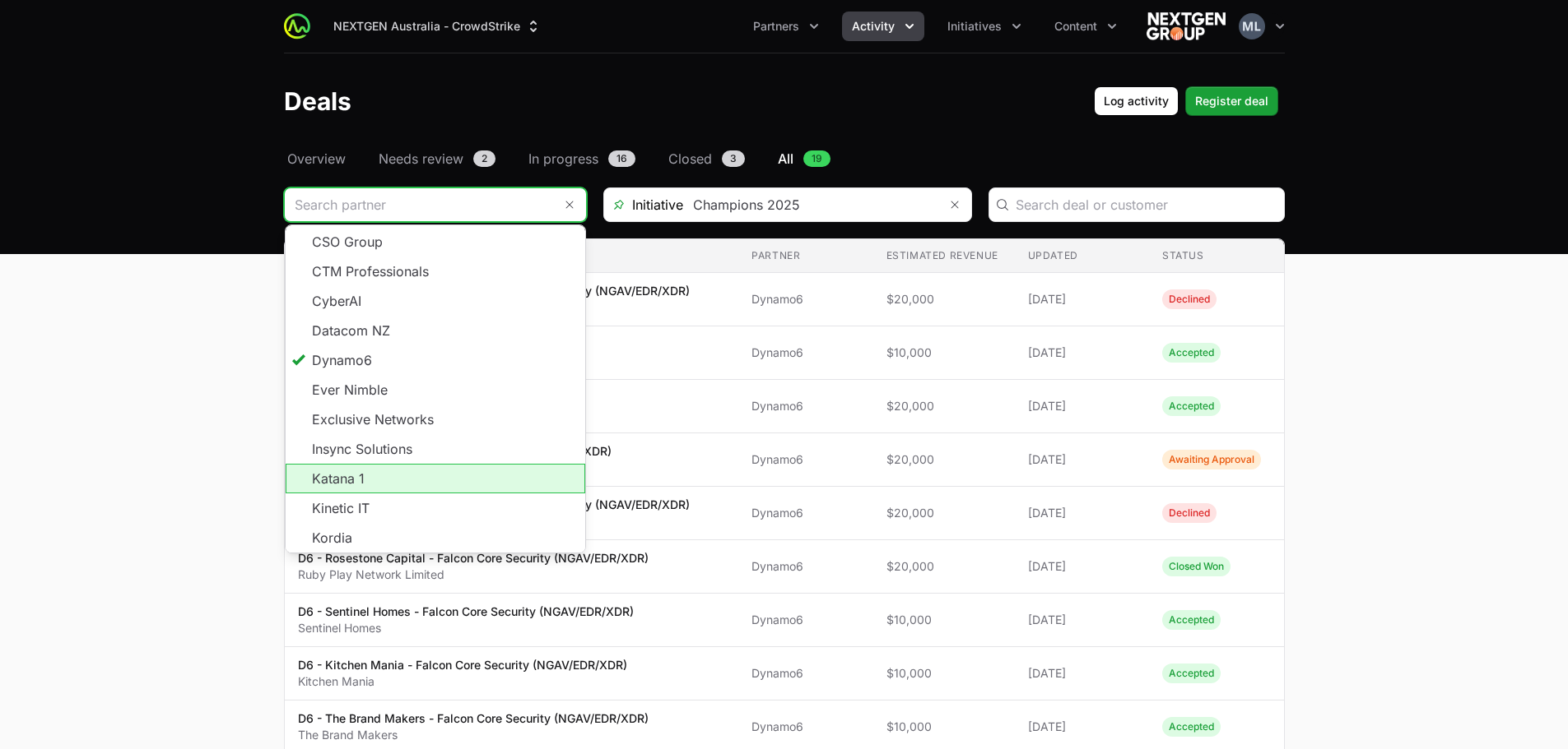
scroll to position [296, 0]
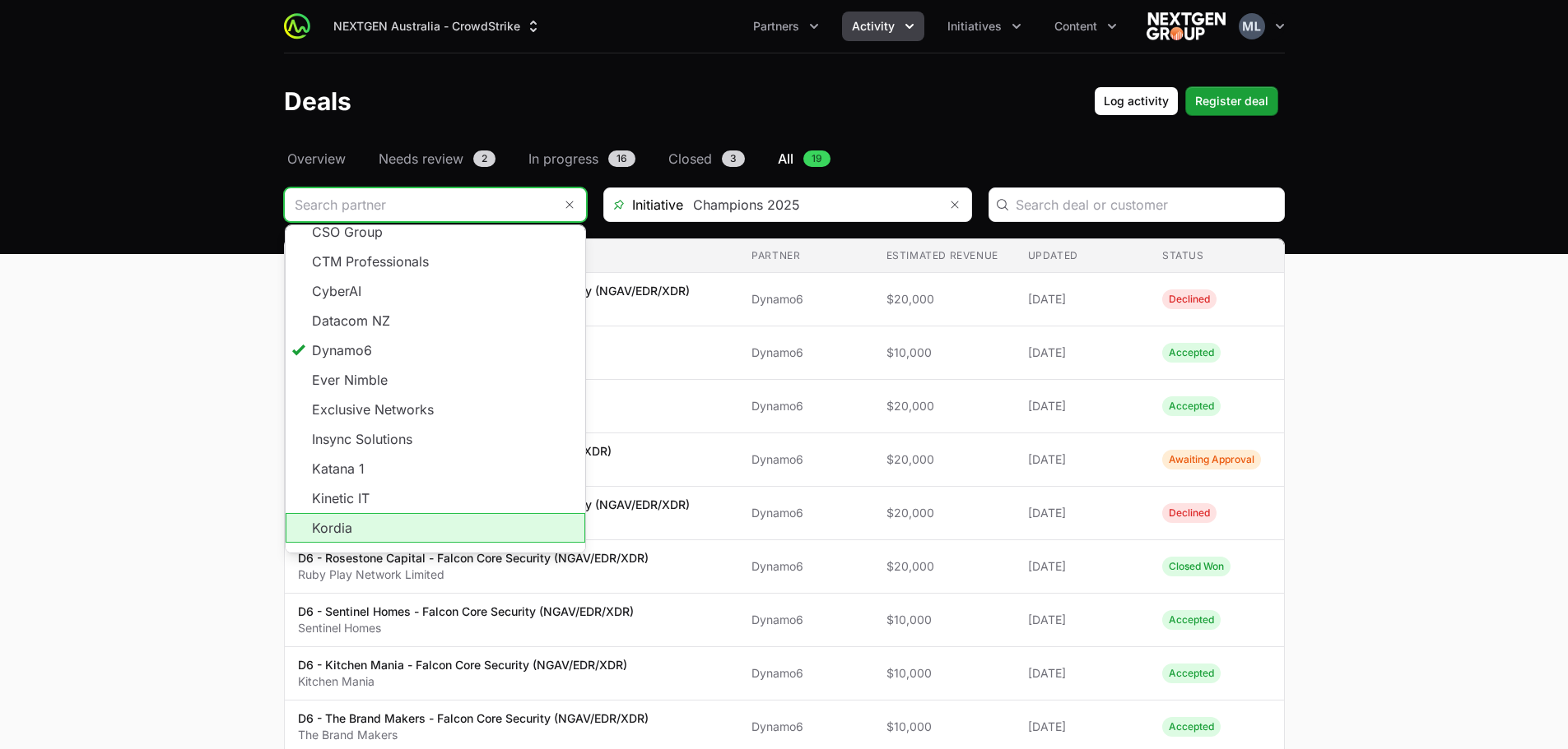
click at [345, 513] on li "Kordia" at bounding box center [436, 528] width 299 height 29
type input "Kordia"
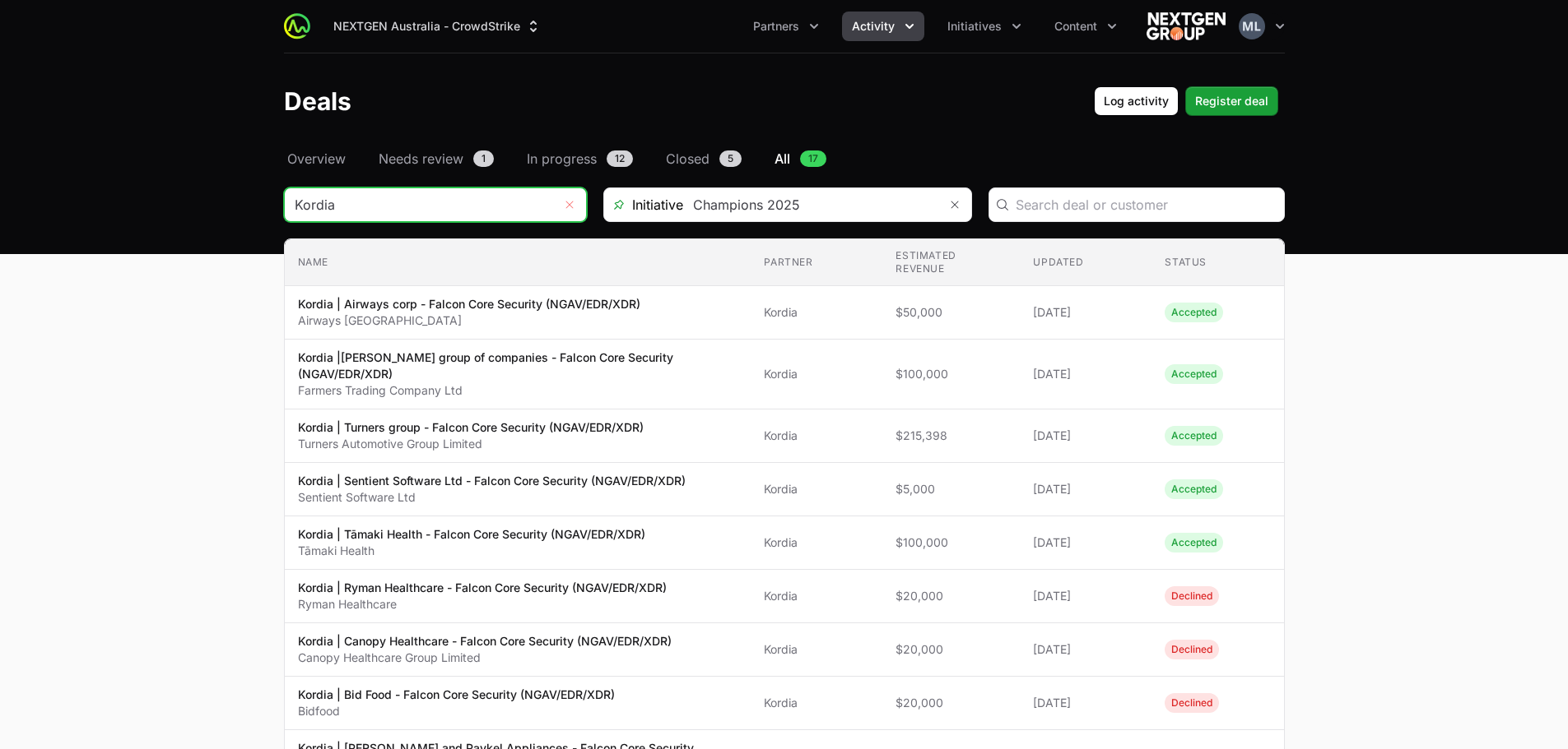
click at [574, 207] on icon "Remove" at bounding box center [570, 205] width 10 height 14
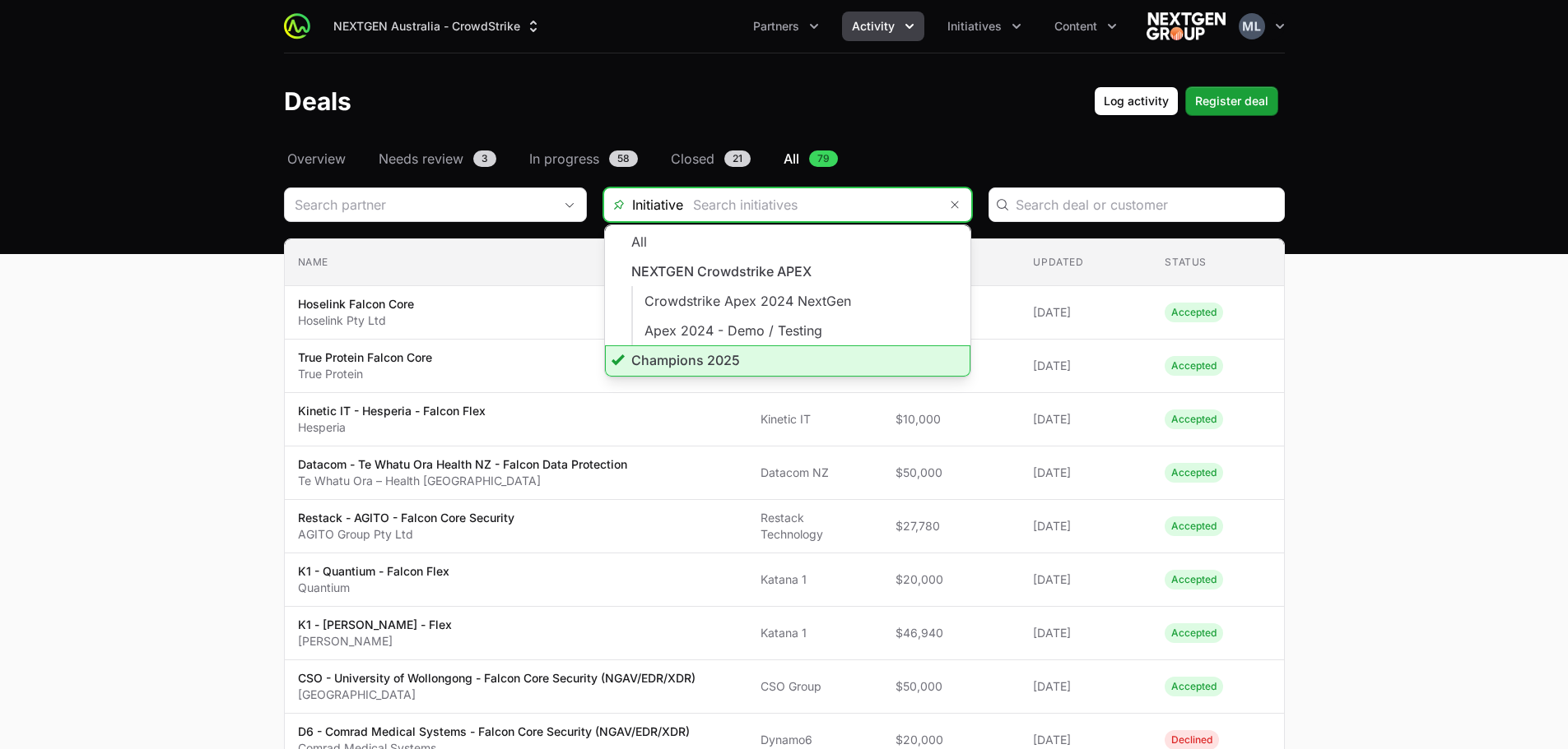
click at [864, 198] on input "Deals Filters" at bounding box center [811, 205] width 255 height 33
click at [679, 347] on li "Champions 2025" at bounding box center [787, 361] width 366 height 31
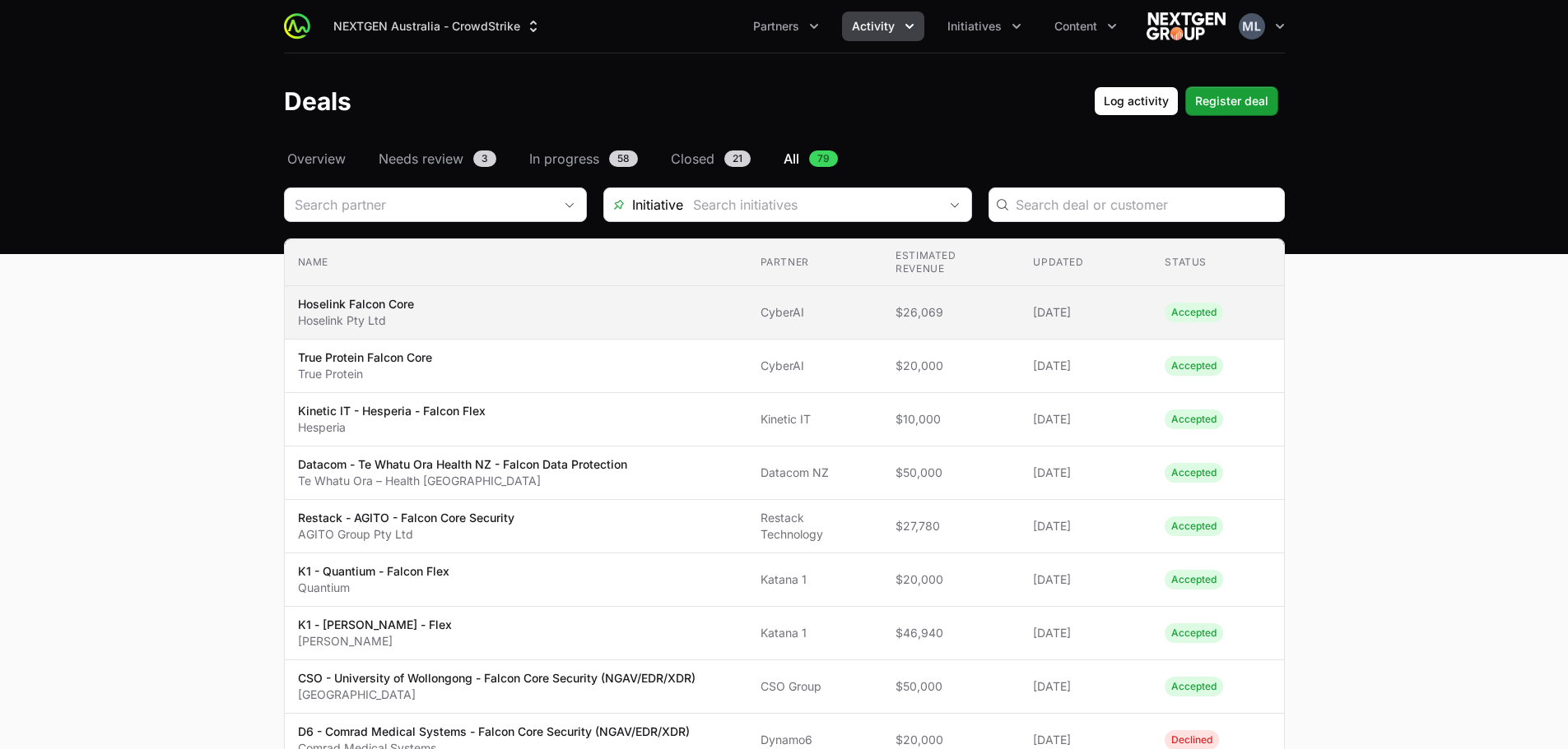
click at [1082, 318] on span "[DATE]" at bounding box center [1086, 312] width 105 height 17
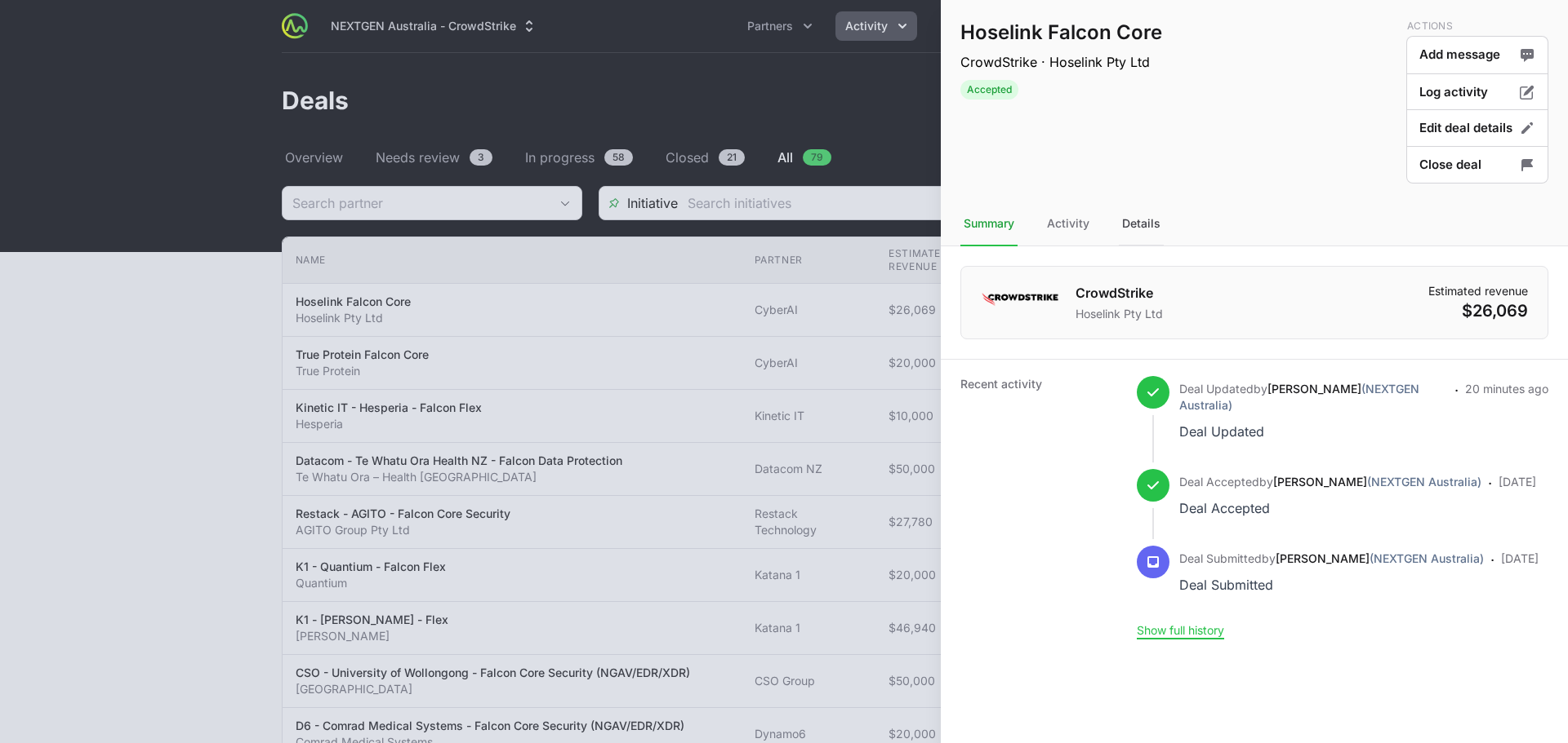
click at [1148, 225] on div "Details" at bounding box center [1141, 225] width 45 height 44
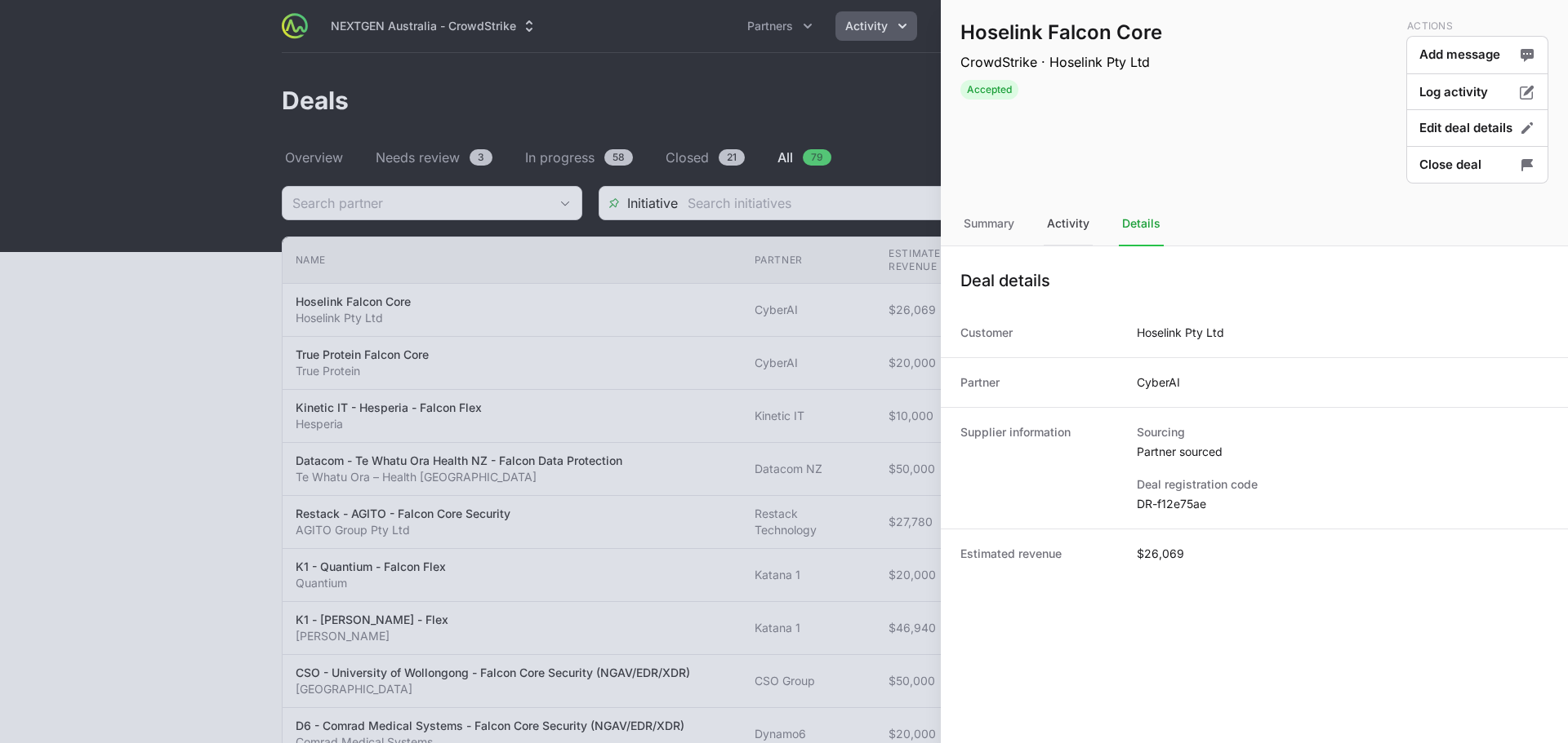
click at [1082, 235] on div "Activity" at bounding box center [1068, 225] width 49 height 44
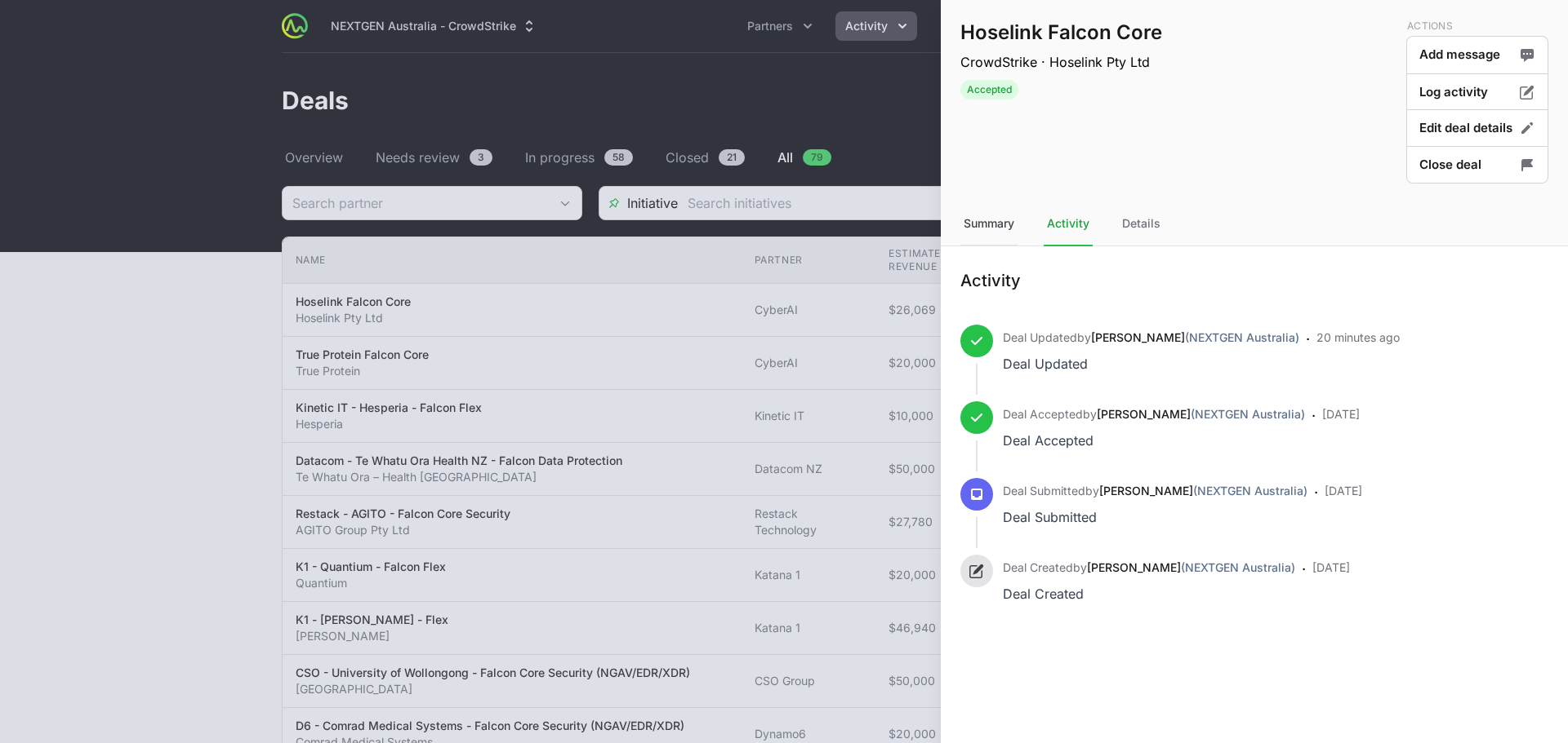
click at [998, 221] on div "Summary" at bounding box center [988, 225] width 57 height 44
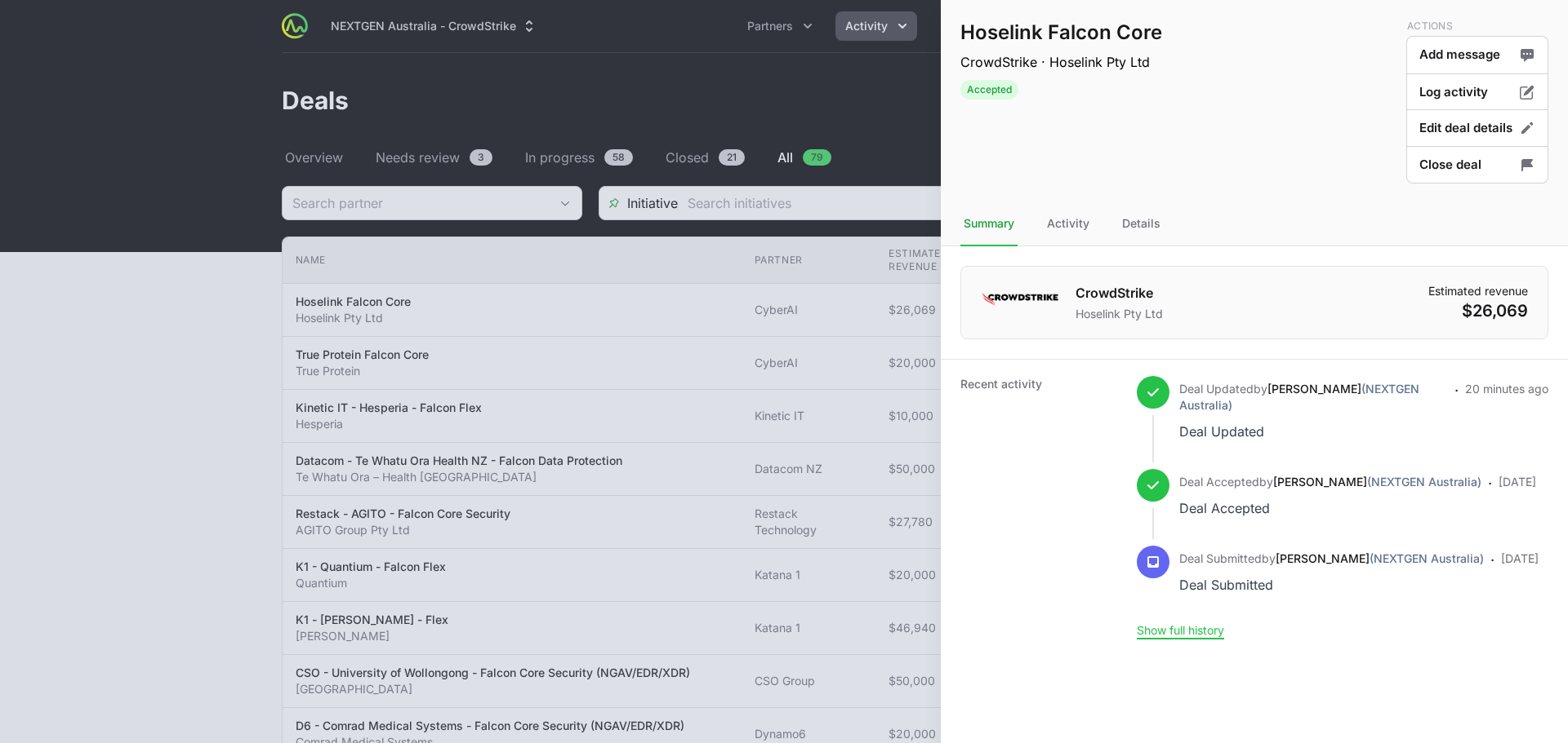
click at [774, 263] on div at bounding box center [784, 371] width 1568 height 743
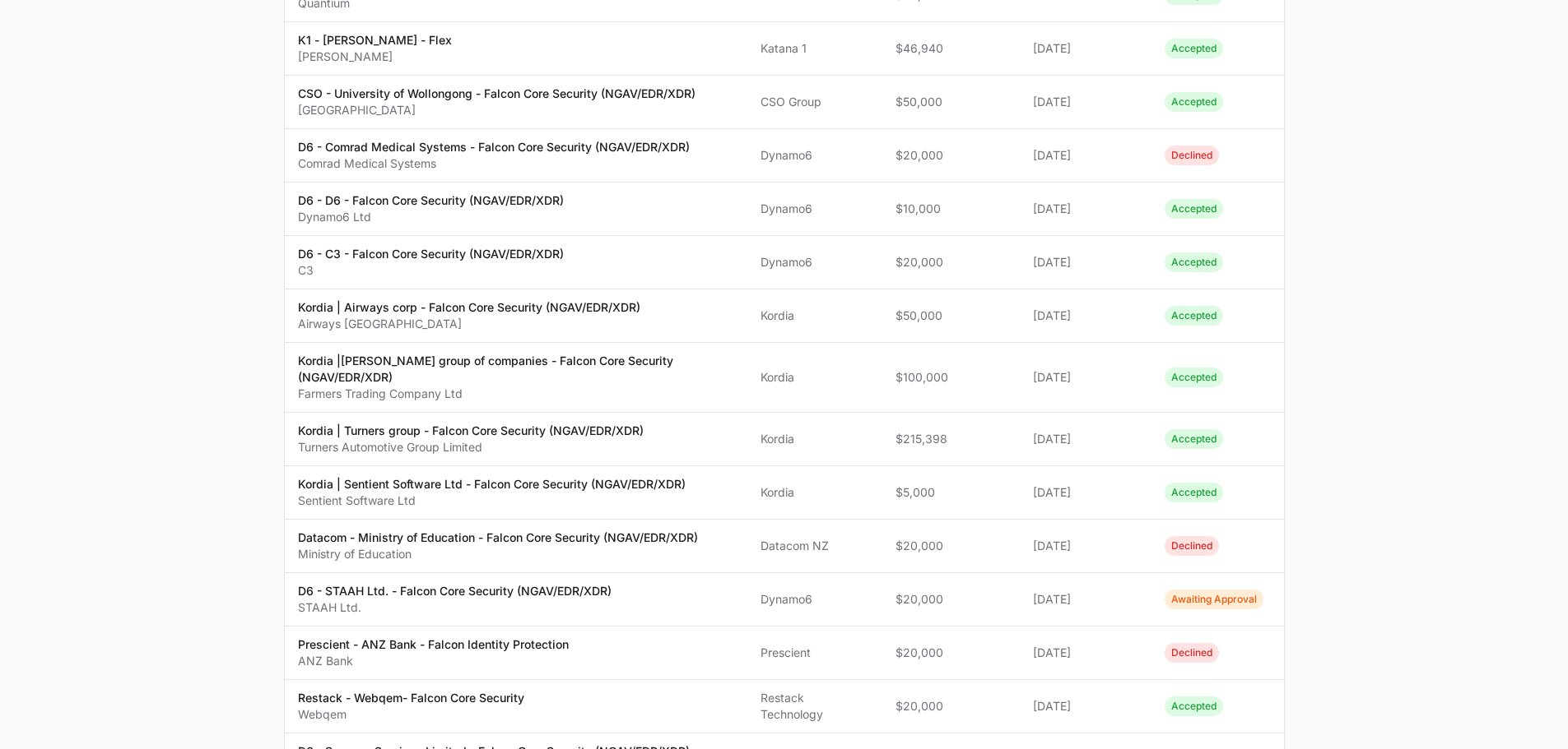
scroll to position [987, 0]
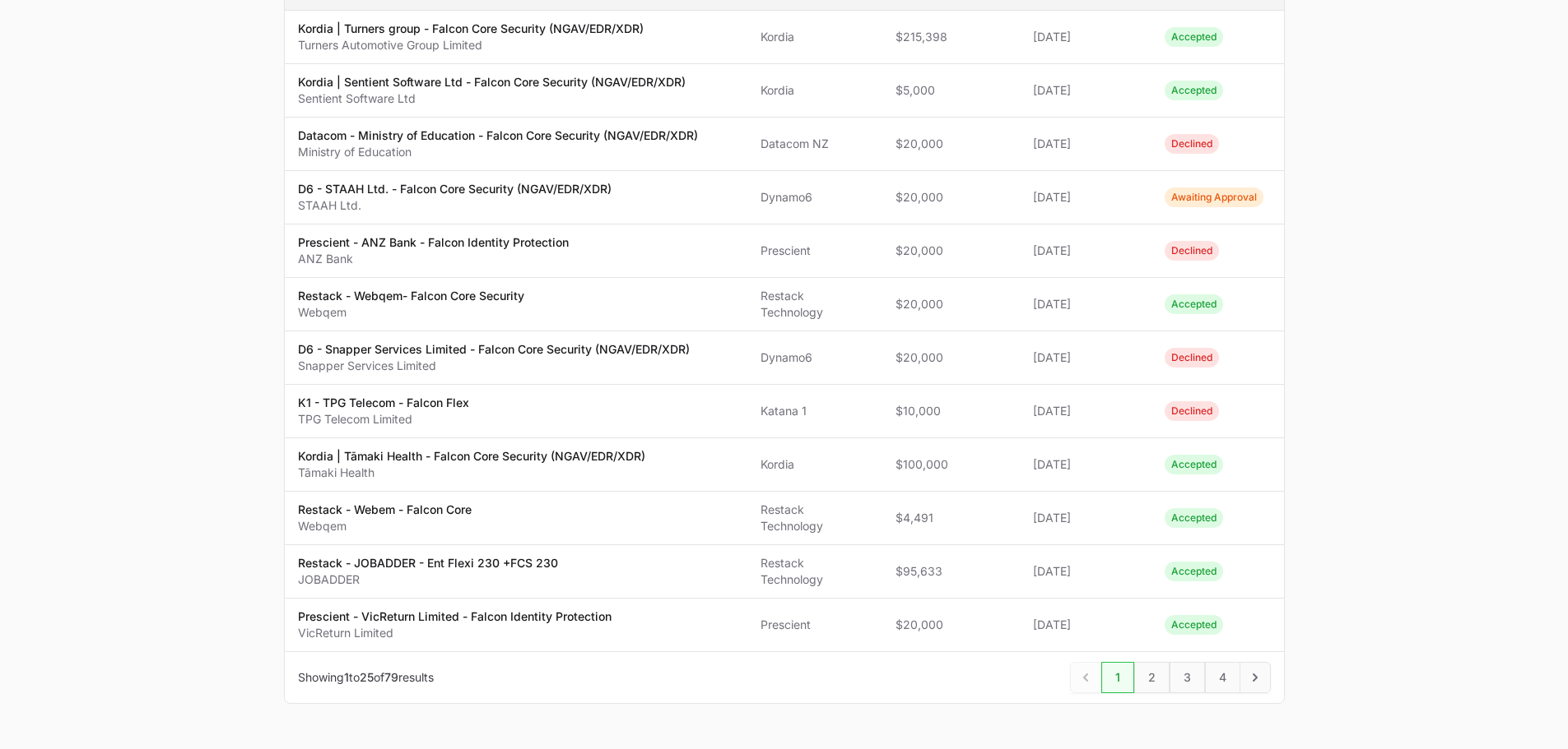
type input "Champions 2025"
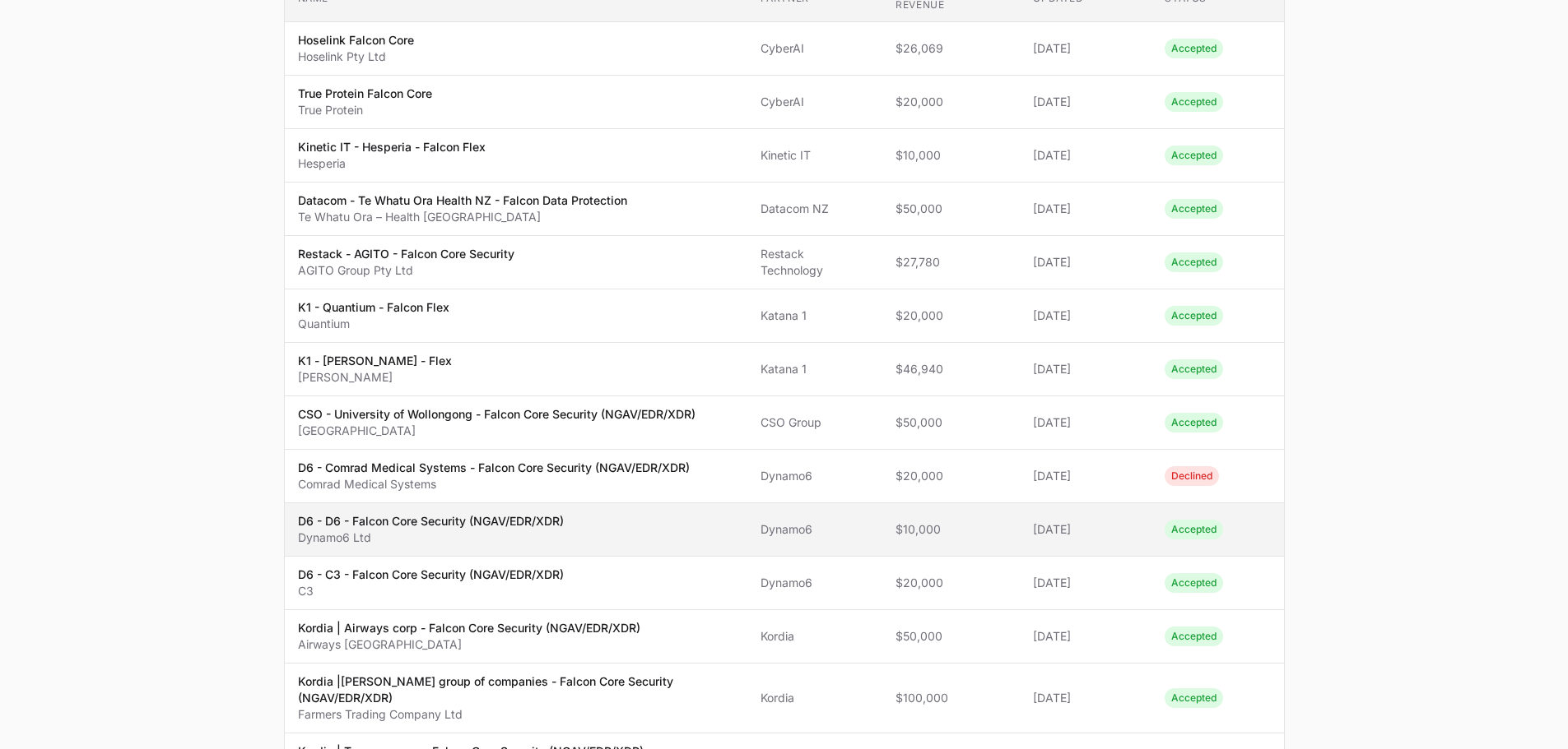
scroll to position [297, 0]
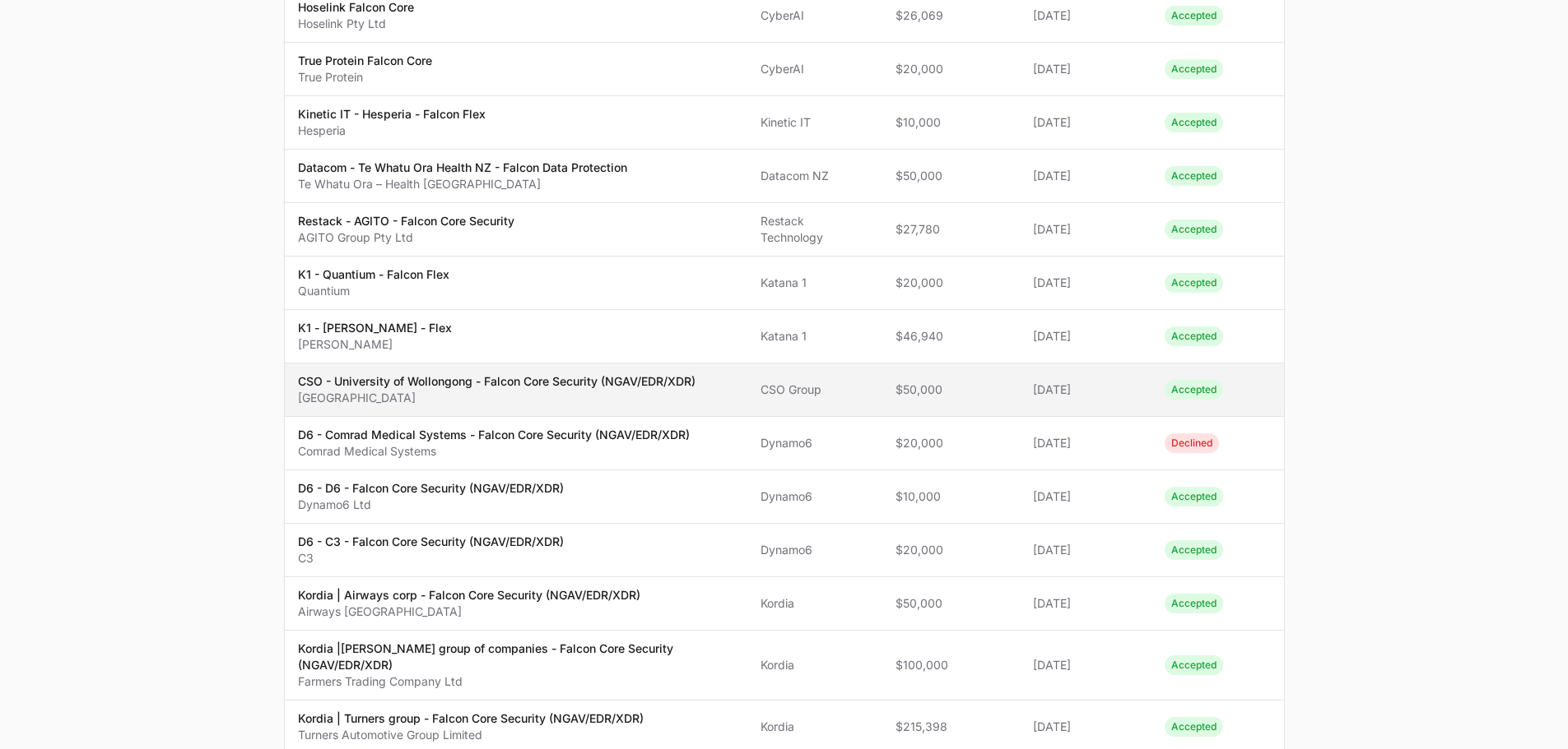
click at [690, 392] on p "[GEOGRAPHIC_DATA]" at bounding box center [496, 397] width 398 height 17
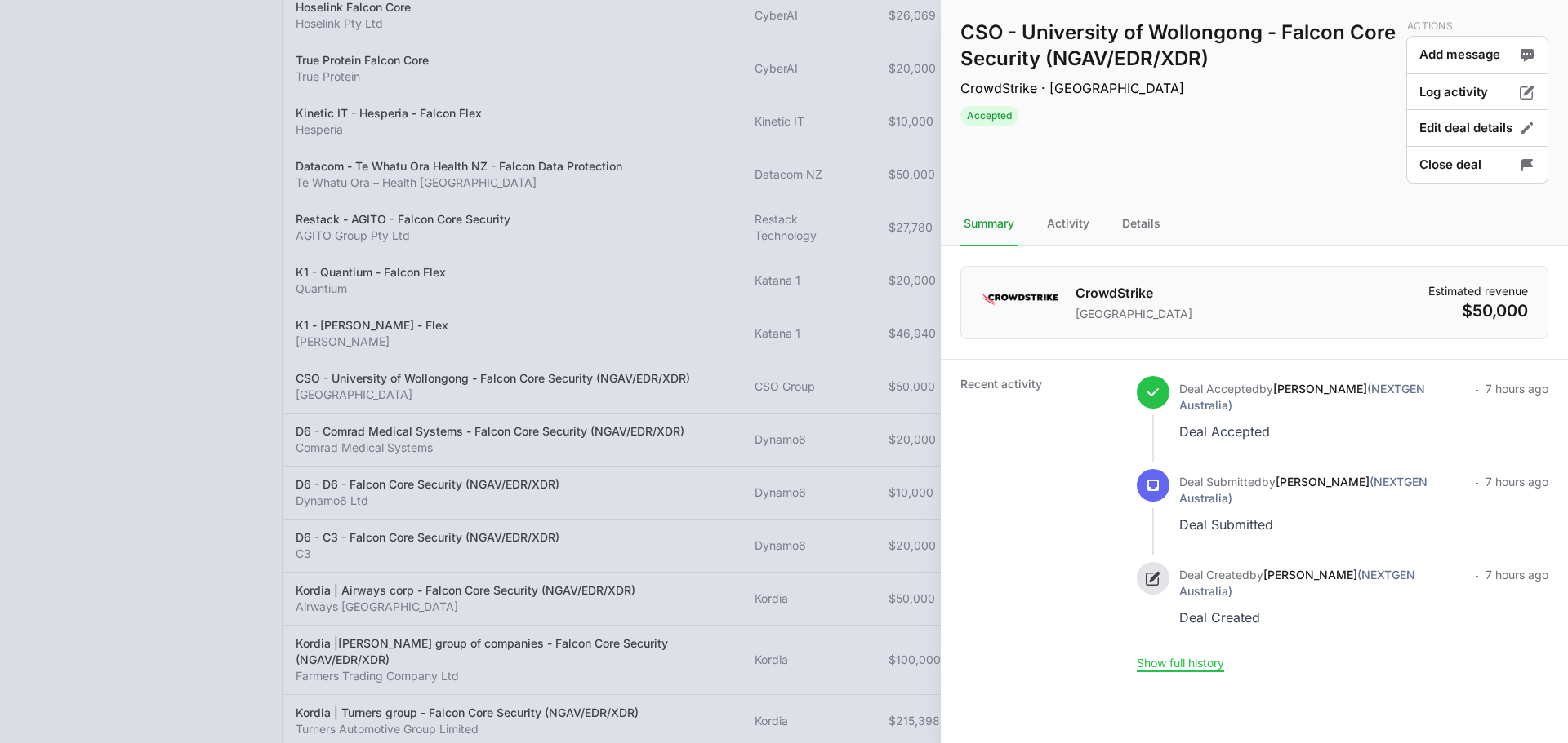
click at [757, 333] on div at bounding box center [784, 371] width 1568 height 743
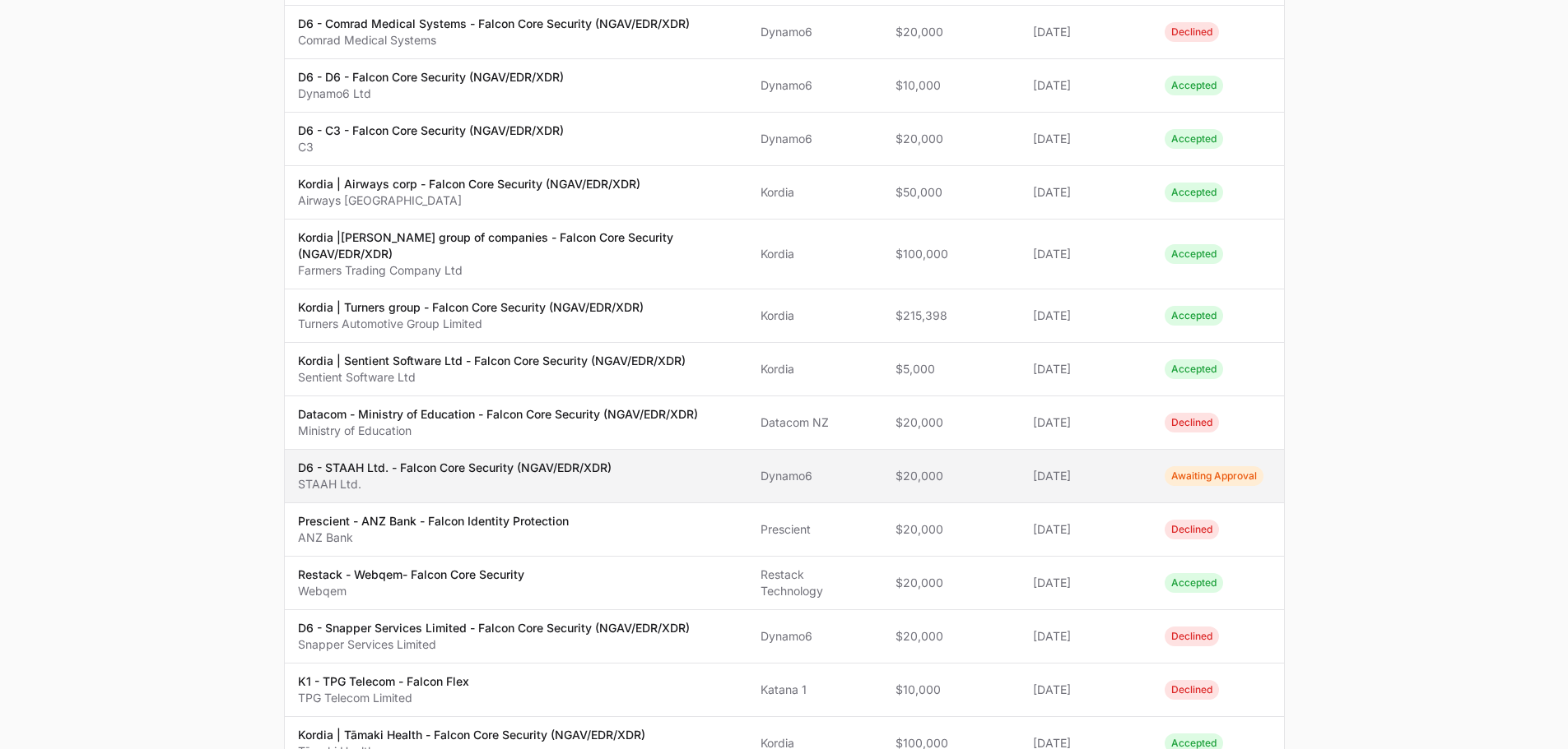
scroll to position [1038, 0]
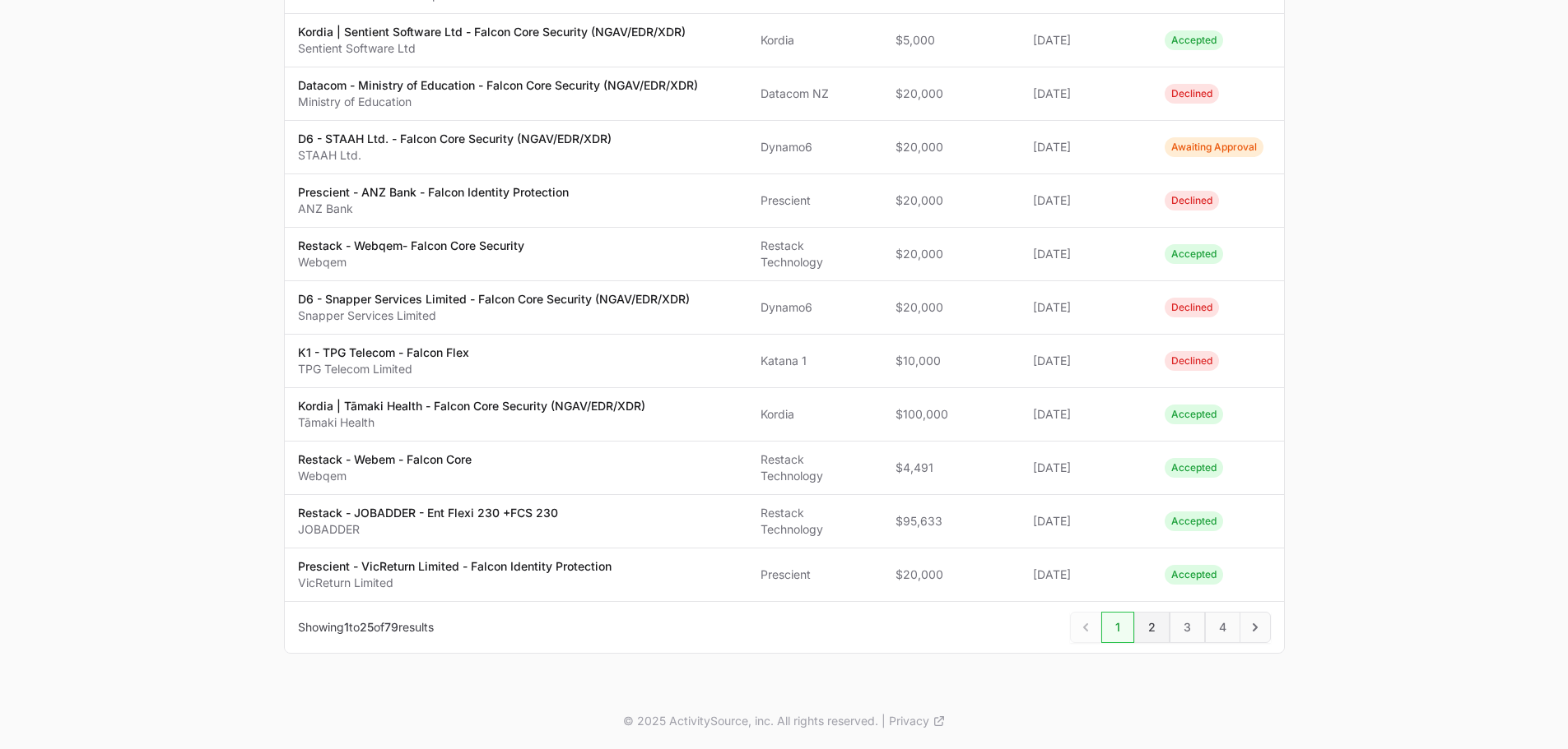
click at [1153, 628] on span "2" at bounding box center [1152, 628] width 35 height 31
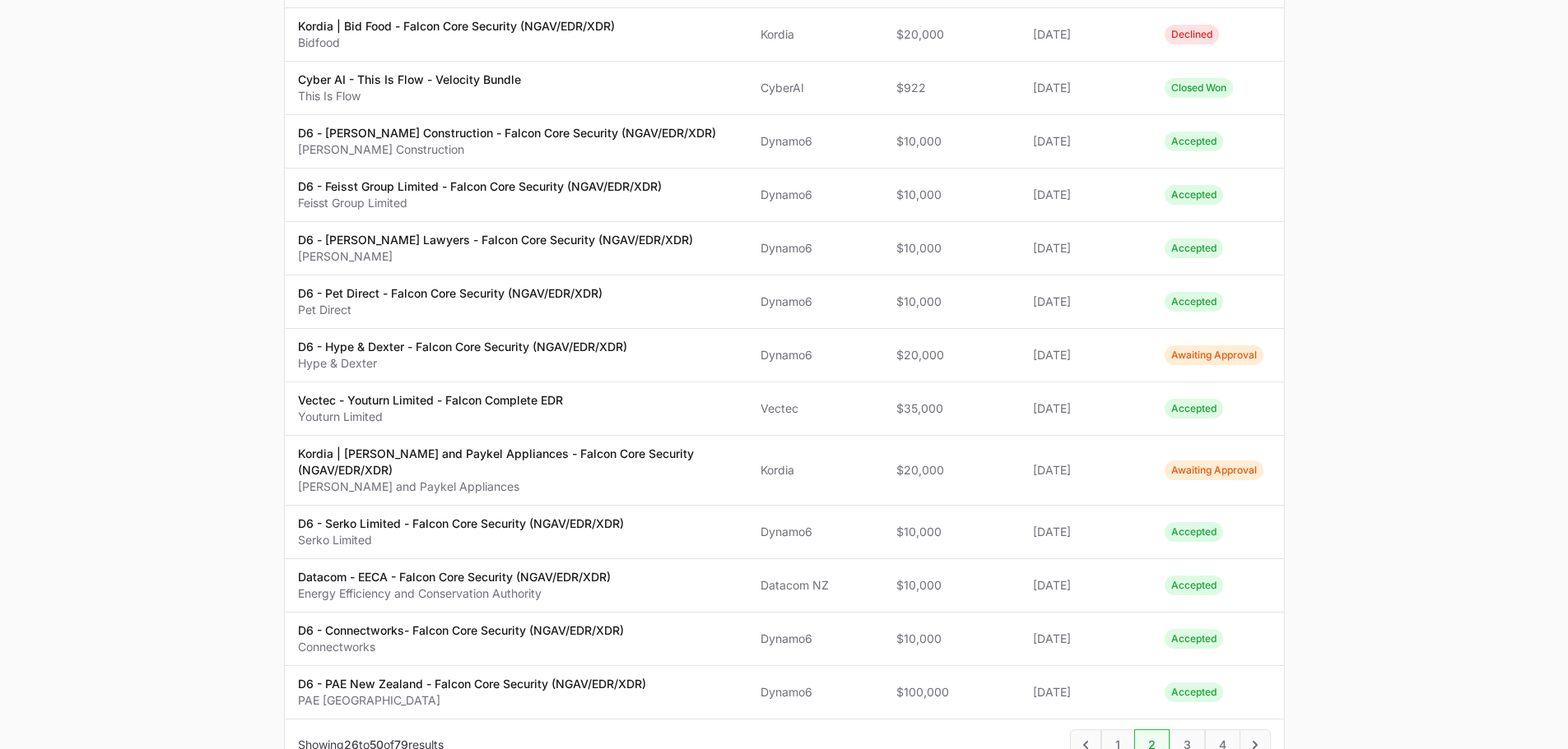
scroll to position [1007, 0]
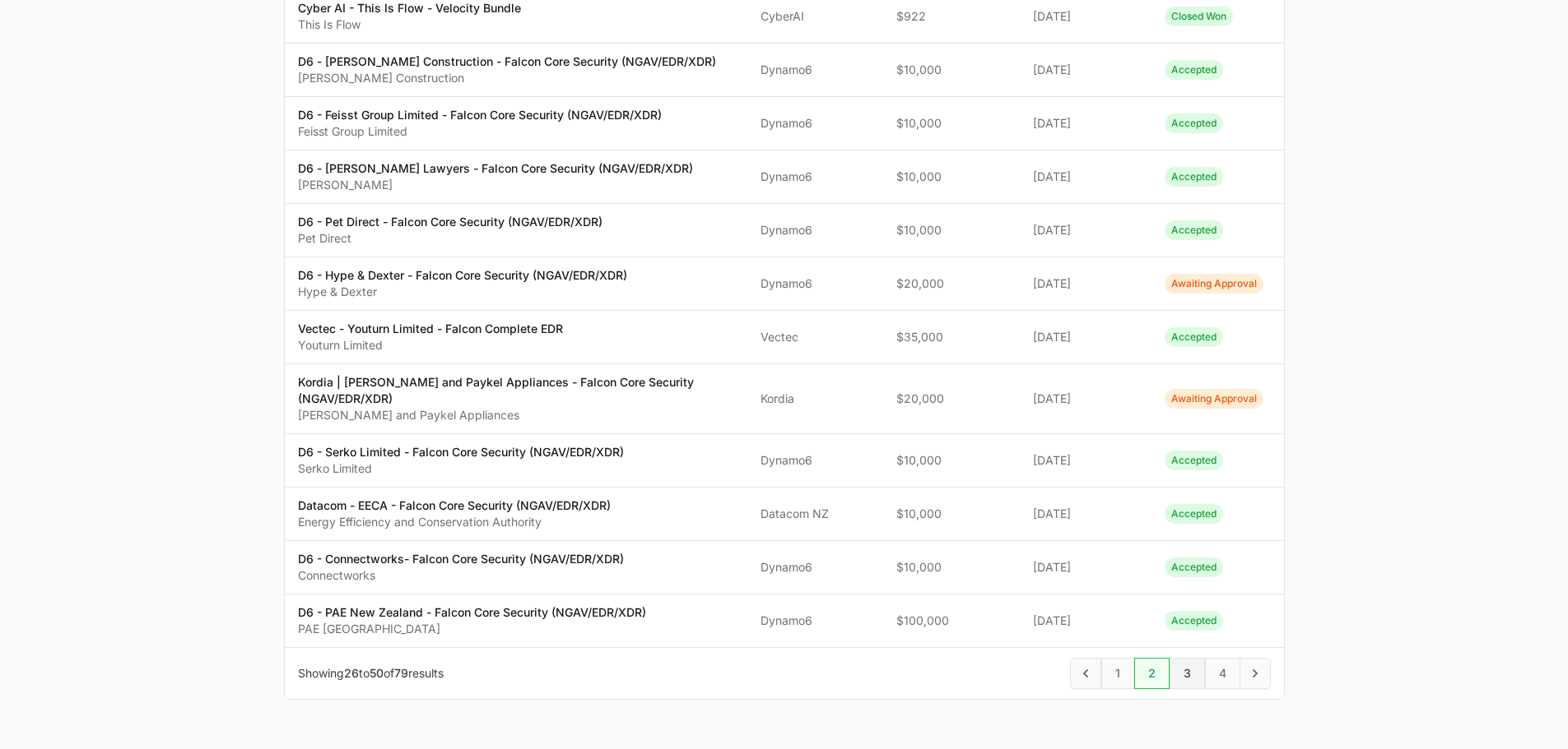
click at [1185, 658] on span "3" at bounding box center [1187, 673] width 35 height 31
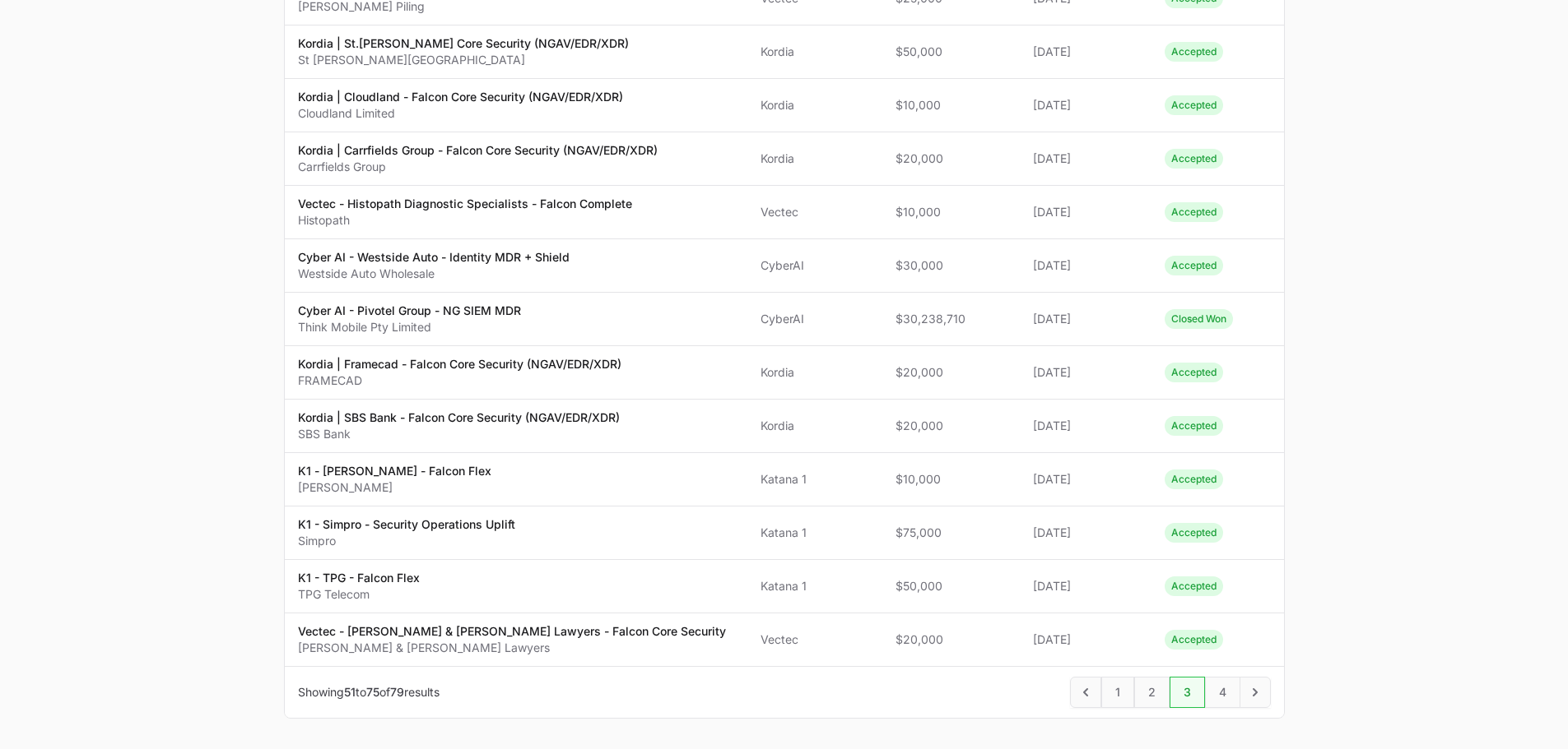
scroll to position [987, 0]
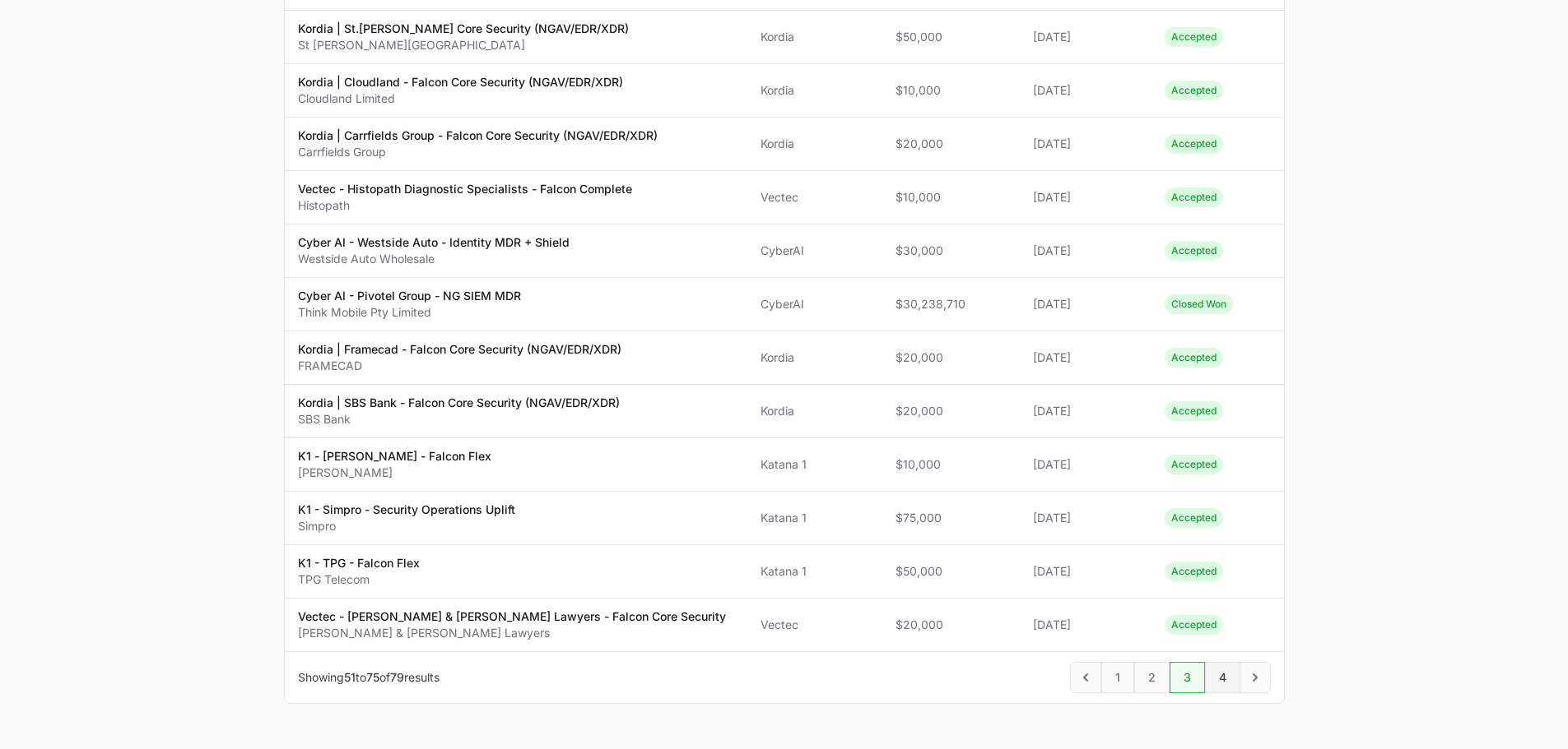
click at [1207, 663] on span "4" at bounding box center [1222, 678] width 35 height 31
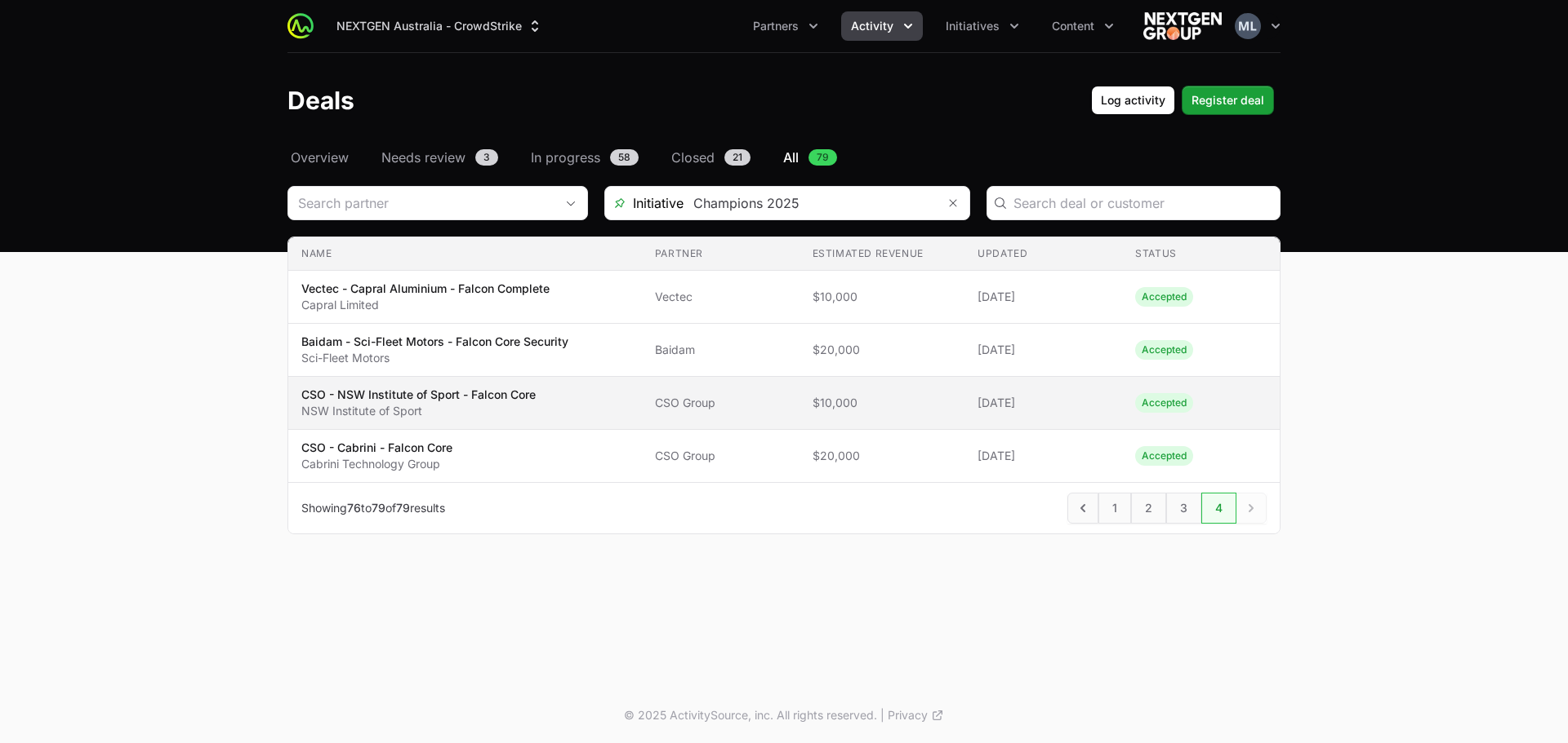
click at [459, 385] on td "Name CSO - NSW Institute of Sport - Falcon Core NSW Institute of Sport" at bounding box center [465, 403] width 354 height 53
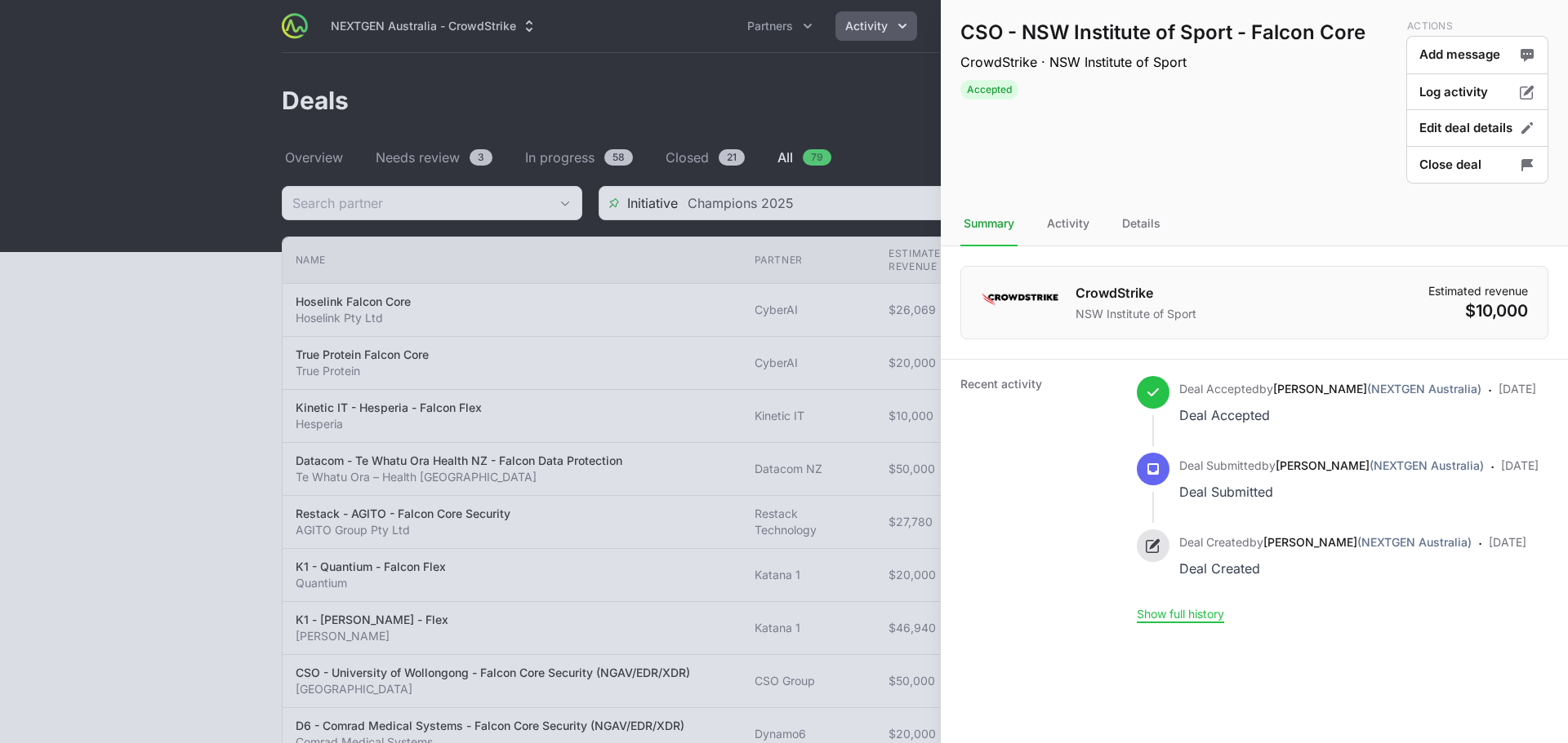
click at [748, 311] on div at bounding box center [784, 371] width 1568 height 743
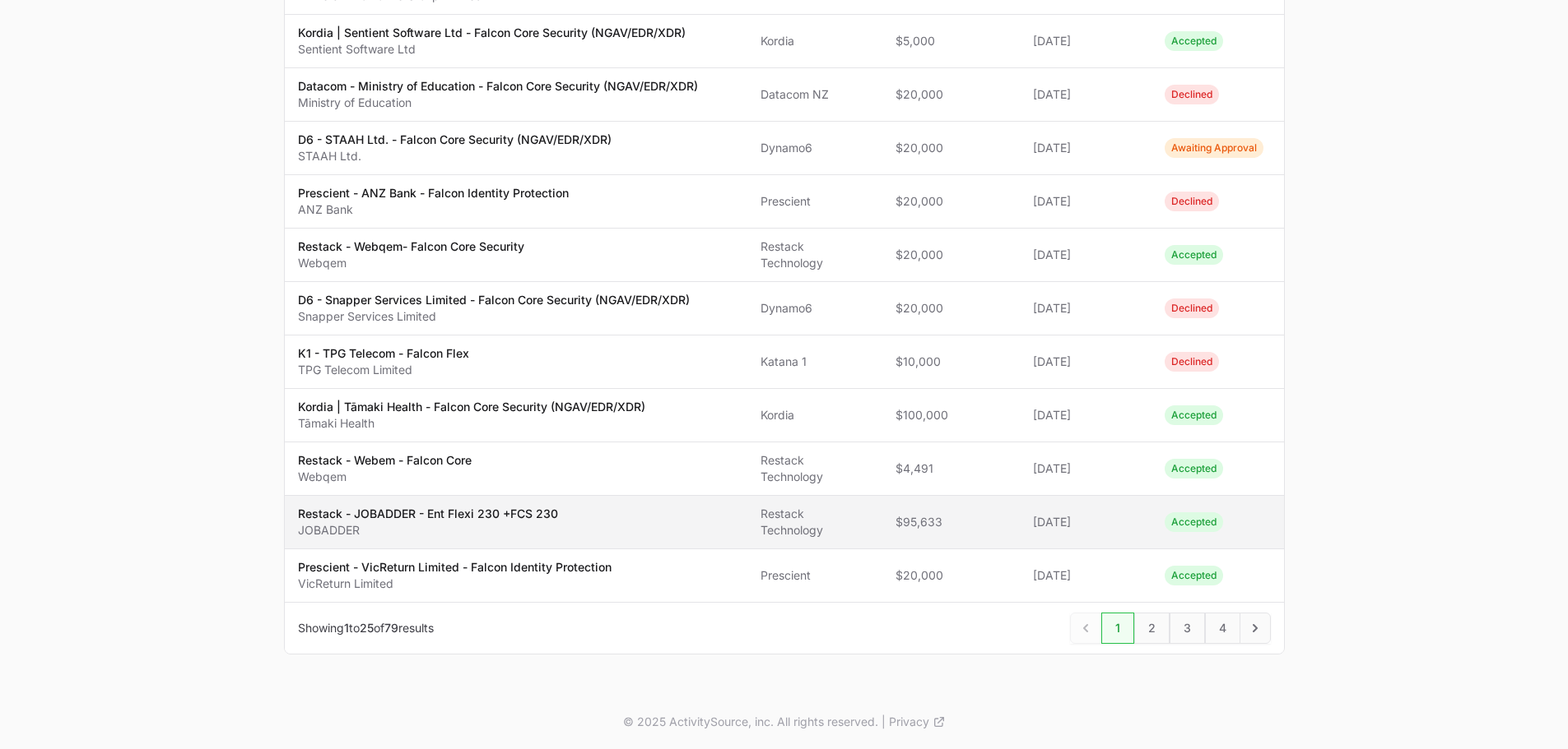
scroll to position [1038, 0]
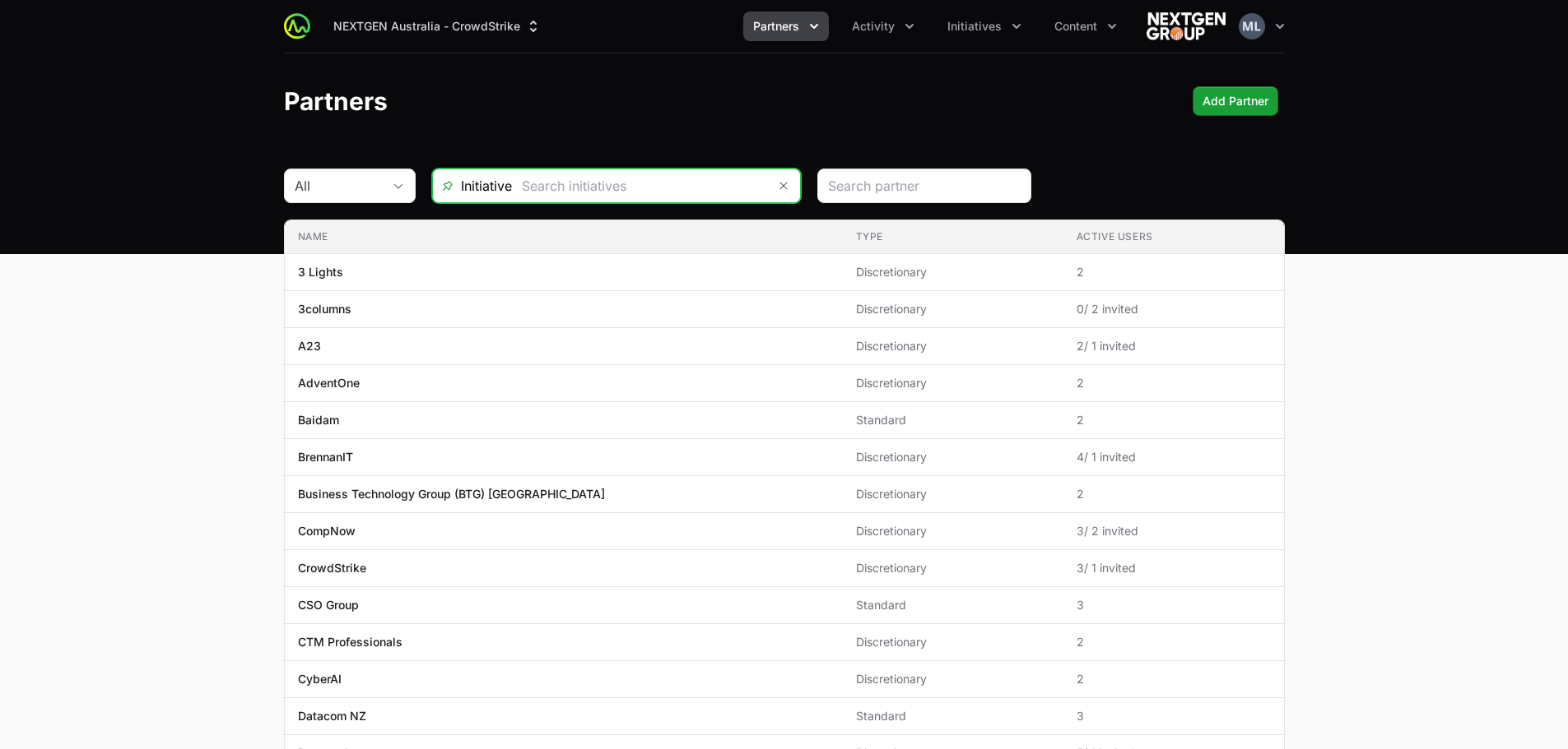
click at [714, 186] on input "text" at bounding box center [640, 186] width 255 height 33
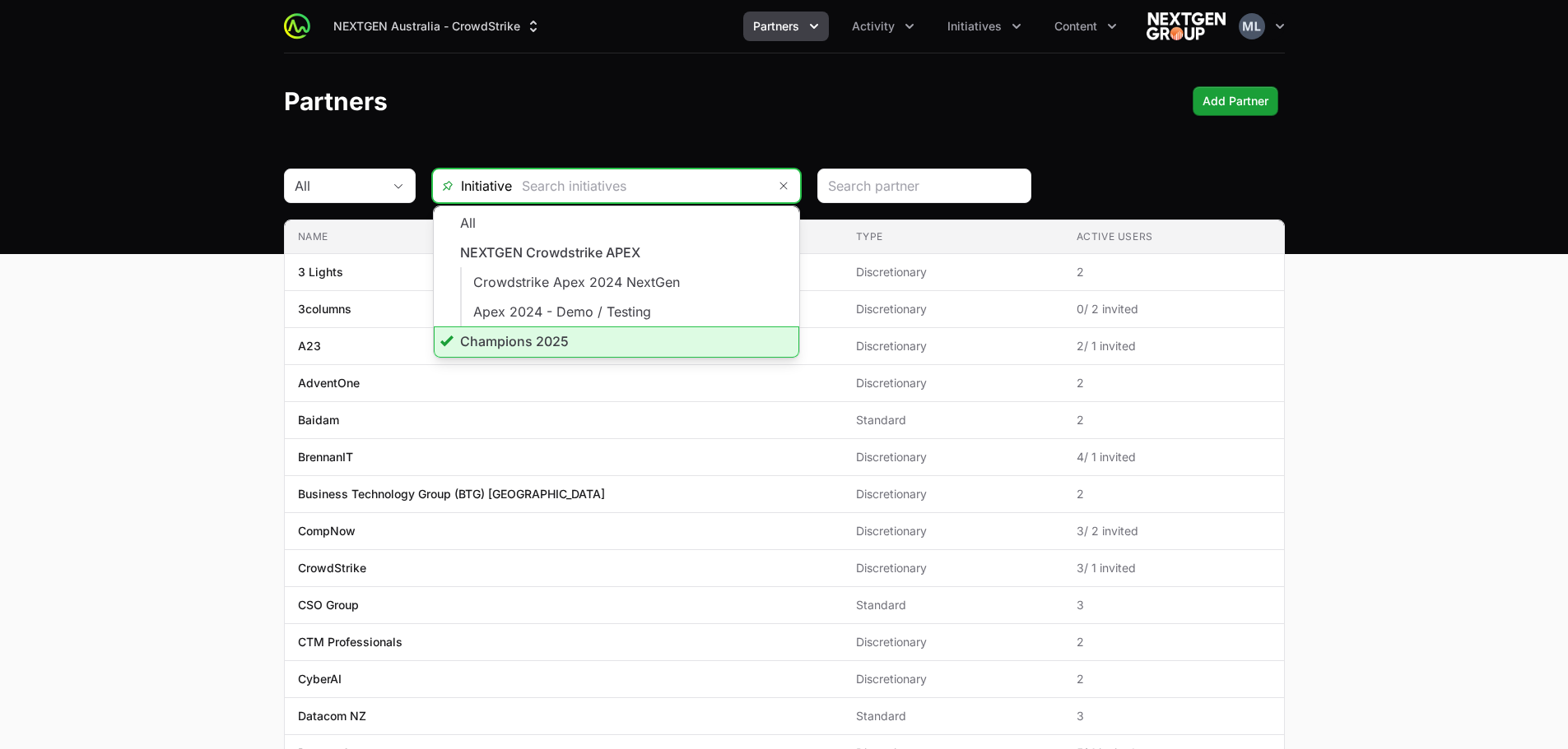
click at [500, 332] on li "Champions 2025" at bounding box center [616, 342] width 366 height 31
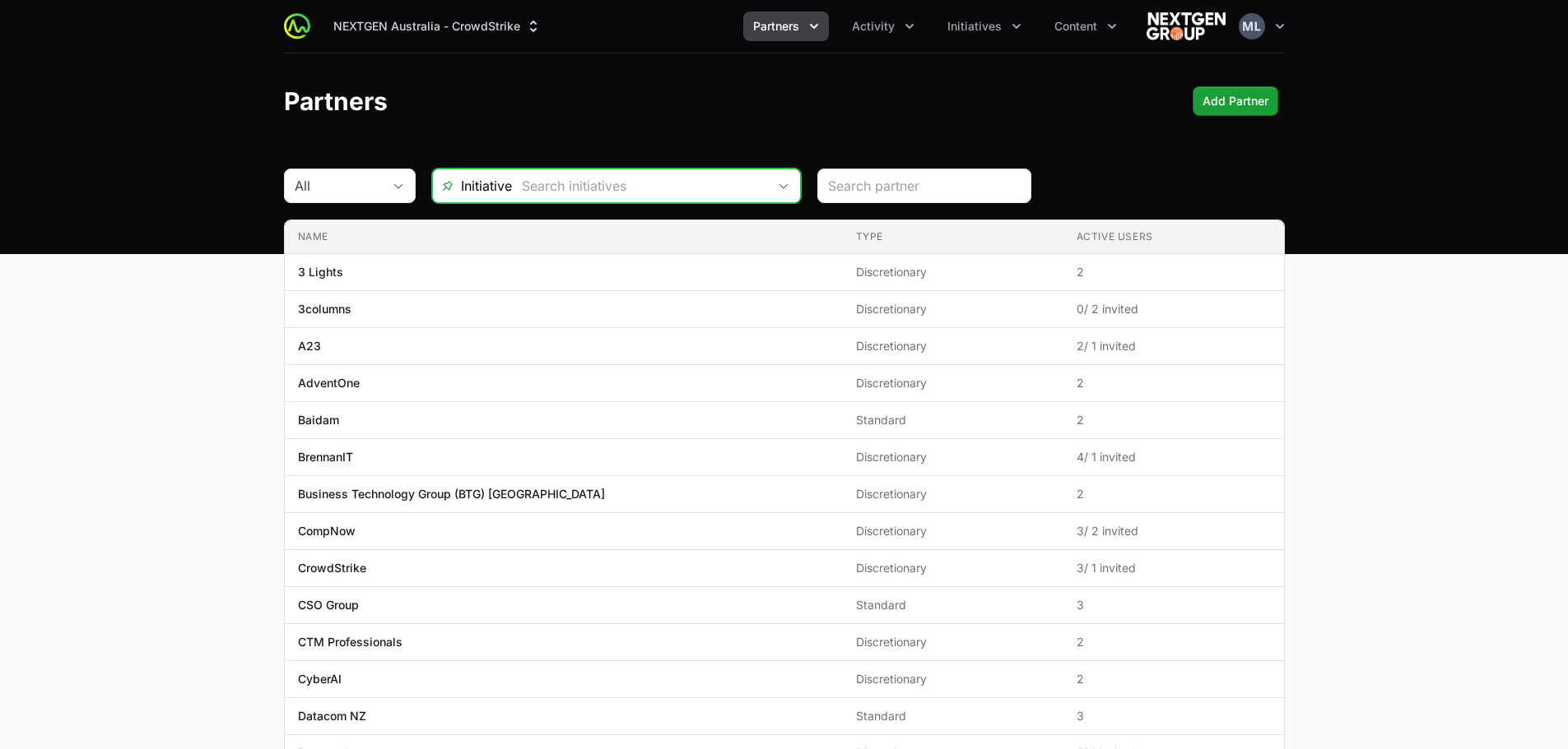
click at [784, 191] on div "Open" at bounding box center [784, 186] width 33 height 33
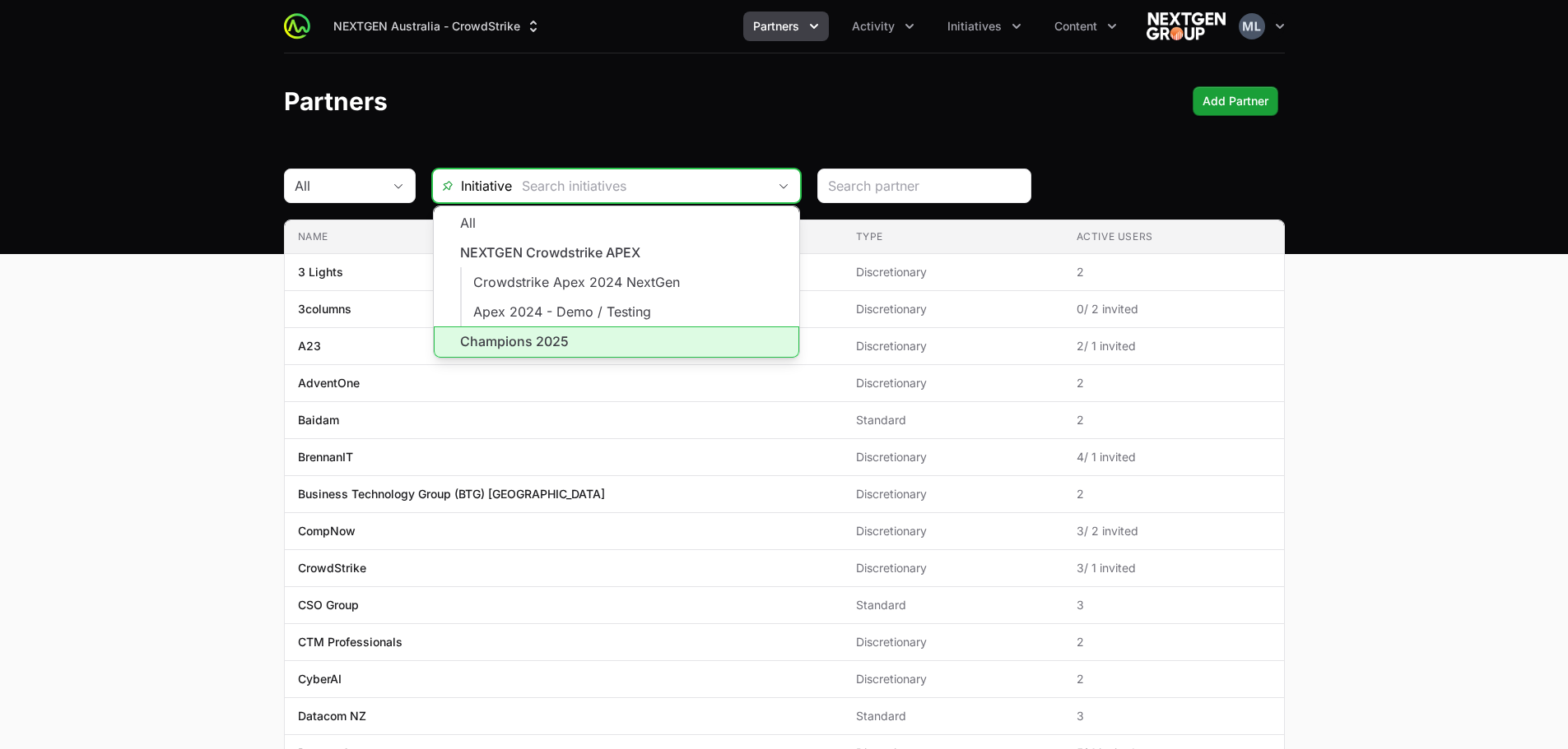
click at [514, 335] on li "Champions 2025" at bounding box center [616, 342] width 366 height 31
type input "Champions 2025"
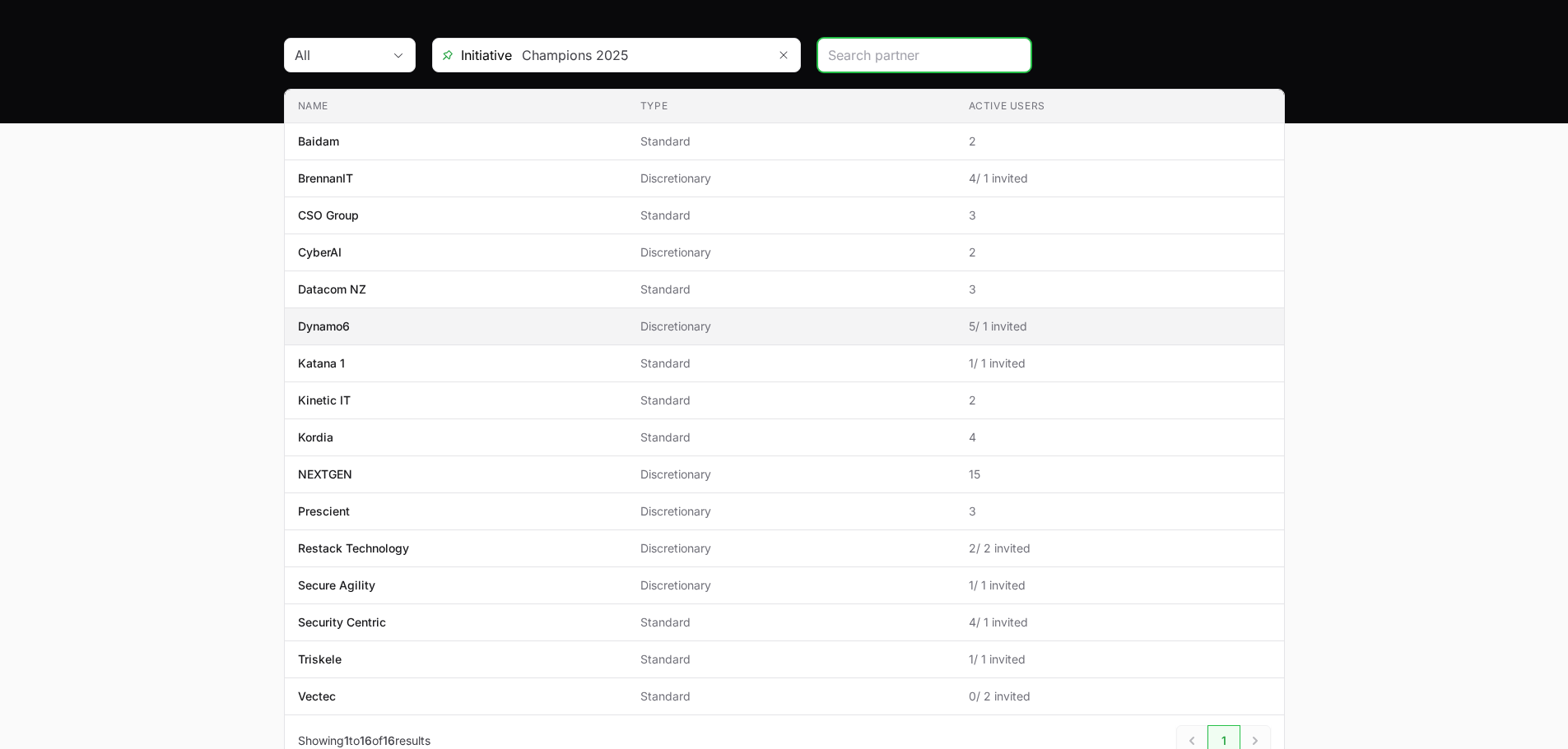
scroll to position [244, 0]
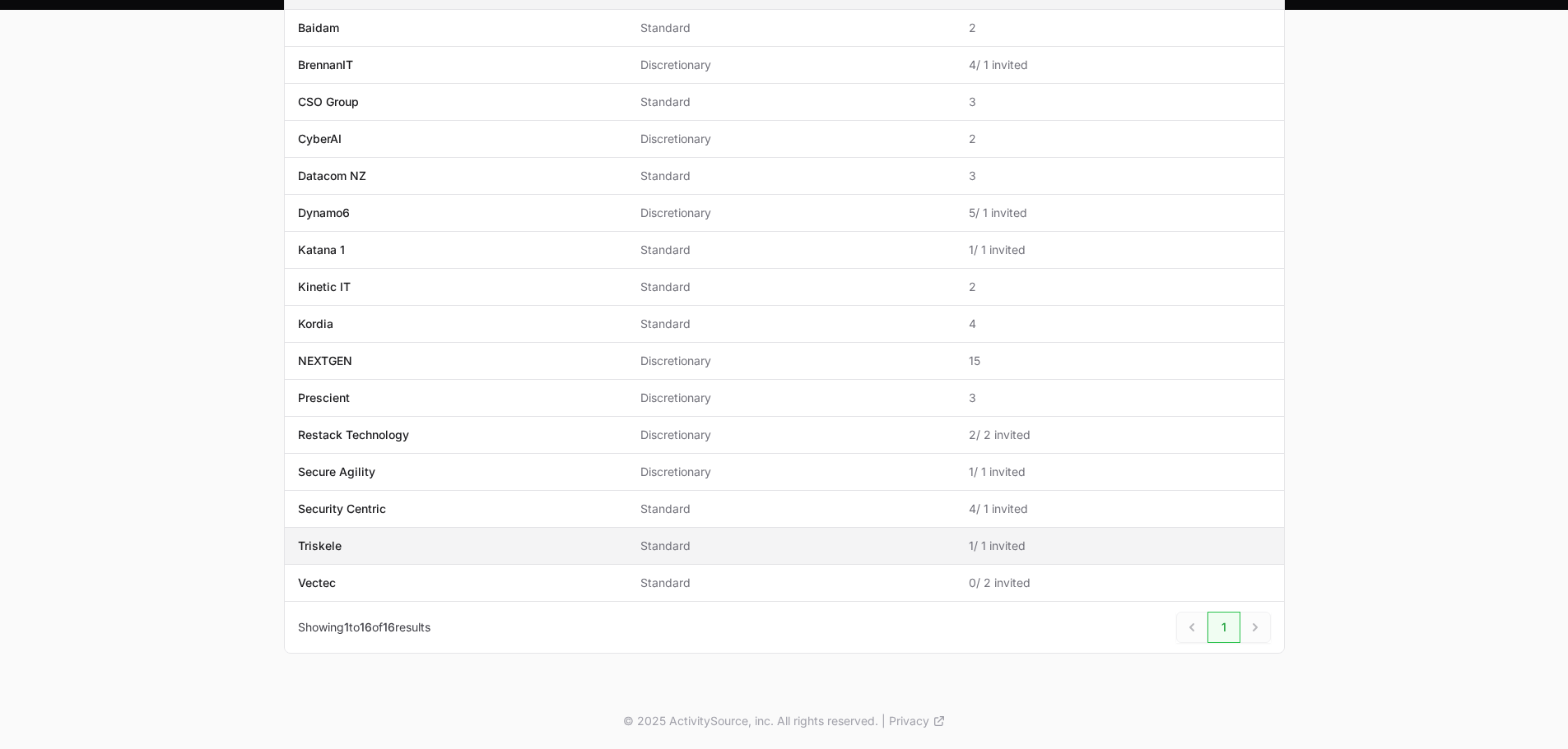
click at [411, 538] on td "Name Triskele" at bounding box center [456, 547] width 342 height 37
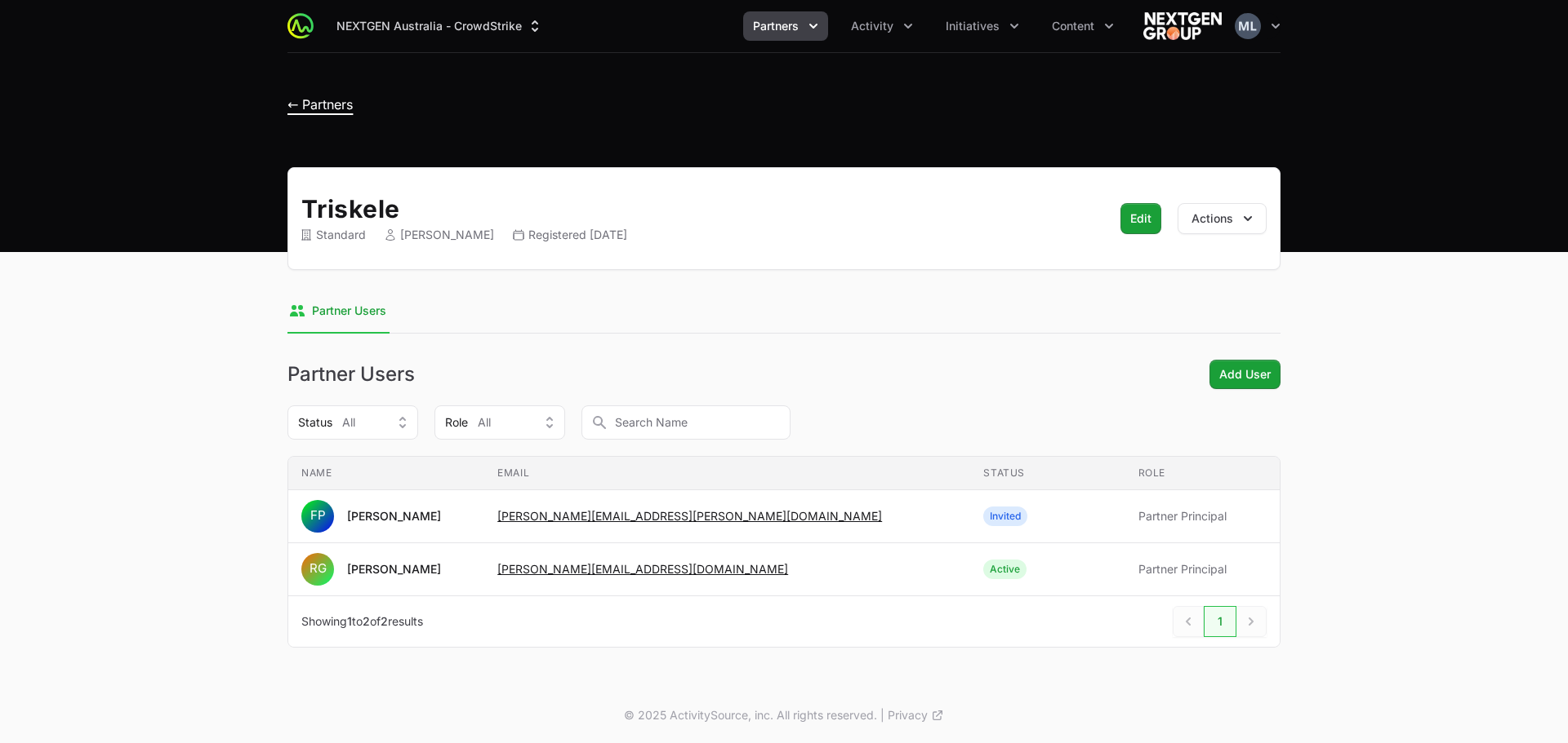
click at [329, 105] on span "← Partners" at bounding box center [320, 104] width 66 height 16
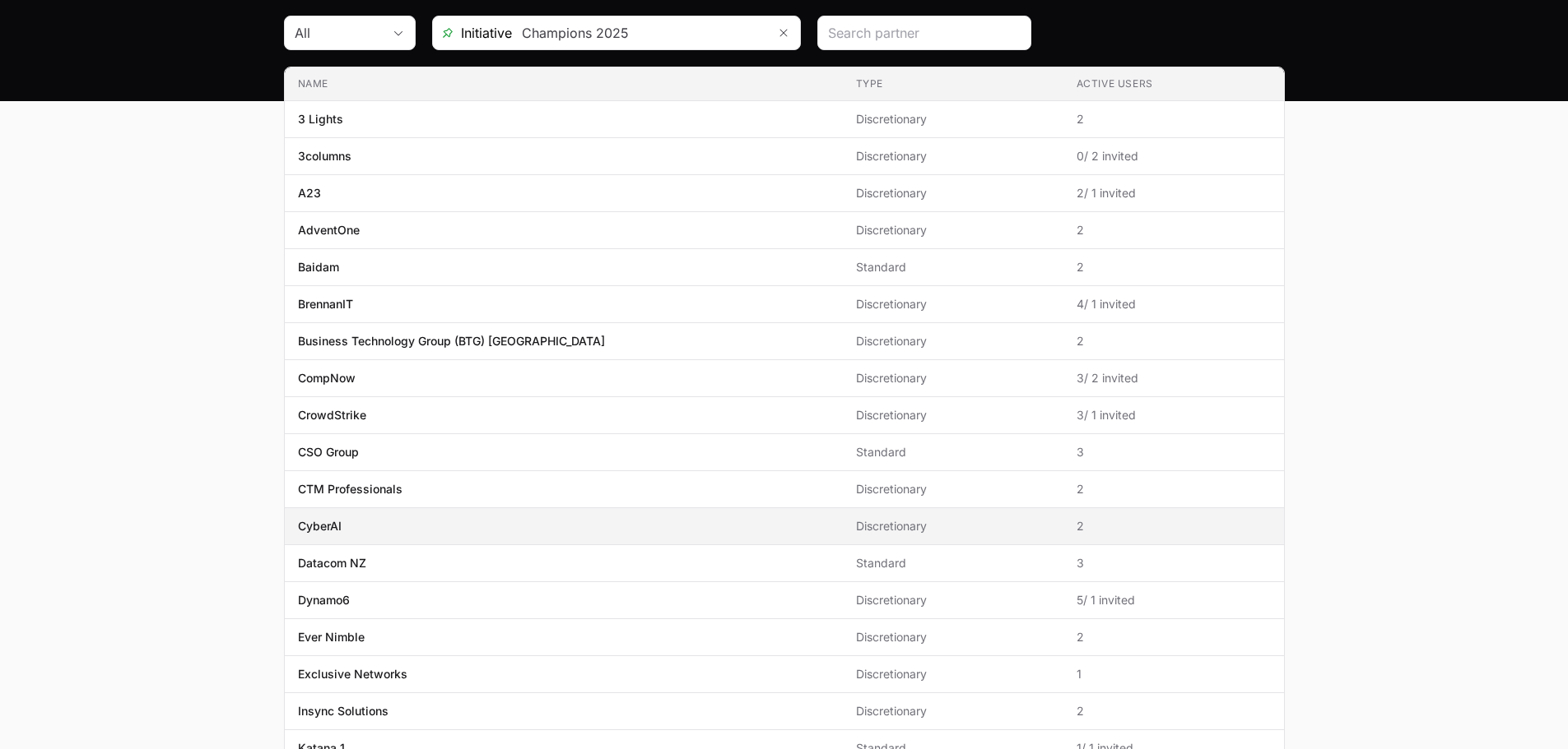
scroll to position [247, 0]
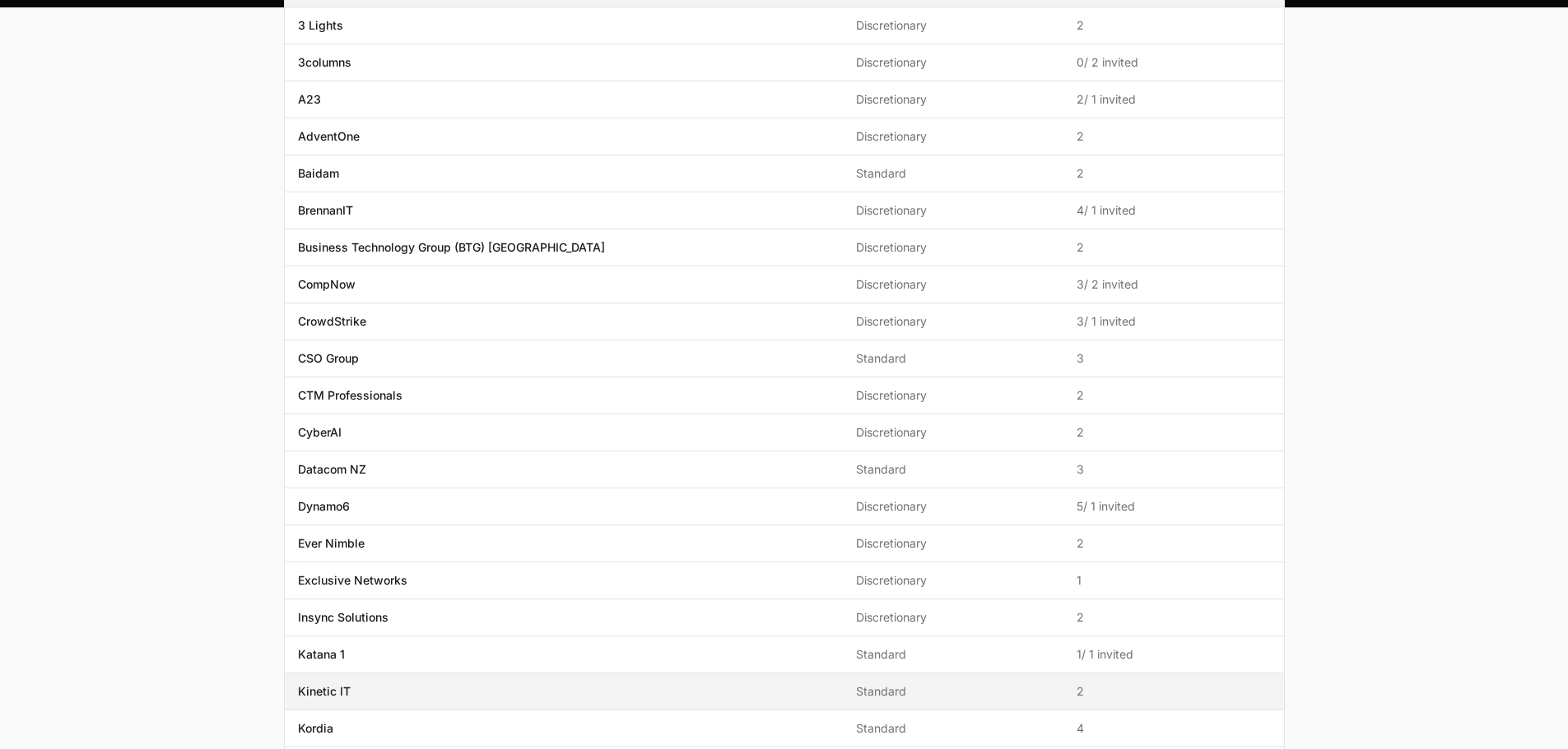
click at [332, 687] on p "Kinetic IT" at bounding box center [324, 692] width 52 height 17
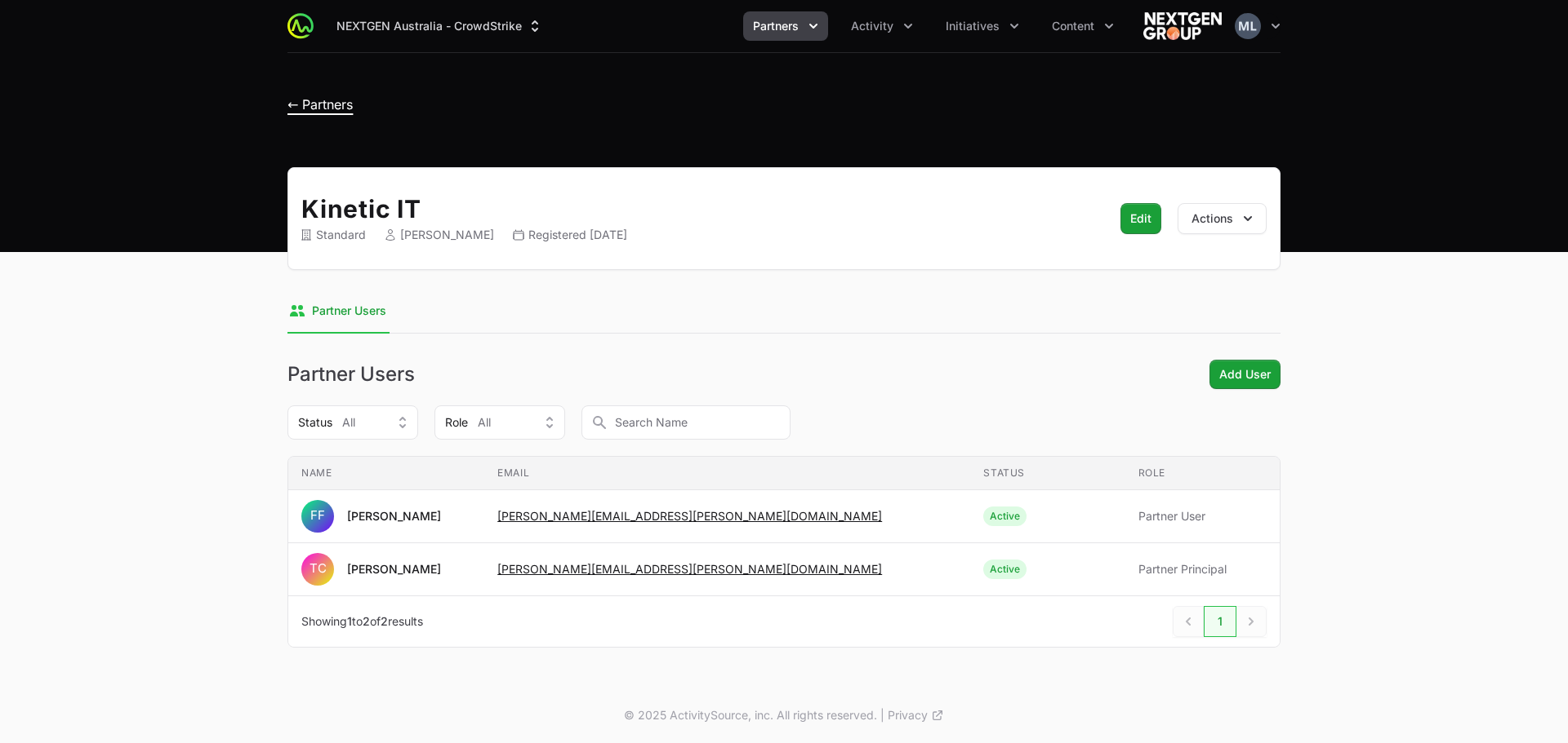
click at [340, 96] on span "← Partners" at bounding box center [320, 104] width 66 height 16
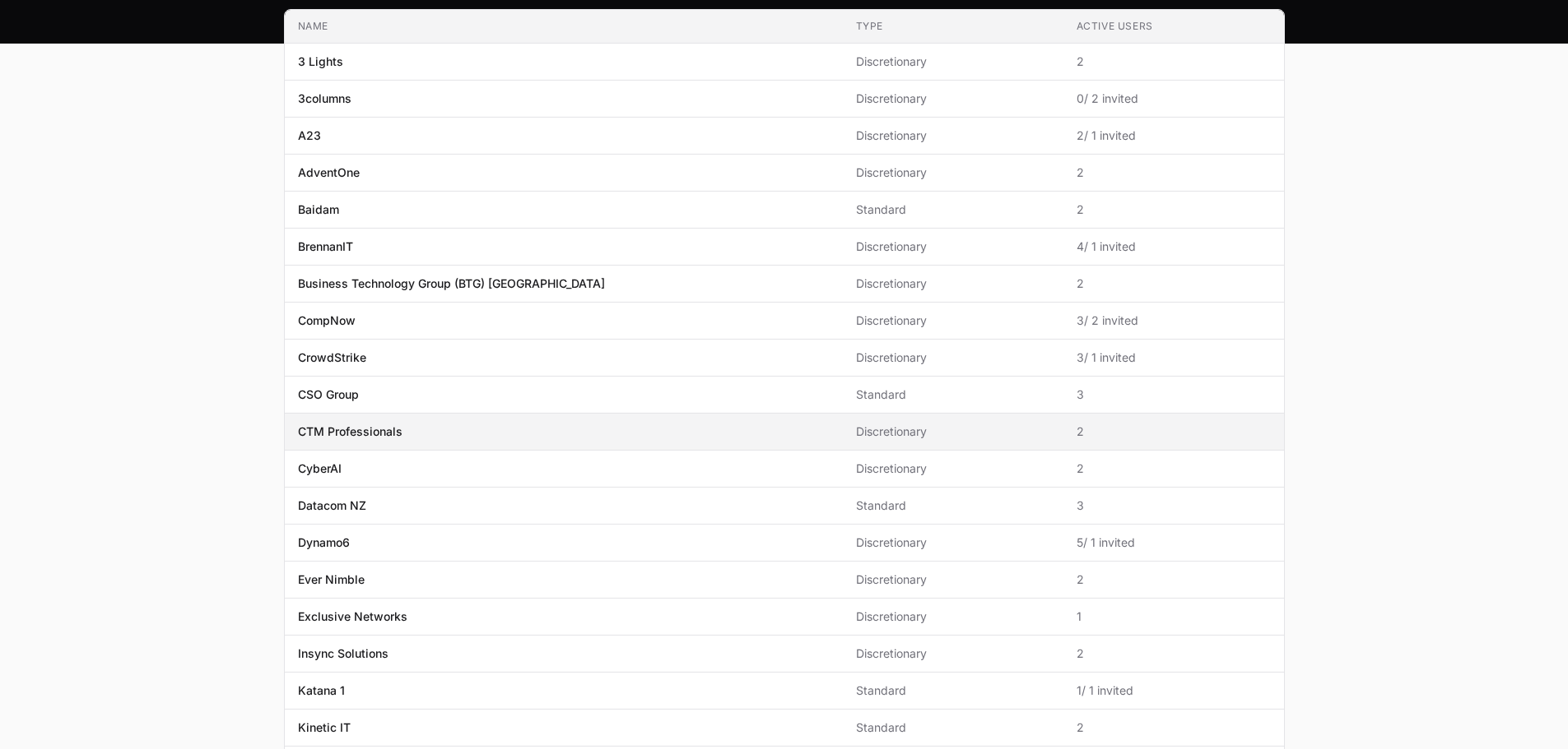
scroll to position [247, 0]
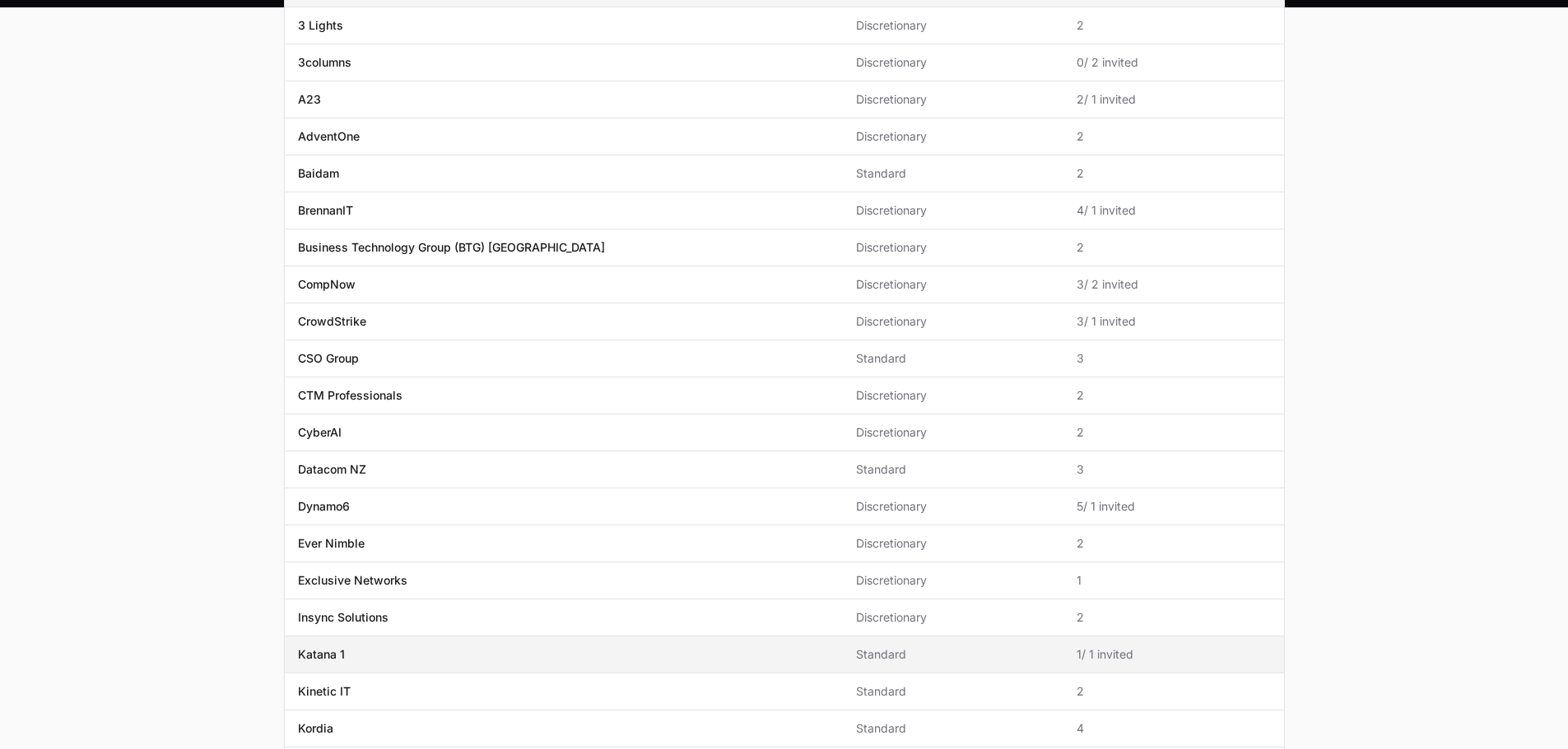
click at [323, 650] on p "Katana 1" at bounding box center [321, 654] width 47 height 17
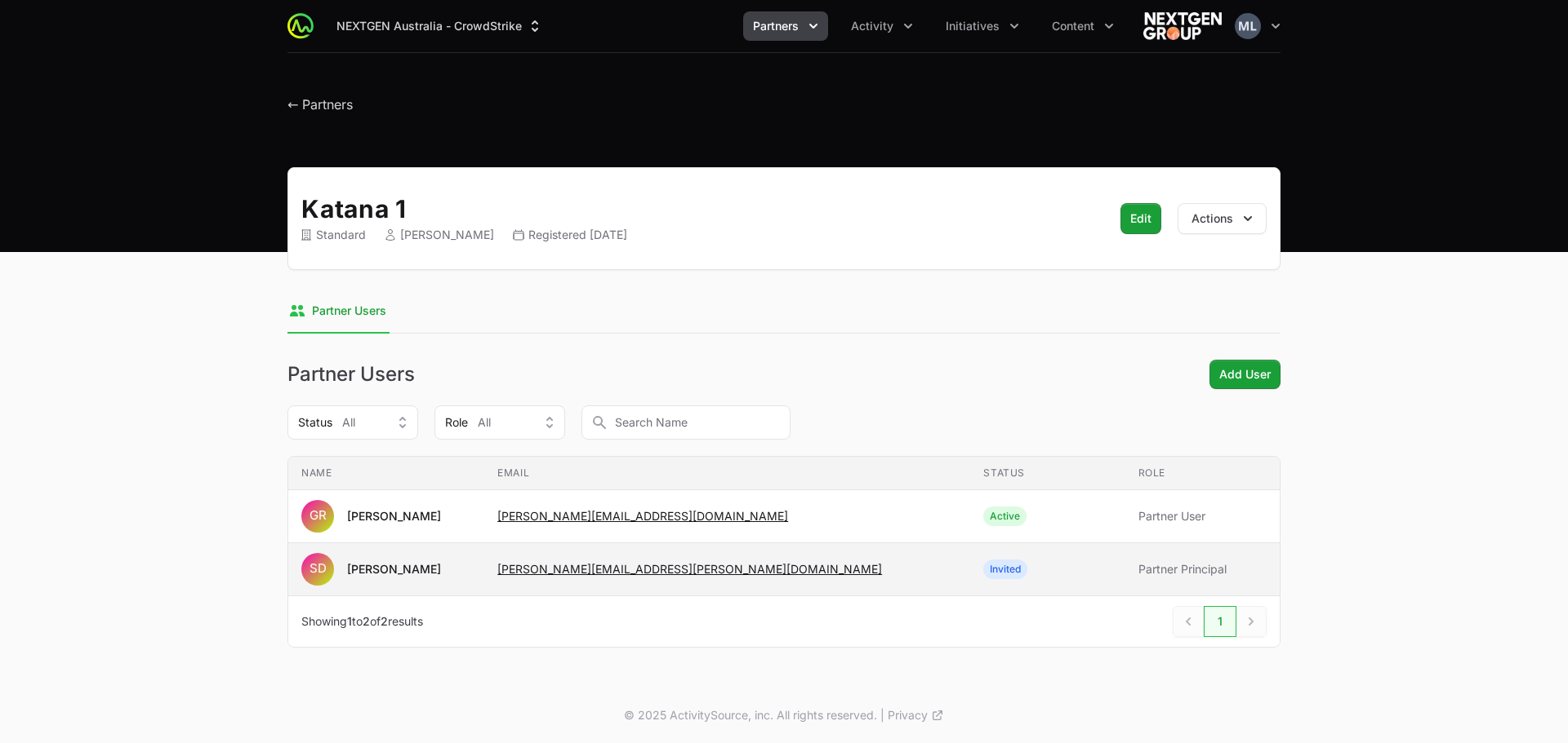
drag, startPoint x: 424, startPoint y: 572, endPoint x: 350, endPoint y: 577, distance: 74.2
click at [350, 577] on span "SD Steve De Celis" at bounding box center [386, 570] width 170 height 33
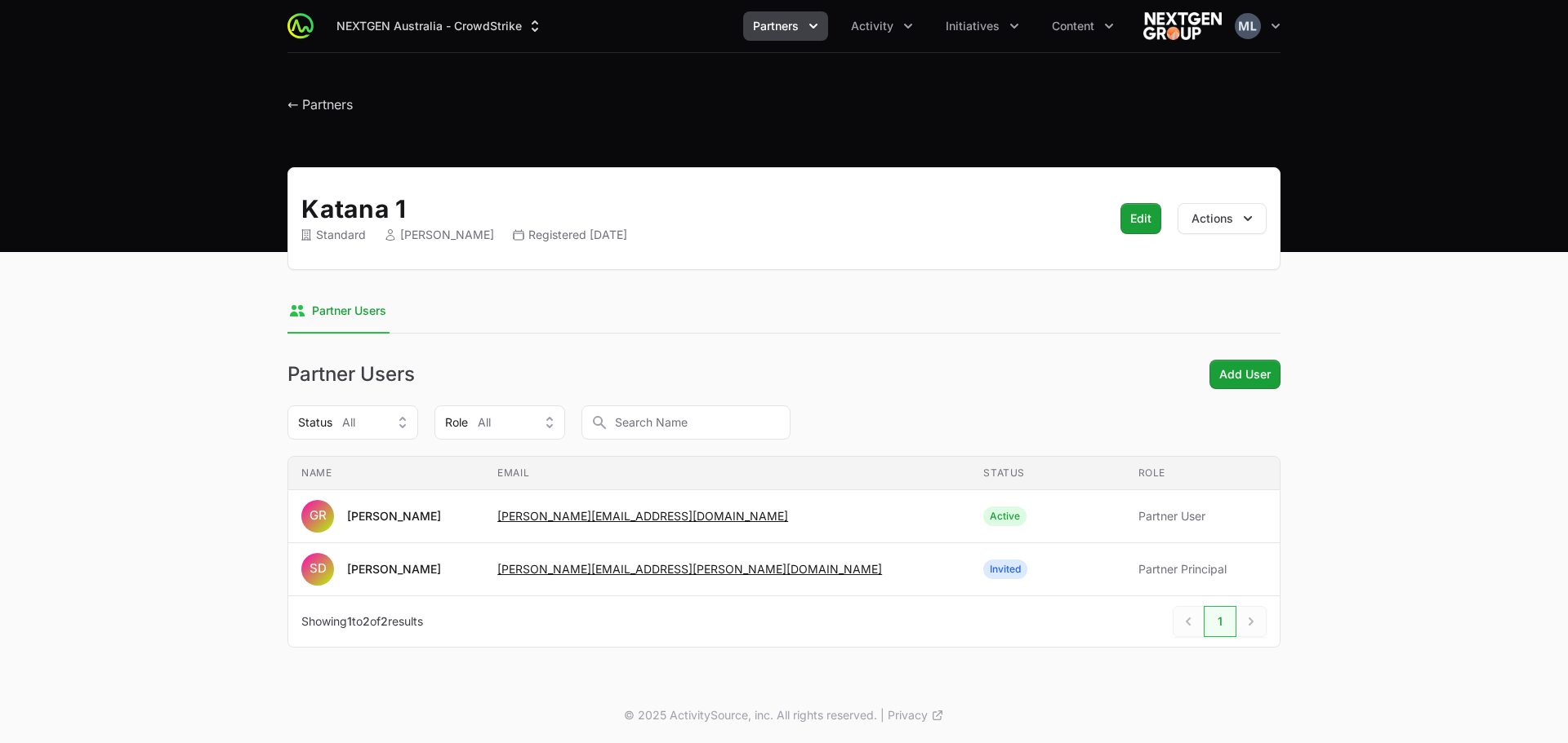
copy div "Steve De Celis"
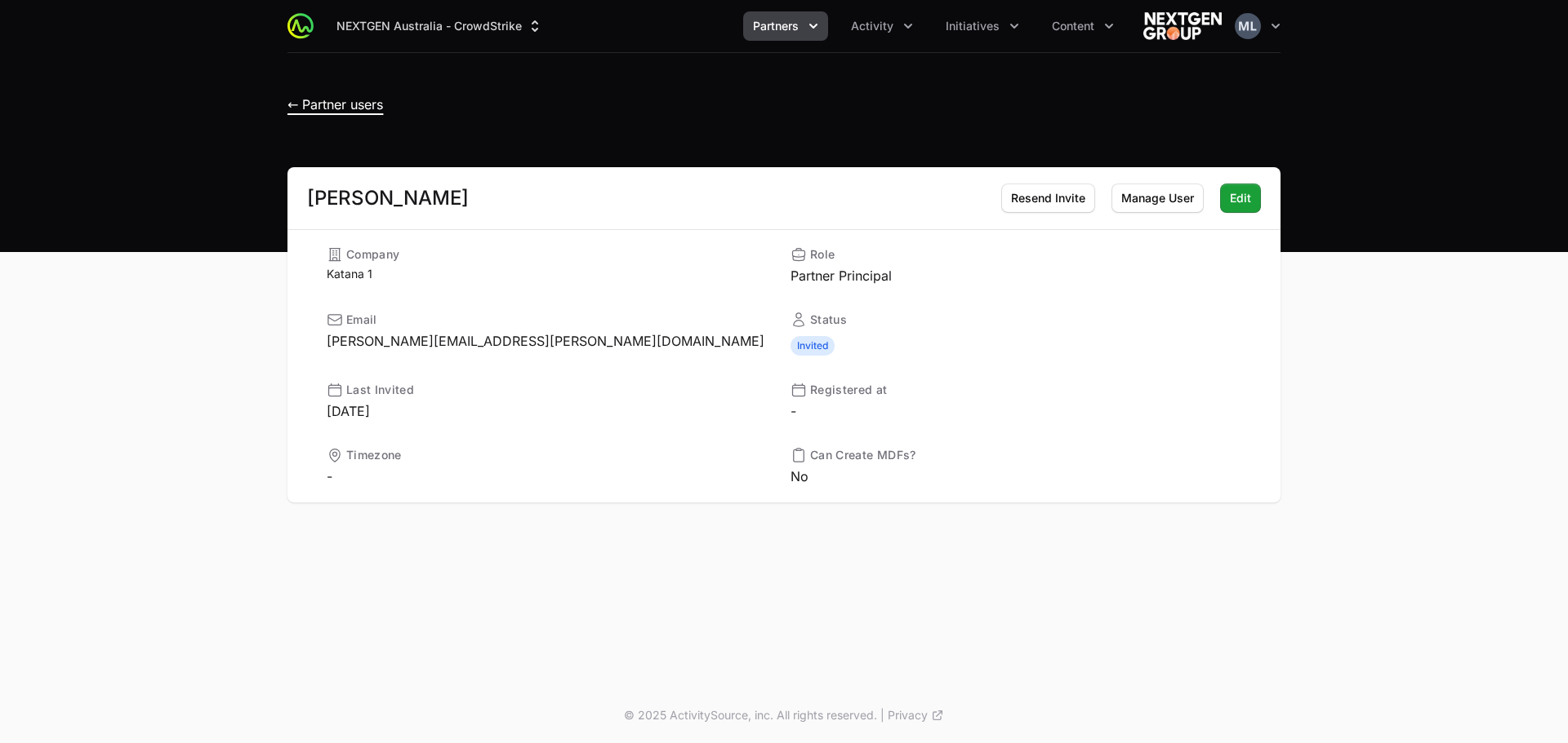
click at [342, 104] on span "← Partner users" at bounding box center [335, 104] width 95 height 16
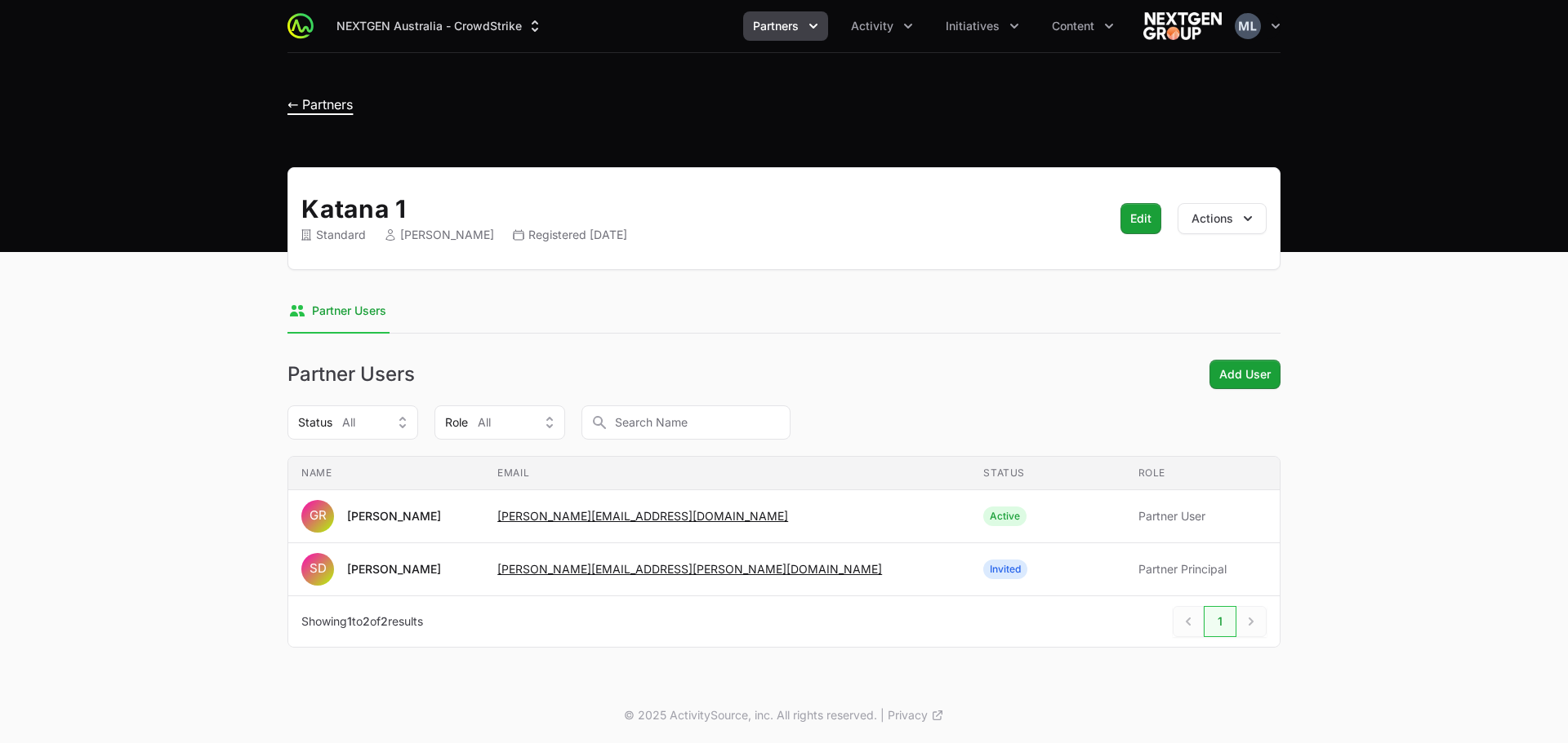
click at [324, 107] on span "← Partners" at bounding box center [320, 104] width 66 height 16
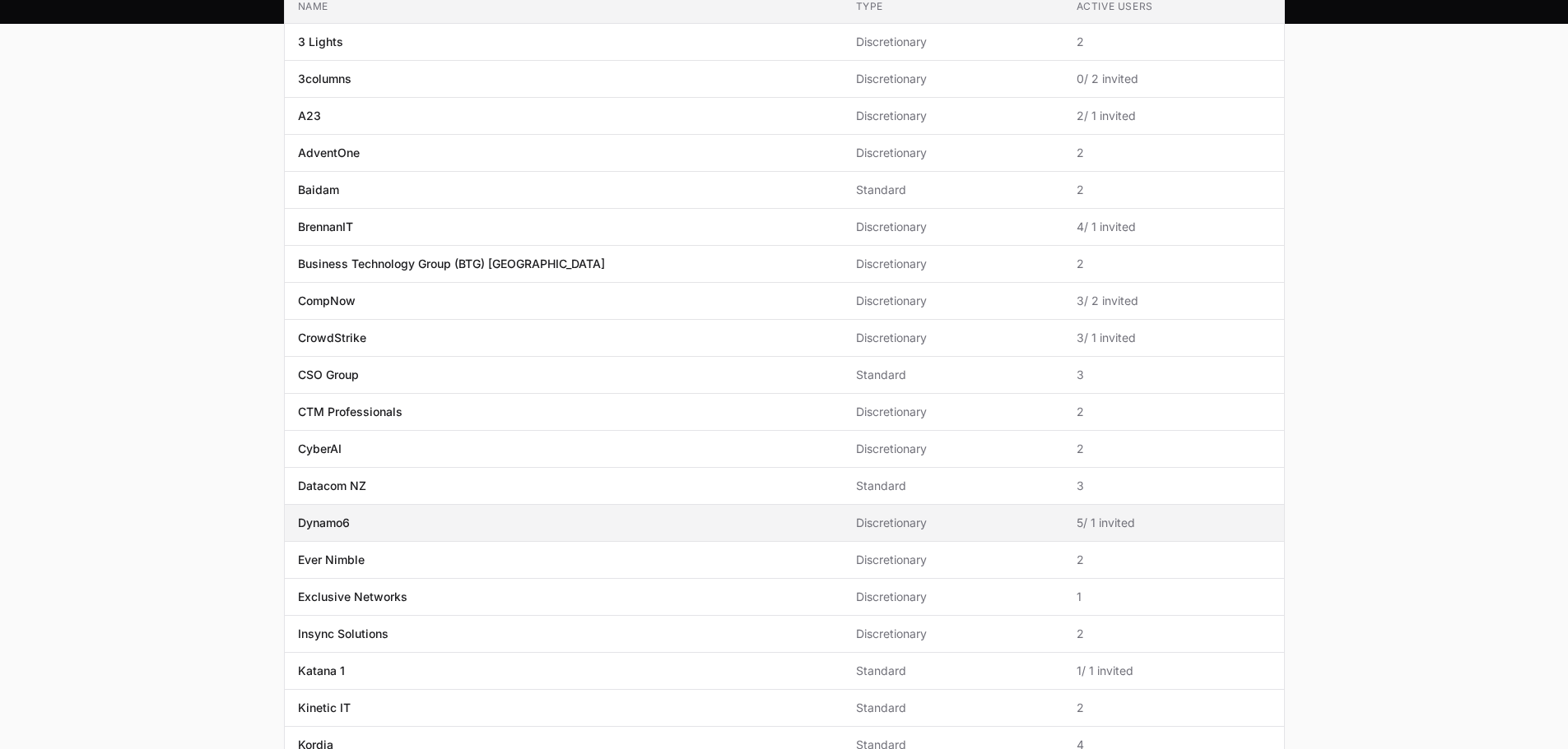
scroll to position [247, 0]
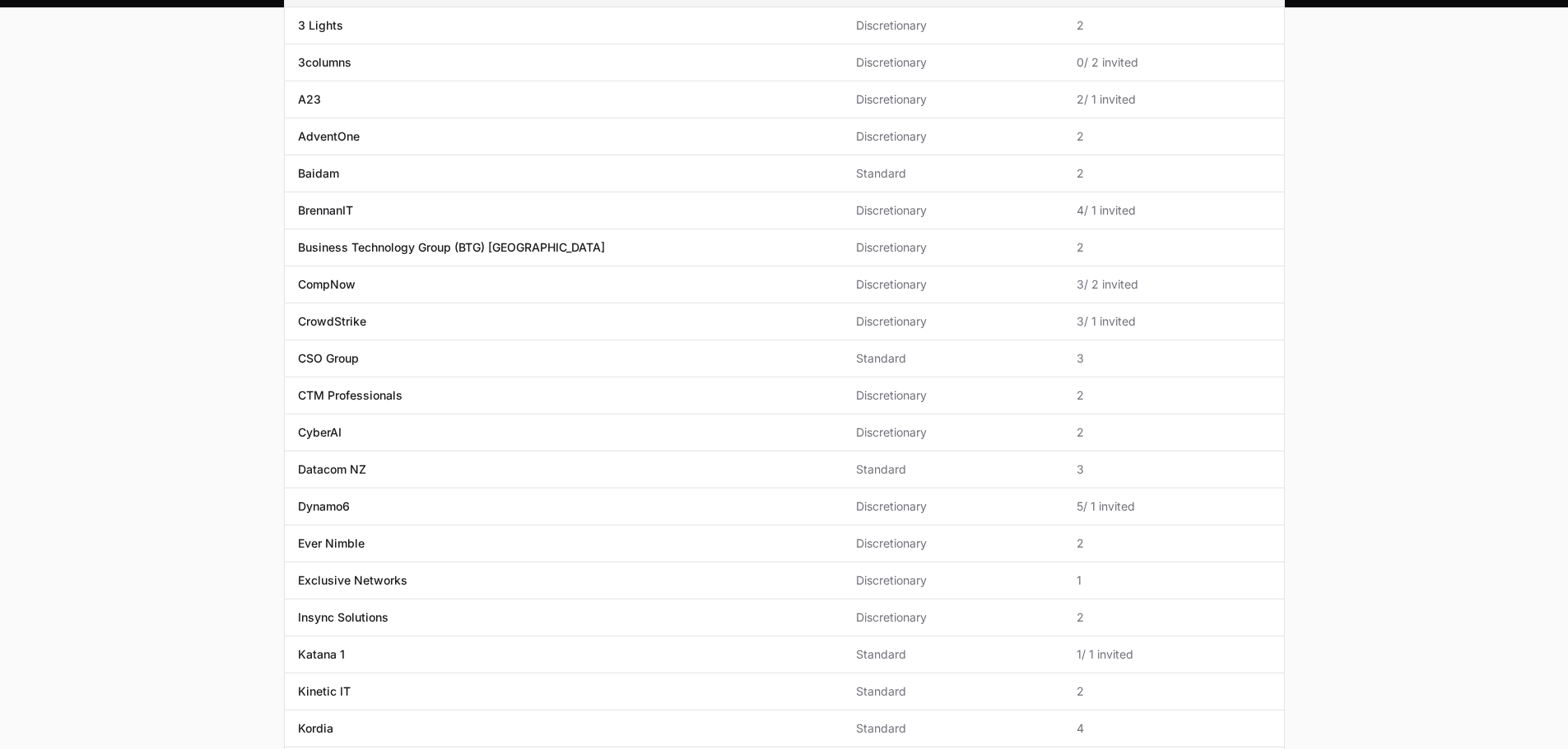
click at [1372, 184] on main "All Initiative Champions 2025 Name Type Active Users Name 3 Lights Type Discret…" at bounding box center [784, 381] width 1568 height 917
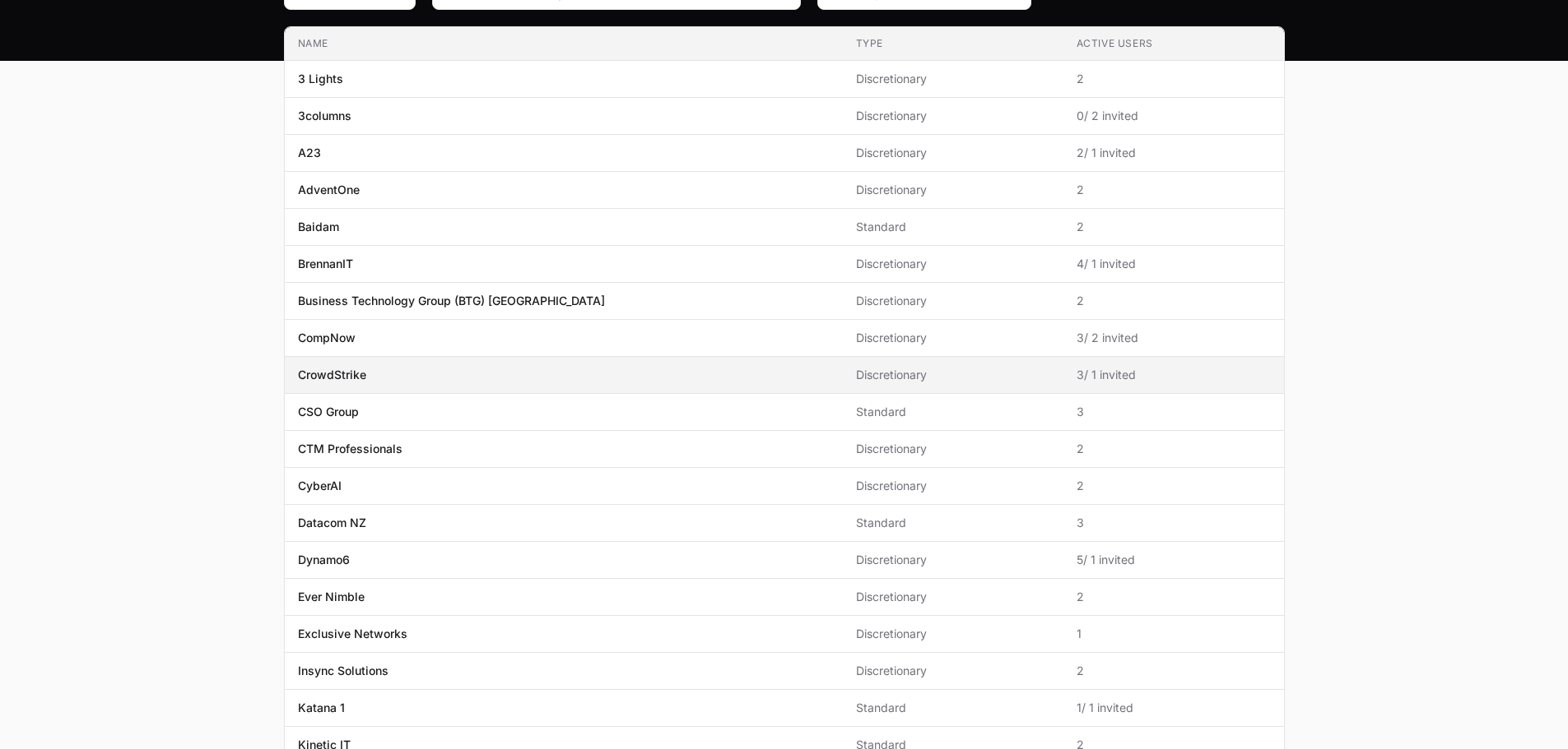
scroll to position [164, 0]
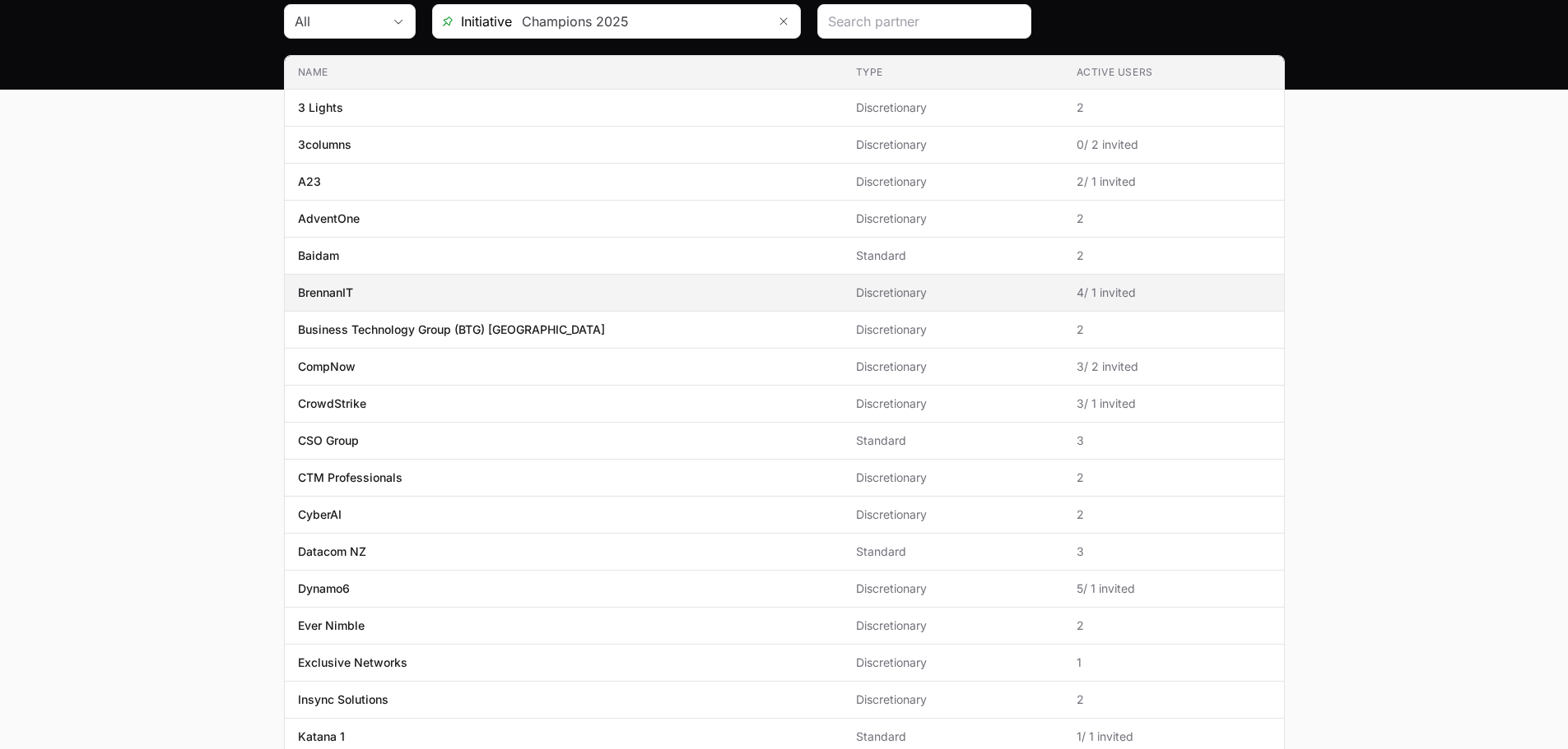
click at [455, 285] on span "BrennanIT" at bounding box center [563, 292] width 532 height 17
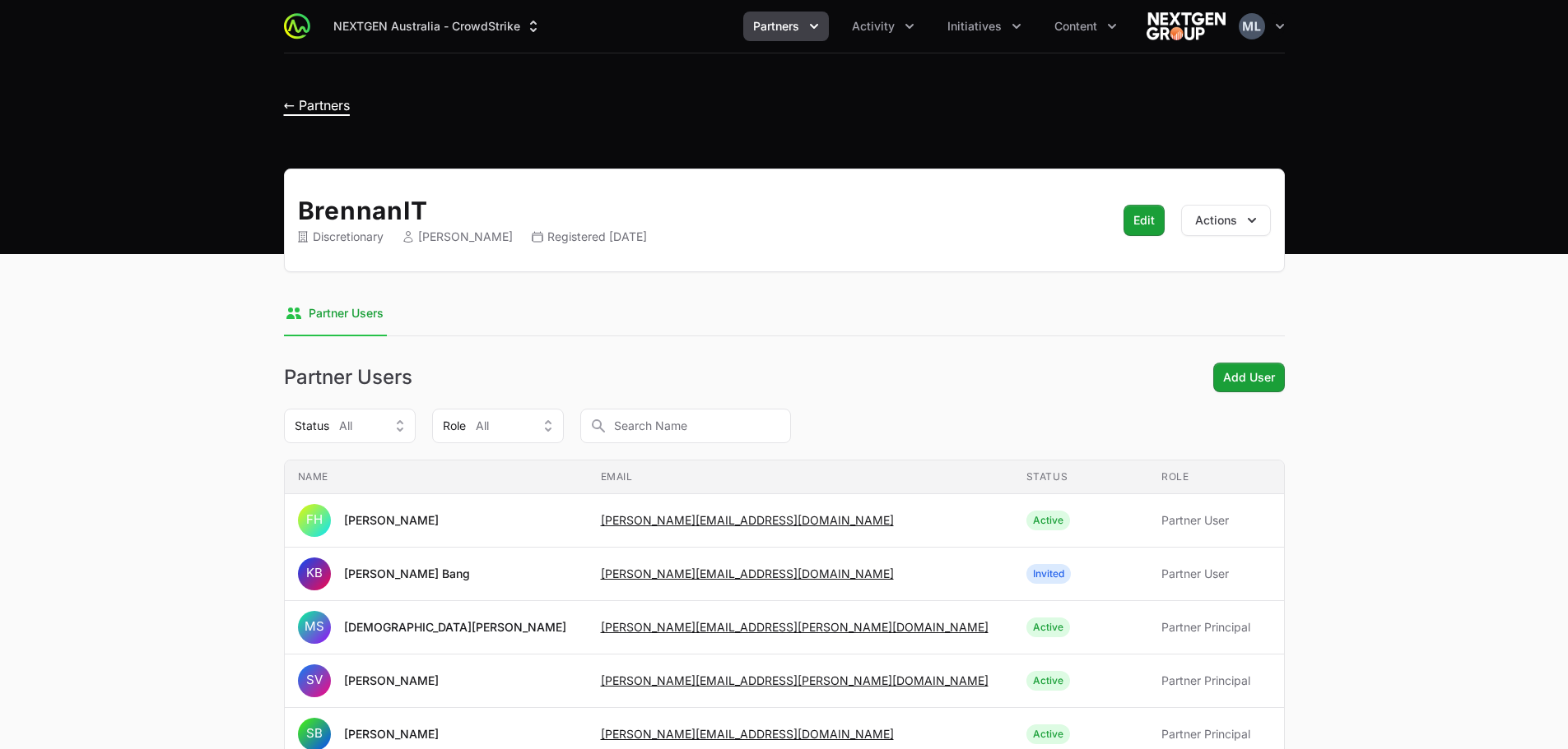
click at [294, 97] on span "← Partners" at bounding box center [317, 105] width 66 height 17
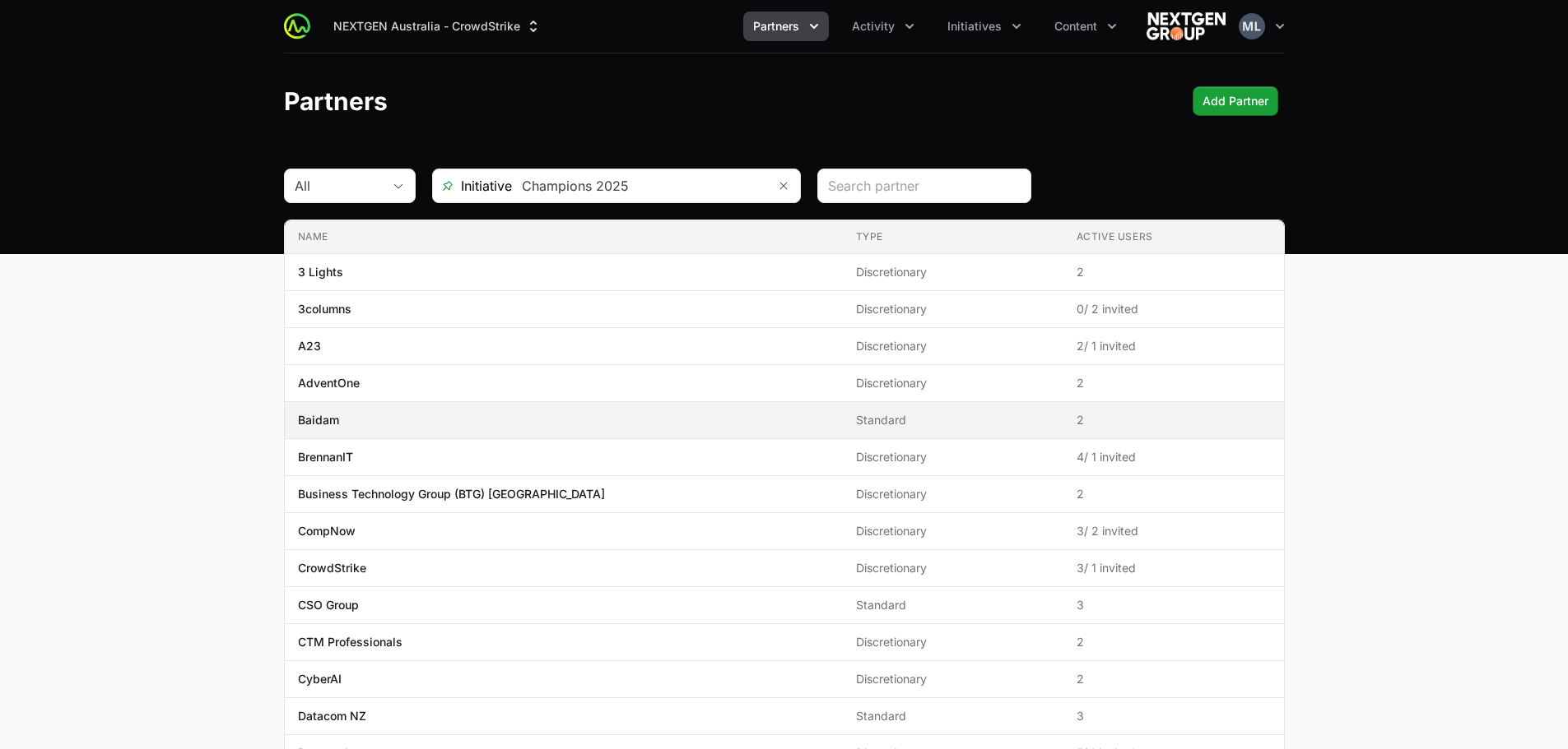
click at [931, 434] on td "Type Standard" at bounding box center [953, 421] width 221 height 37
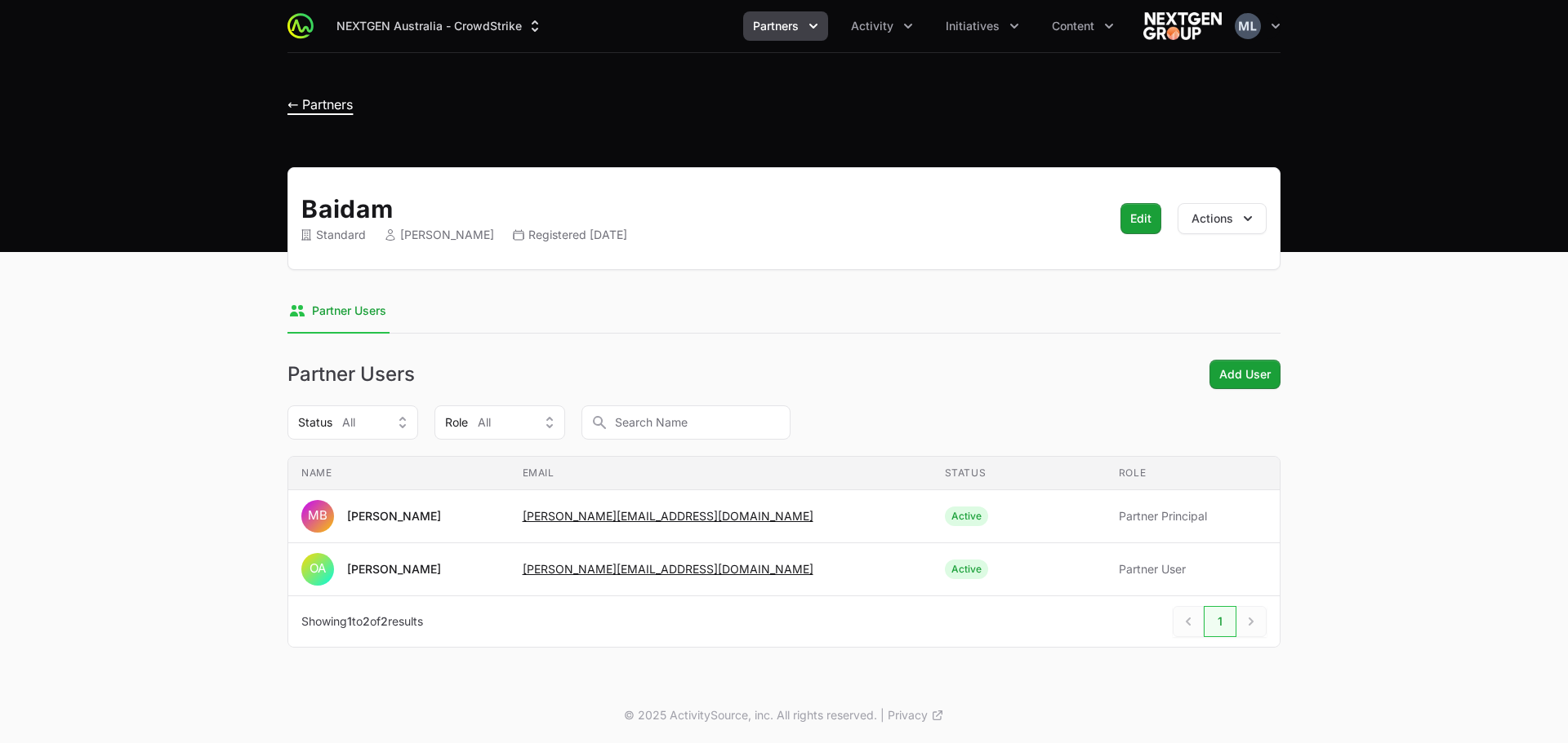
click at [314, 104] on span "← Partners" at bounding box center [320, 104] width 66 height 16
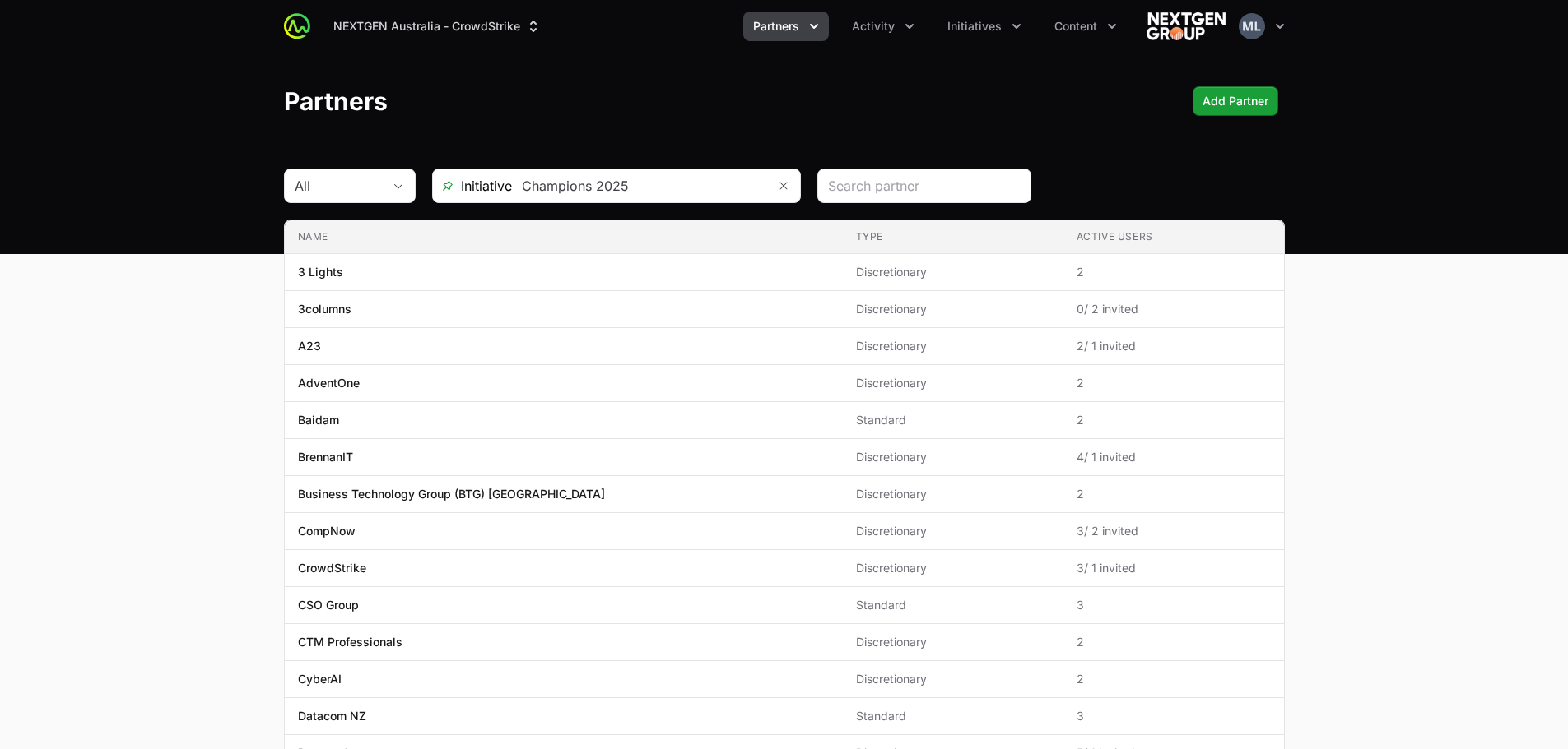
click at [352, 96] on h1 "Partners" at bounding box center [335, 101] width 104 height 29
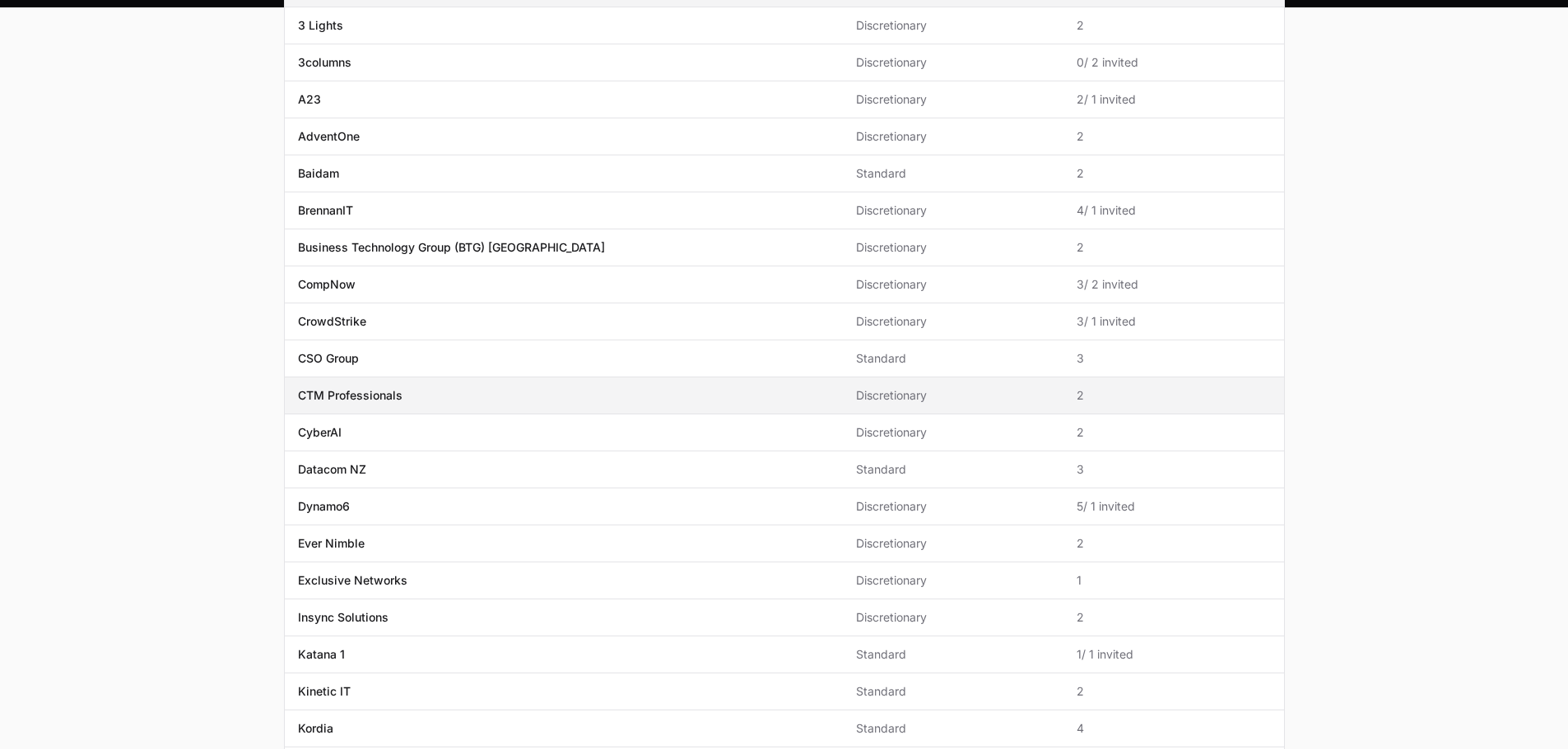
scroll to position [392, 0]
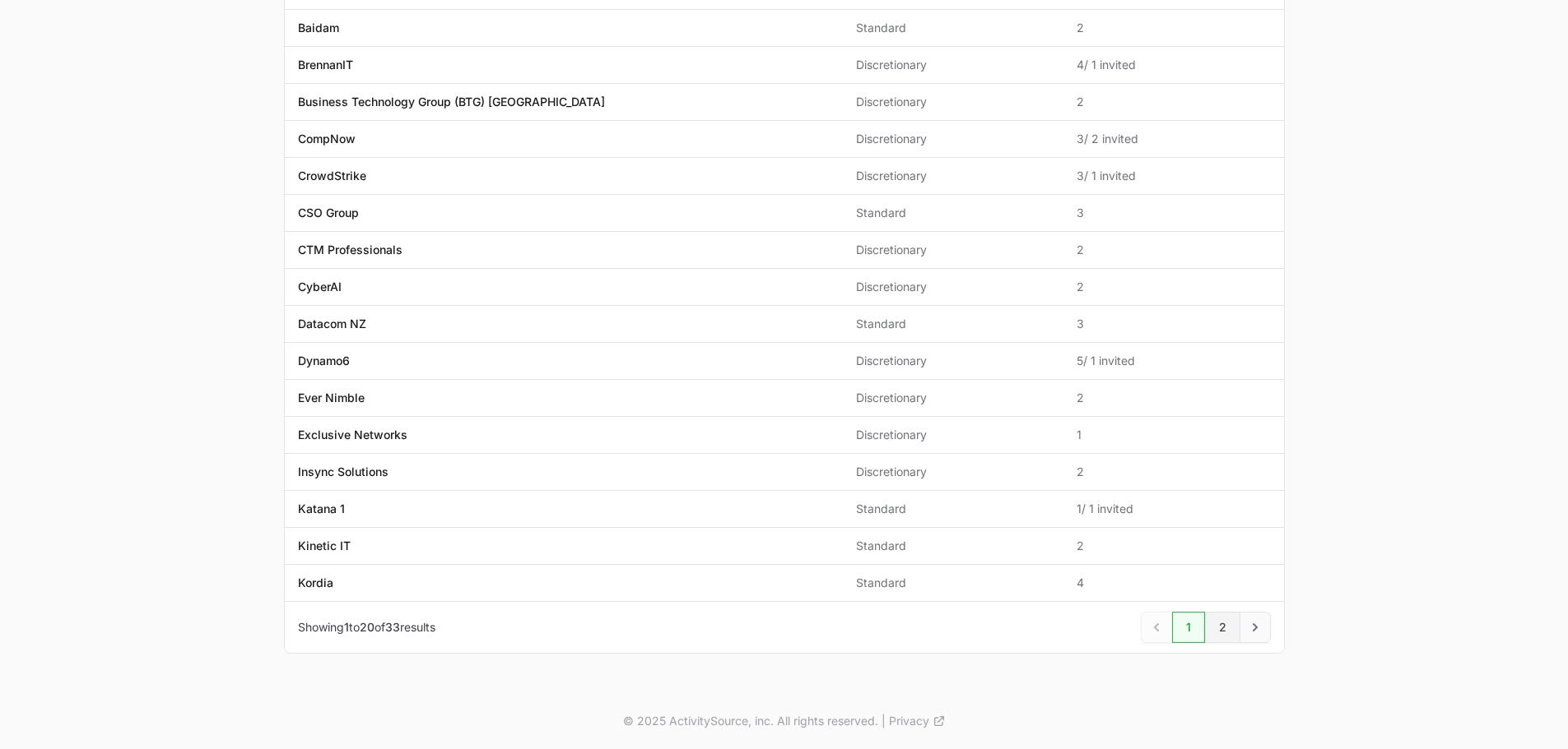
click at [1221, 625] on link "2" at bounding box center [1222, 628] width 35 height 31
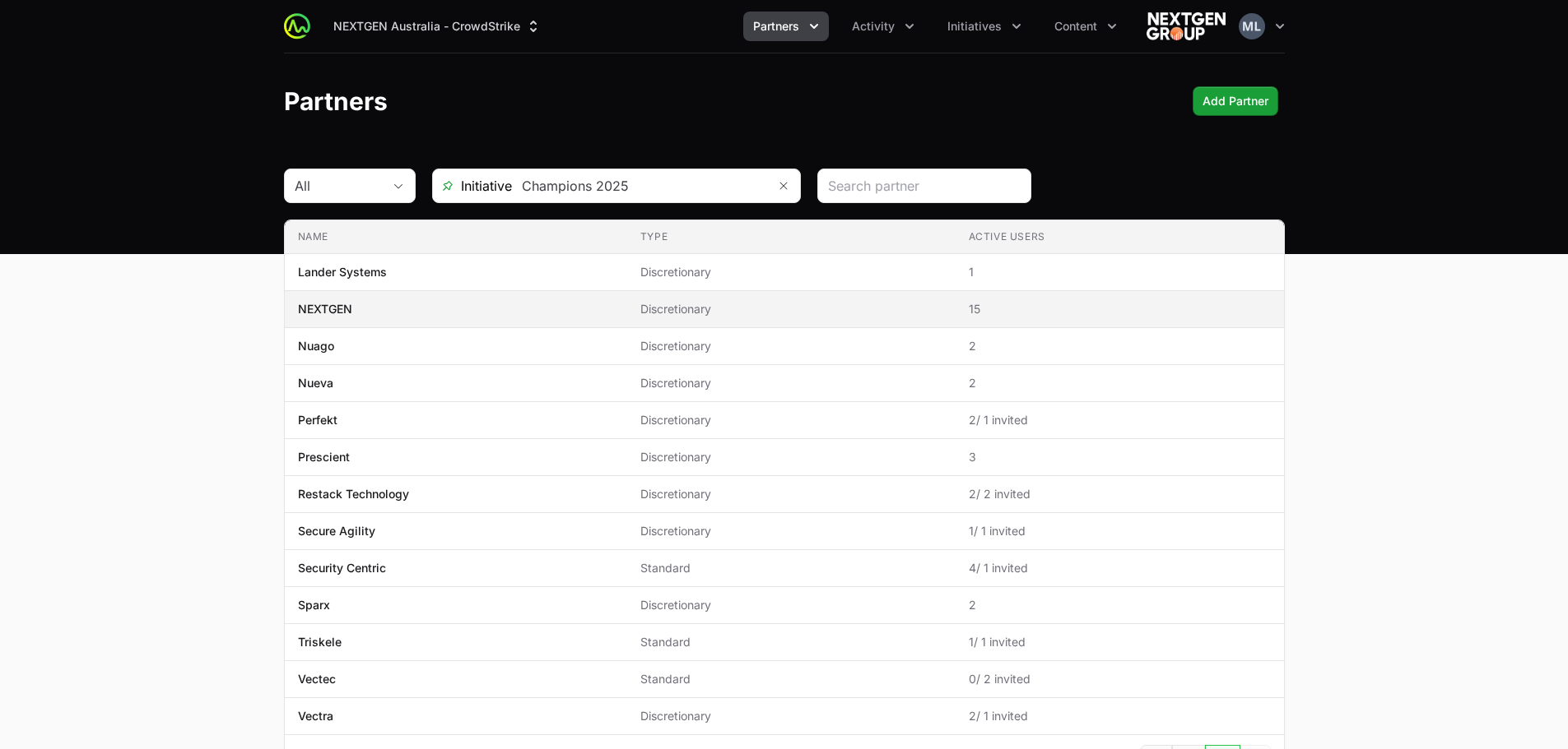
click at [679, 307] on span "Discretionary" at bounding box center [791, 309] width 302 height 17
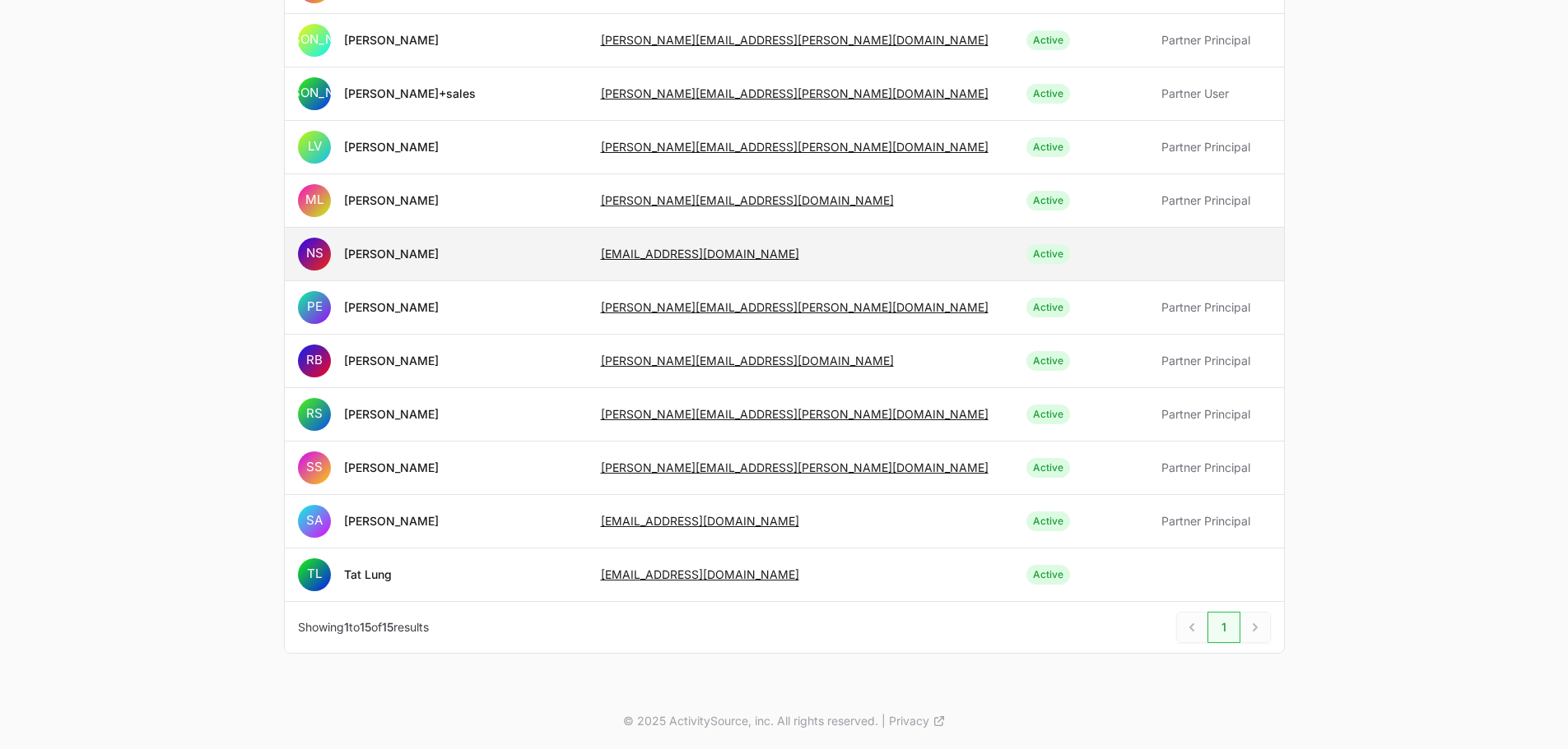
scroll to position [365, 0]
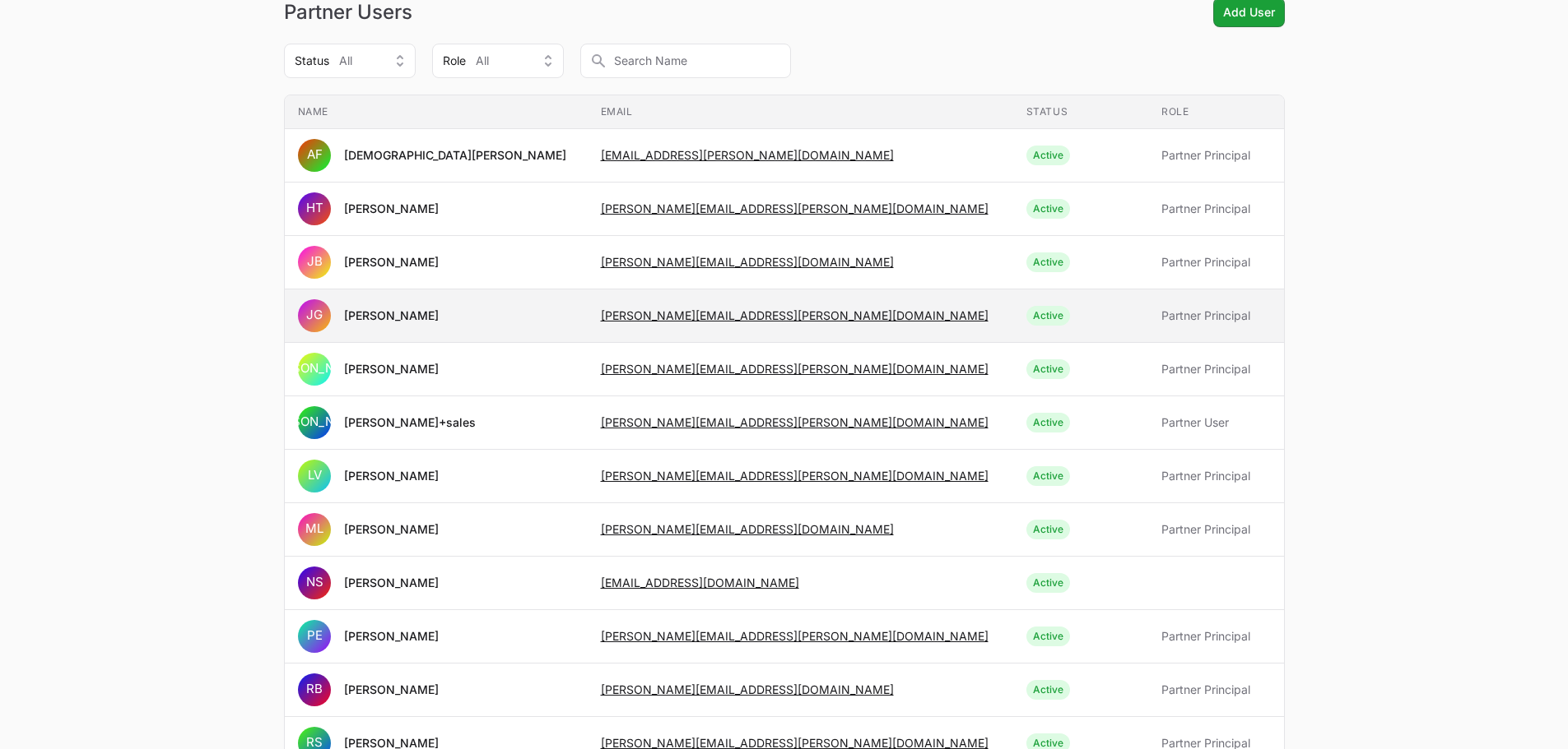
drag, startPoint x: 634, startPoint y: 250, endPoint x: 423, endPoint y: 315, distance: 220.8
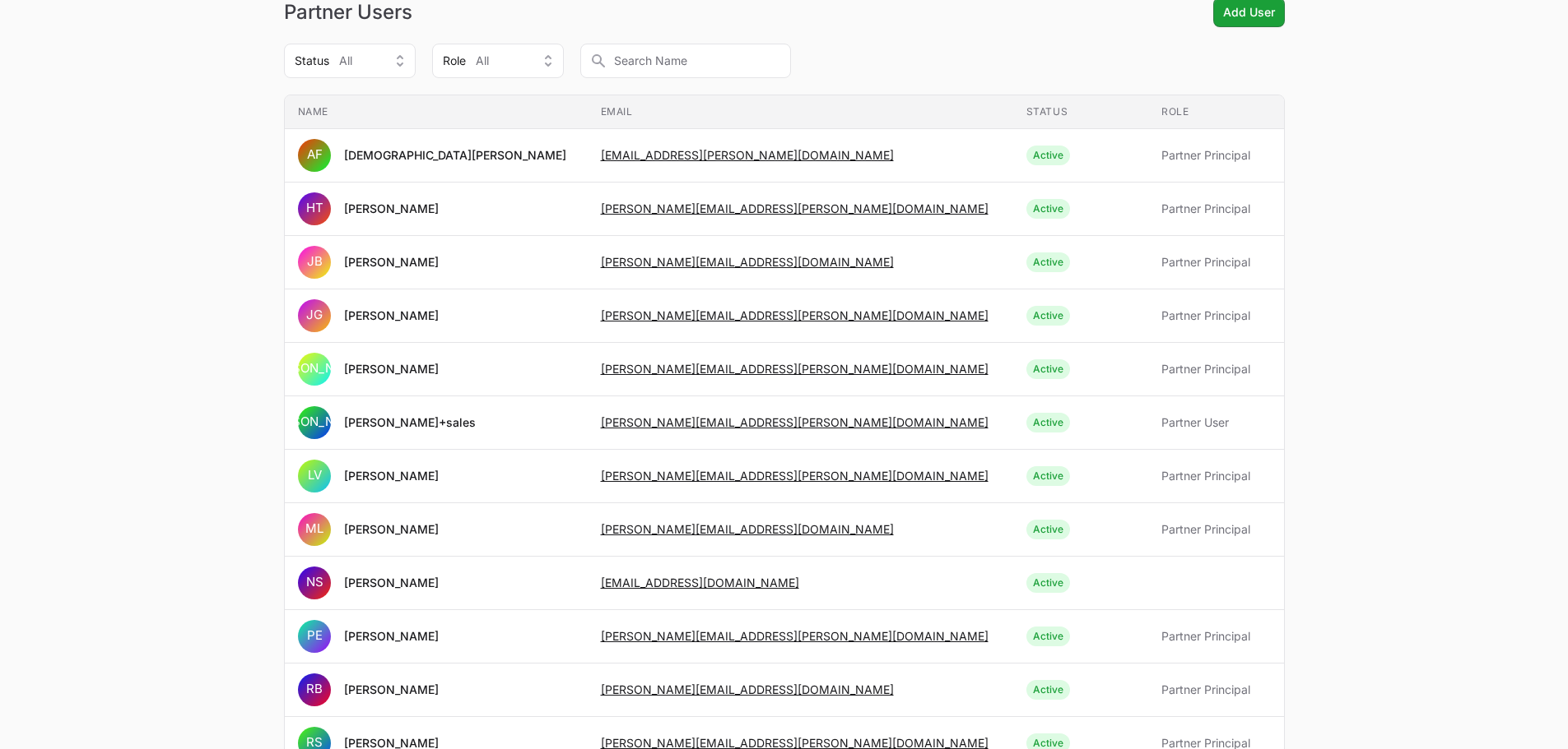
drag, startPoint x: 423, startPoint y: 315, endPoint x: 146, endPoint y: 205, distance: 298.0
click at [146, 205] on main "NEXTGEN Discretionary Ross Scott Registered May 10th 2024 Edit Actions Select a…" at bounding box center [784, 413] width 1568 height 1219
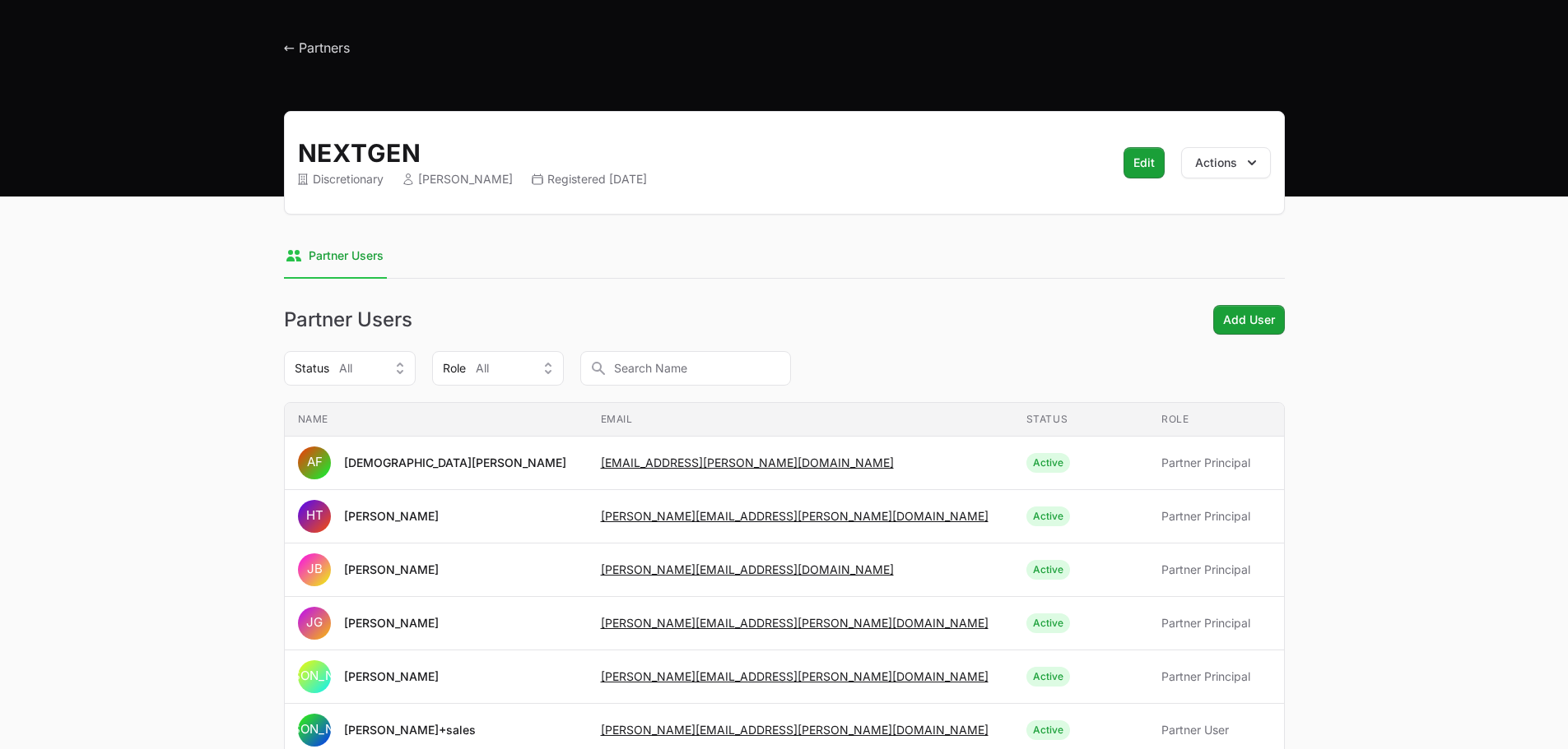
scroll to position [0, 0]
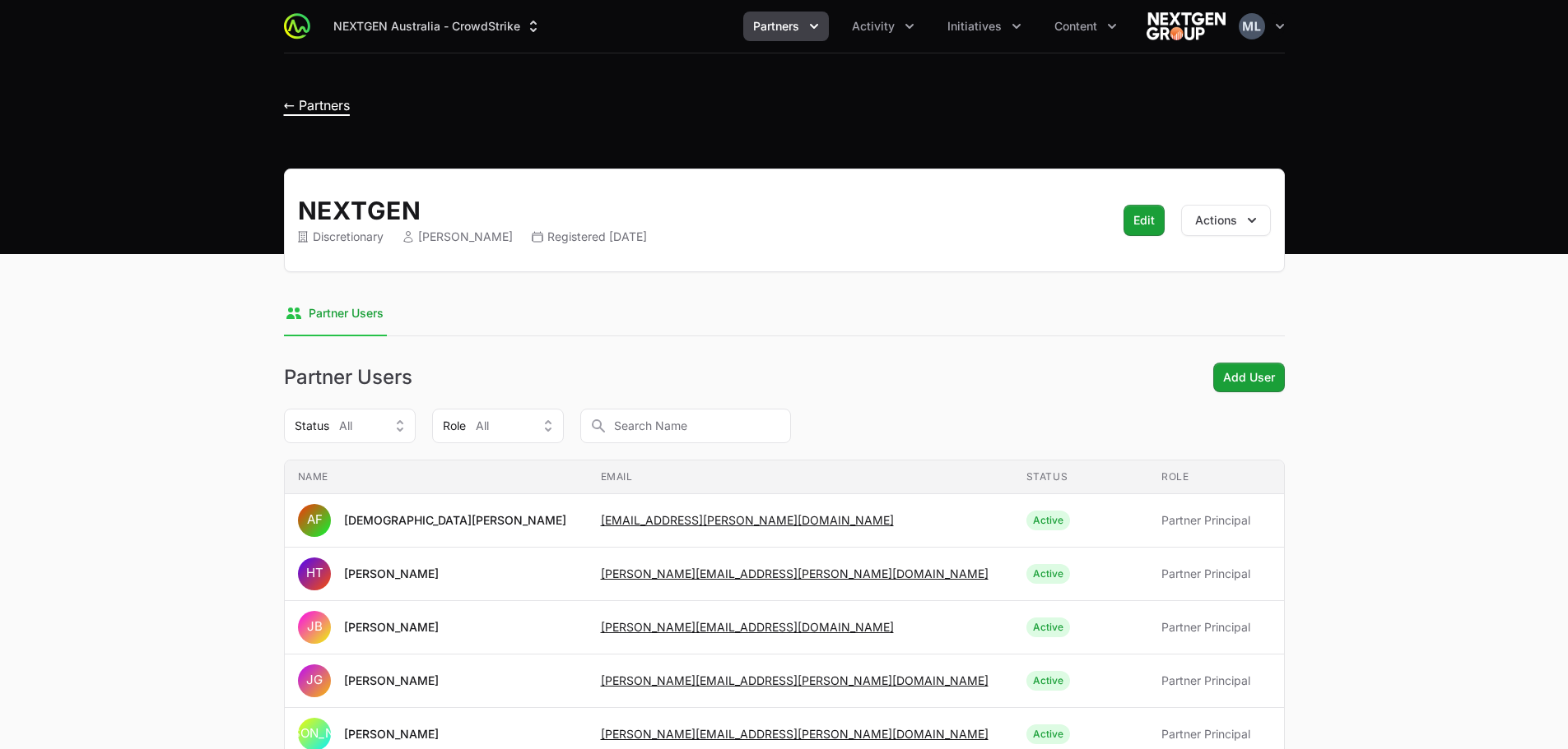
click at [340, 111] on span "← Partners" at bounding box center [317, 105] width 66 height 17
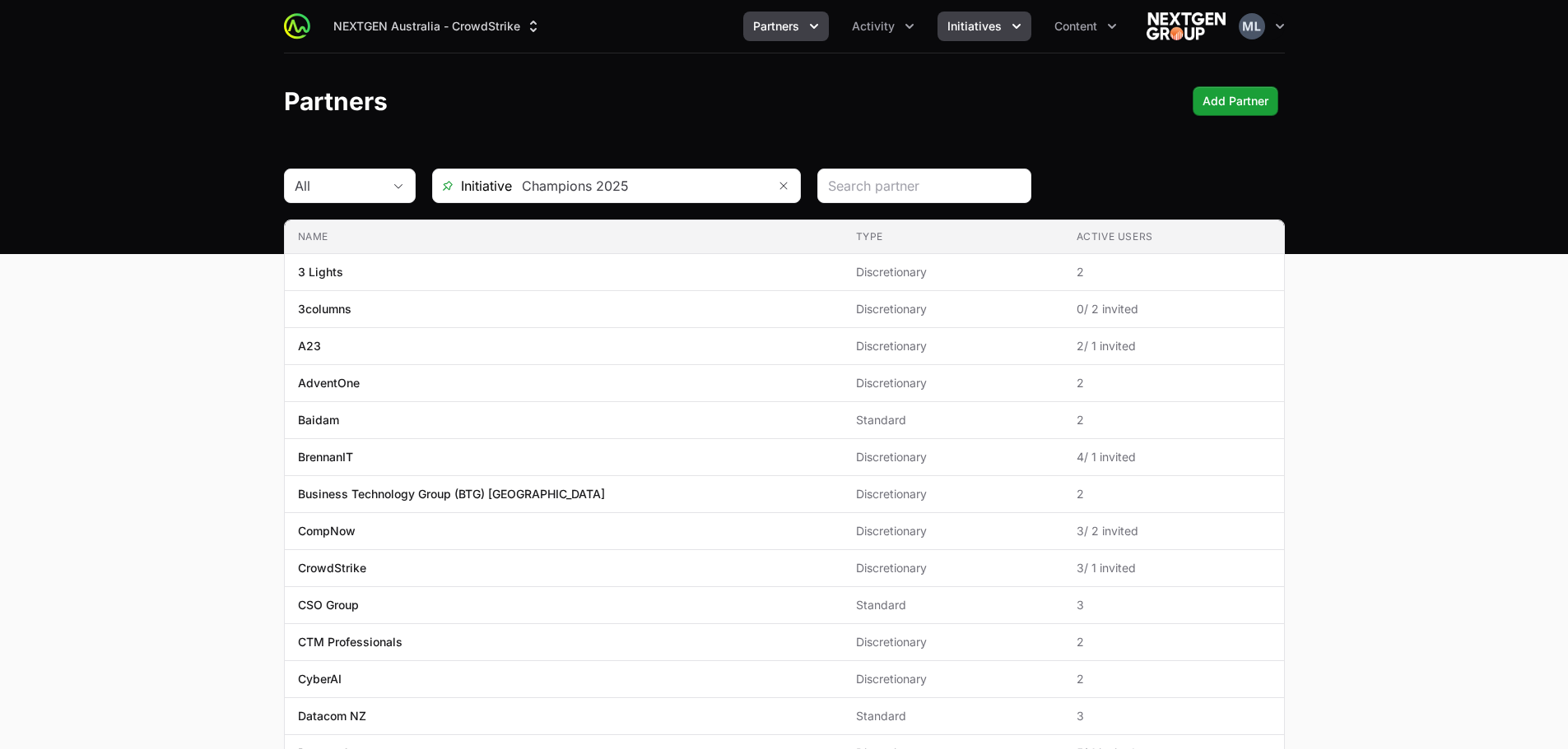
click at [962, 24] on span "Initiatives" at bounding box center [974, 26] width 54 height 17
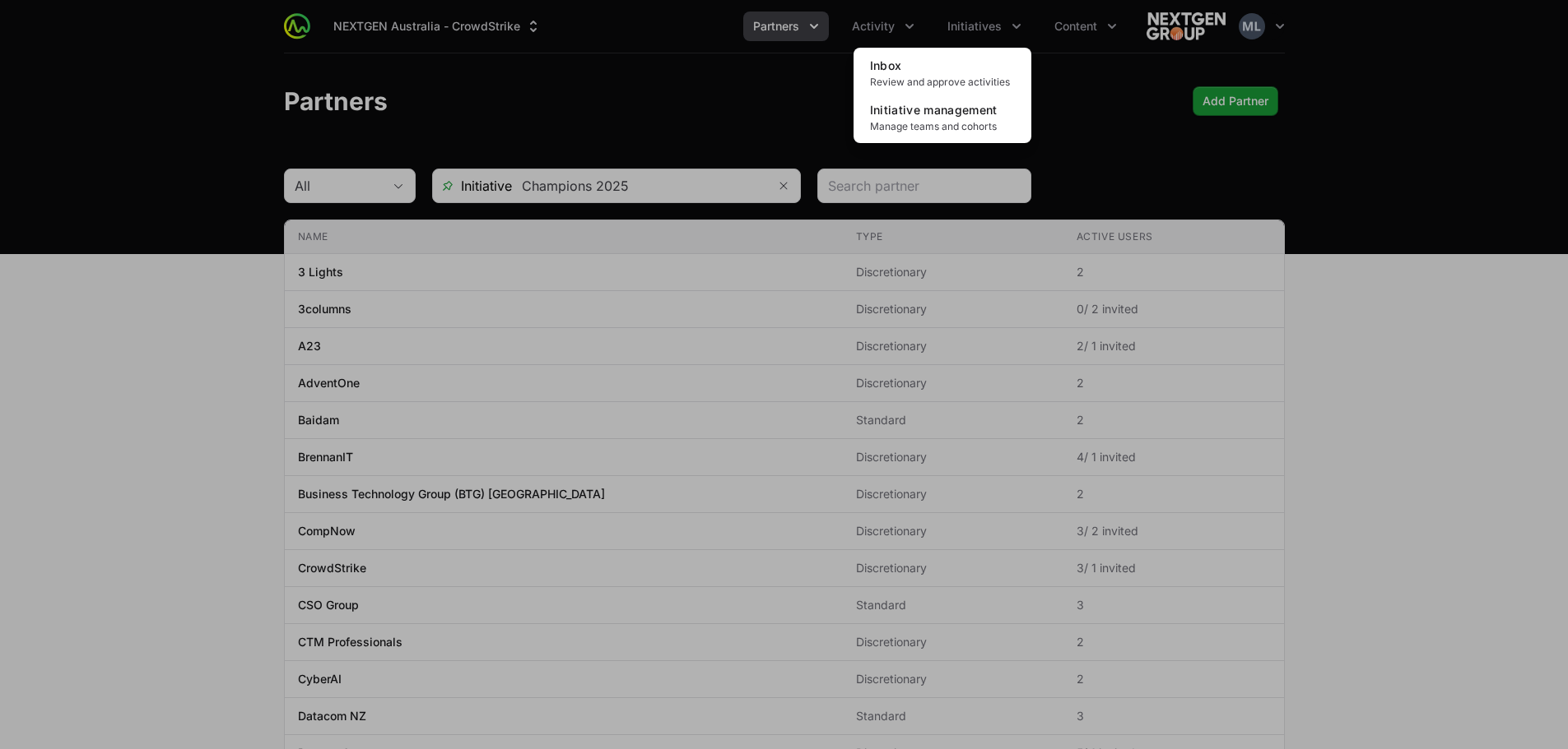
click at [889, 18] on div "Initiatives menu" at bounding box center [784, 374] width 1568 height 749
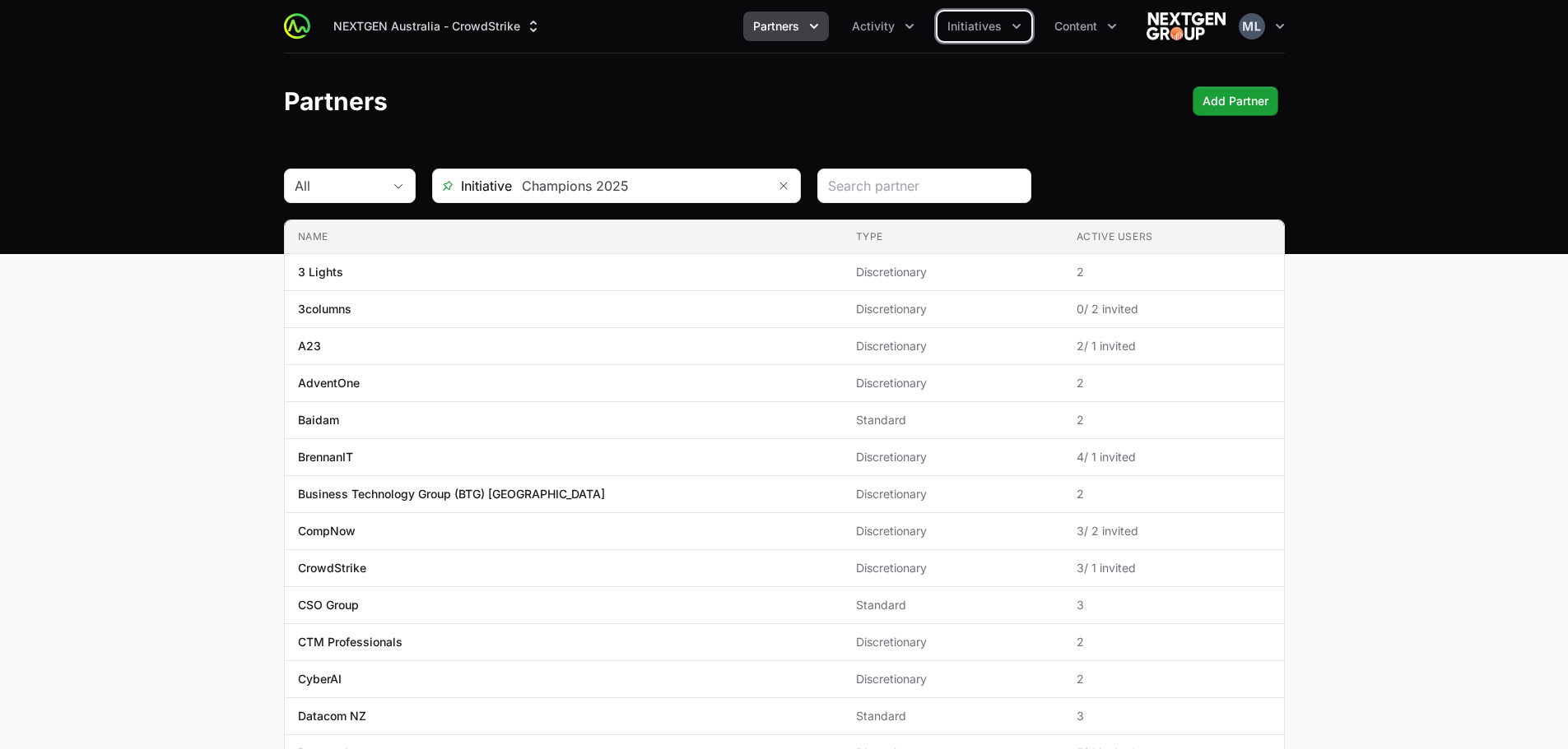
click at [889, 18] on span "Activity" at bounding box center [873, 26] width 43 height 17
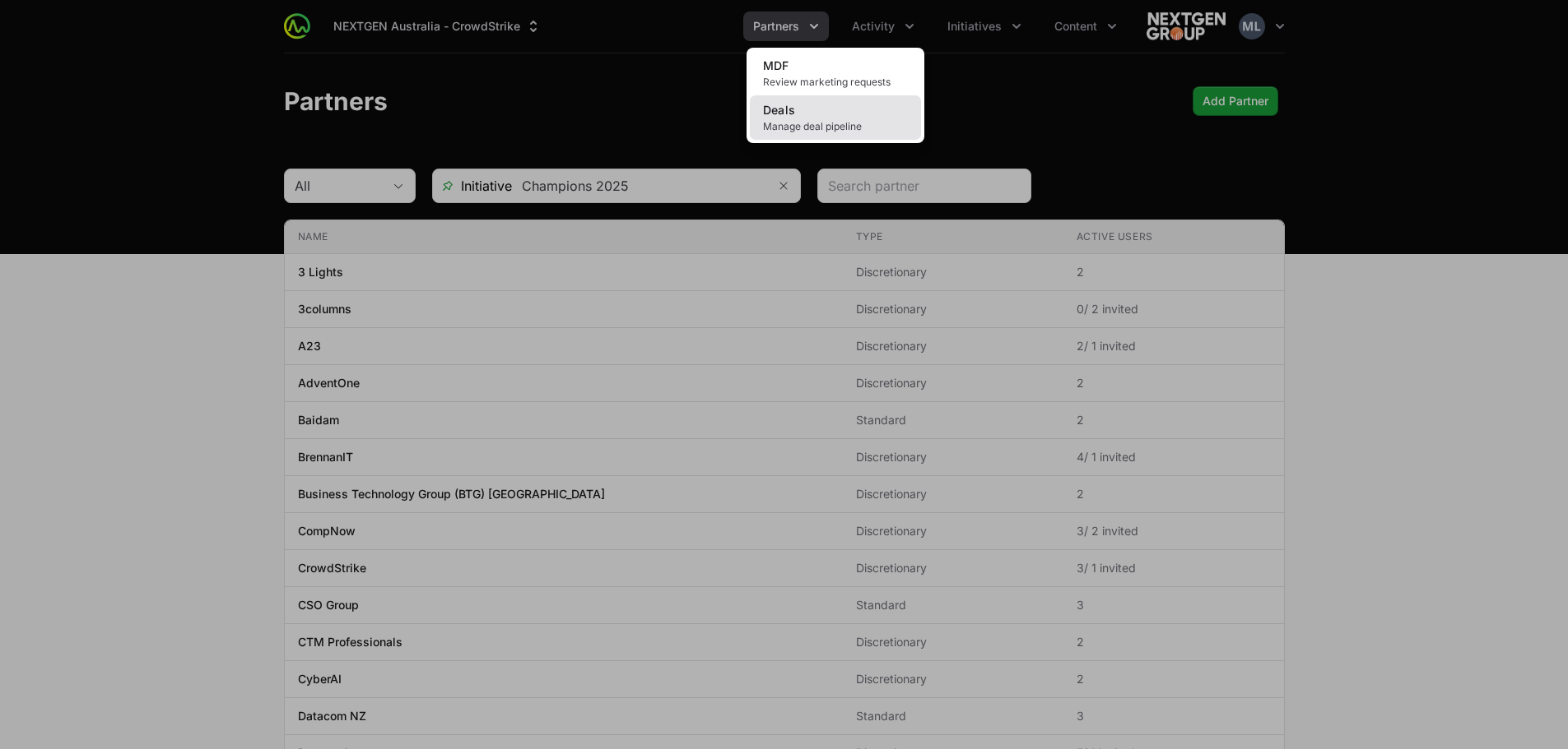
click at [819, 118] on link "Deals Manage deal pipeline" at bounding box center [835, 118] width 171 height 45
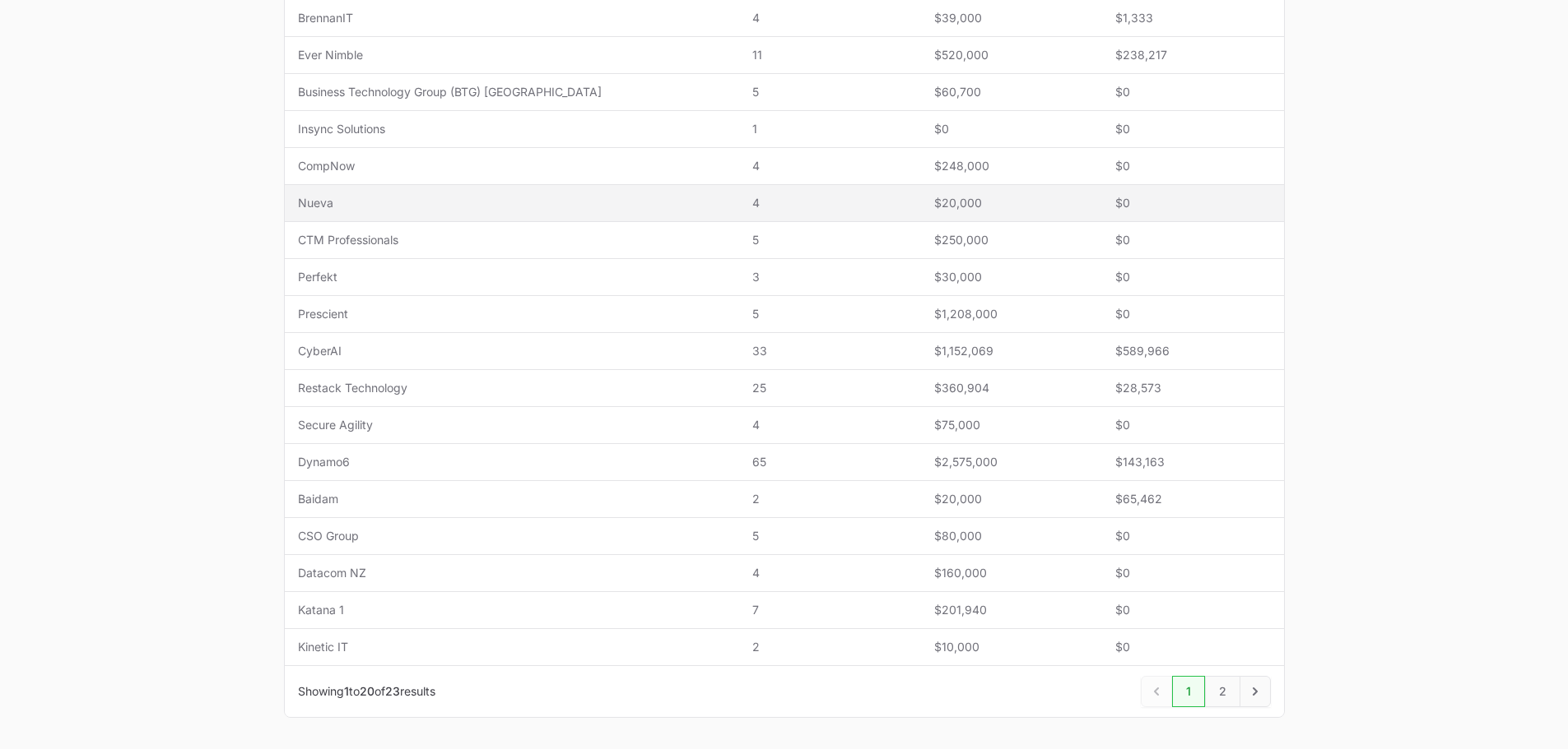
scroll to position [550, 0]
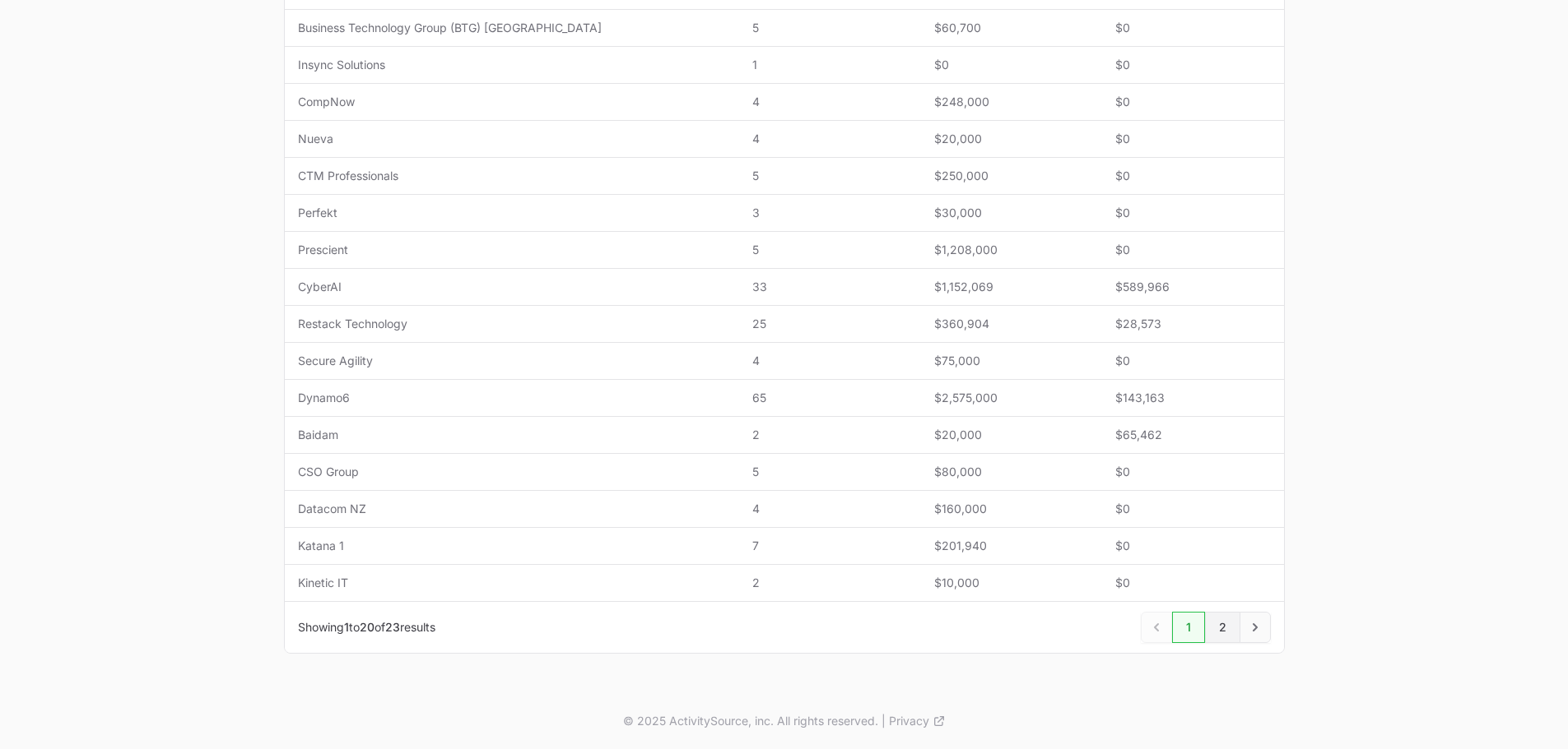
click at [1221, 630] on link "2" at bounding box center [1222, 628] width 35 height 31
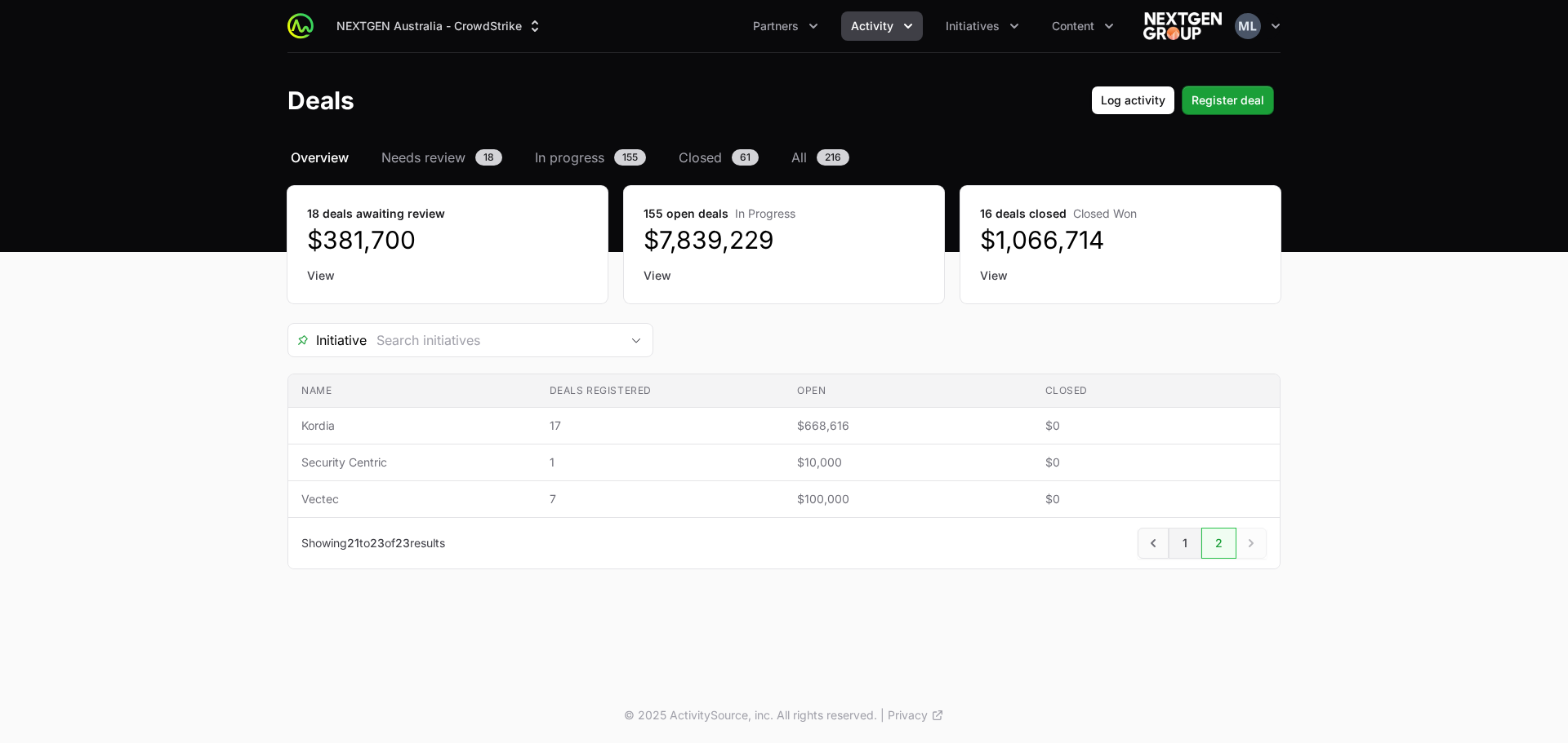
click at [1178, 533] on link "1" at bounding box center [1185, 544] width 33 height 31
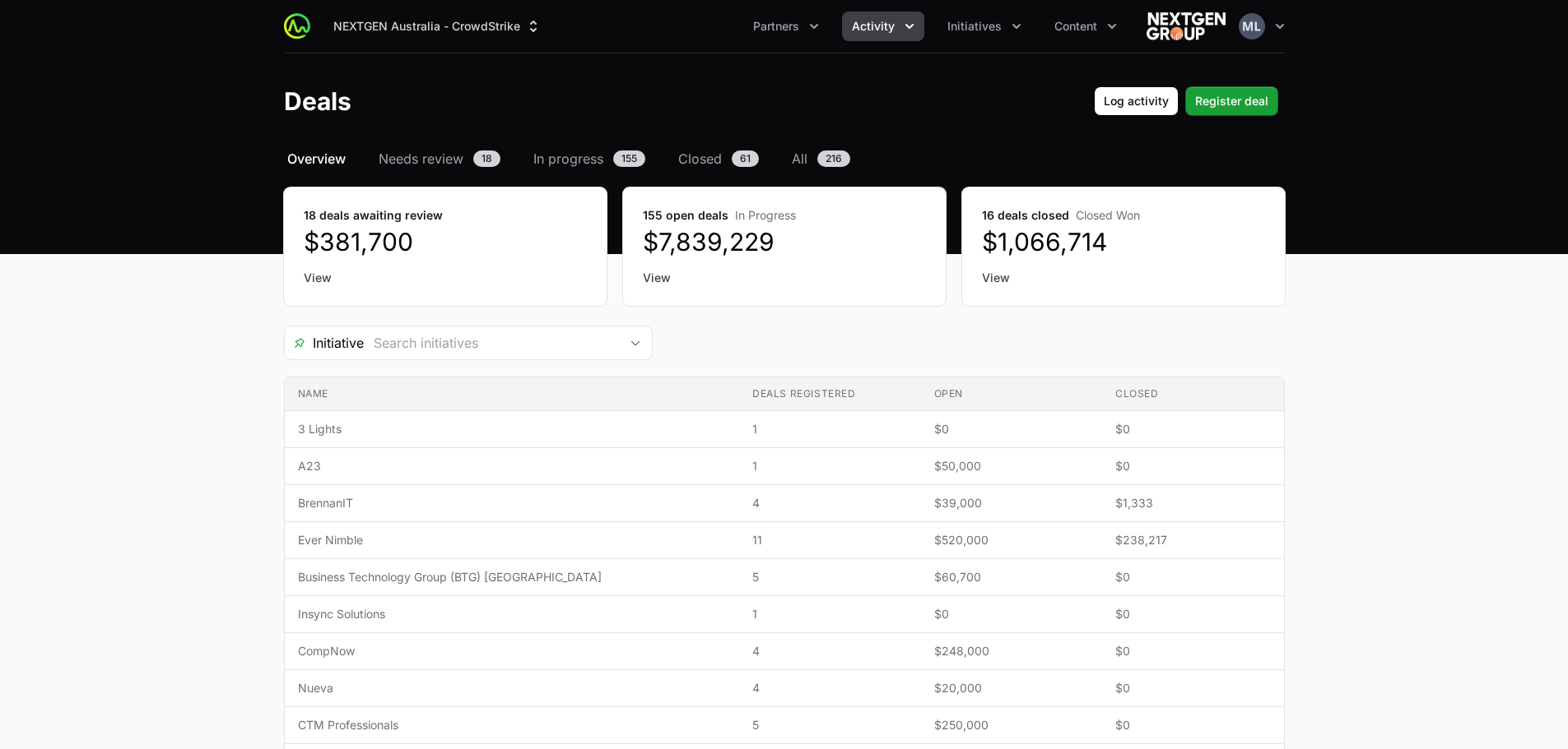
click at [326, 277] on link "View" at bounding box center [444, 278] width 283 height 17
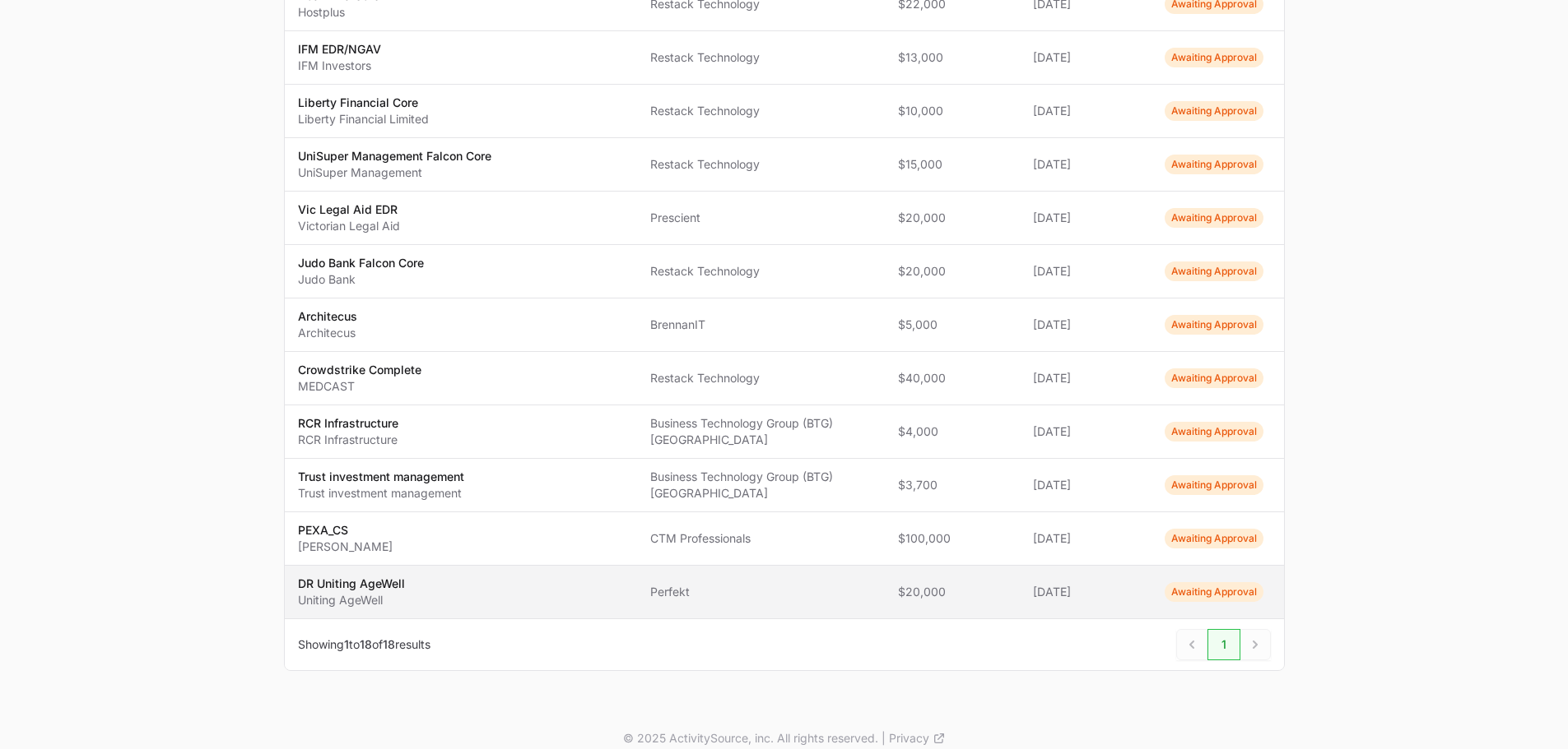
scroll to position [663, 0]
click at [595, 565] on td "Name DR Uniting AgeWell Uniting AgeWell" at bounding box center [461, 592] width 353 height 53
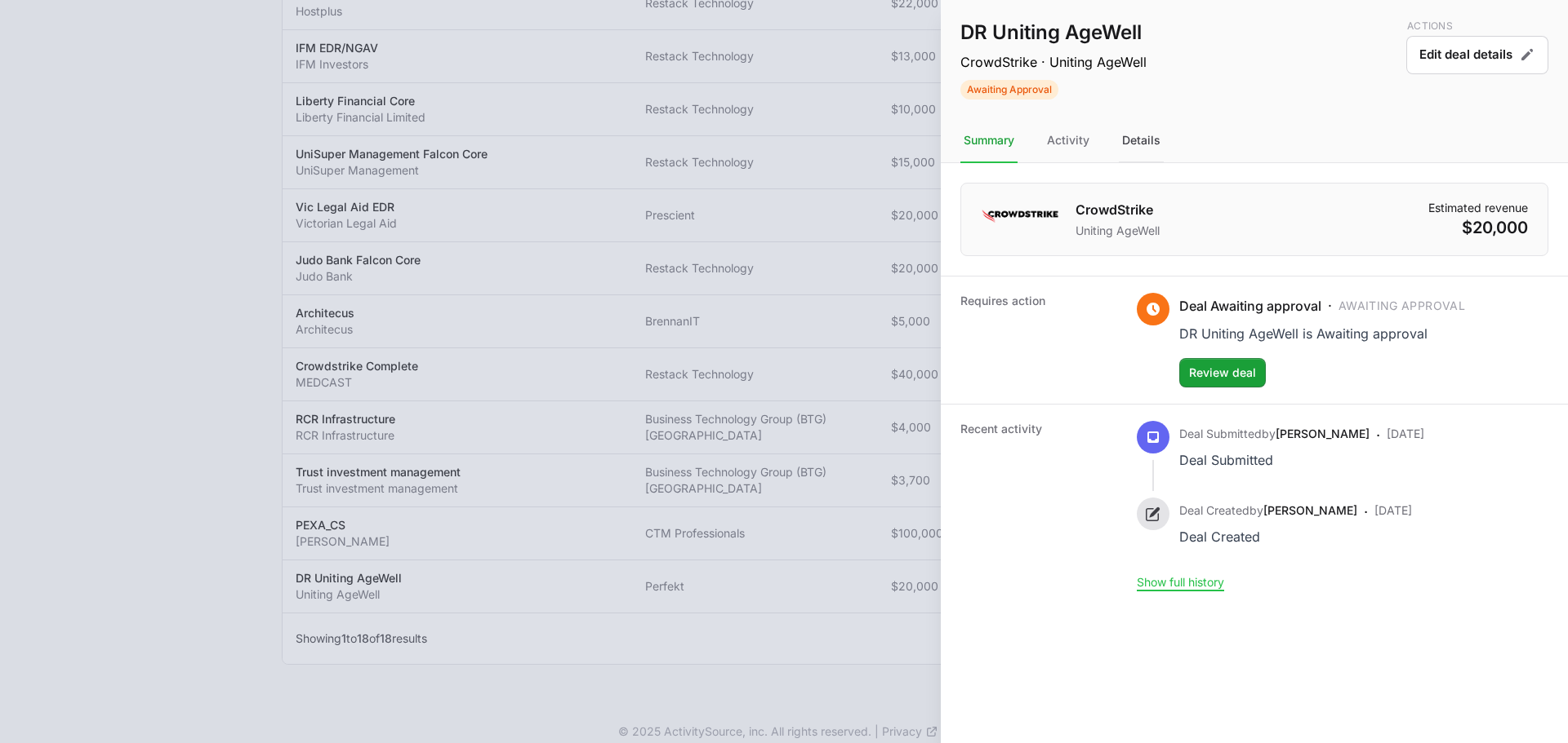
click at [1151, 141] on div "Details" at bounding box center [1141, 142] width 45 height 44
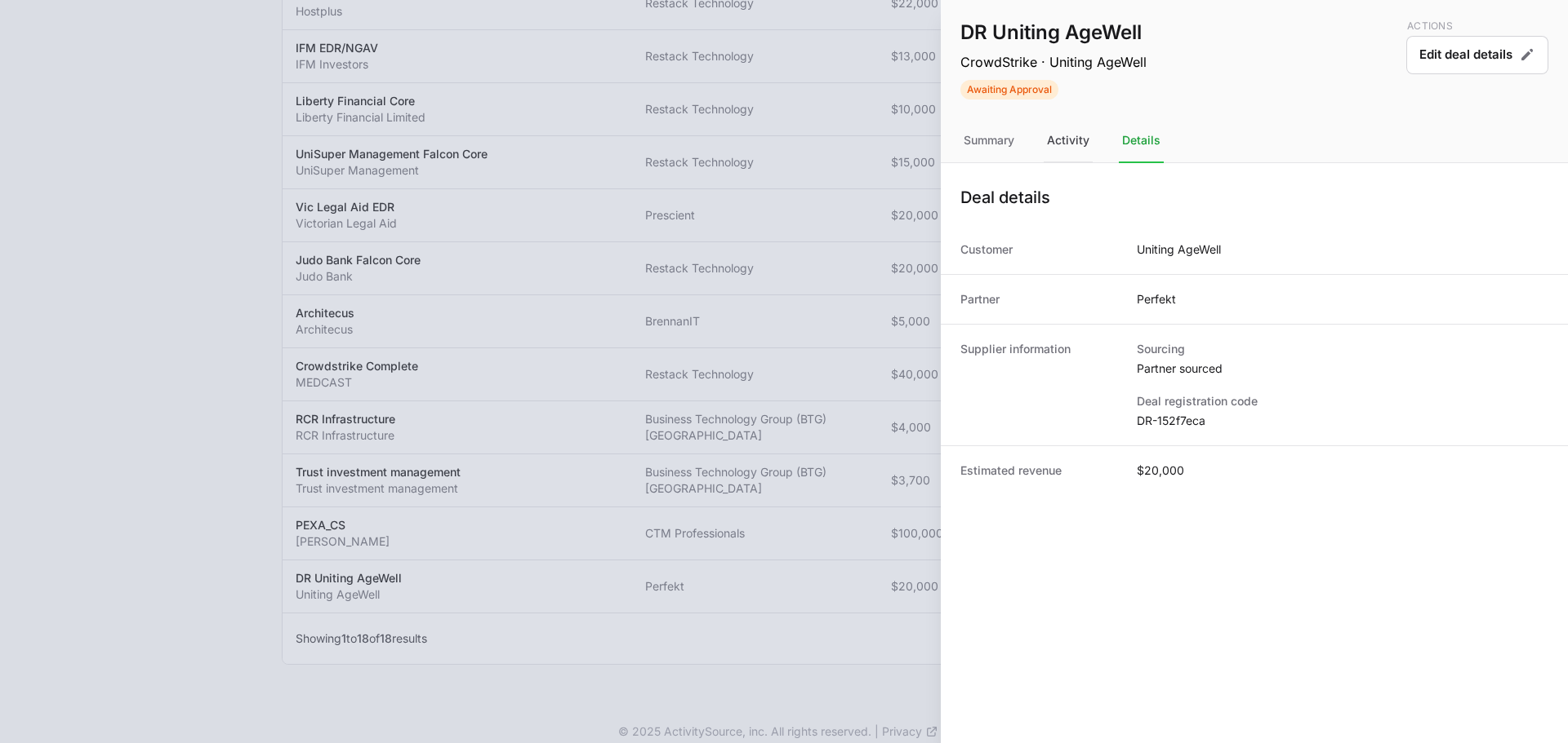
click at [1084, 139] on div "Activity" at bounding box center [1068, 142] width 49 height 44
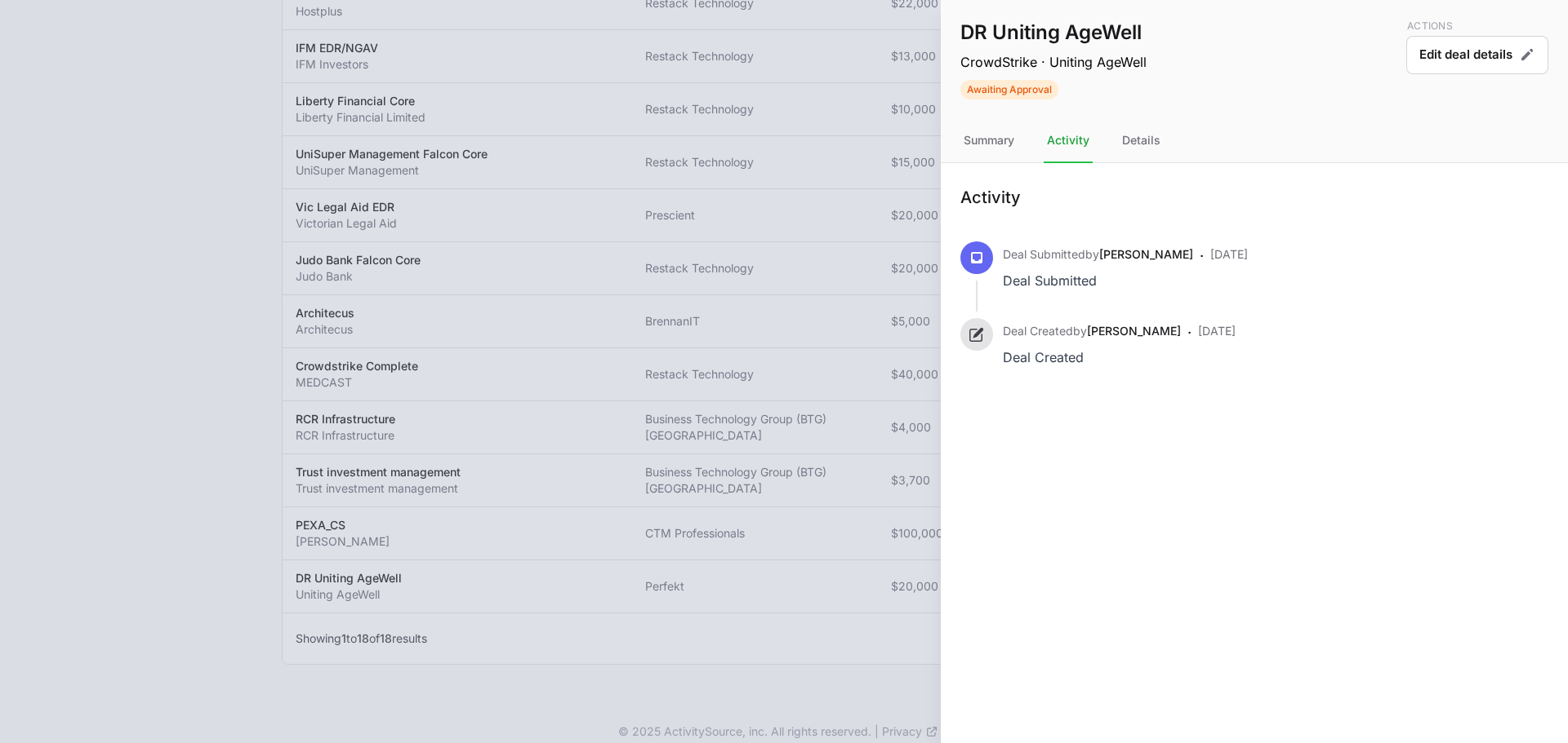
click at [810, 155] on div at bounding box center [784, 371] width 1568 height 743
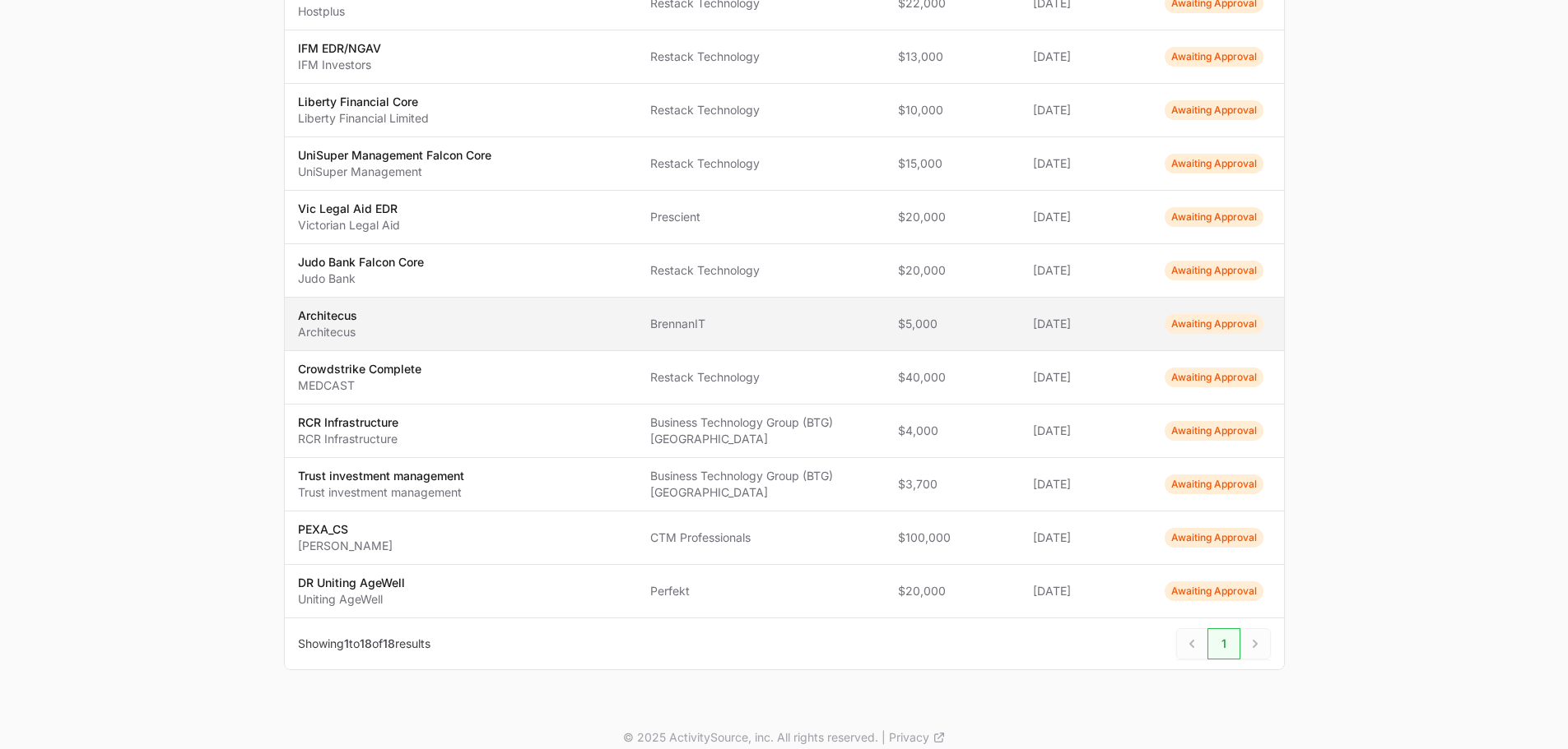
click at [638, 297] on td "Name Architecus Architecus" at bounding box center [461, 323] width 353 height 53
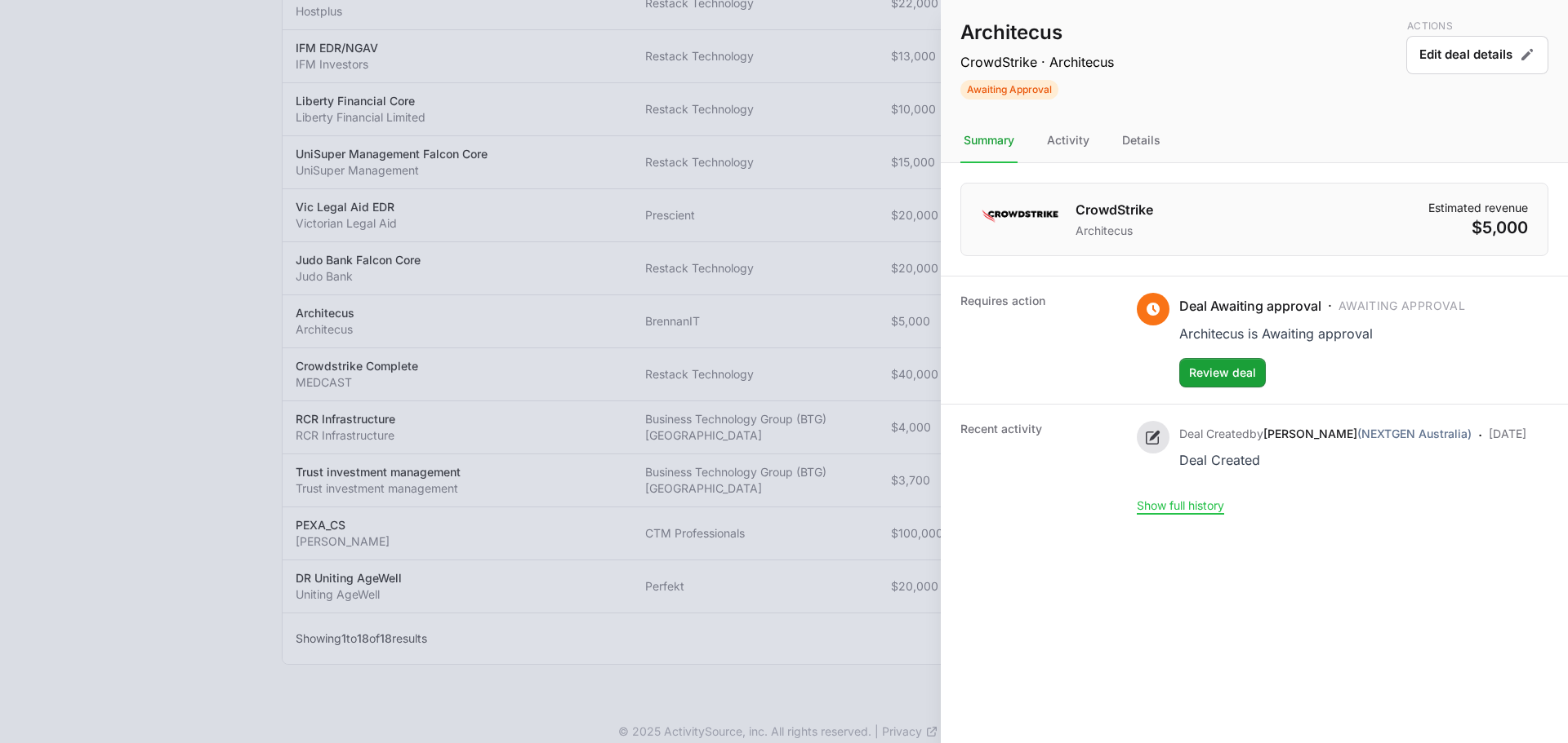
click at [56, 274] on div at bounding box center [784, 371] width 1568 height 743
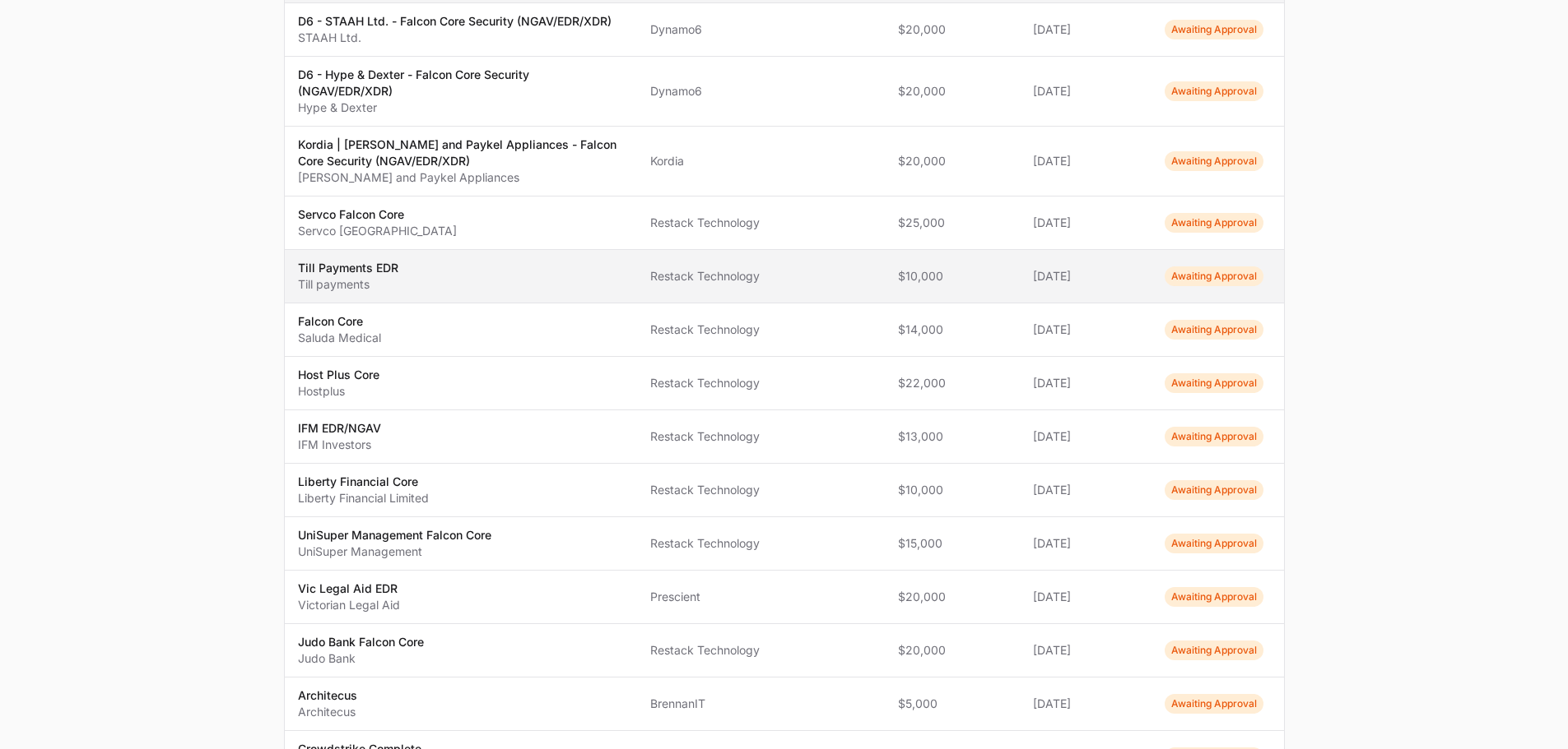
scroll to position [252, 0]
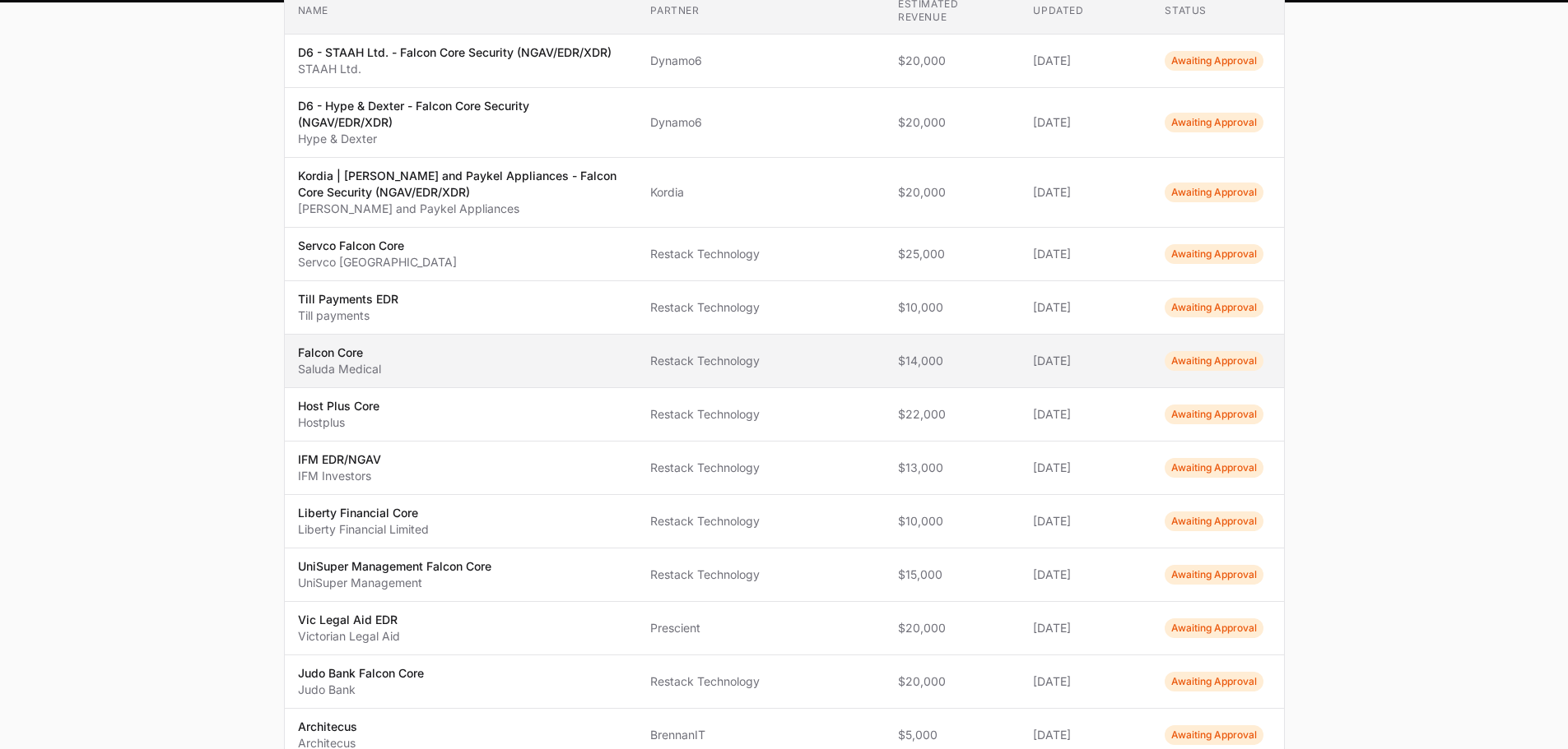
click at [638, 362] on td "Name Falcon Core Saluda Medical" at bounding box center [461, 361] width 353 height 53
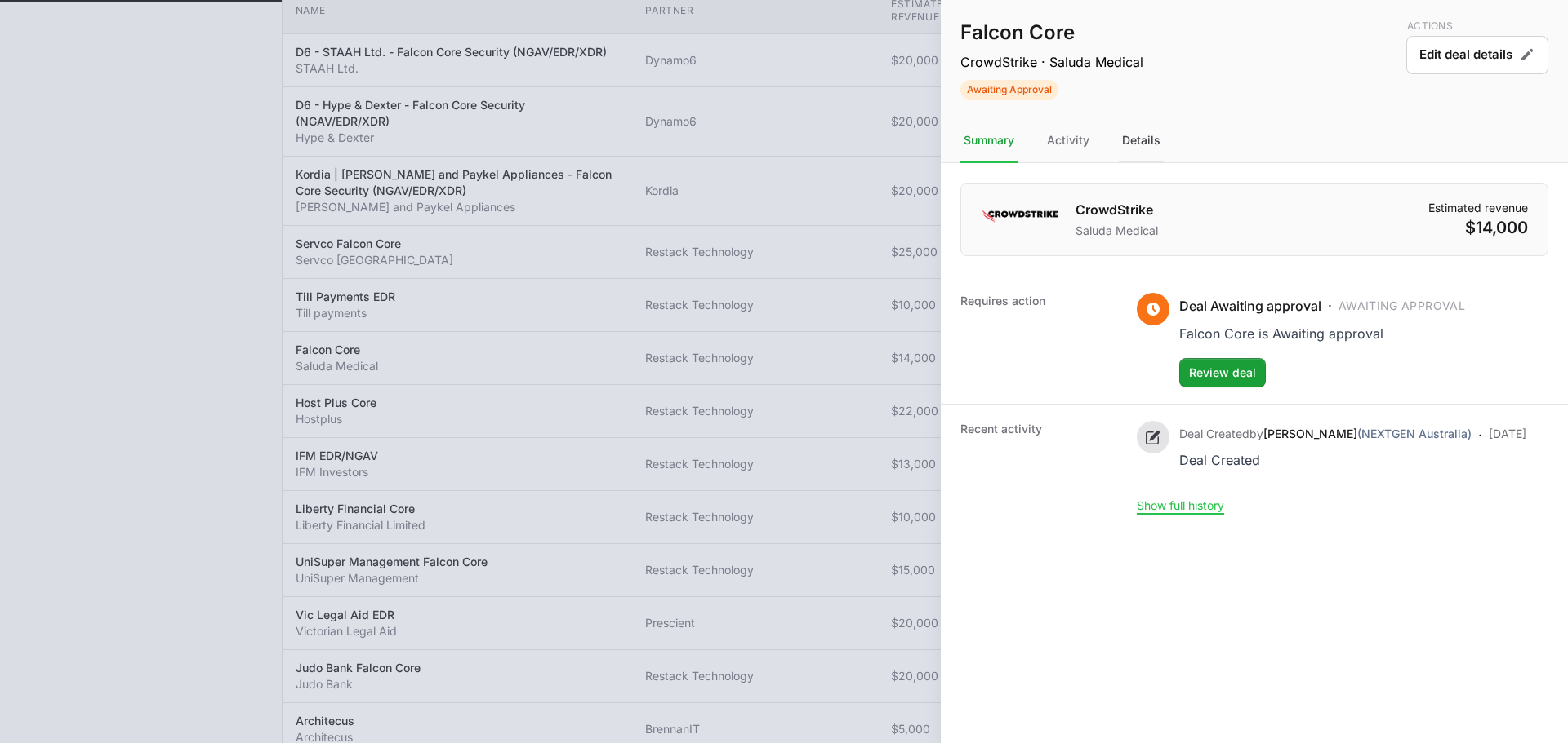
click at [1160, 146] on div "Details" at bounding box center [1141, 142] width 45 height 44
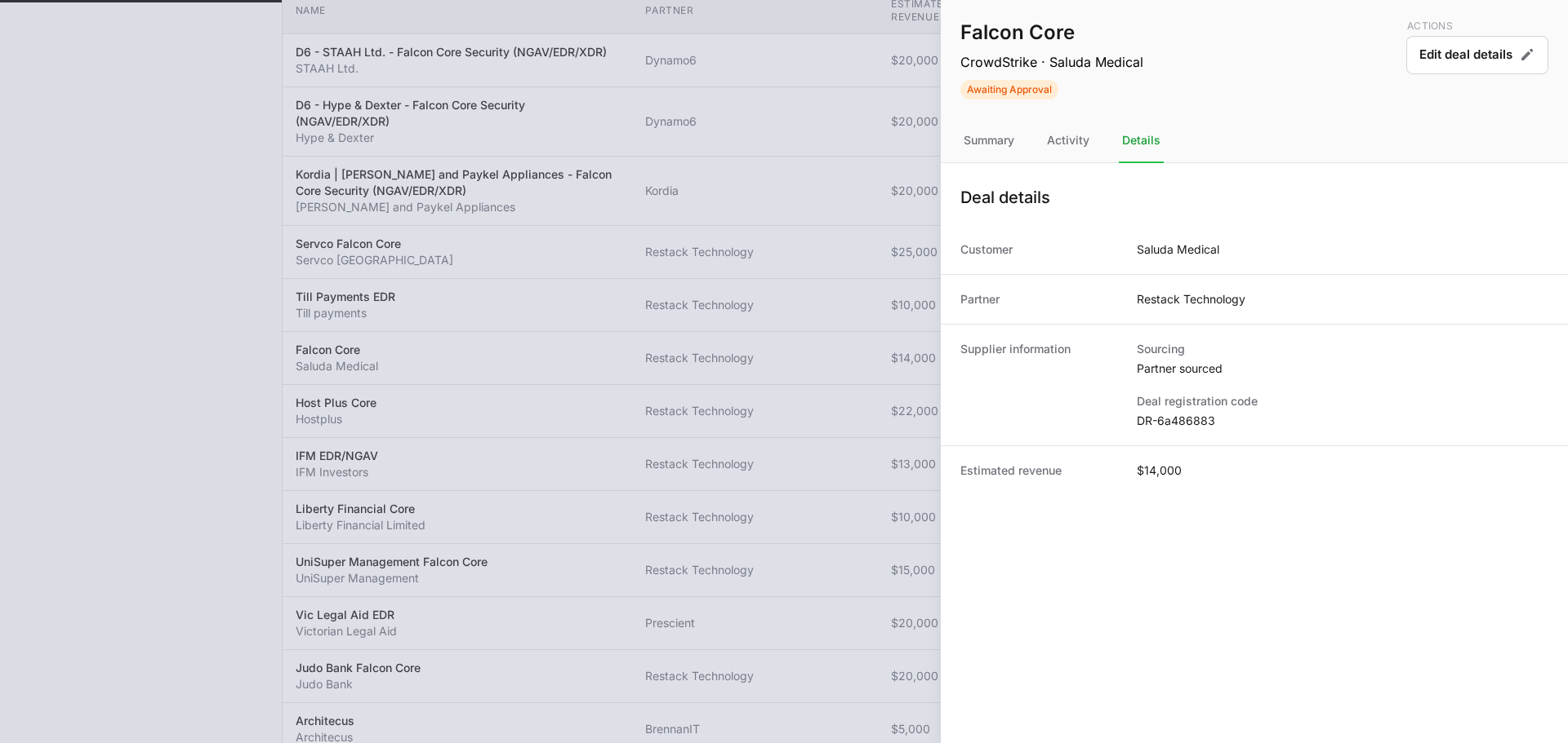
click at [907, 258] on div at bounding box center [784, 371] width 1568 height 743
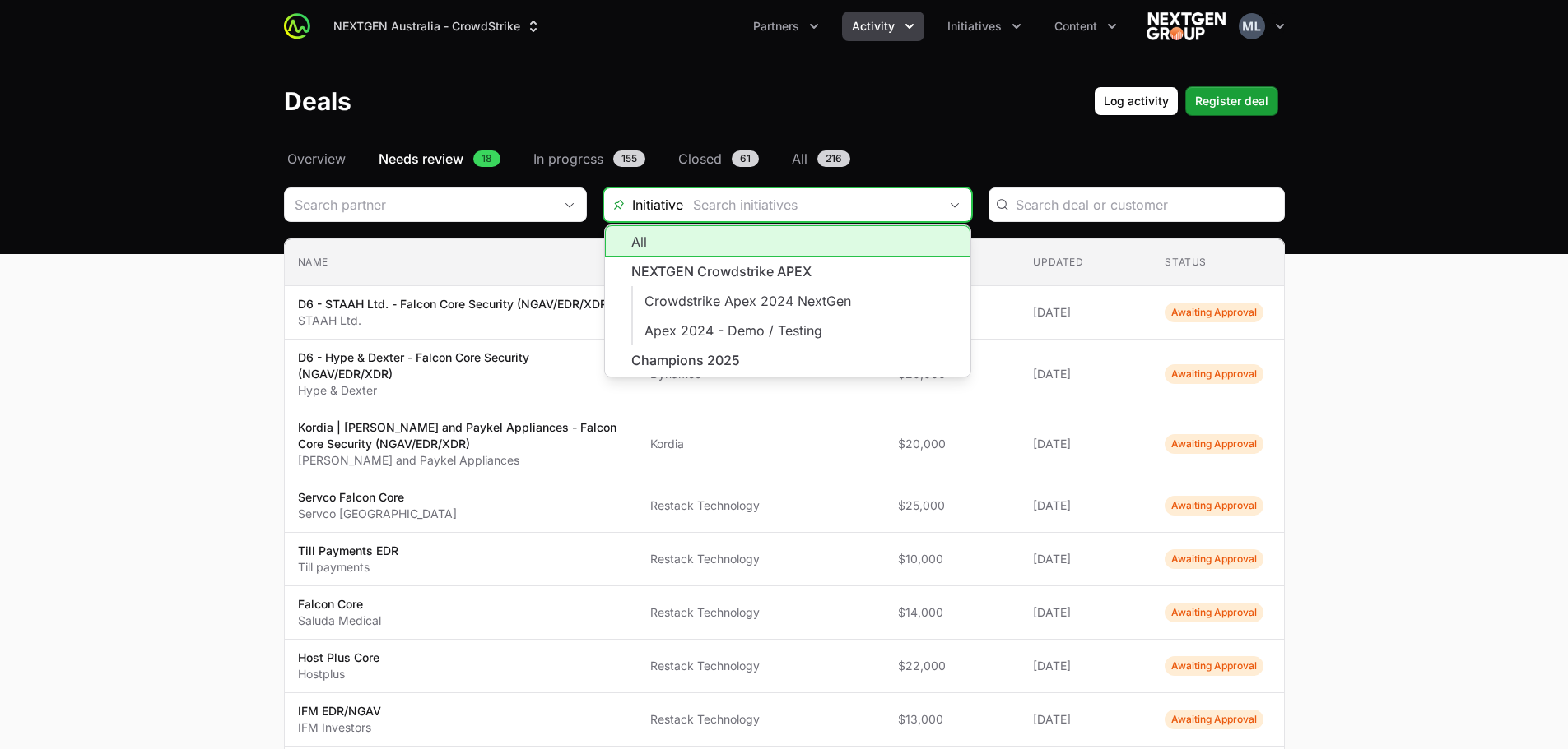
click at [791, 197] on input "Deals Filters" at bounding box center [811, 205] width 255 height 33
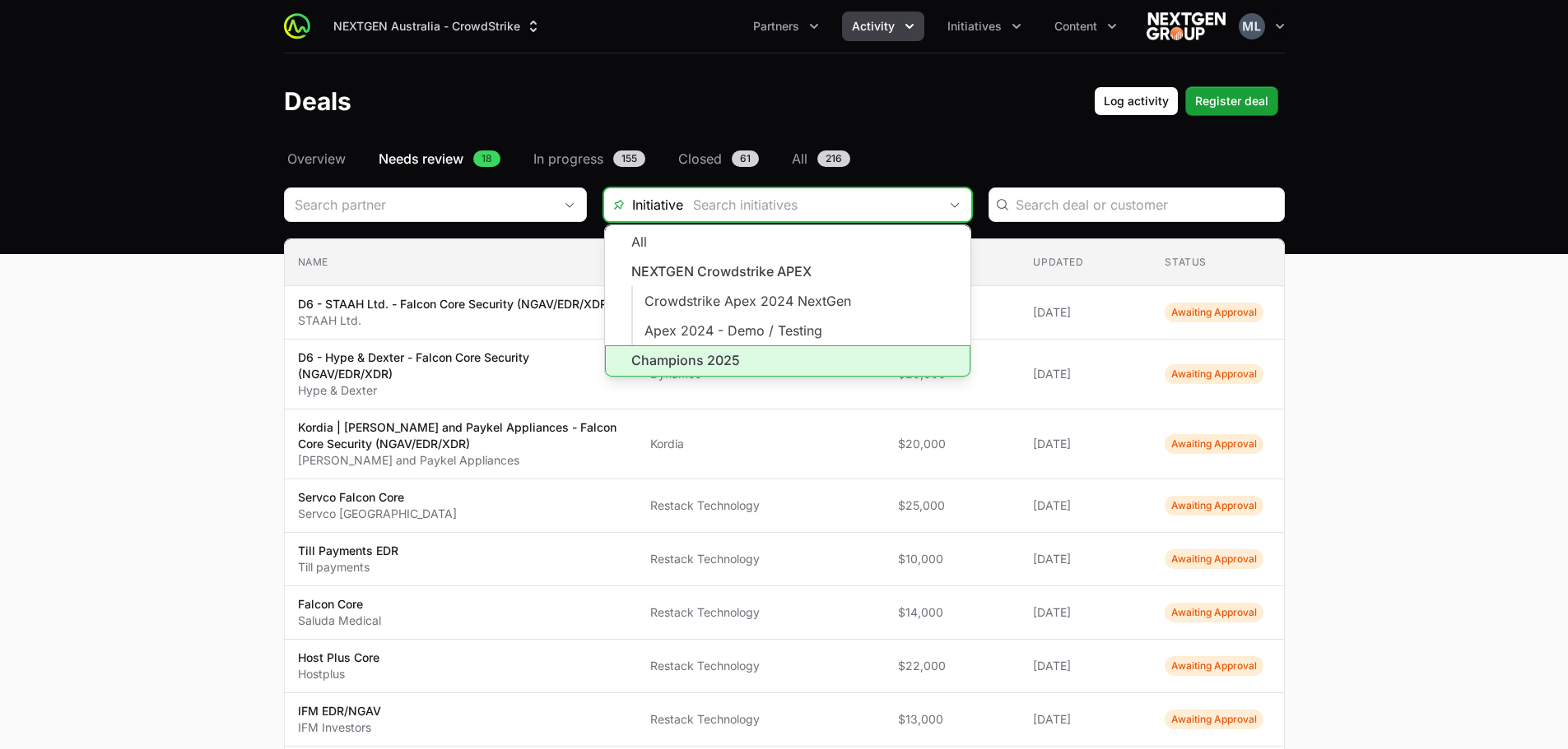
click at [714, 358] on li "Champions 2025" at bounding box center [787, 361] width 366 height 31
type input "Champions 2025"
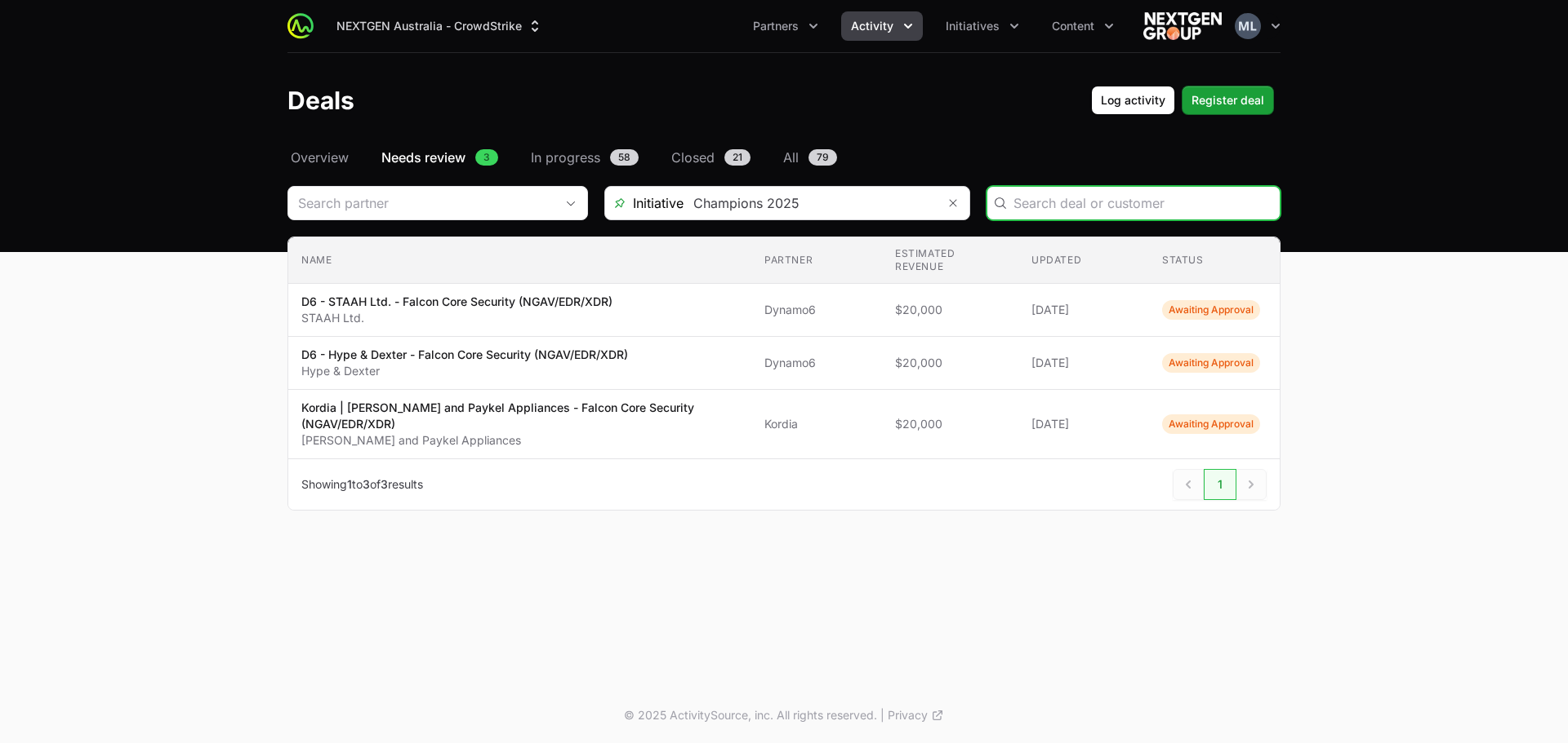
click at [866, 26] on span "Activity" at bounding box center [872, 26] width 42 height 16
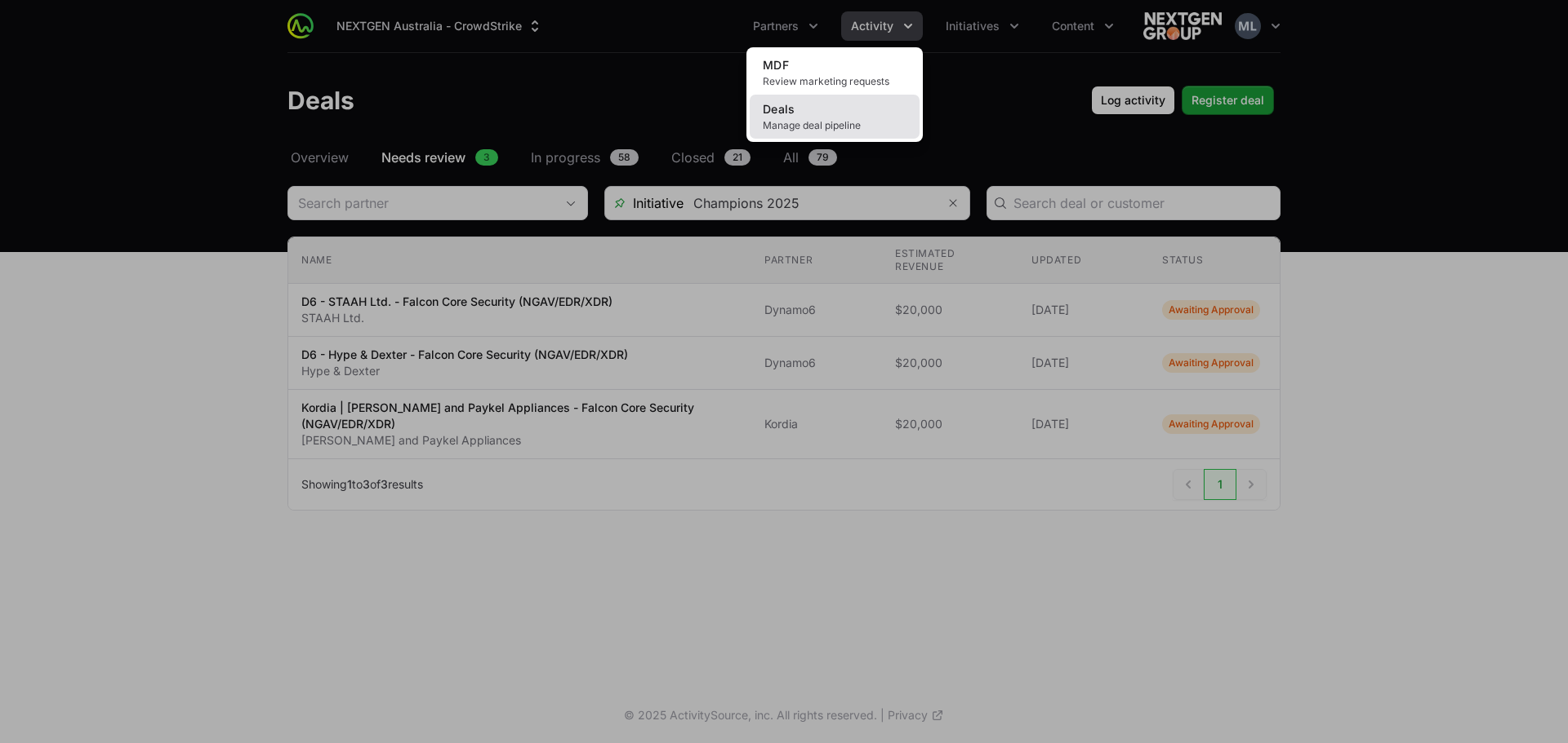
click at [813, 114] on link "Deals Manage deal pipeline" at bounding box center [834, 117] width 170 height 44
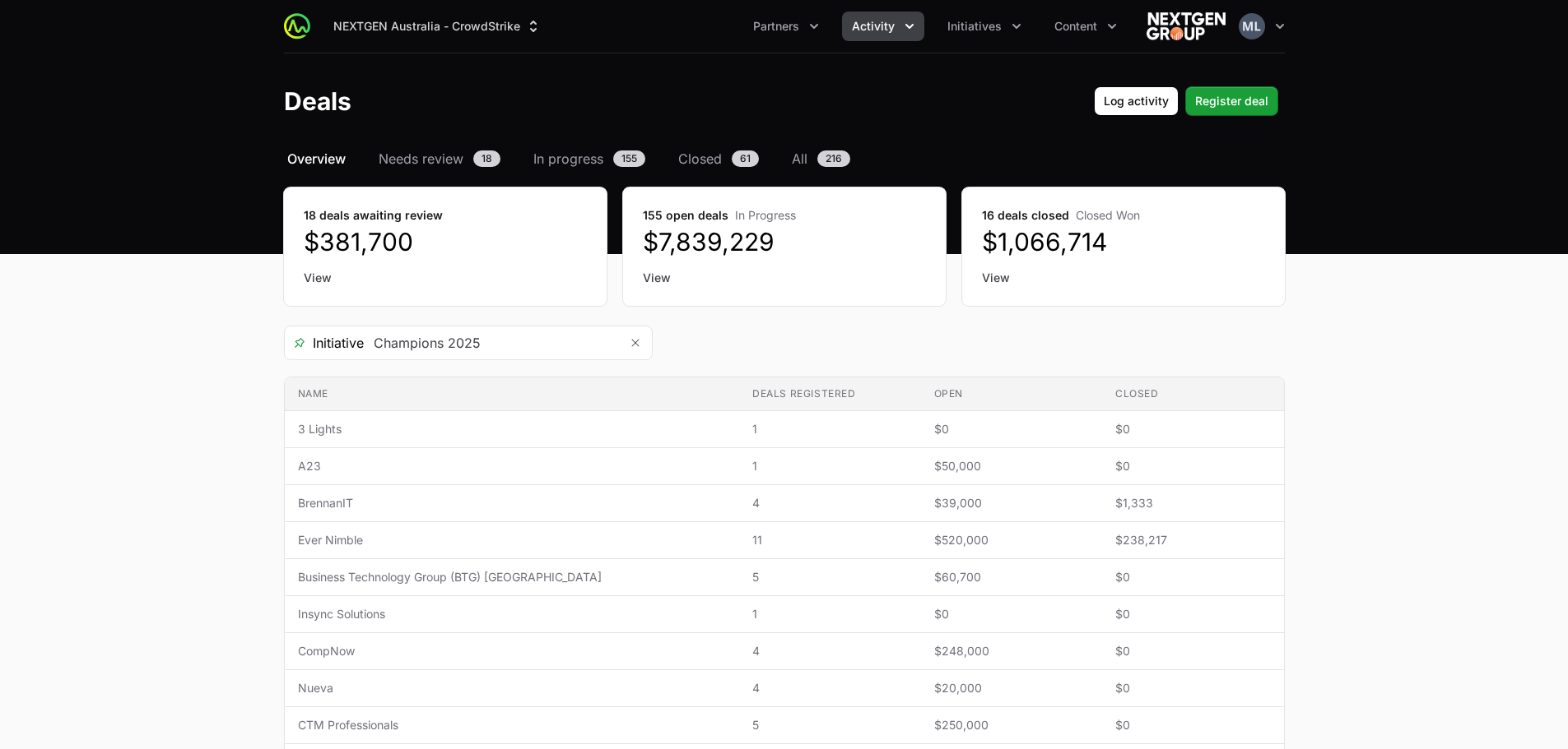
click at [1033, 245] on dd "$1,066,714" at bounding box center [1123, 242] width 283 height 29
click at [994, 277] on link "View" at bounding box center [1123, 278] width 283 height 17
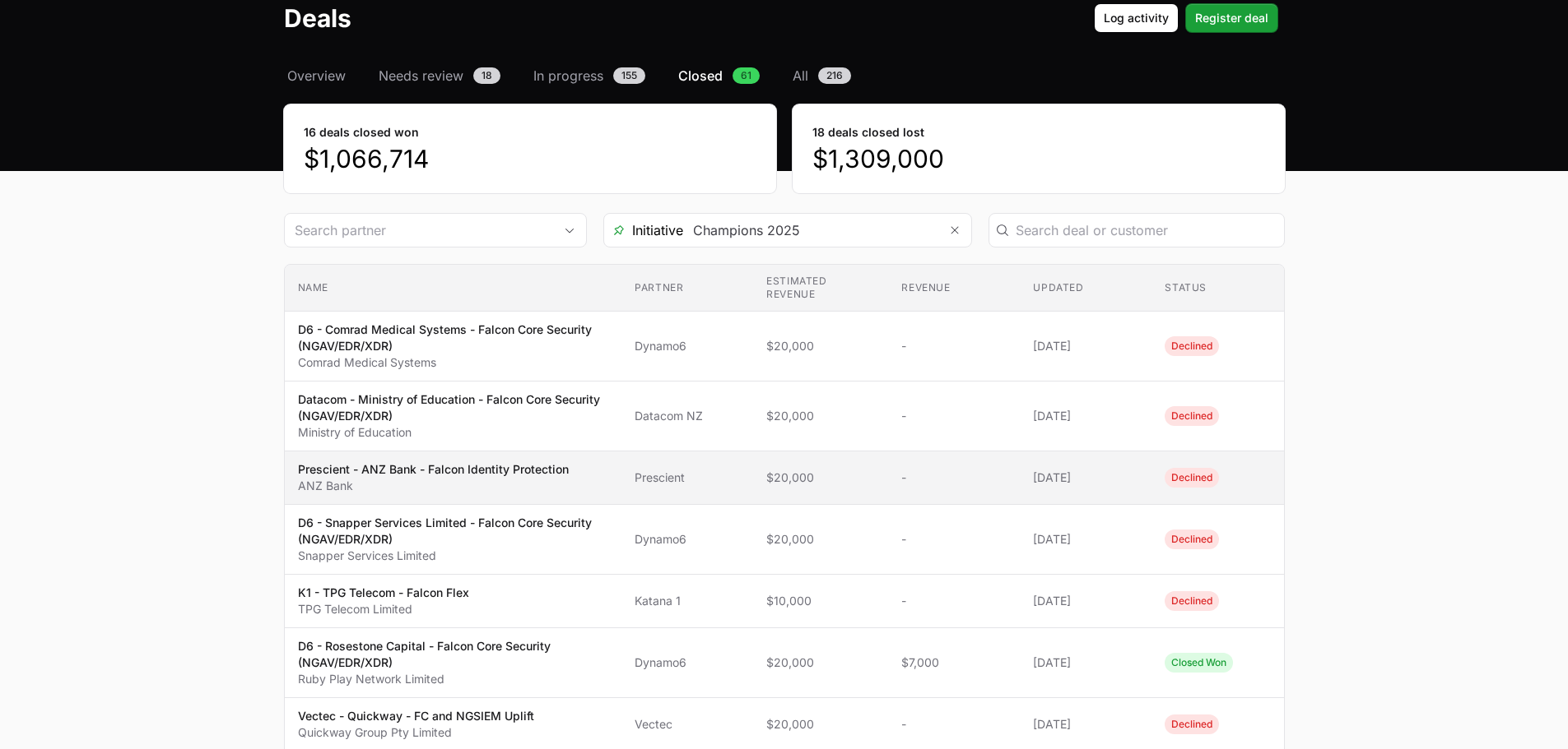
scroll to position [247, 0]
